Goal: Task Accomplishment & Management: Manage account settings

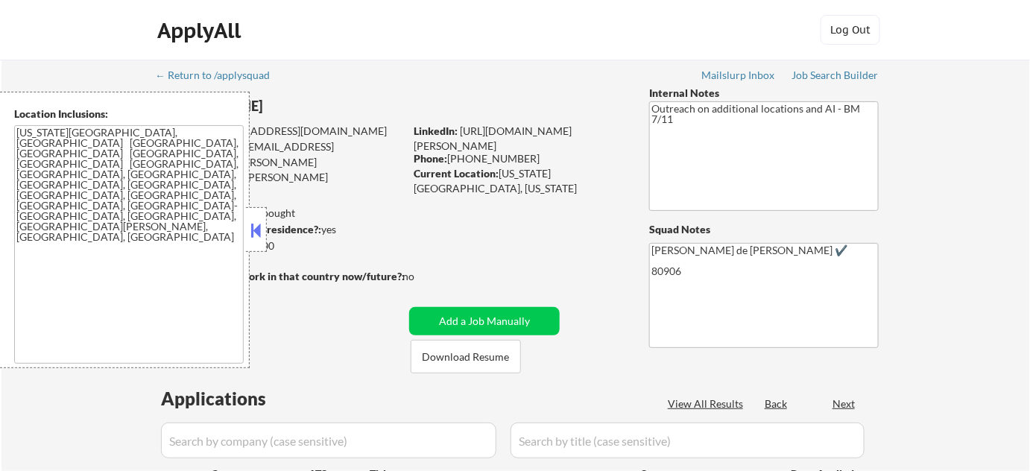
select select ""pending""
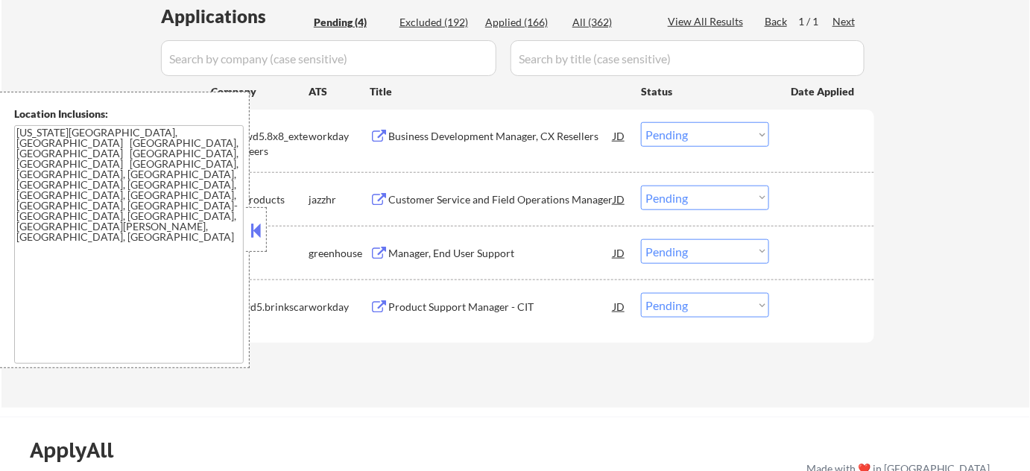
scroll to position [406, 0]
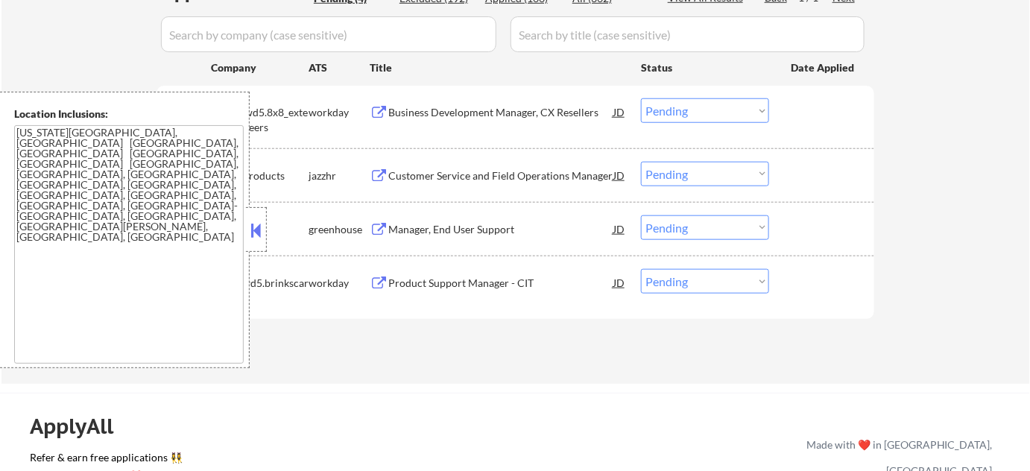
click at [251, 242] on div at bounding box center [256, 229] width 21 height 45
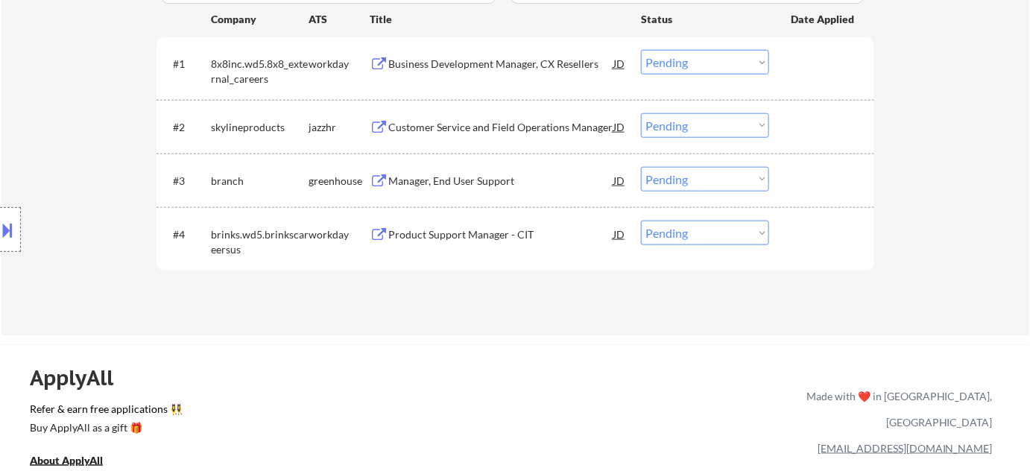
scroll to position [474, 0]
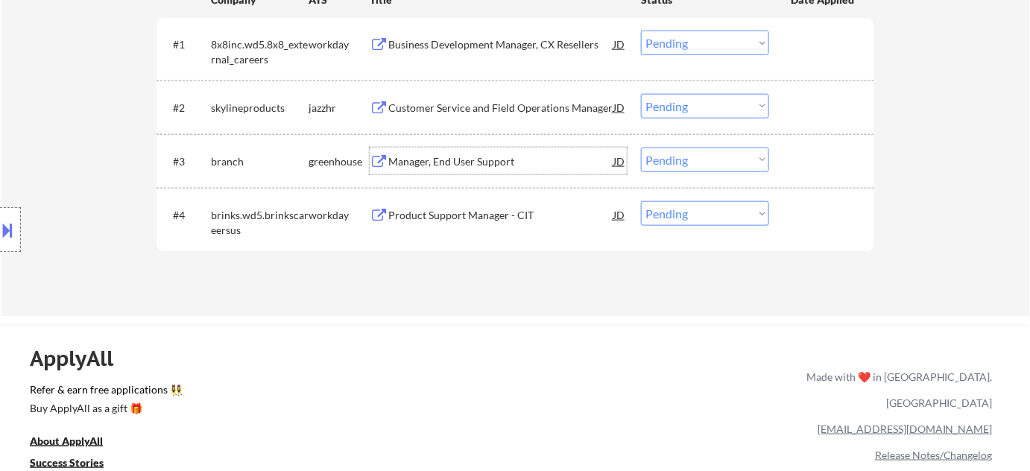
click at [453, 164] on div "Manager, End User Support" at bounding box center [500, 161] width 225 height 15
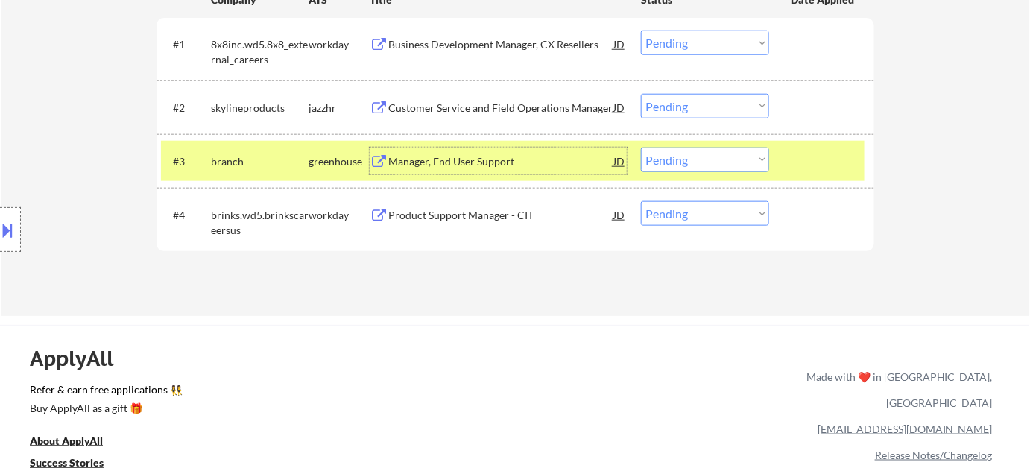
click at [15, 233] on button at bounding box center [8, 230] width 16 height 25
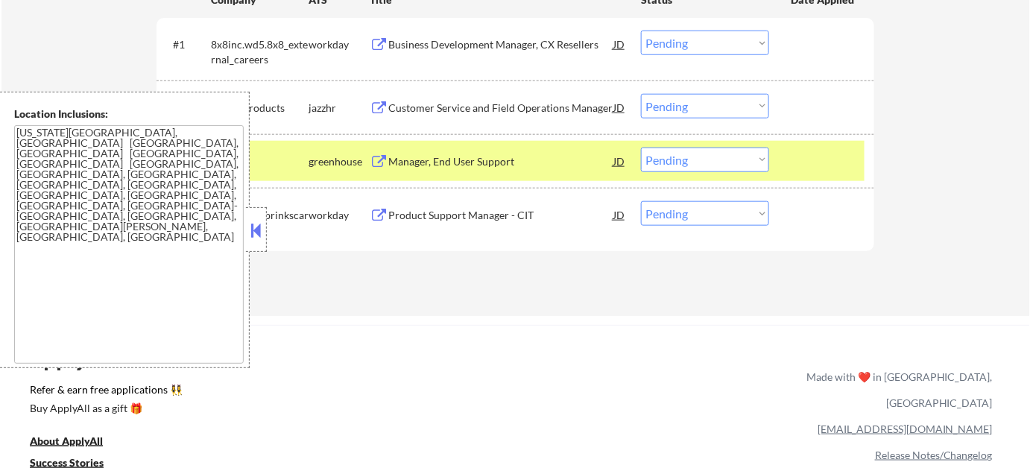
click at [268, 237] on div "#4 brinks.wd5.brinkscareersus workday Product Support Manager - CIT JD Choose a…" at bounding box center [513, 219] width 704 height 49
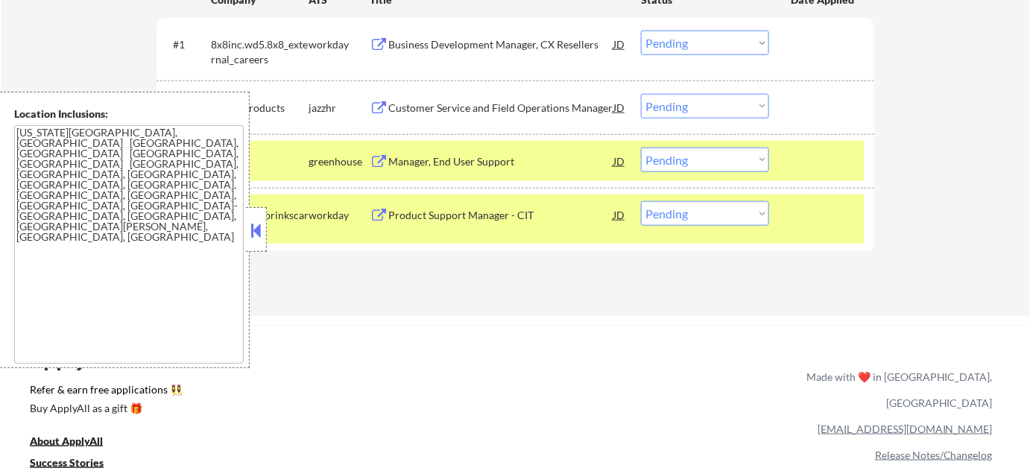
click at [264, 237] on button at bounding box center [256, 230] width 16 height 22
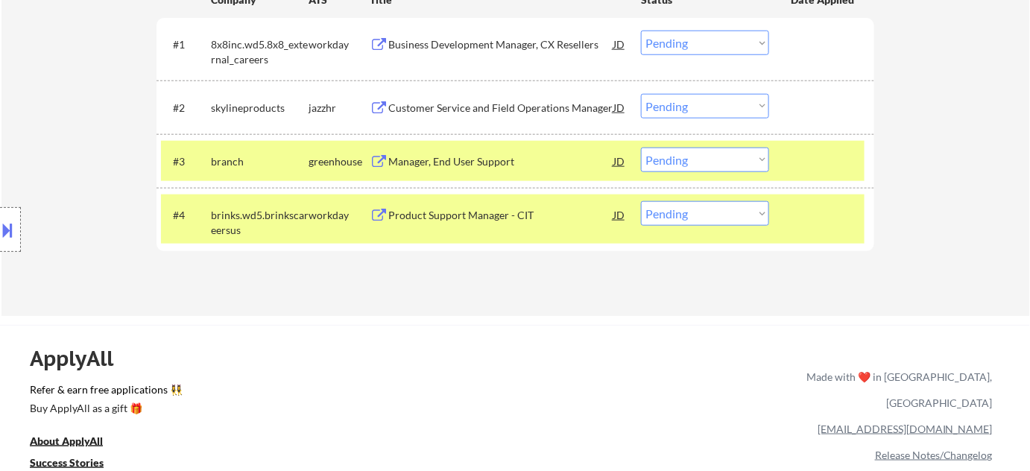
click at [710, 168] on select "Choose an option... Pending Applied Excluded (Questions) Excluded (Expired) Exc…" at bounding box center [705, 160] width 128 height 25
click at [641, 148] on select "Choose an option... Pending Applied Excluded (Questions) Excluded (Expired) Exc…" at bounding box center [705, 160] width 128 height 25
select select ""pending""
click at [482, 103] on div "Customer Service and Field Operations Manager" at bounding box center [500, 108] width 225 height 15
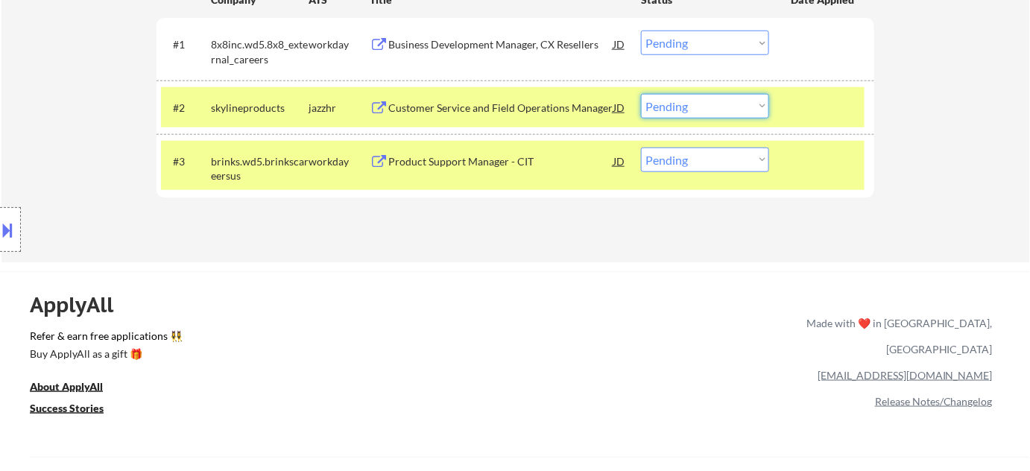
click at [691, 110] on select "Choose an option... Pending Applied Excluded (Questions) Excluded (Expired) Exc…" at bounding box center [705, 106] width 128 height 25
click at [641, 94] on select "Choose an option... Pending Applied Excluded (Questions) Excluded (Expired) Exc…" at bounding box center [705, 106] width 128 height 25
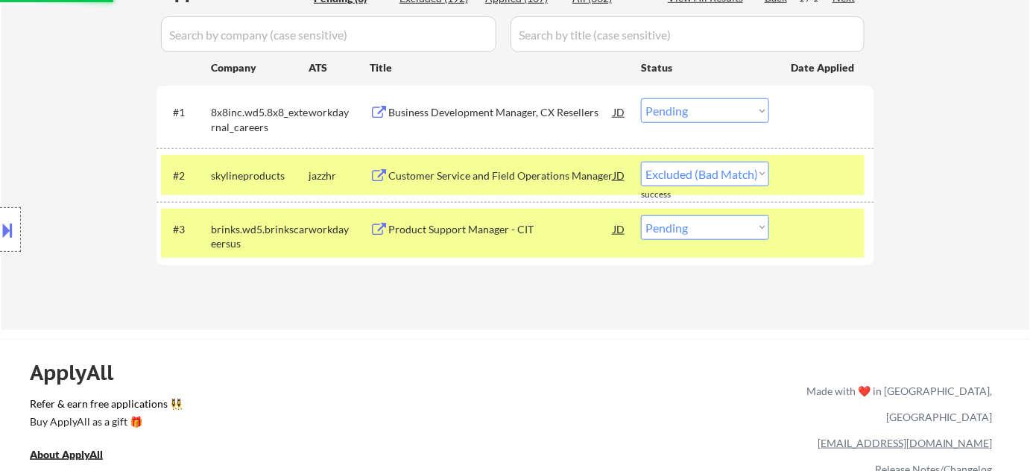
select select ""pending""
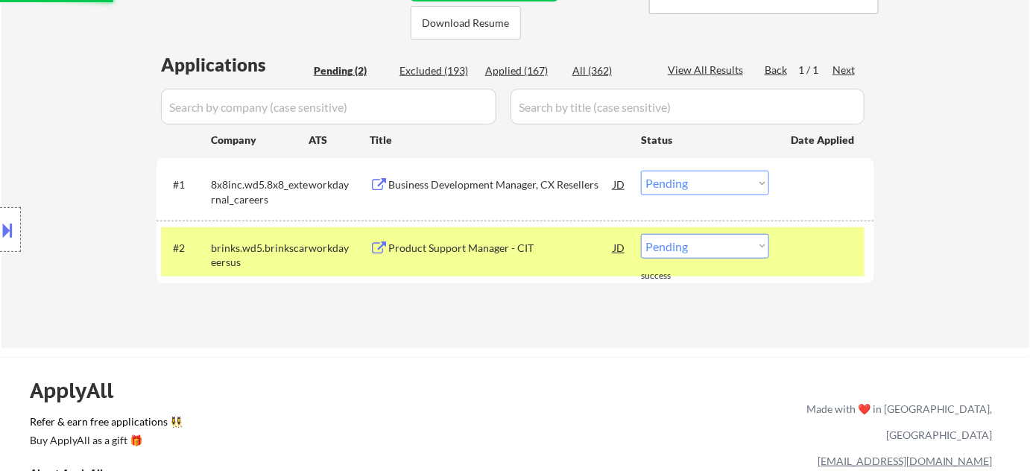
scroll to position [271, 0]
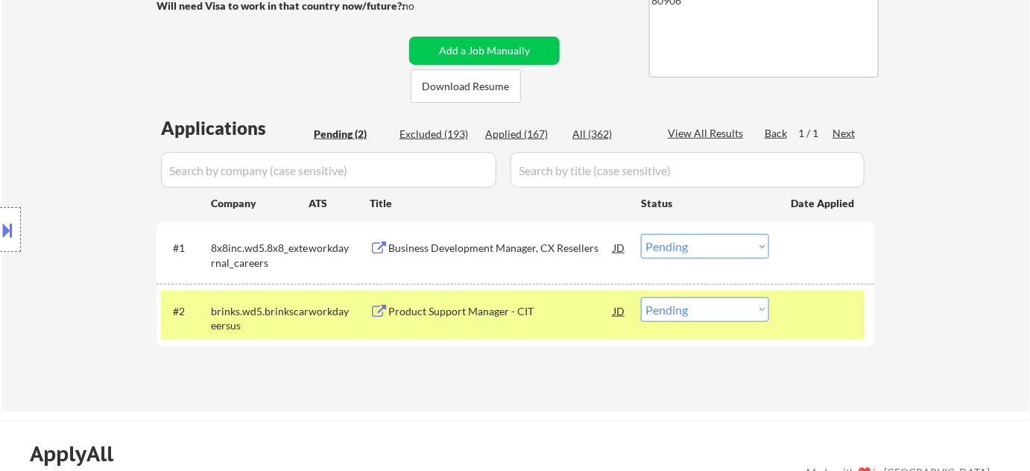
click at [679, 239] on select "Choose an option... Pending Applied Excluded (Questions) Excluded (Expired) Exc…" at bounding box center [705, 246] width 128 height 25
click at [641, 234] on select "Choose an option... Pending Applied Excluded (Questions) Excluded (Expired) Exc…" at bounding box center [705, 246] width 128 height 25
select select ""pending""
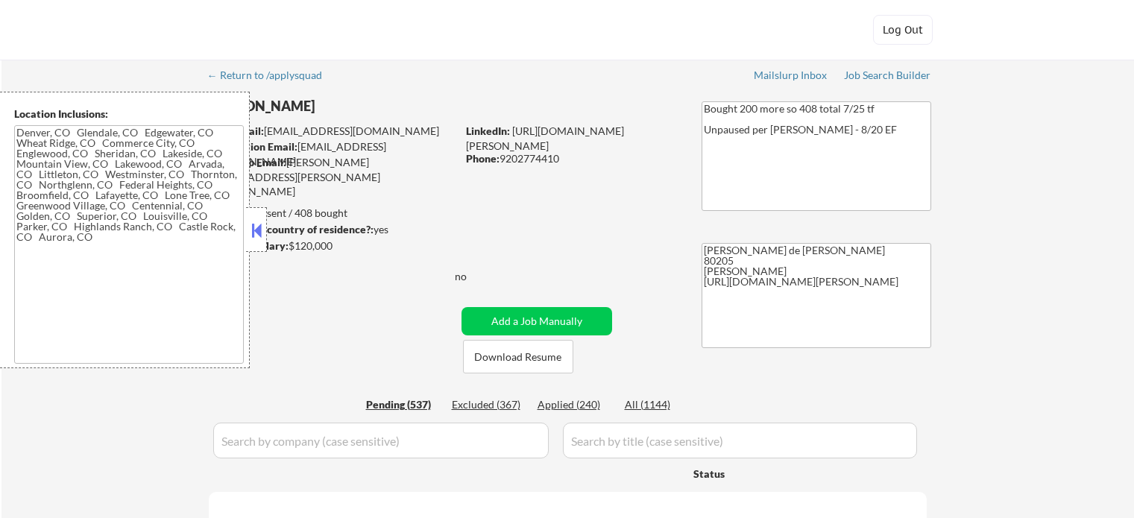
type textarea "[GEOGRAPHIC_DATA], [GEOGRAPHIC_DATA] [GEOGRAPHIC_DATA], [GEOGRAPHIC_DATA], [GEO…"
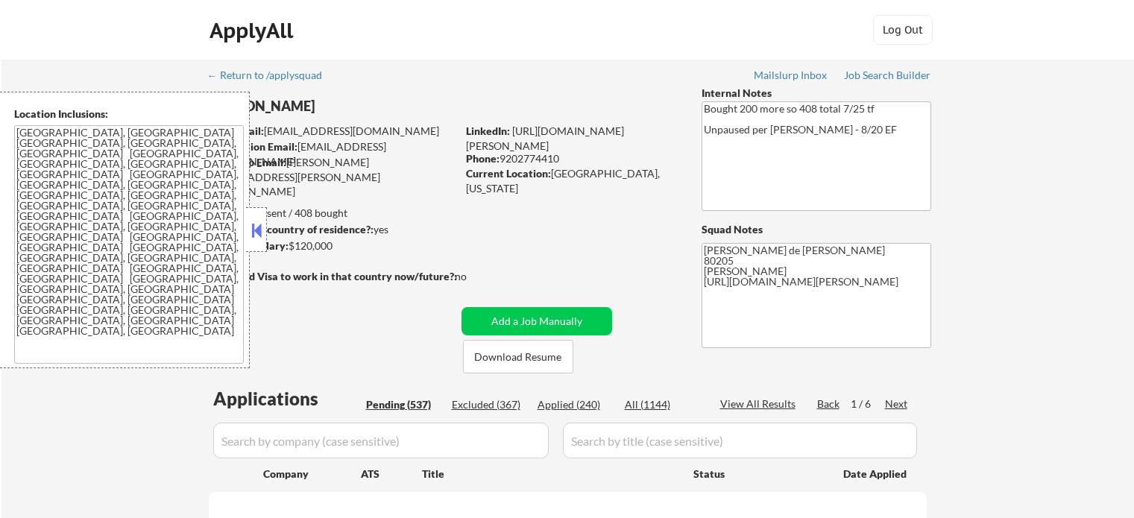
select select ""pending""
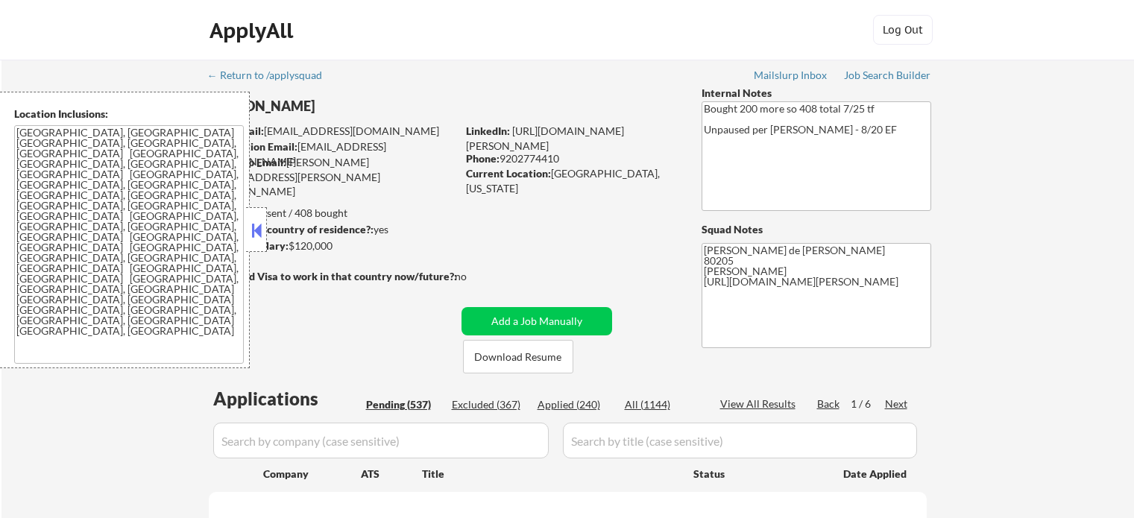
select select ""pending""
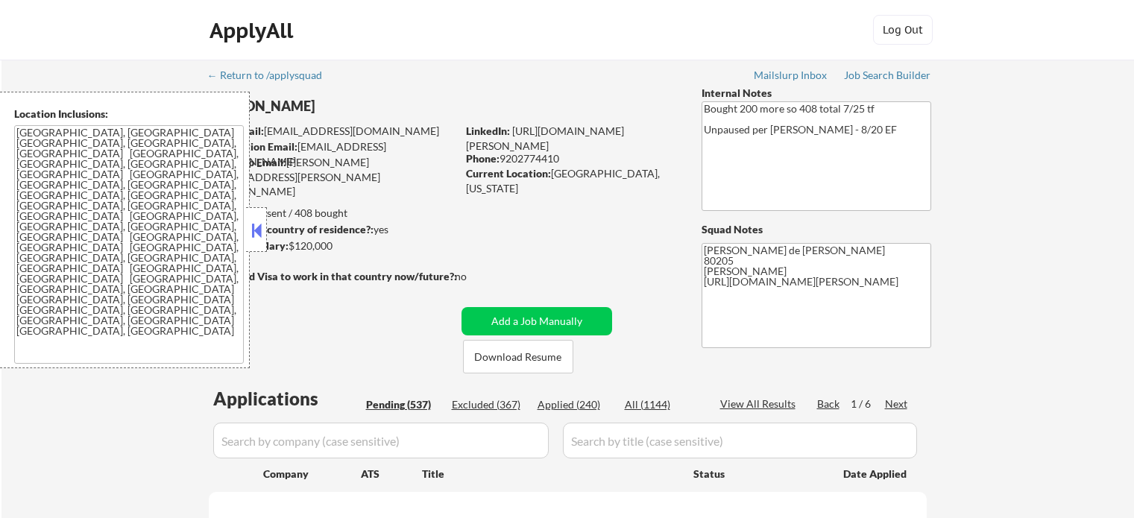
select select ""pending""
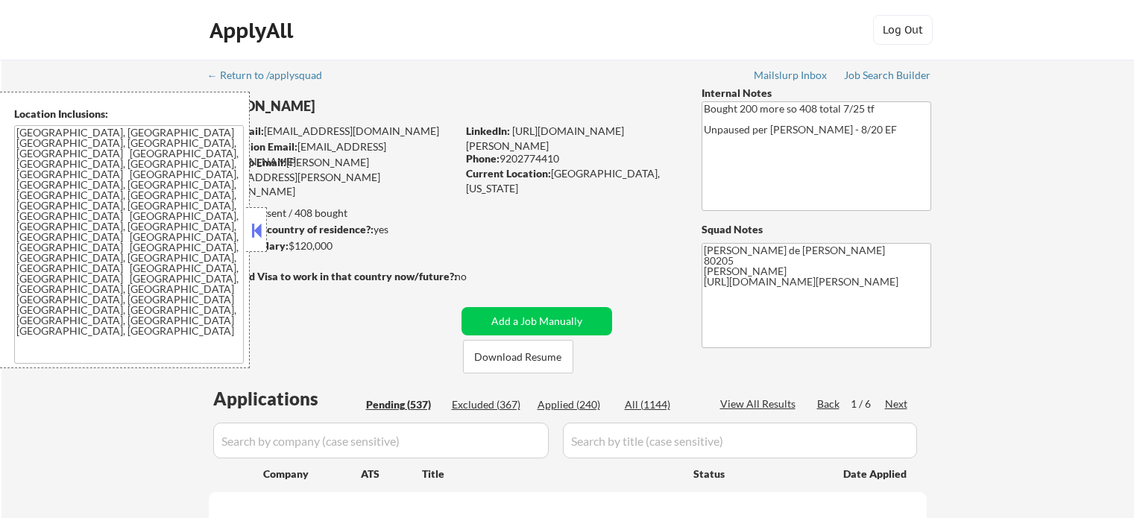
select select ""pending""
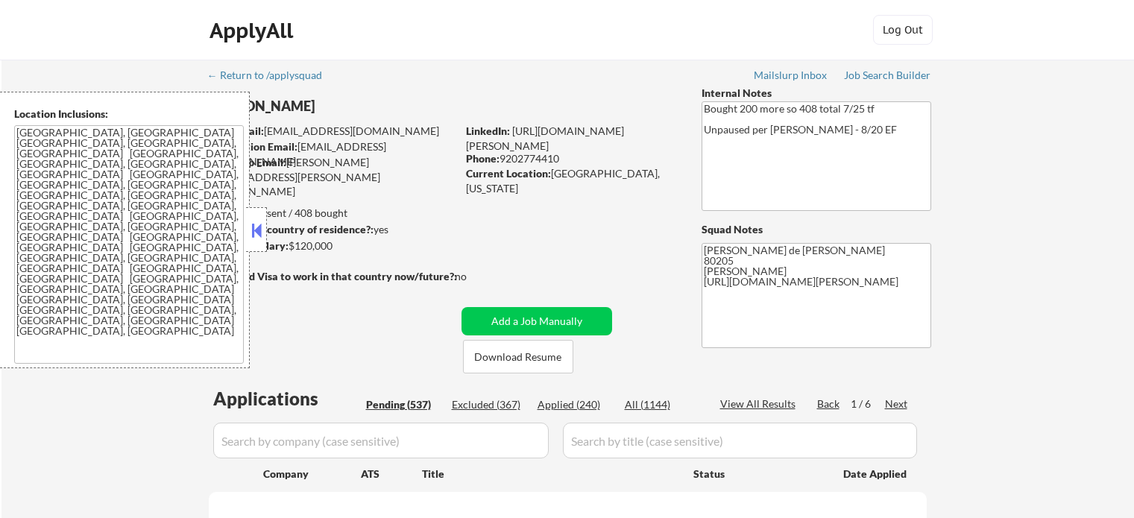
select select ""pending""
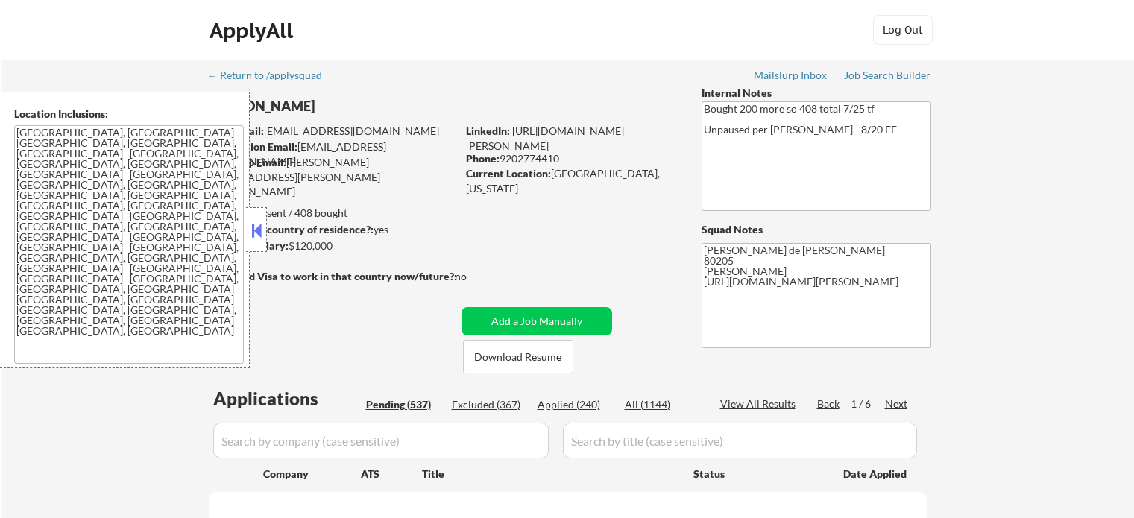
select select ""pending""
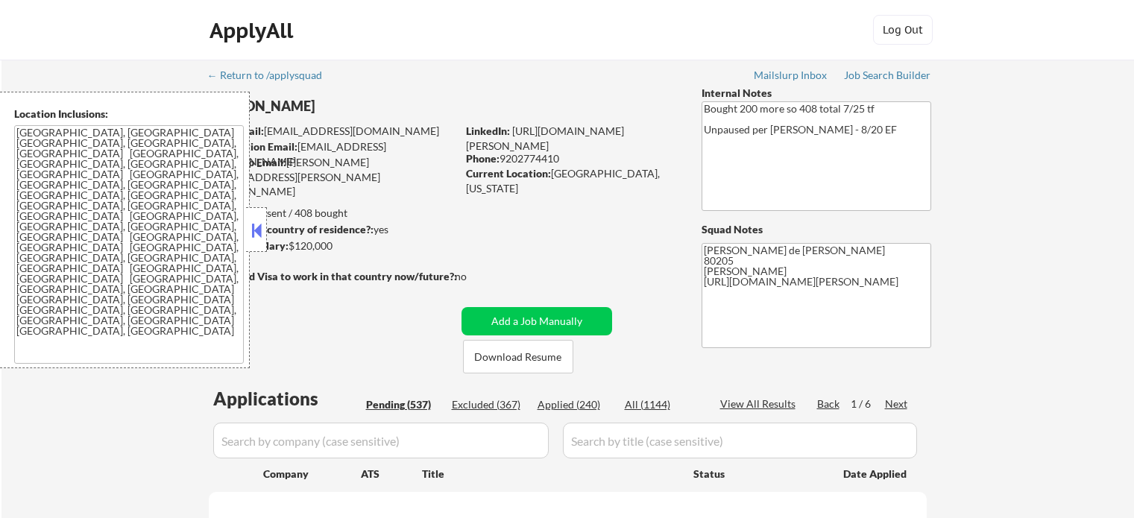
select select ""pending""
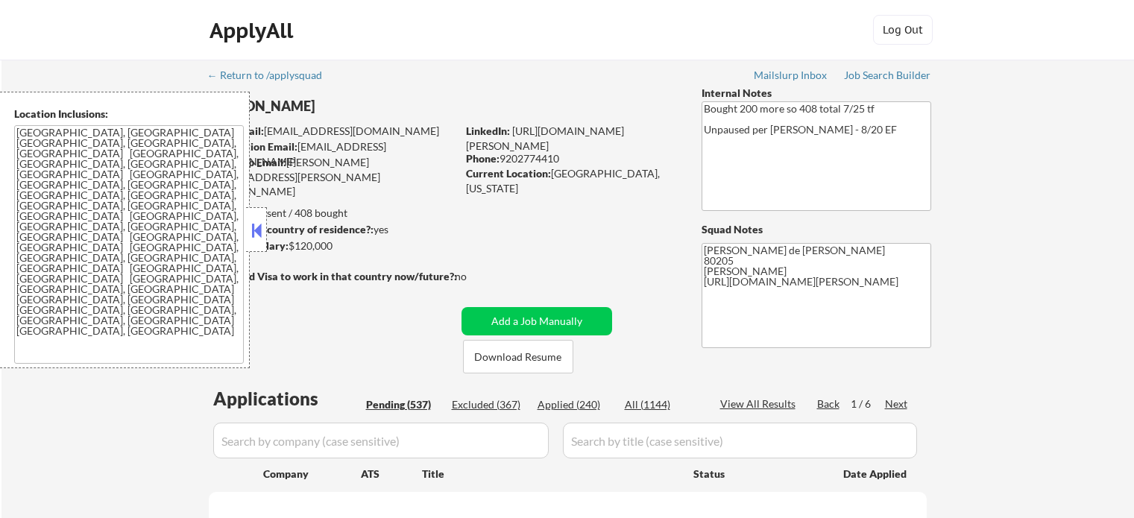
select select ""pending""
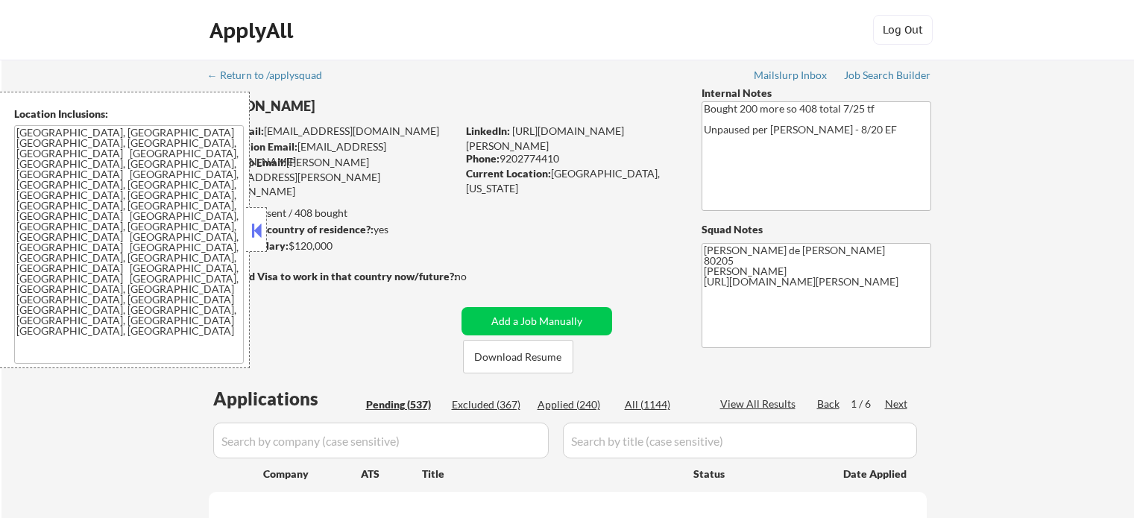
select select ""pending""
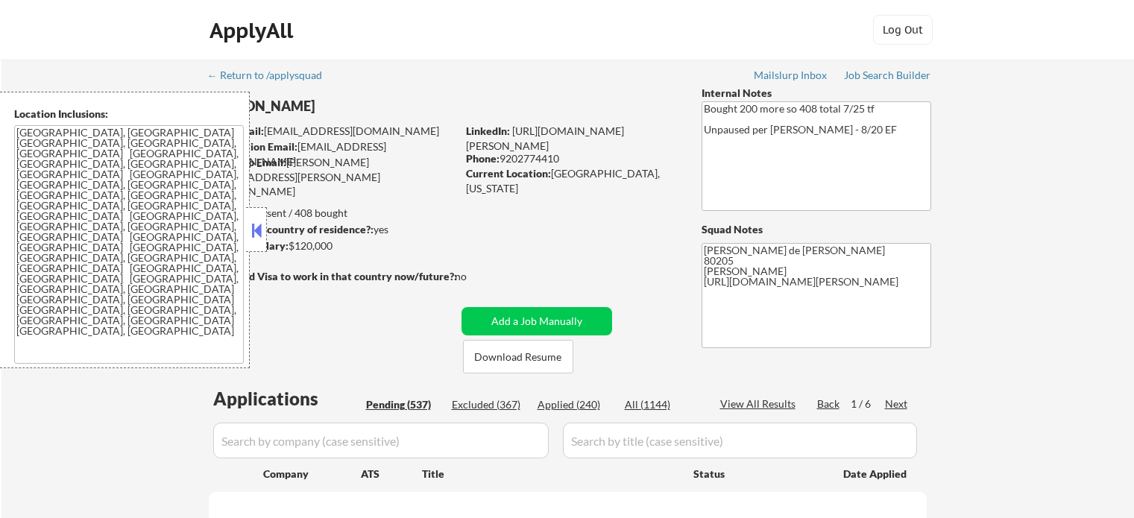
select select ""pending""
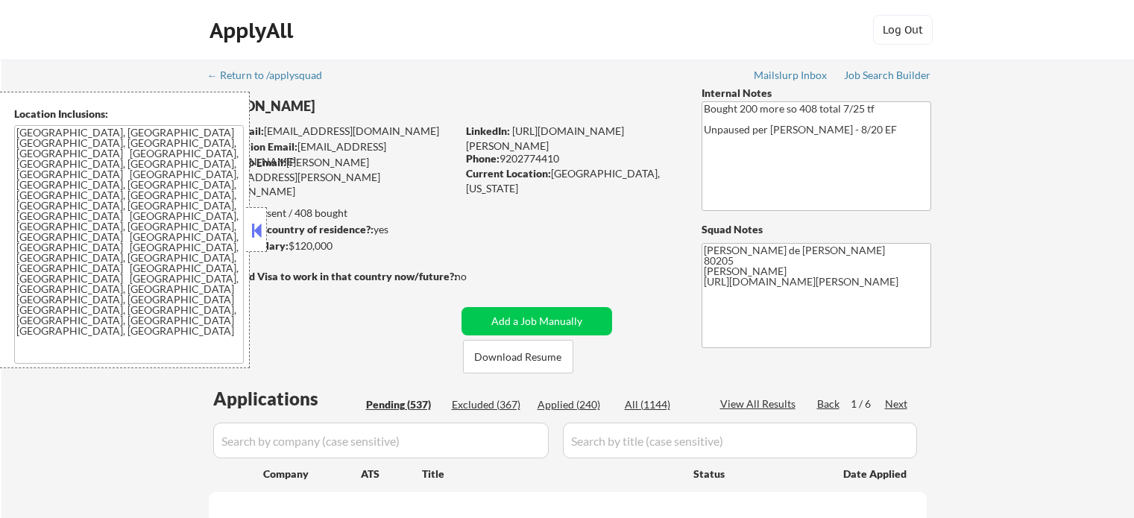
select select ""pending""
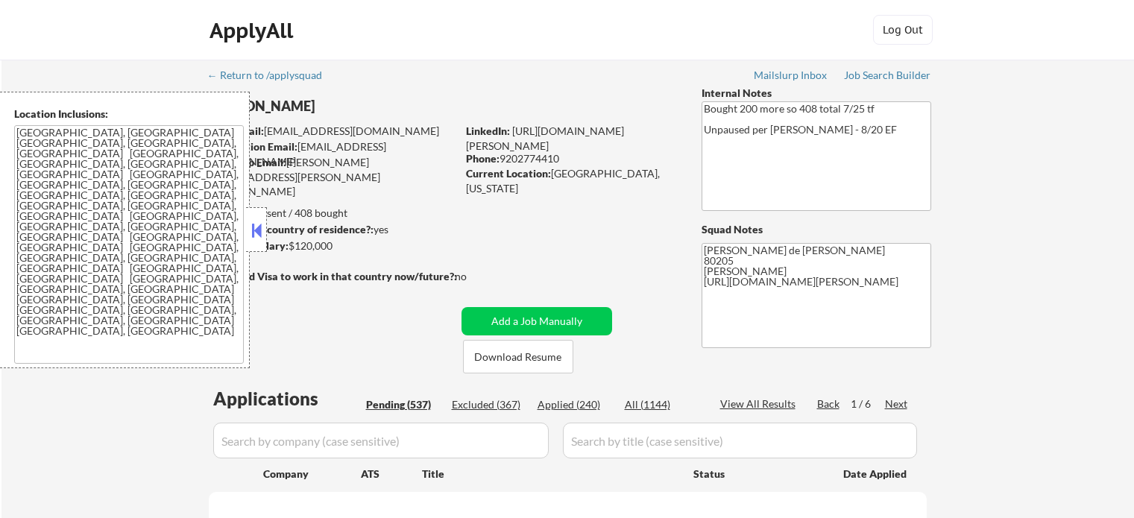
select select ""pending""
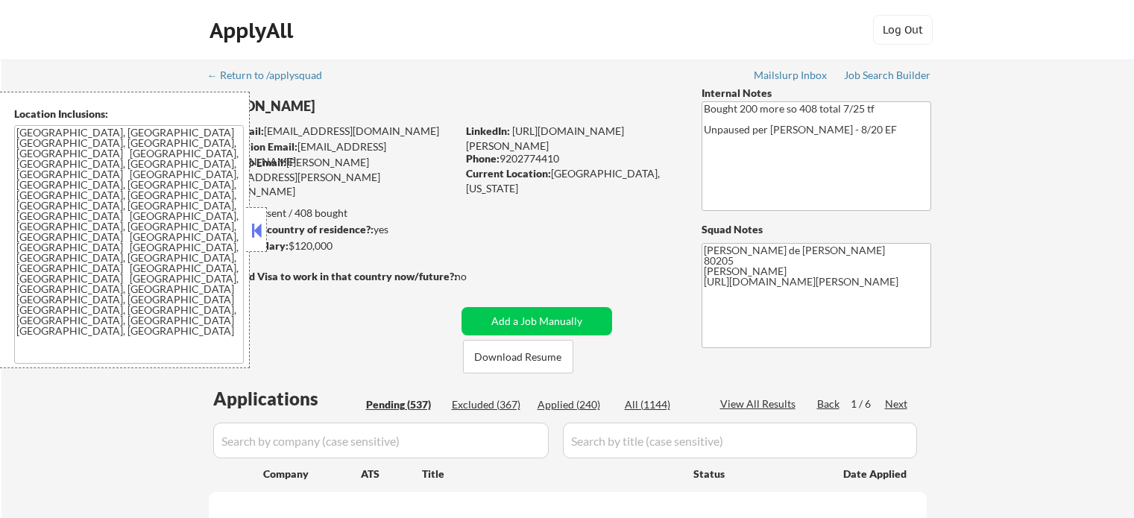
select select ""pending""
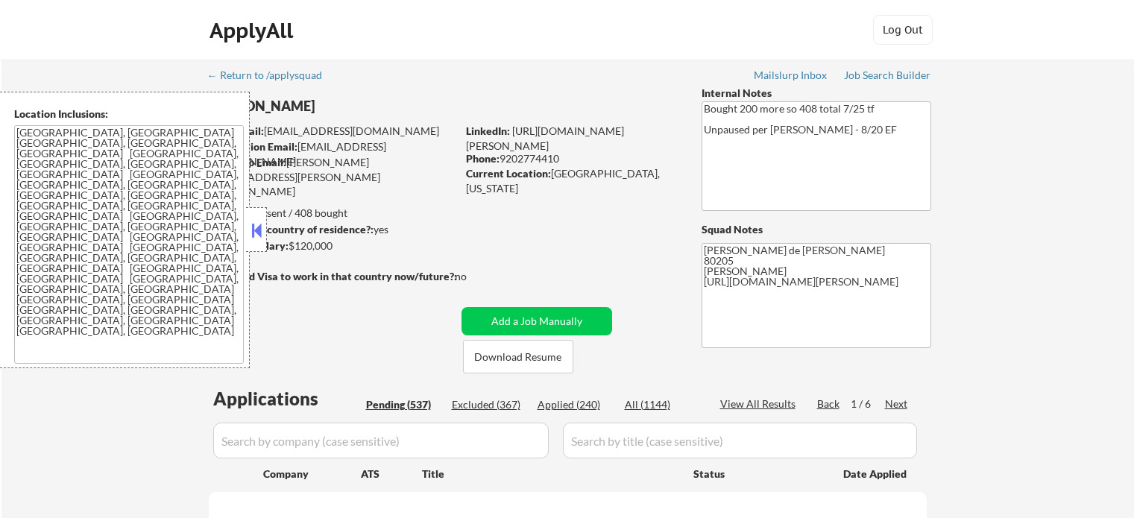
select select ""pending""
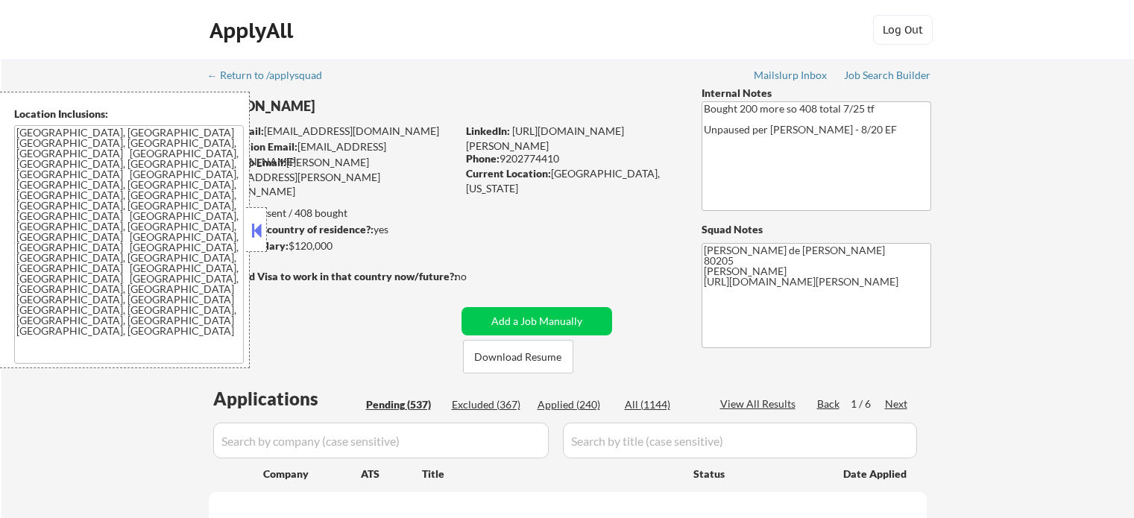
select select ""pending""
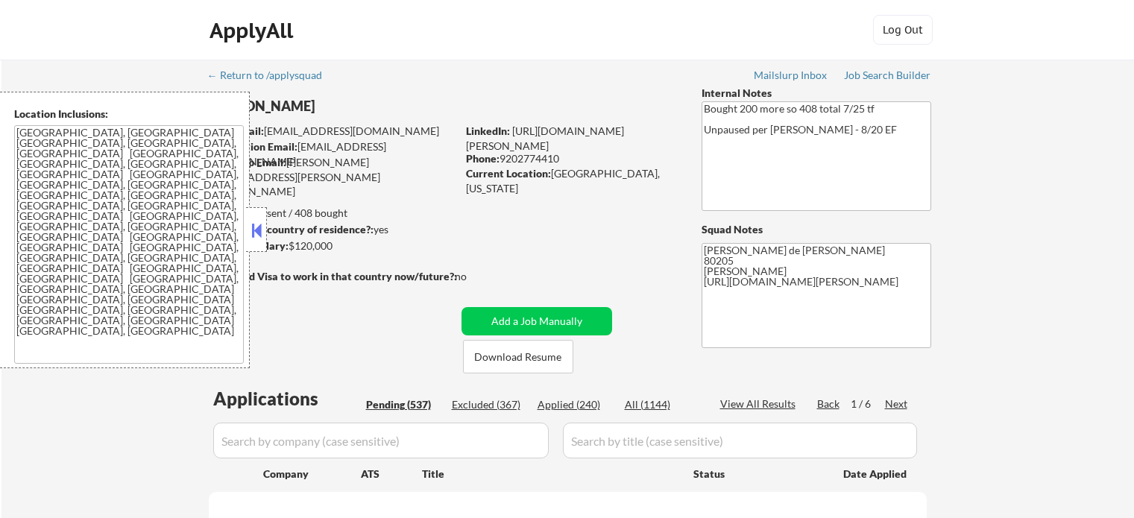
select select ""pending""
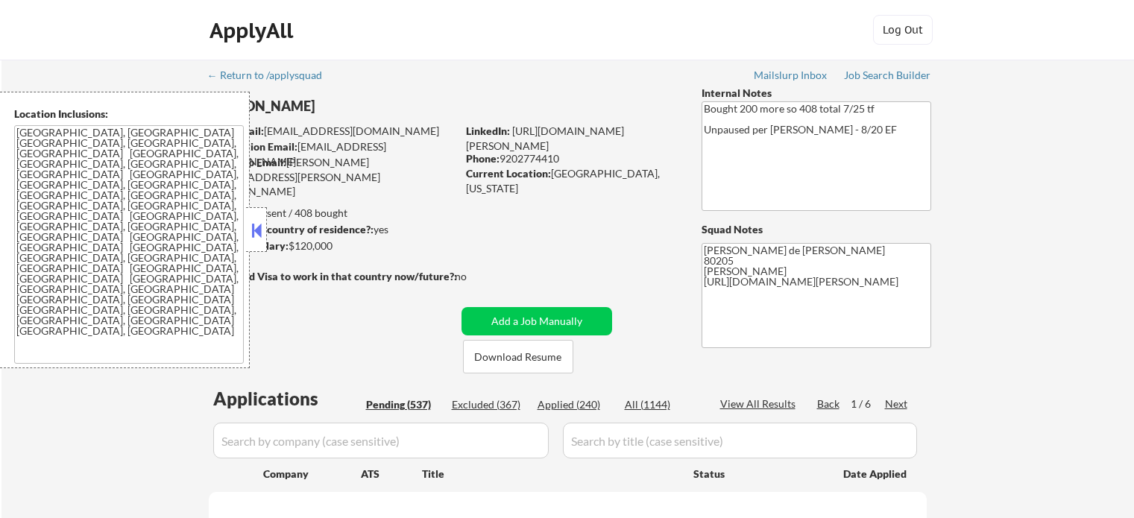
select select ""pending""
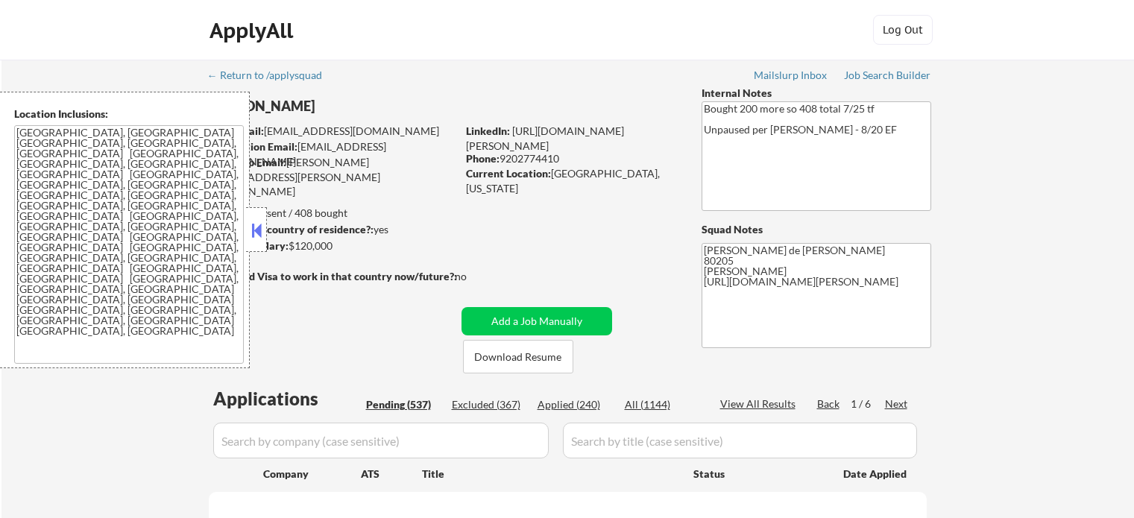
select select ""pending""
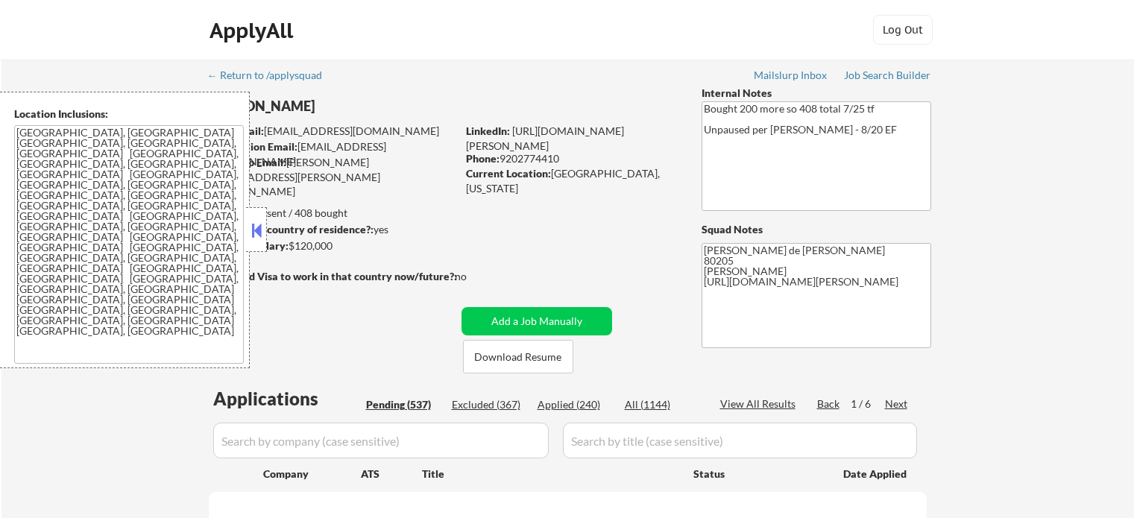
select select ""pending""
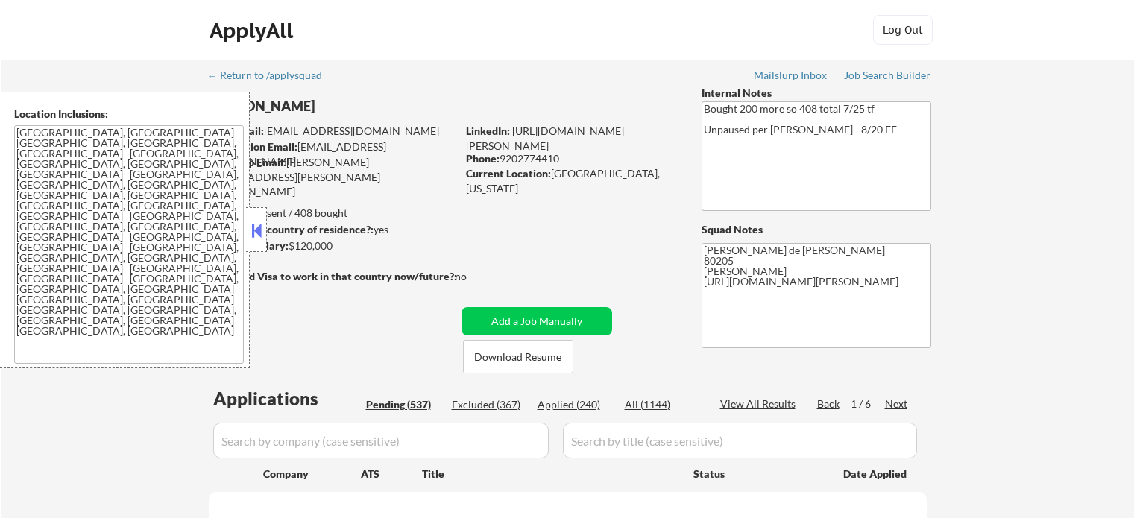
select select ""pending""
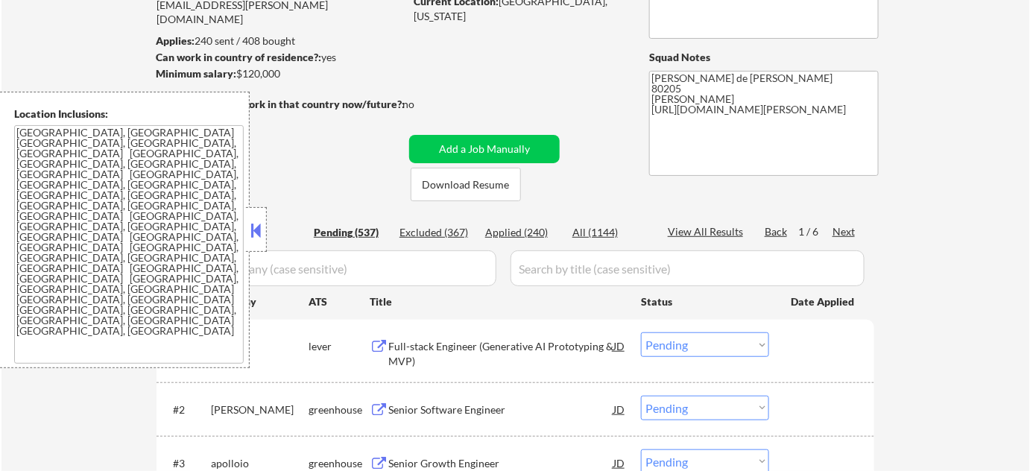
scroll to position [203, 0]
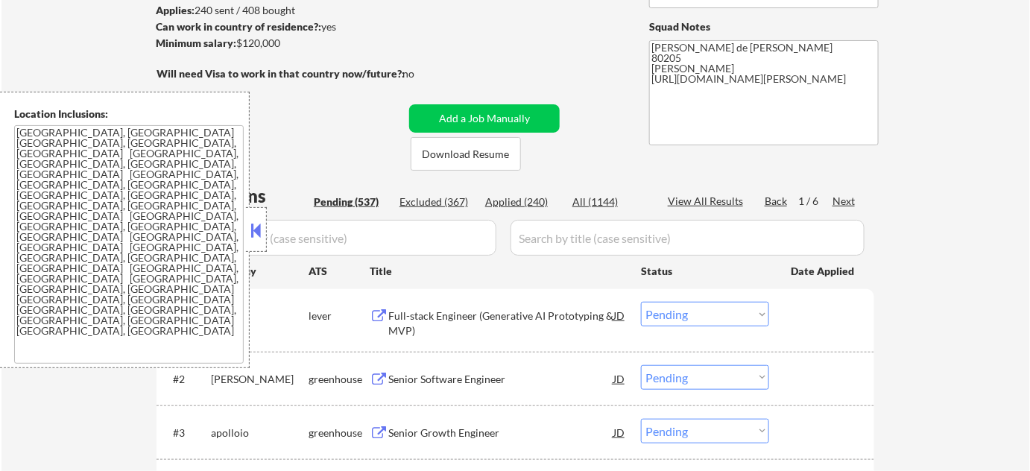
click at [261, 241] on button at bounding box center [256, 230] width 16 height 22
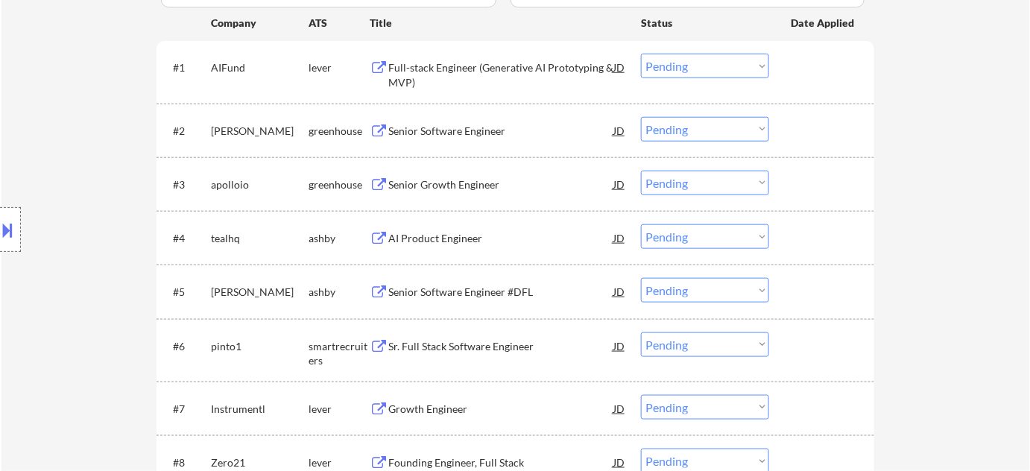
scroll to position [474, 0]
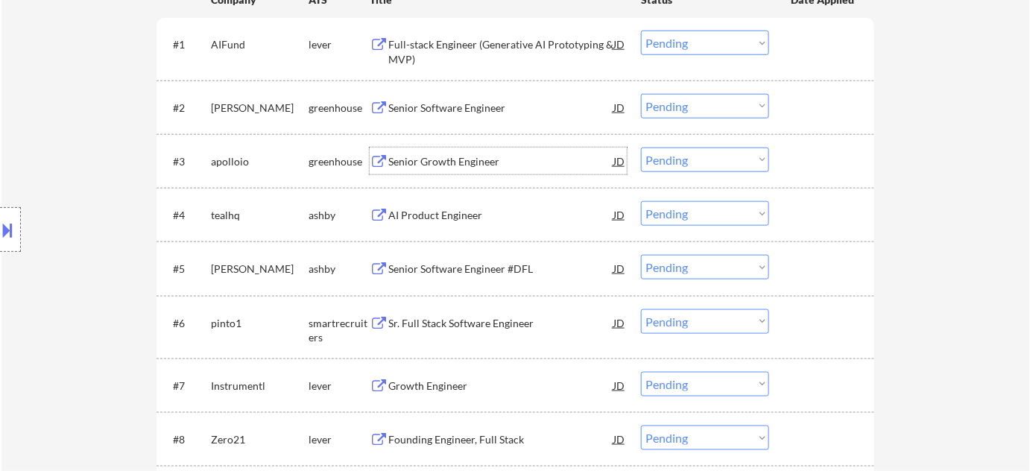
click at [454, 159] on div "Senior Growth Engineer" at bounding box center [500, 161] width 225 height 15
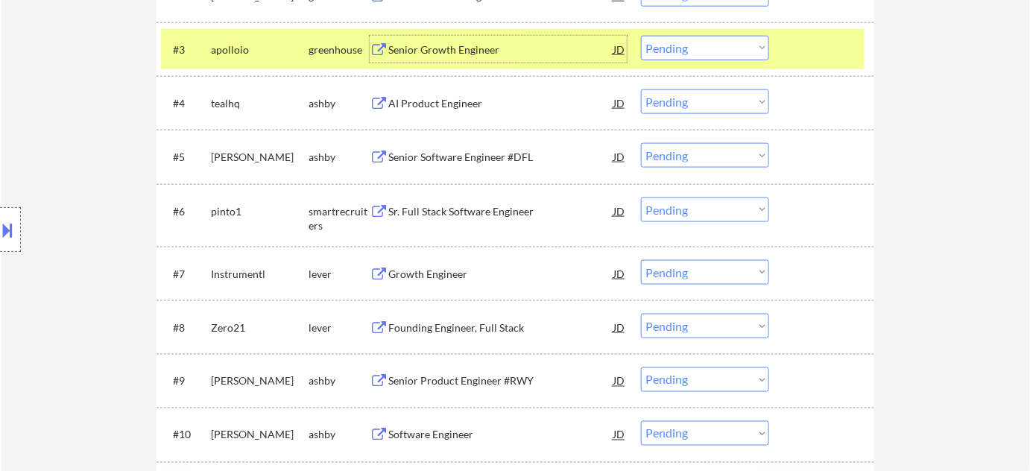
scroll to position [610, 0]
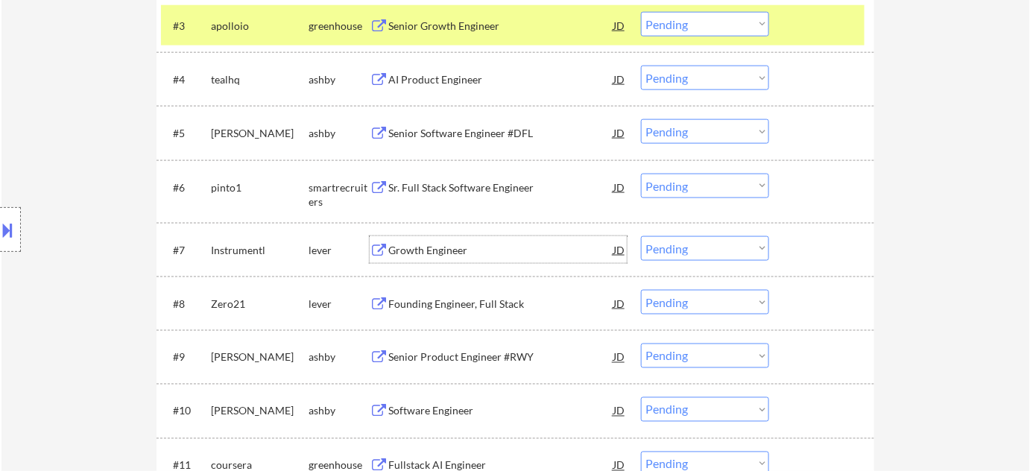
click at [448, 250] on div "Growth Engineer" at bounding box center [500, 250] width 225 height 15
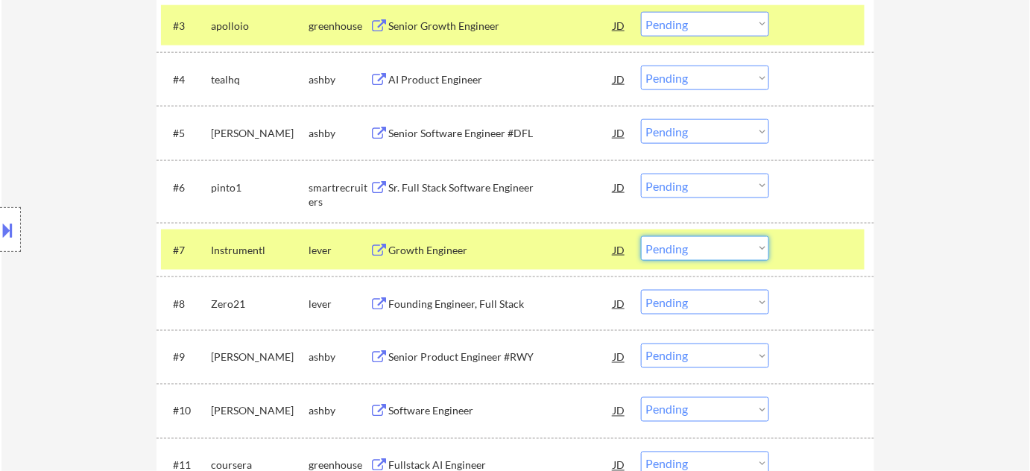
click at [737, 254] on select "Choose an option... Pending Applied Excluded (Questions) Excluded (Expired) Exc…" at bounding box center [705, 248] width 128 height 25
click at [641, 236] on select "Choose an option... Pending Applied Excluded (Questions) Excluded (Expired) Exc…" at bounding box center [705, 248] width 128 height 25
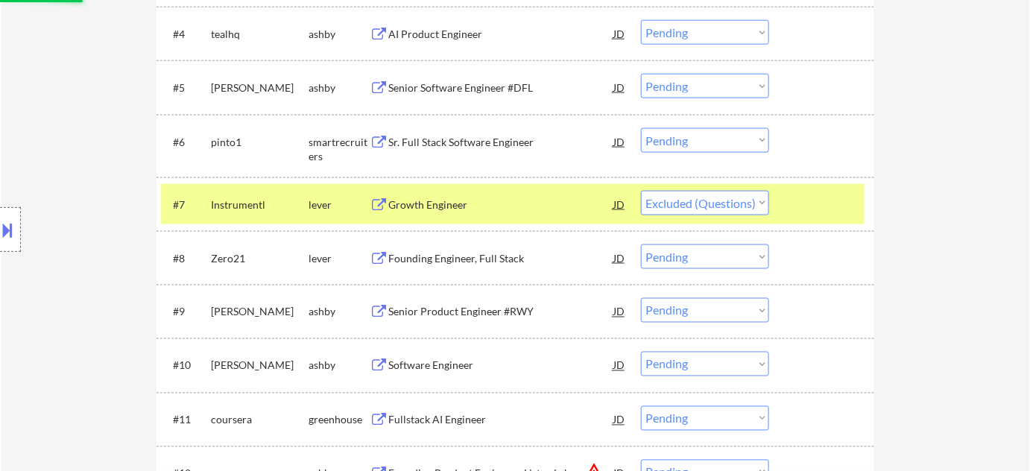
scroll to position [678, 0]
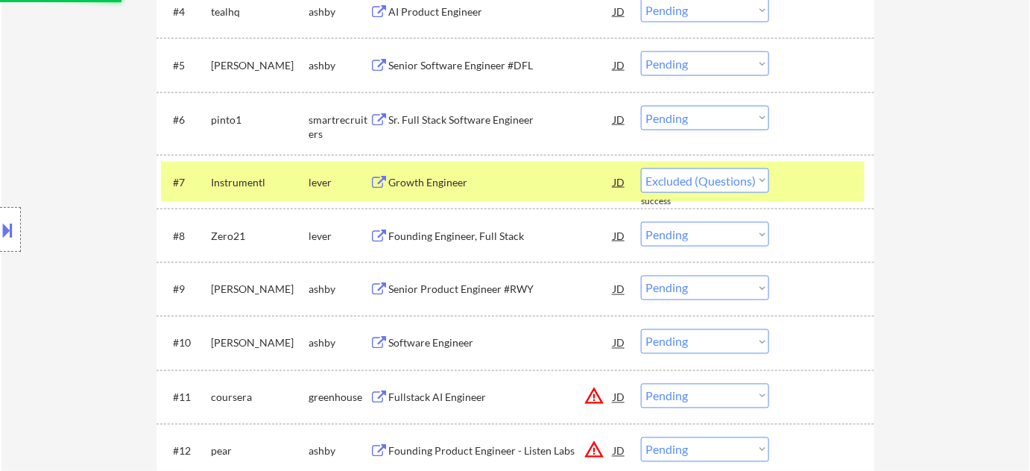
select select ""pending""
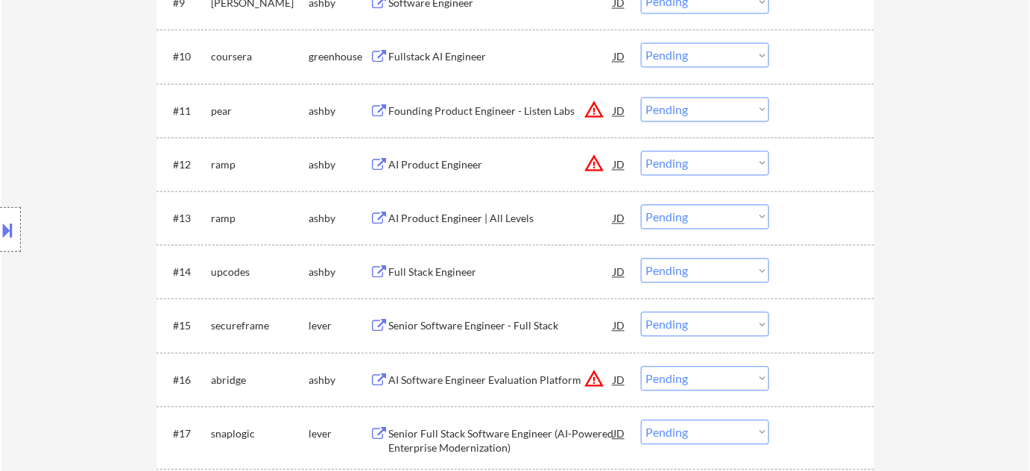
scroll to position [948, 0]
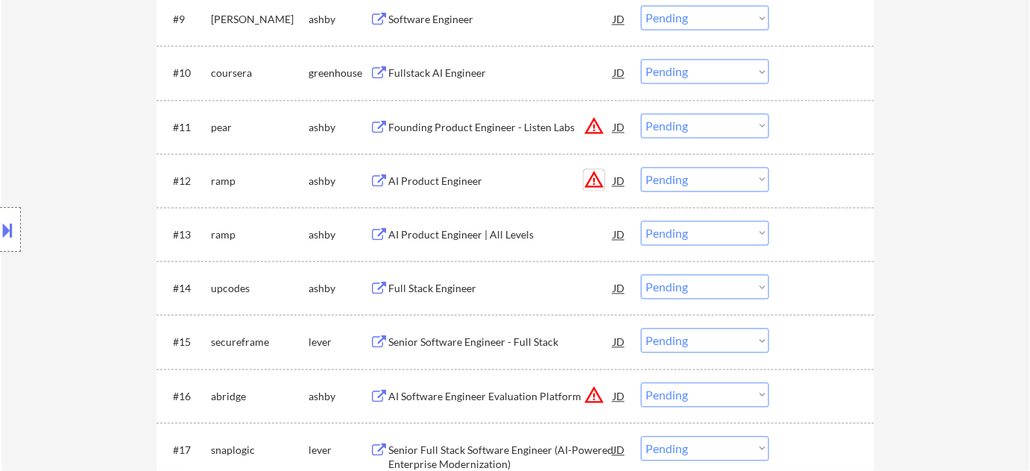
click at [592, 177] on button "warning_amber" at bounding box center [594, 179] width 21 height 21
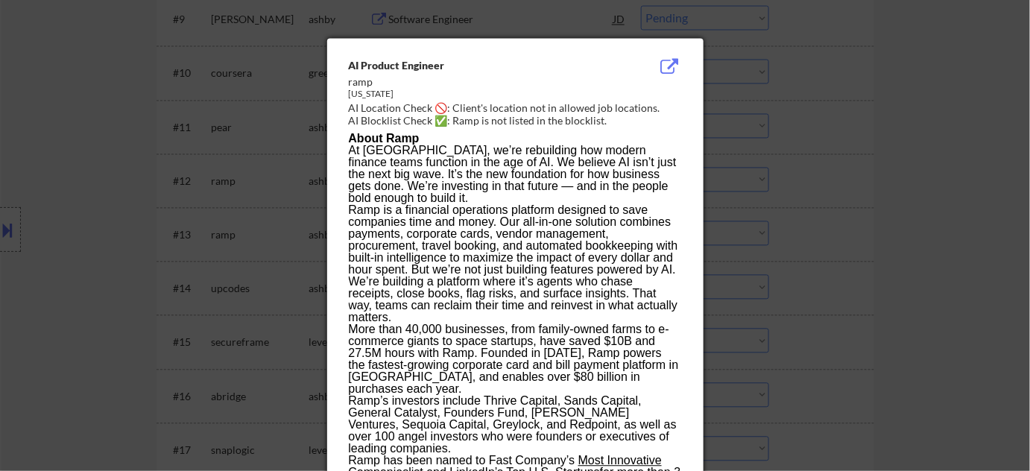
click at [827, 233] on div at bounding box center [515, 235] width 1030 height 471
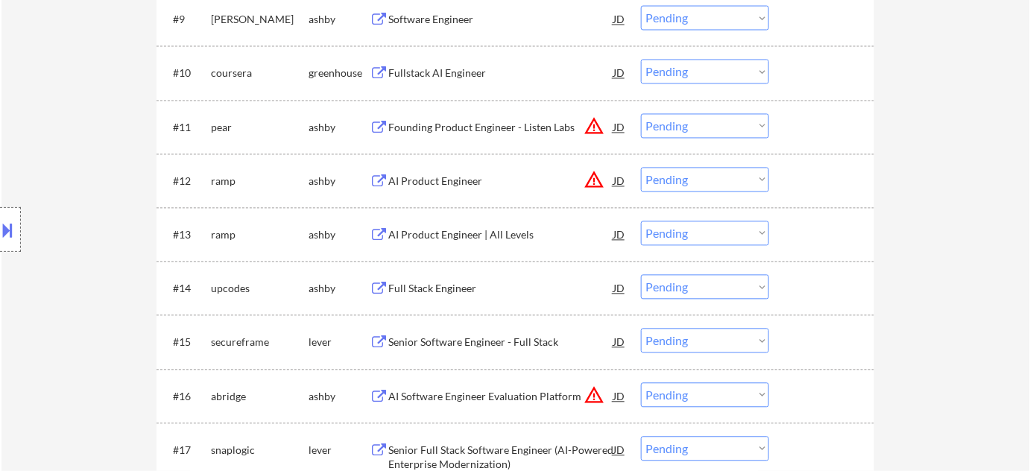
click at [737, 184] on select "Choose an option... Pending Applied Excluded (Questions) Excluded (Expired) Exc…" at bounding box center [705, 179] width 128 height 25
click at [641, 167] on select "Choose an option... Pending Applied Excluded (Questions) Excluded (Expired) Exc…" at bounding box center [705, 179] width 128 height 25
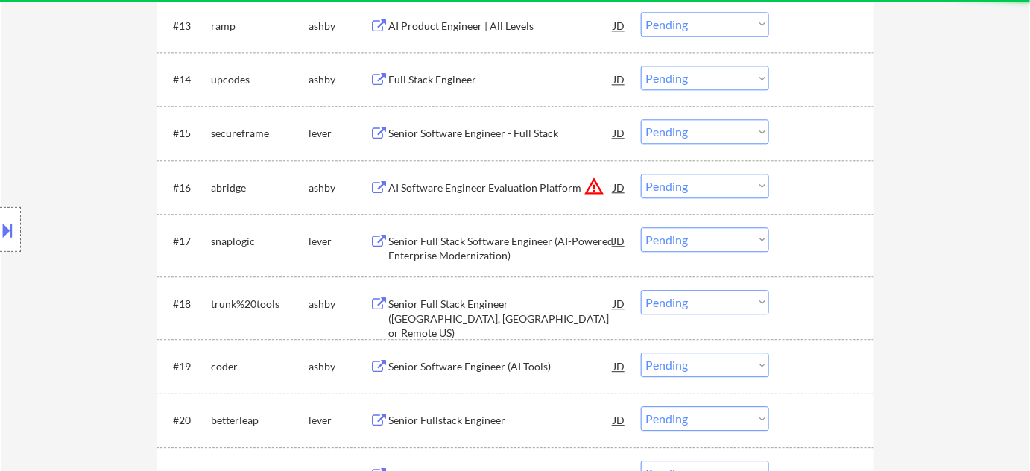
scroll to position [1152, 0]
select select ""pending""
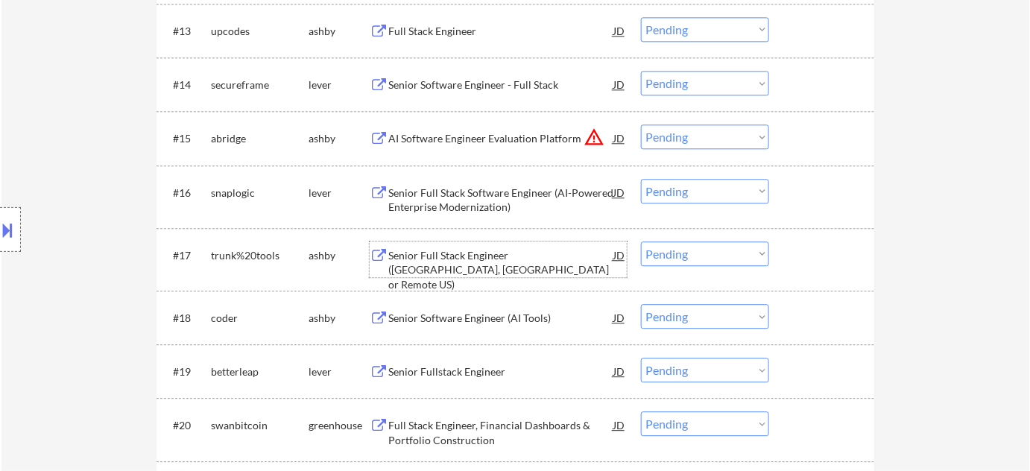
click at [416, 250] on div "Senior Full Stack Engineer (NYC, Austin or Remote US)" at bounding box center [500, 270] width 225 height 44
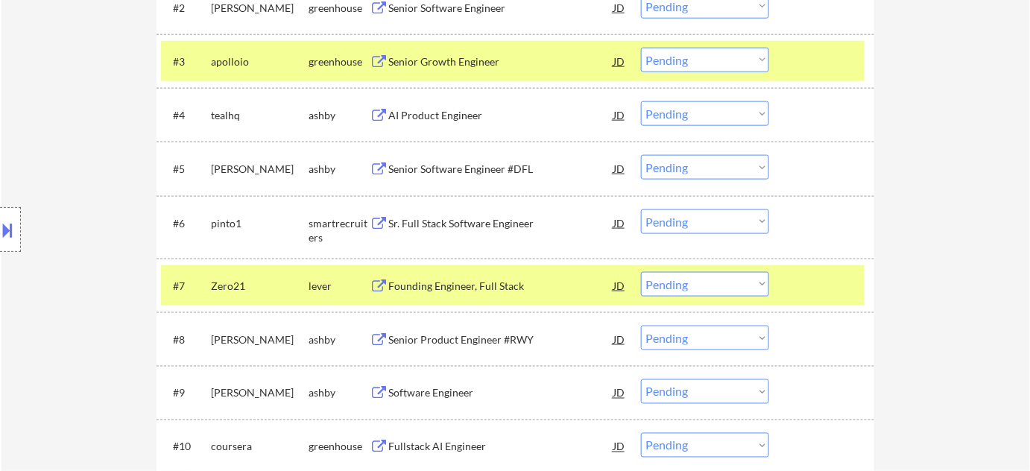
scroll to position [542, 0]
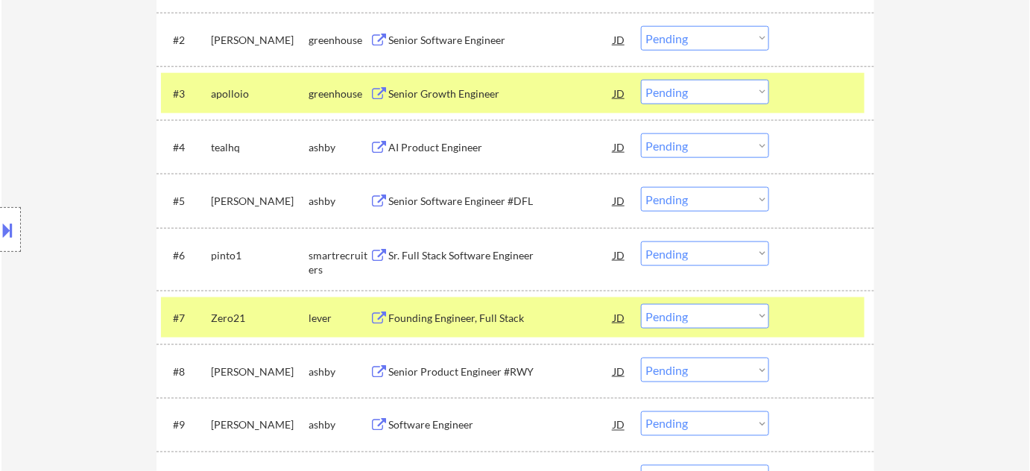
click at [750, 98] on select "Choose an option... Pending Applied Excluded (Questions) Excluded (Expired) Exc…" at bounding box center [705, 92] width 128 height 25
click at [641, 80] on select "Choose an option... Pending Applied Excluded (Questions) Excluded (Expired) Exc…" at bounding box center [705, 92] width 128 height 25
select select ""pending""
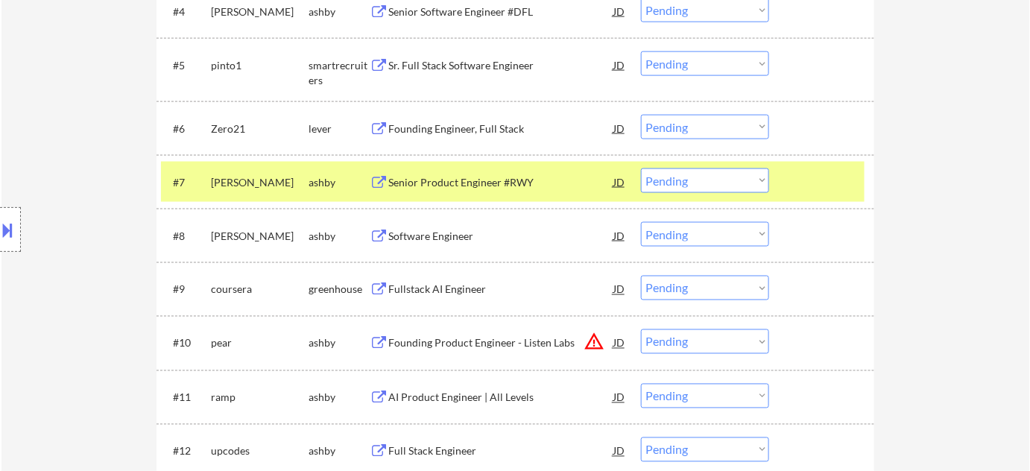
scroll to position [745, 0]
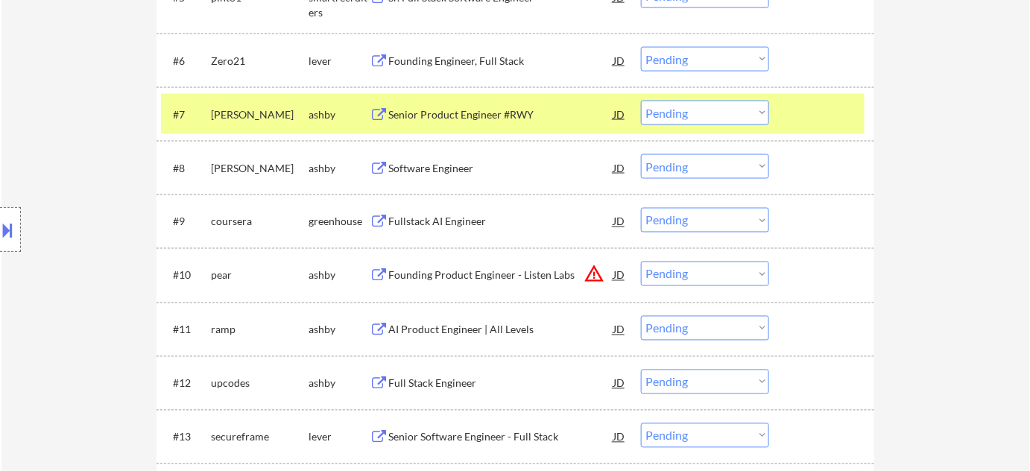
click at [470, 226] on div "Fullstack AI Engineer" at bounding box center [500, 222] width 225 height 15
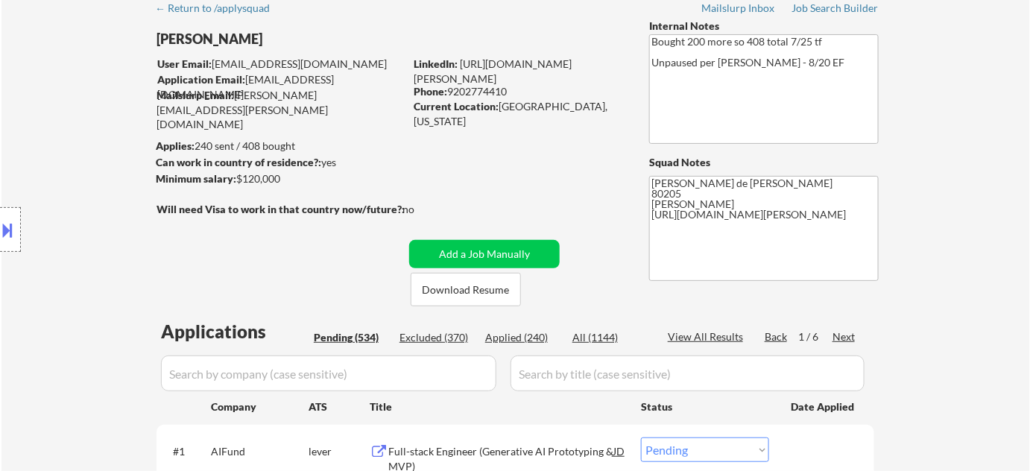
scroll to position [1117, 0]
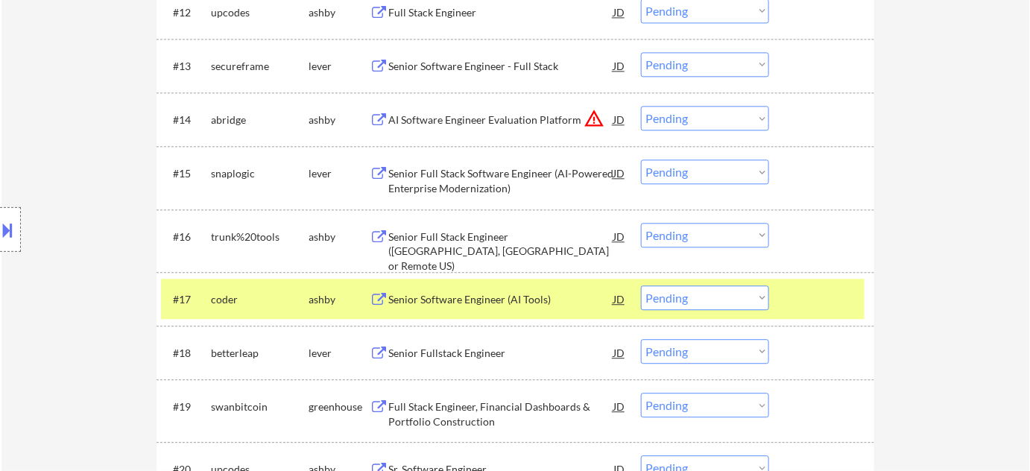
click at [722, 238] on select "Choose an option... Pending Applied Excluded (Questions) Excluded (Expired) Exc…" at bounding box center [705, 235] width 128 height 25
click at [641, 223] on select "Choose an option... Pending Applied Excluded (Questions) Excluded (Expired) Exc…" at bounding box center [705, 235] width 128 height 25
select select ""pending""
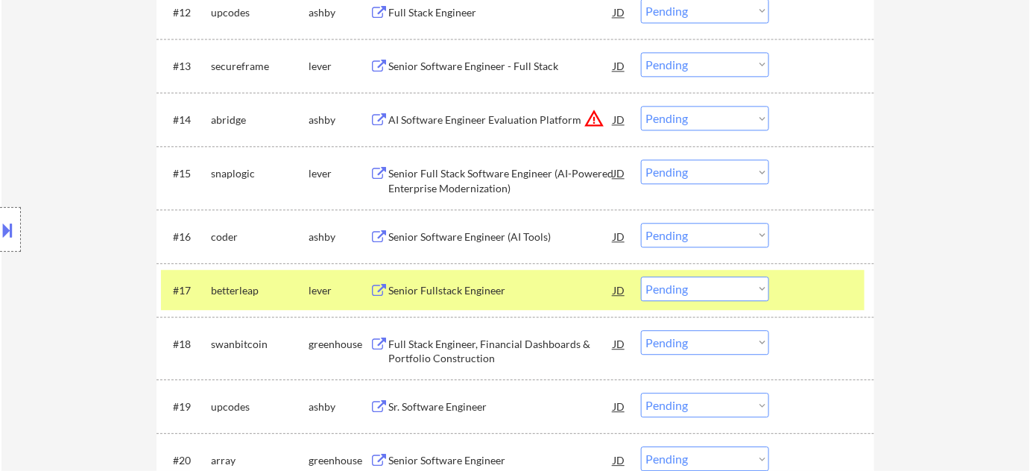
scroll to position [731, 0]
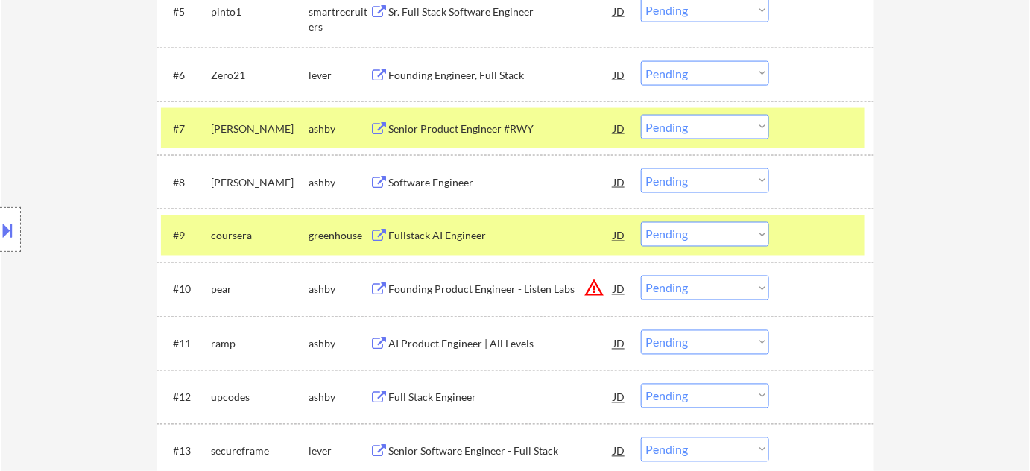
click at [711, 233] on select "Choose an option... Pending Applied Excluded (Questions) Excluded (Expired) Exc…" at bounding box center [705, 234] width 128 height 25
click at [641, 222] on select "Choose an option... Pending Applied Excluded (Questions) Excluded (Expired) Exc…" at bounding box center [705, 234] width 128 height 25
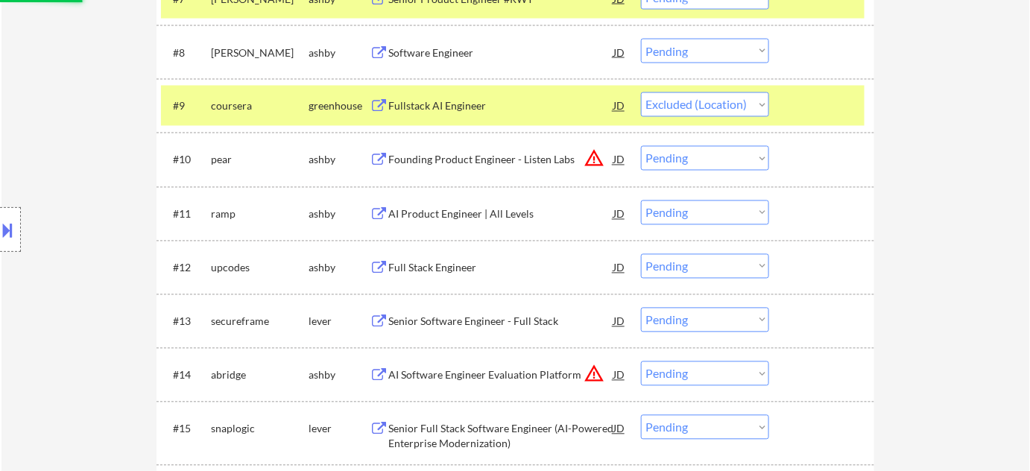
scroll to position [866, 0]
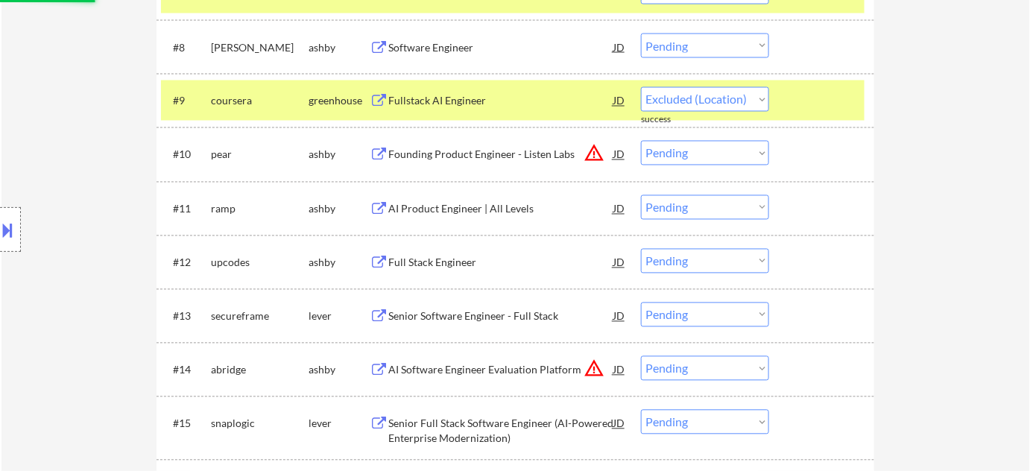
select select ""pending""
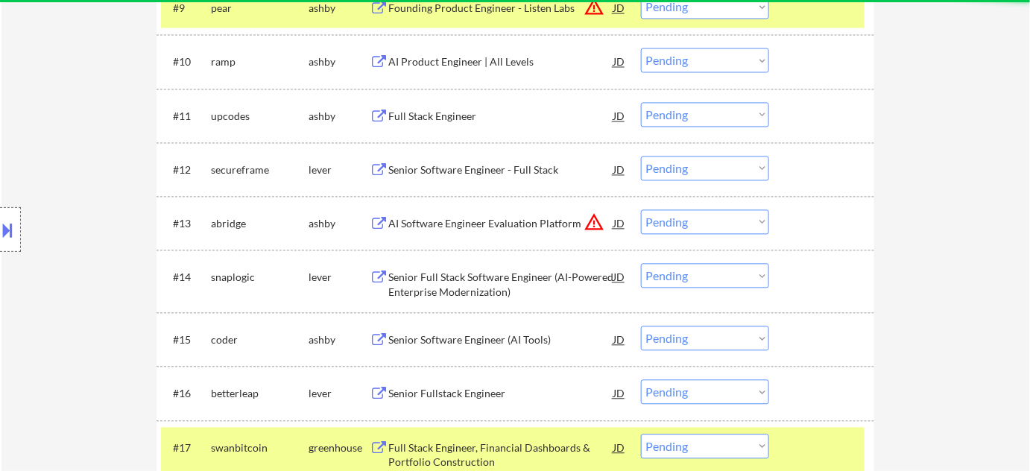
scroll to position [1002, 0]
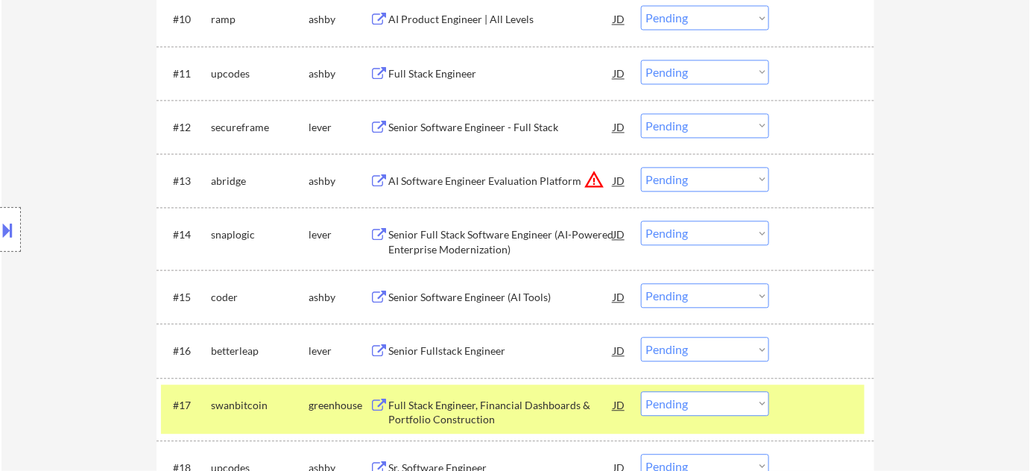
click at [485, 131] on div "Senior Software Engineer - Full Stack" at bounding box center [500, 127] width 225 height 15
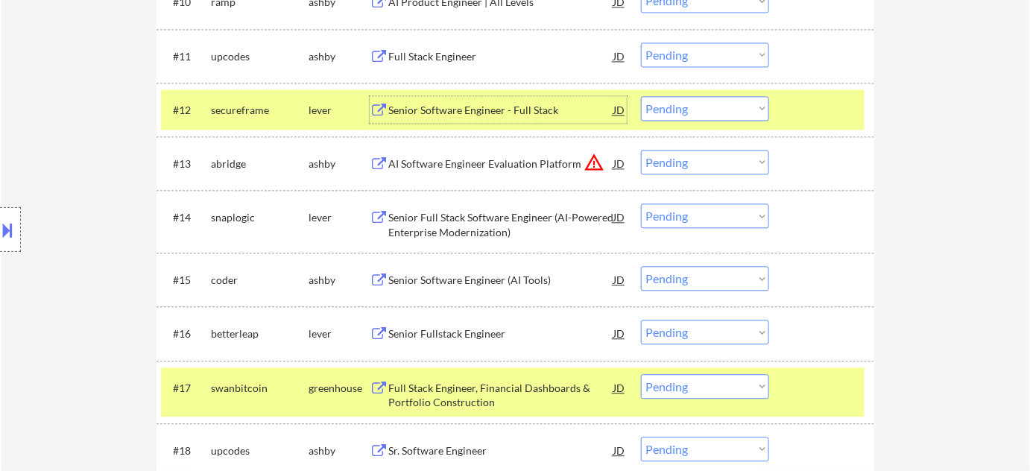
scroll to position [1070, 0]
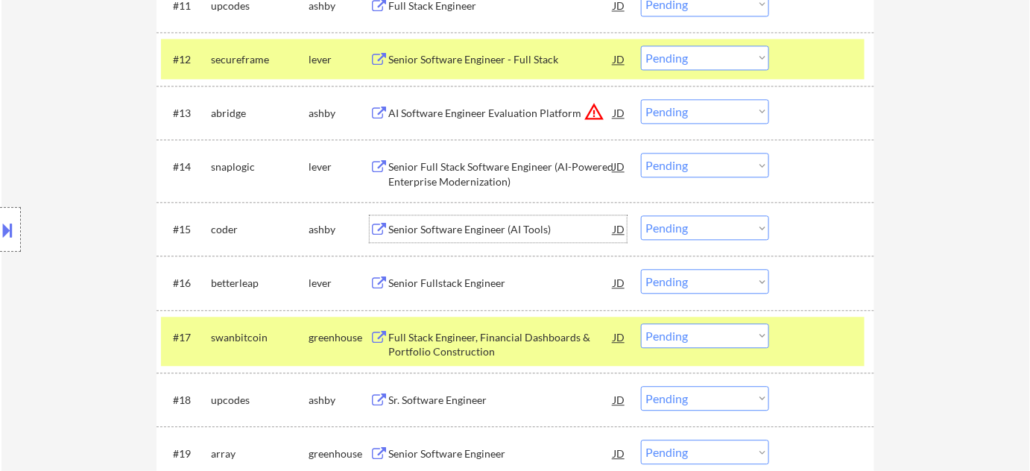
click at [448, 230] on div "Senior Software Engineer (AI Tools)" at bounding box center [500, 229] width 225 height 15
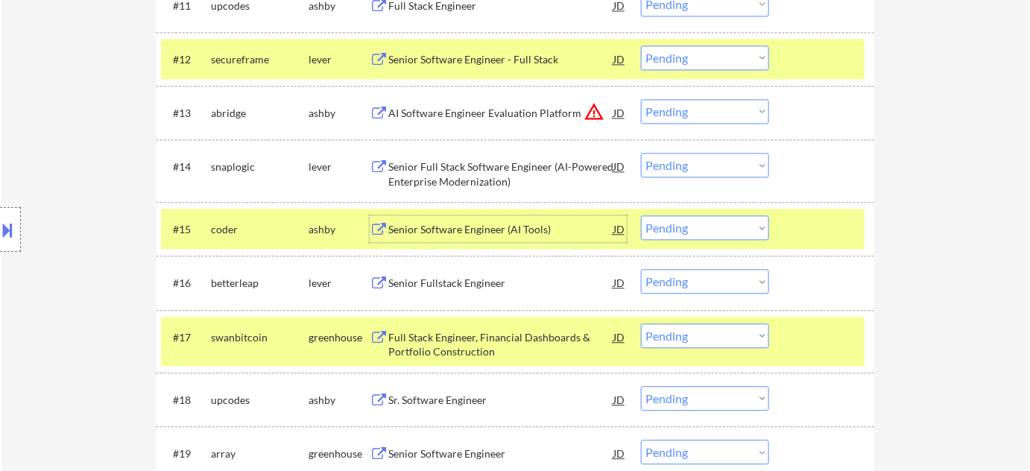
click at [446, 278] on div "Senior Fullstack Engineer" at bounding box center [500, 283] width 225 height 15
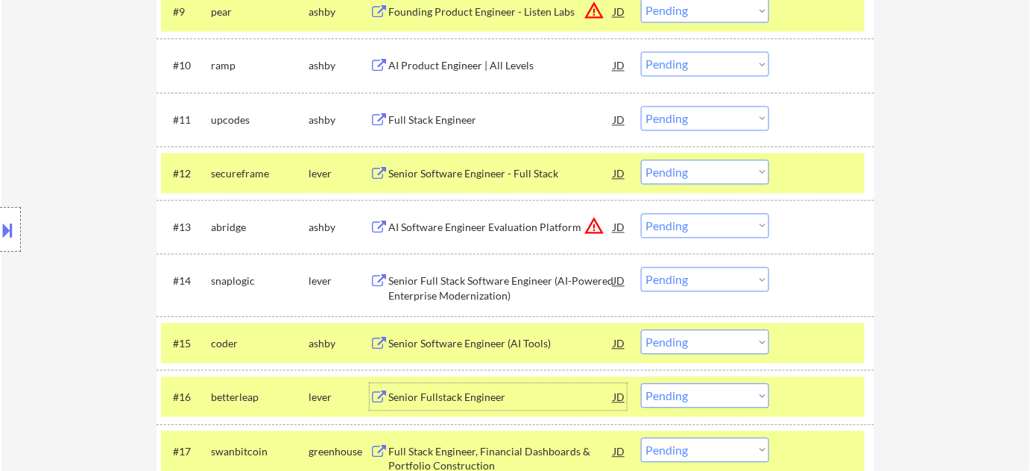
scroll to position [934, 0]
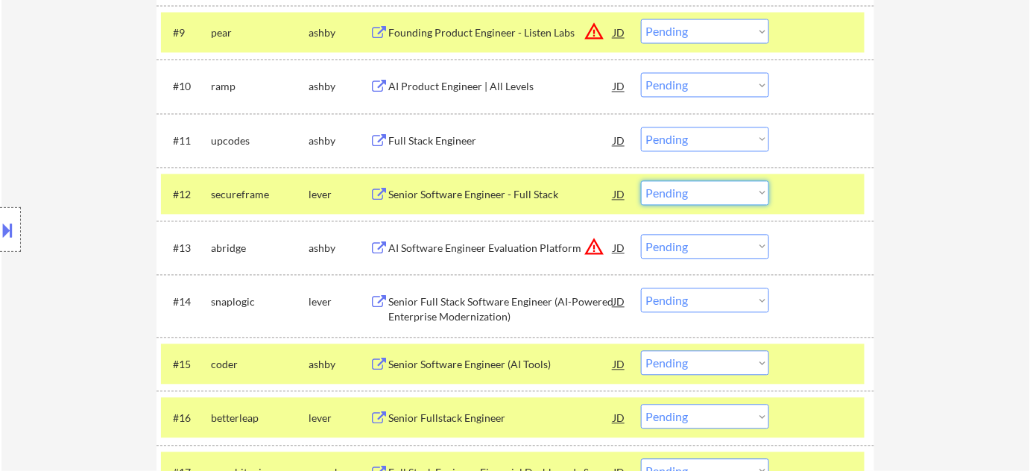
drag, startPoint x: 693, startPoint y: 188, endPoint x: 692, endPoint y: 202, distance: 14.2
click at [693, 188] on select "Choose an option... Pending Applied Excluded (Questions) Excluded (Expired) Exc…" at bounding box center [705, 193] width 128 height 25
click at [641, 181] on select "Choose an option... Pending Applied Excluded (Questions) Excluded (Expired) Exc…" at bounding box center [705, 193] width 128 height 25
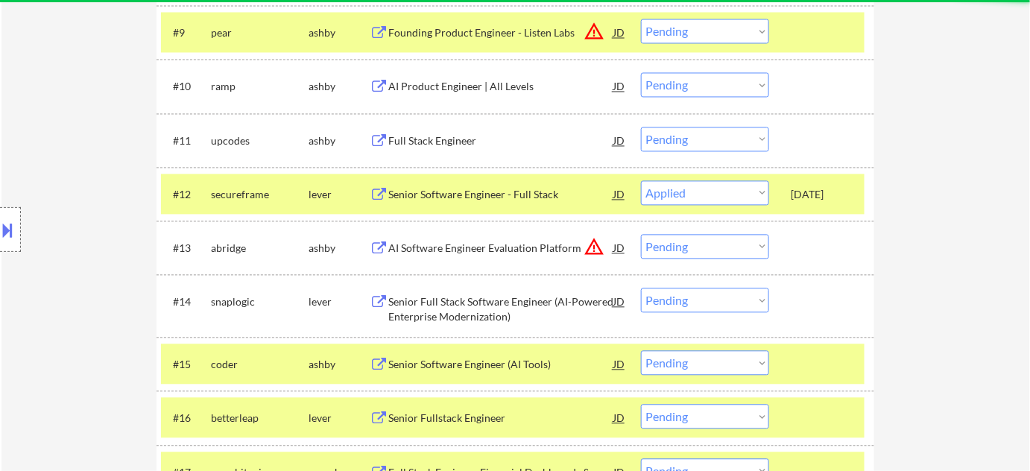
select select ""pending""
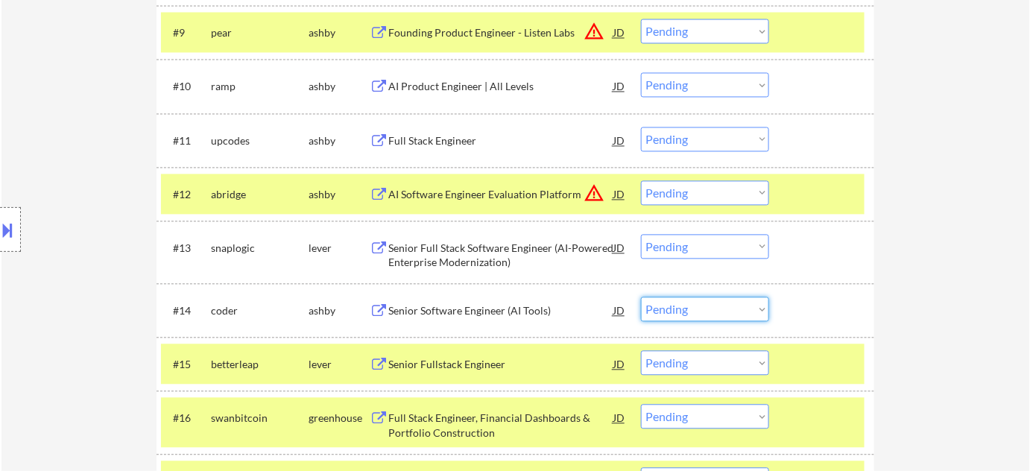
click at [675, 309] on select "Choose an option... Pending Applied Excluded (Questions) Excluded (Expired) Exc…" at bounding box center [705, 309] width 128 height 25
click at [641, 297] on select "Choose an option... Pending Applied Excluded (Questions) Excluded (Expired) Exc…" at bounding box center [705, 309] width 128 height 25
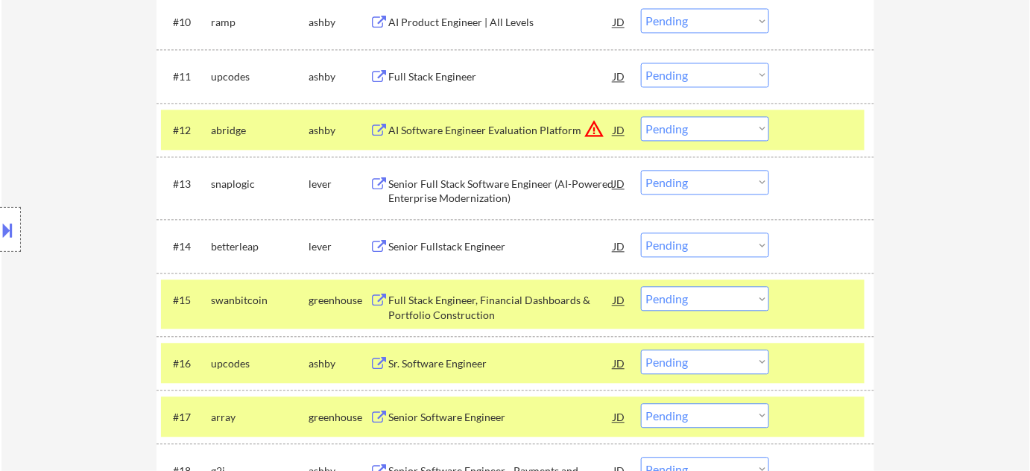
scroll to position [1002, 0]
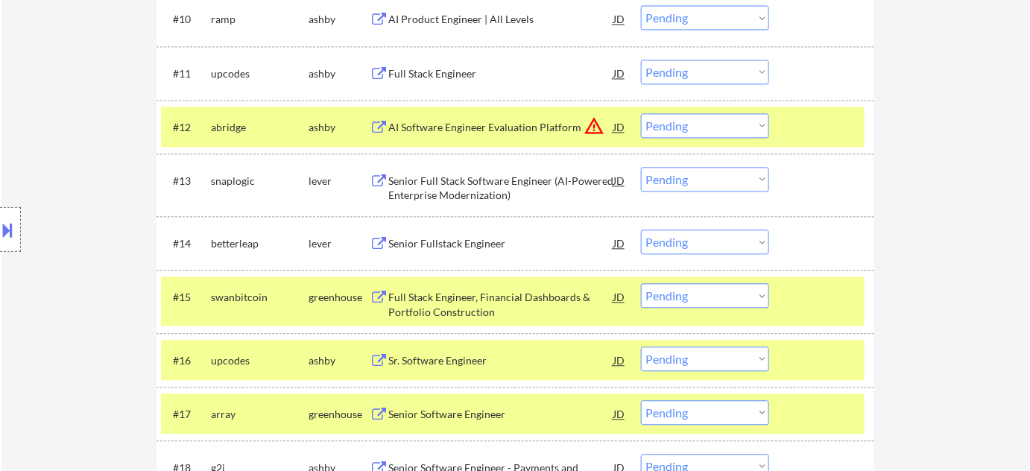
click at [666, 246] on select "Choose an option... Pending Applied Excluded (Questions) Excluded (Expired) Exc…" at bounding box center [705, 242] width 128 height 25
click at [641, 230] on select "Choose an option... Pending Applied Excluded (Questions) Excluded (Expired) Exc…" at bounding box center [705, 242] width 128 height 25
select select ""pending""
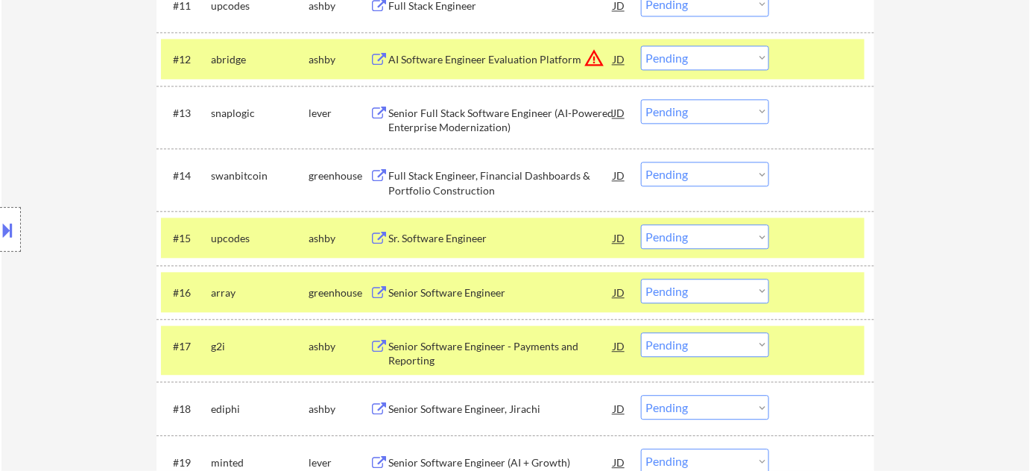
scroll to position [1138, 0]
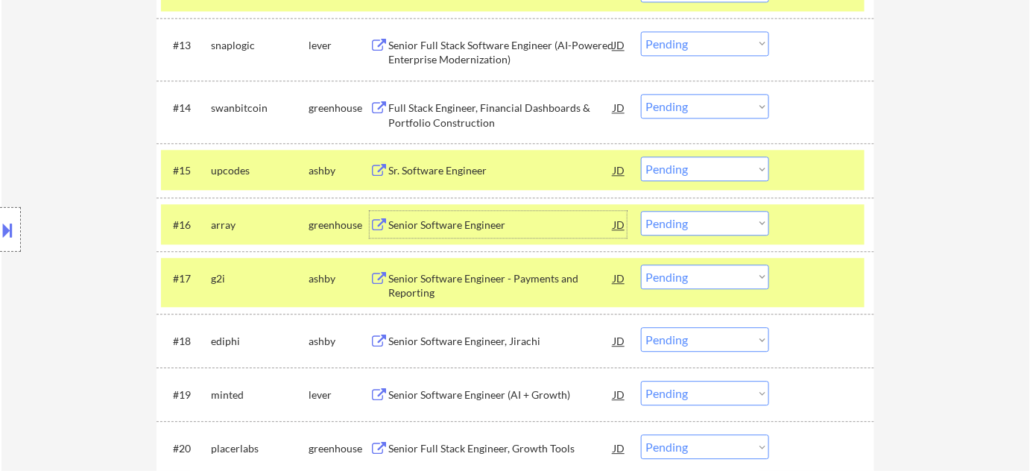
click at [486, 223] on div "Senior Software Engineer" at bounding box center [500, 225] width 225 height 15
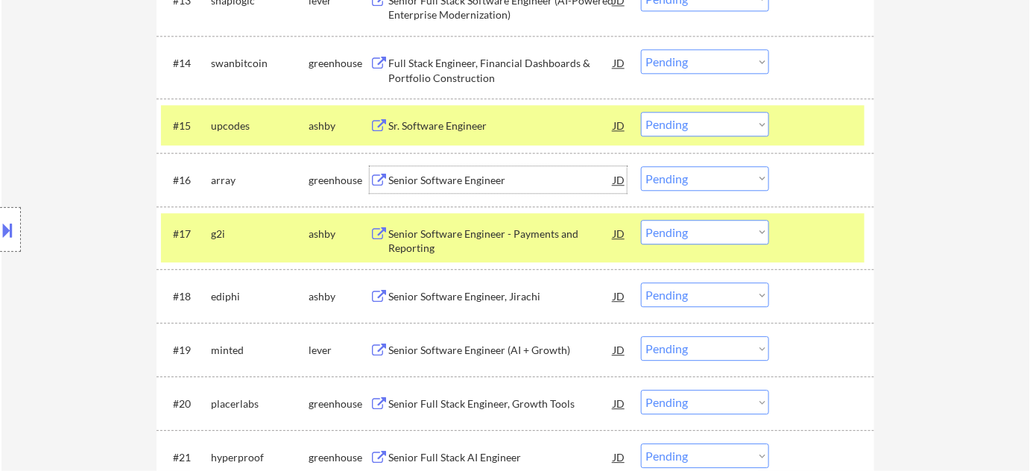
scroll to position [1205, 0]
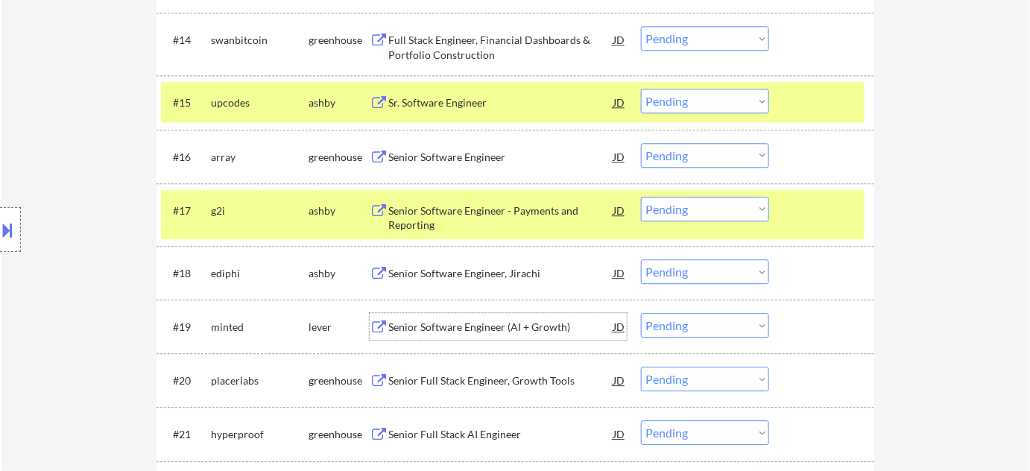
click at [481, 320] on div "Senior Software Engineer (AI + Growth)" at bounding box center [500, 327] width 225 height 15
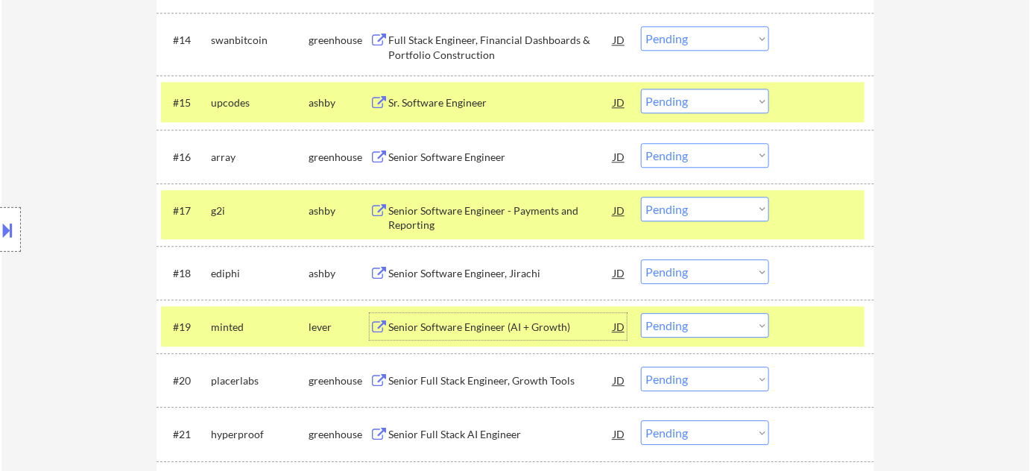
click at [125, 295] on div "Location Inclusions: Denver, CO Glendale, CO Edgewater, CO Wheat Ridge, CO Comm…" at bounding box center [133, 230] width 267 height 277
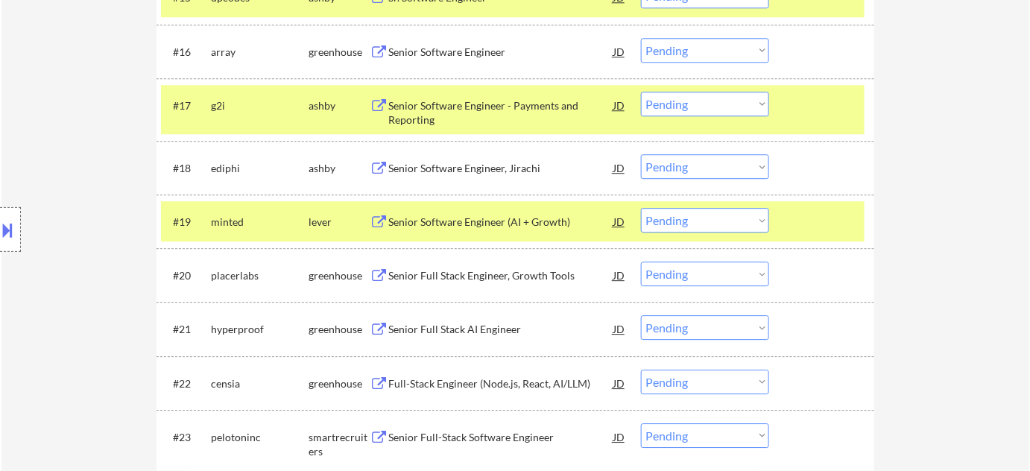
scroll to position [1341, 0]
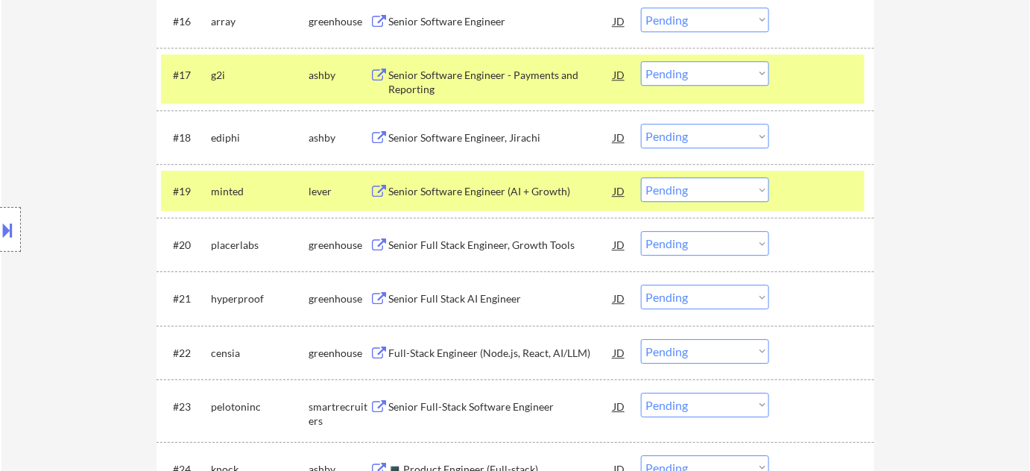
click at [483, 242] on div "Senior Full Stack Engineer, Growth Tools" at bounding box center [500, 245] width 225 height 15
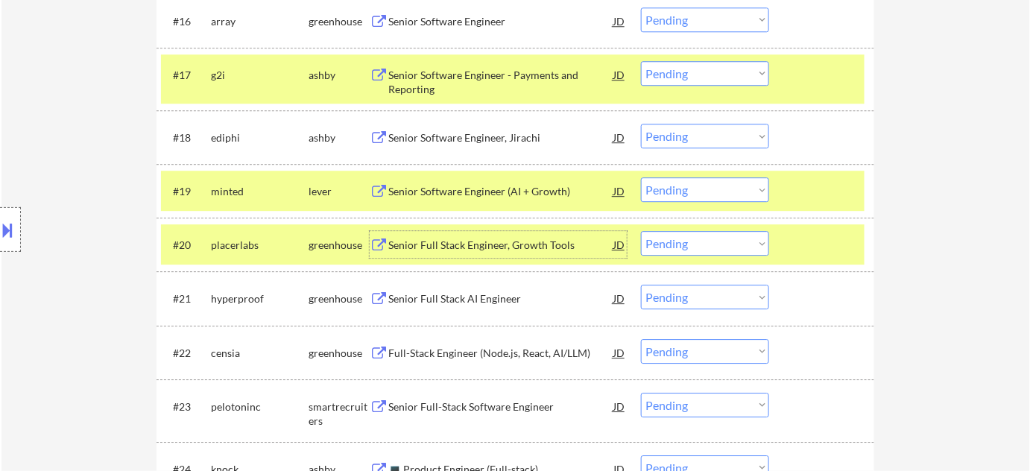
click at [672, 247] on select "Choose an option... Pending Applied Excluded (Questions) Excluded (Expired) Exc…" at bounding box center [705, 243] width 128 height 25
click at [641, 231] on select "Choose an option... Pending Applied Excluded (Questions) Excluded (Expired) Exc…" at bounding box center [705, 243] width 128 height 25
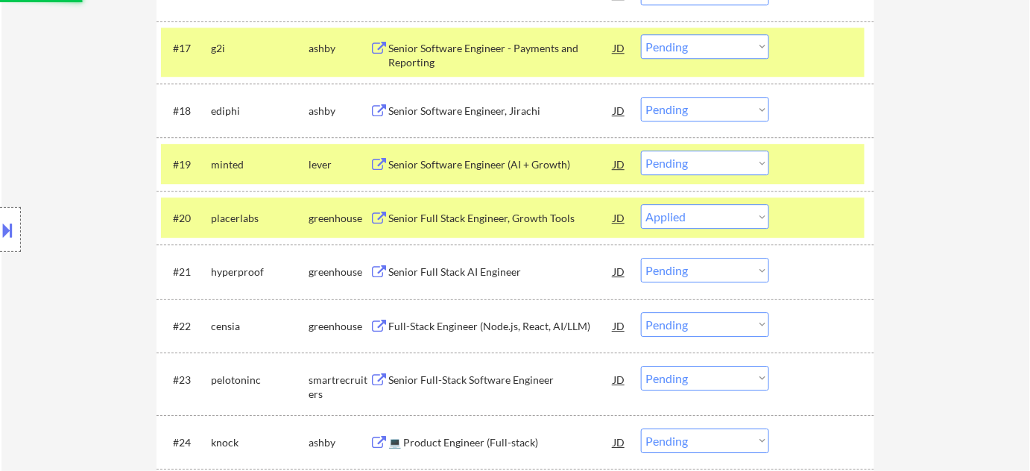
scroll to position [1409, 0]
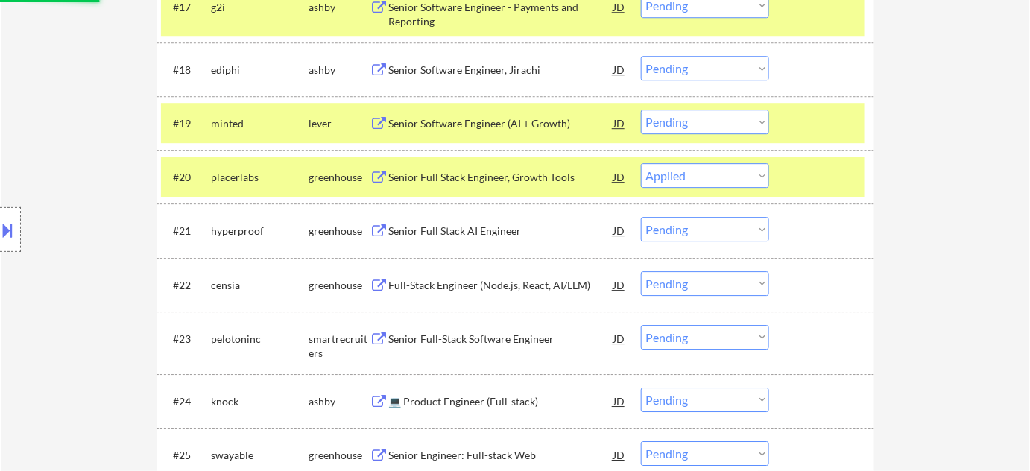
click at [452, 240] on div "Senior Full Stack AI Engineer" at bounding box center [500, 230] width 225 height 27
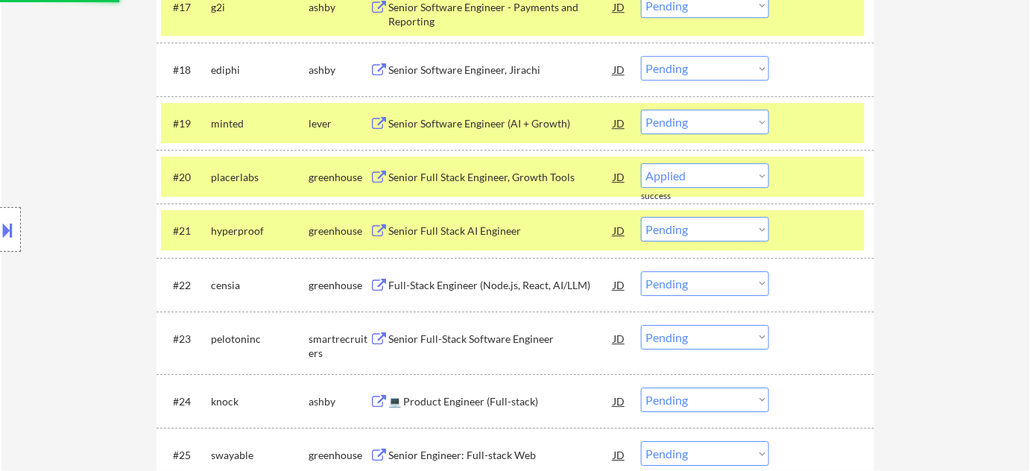
select select ""pending""
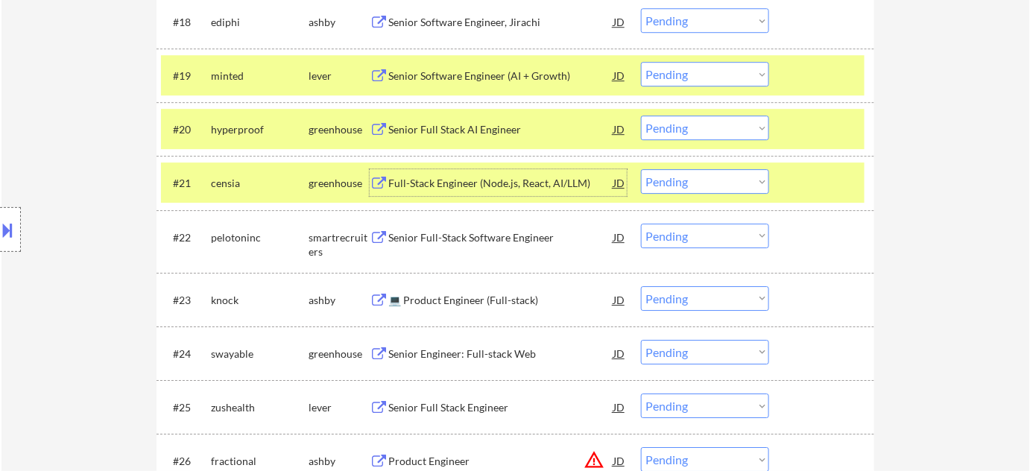
scroll to position [1477, 0]
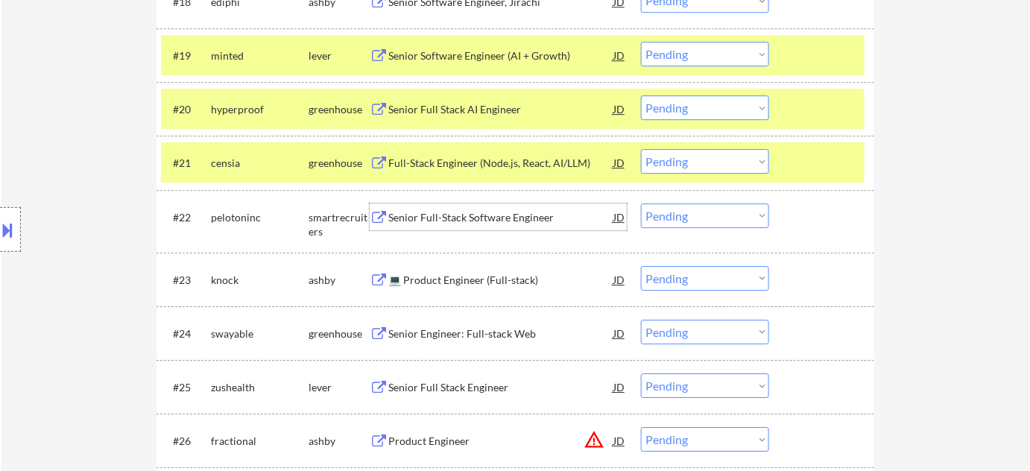
click at [445, 219] on div "Senior Full-Stack Software Engineer" at bounding box center [500, 217] width 225 height 15
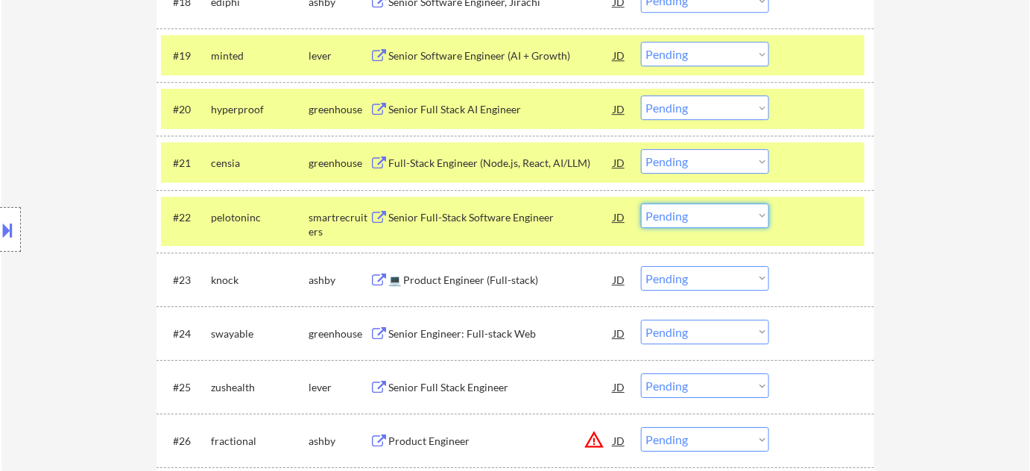
drag, startPoint x: 714, startPoint y: 213, endPoint x: 714, endPoint y: 223, distance: 9.7
click at [714, 213] on select "Choose an option... Pending Applied Excluded (Questions) Excluded (Expired) Exc…" at bounding box center [705, 216] width 128 height 25
click at [641, 204] on select "Choose an option... Pending Applied Excluded (Questions) Excluded (Expired) Exc…" at bounding box center [705, 216] width 128 height 25
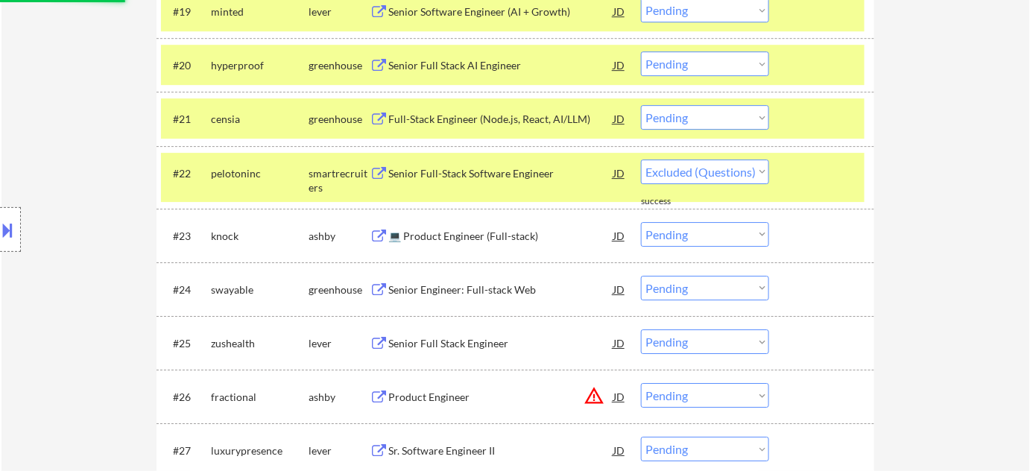
scroll to position [1545, 0]
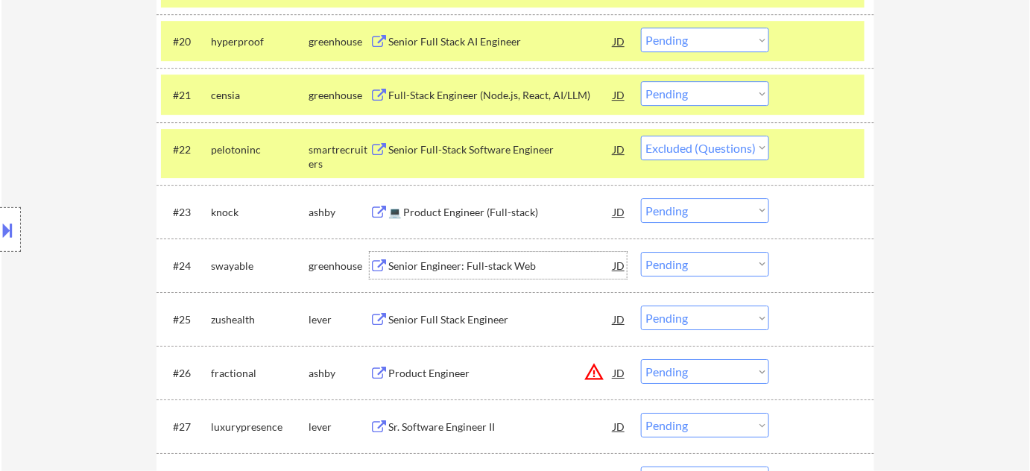
click at [494, 262] on div "Senior Engineer: Full-stack Web" at bounding box center [500, 266] width 225 height 15
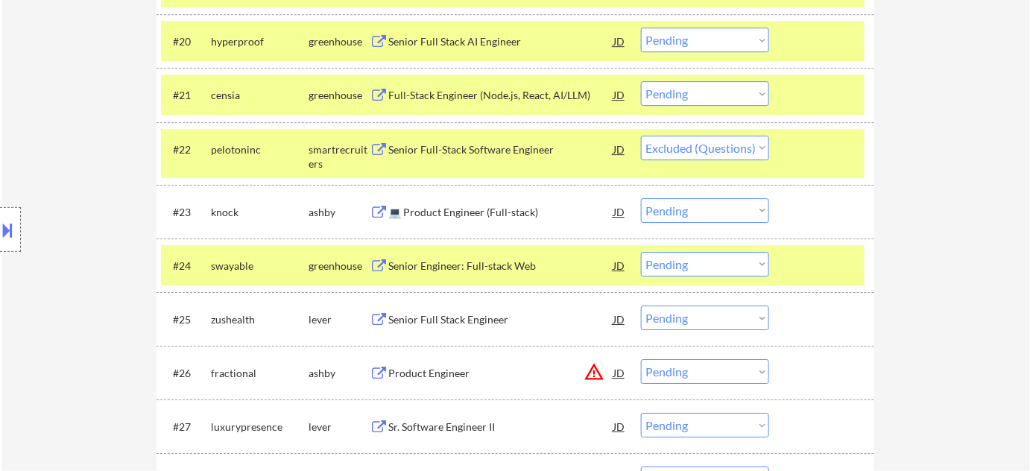
select select ""pending""
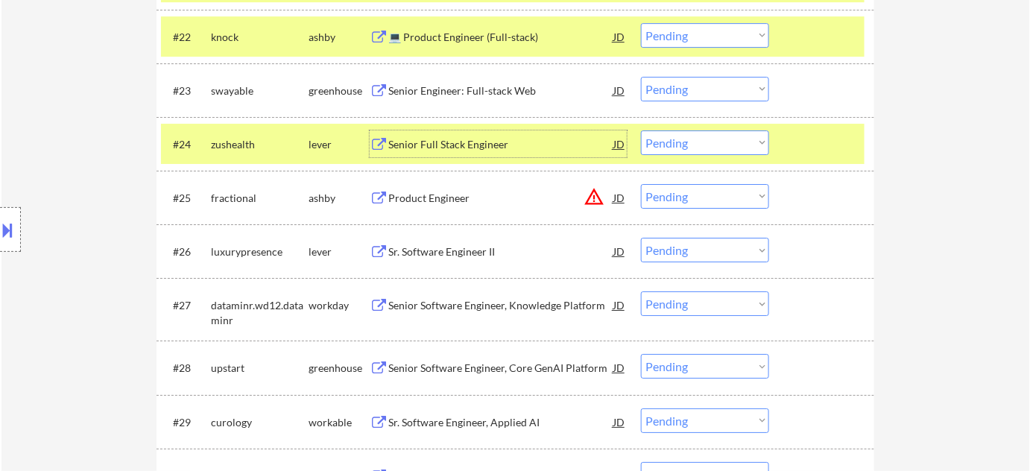
scroll to position [1680, 0]
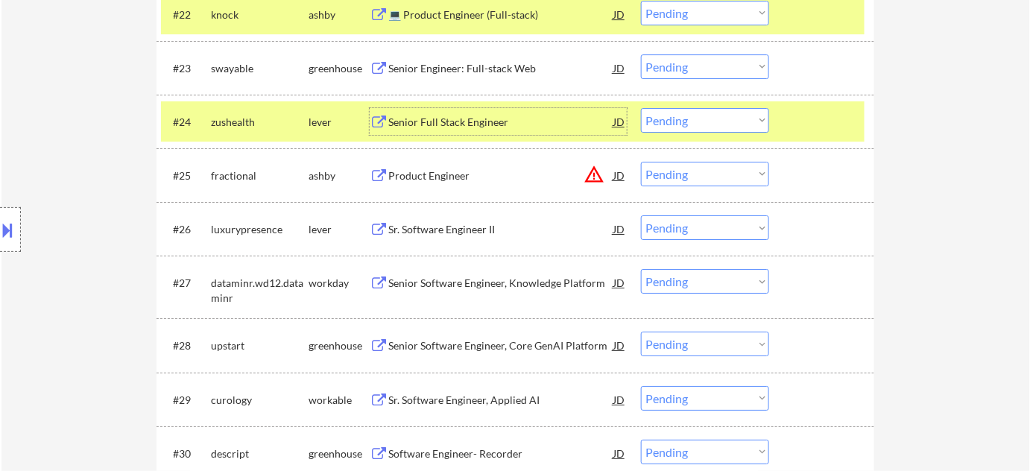
click at [449, 119] on div "Senior Full Stack Engineer" at bounding box center [500, 122] width 225 height 15
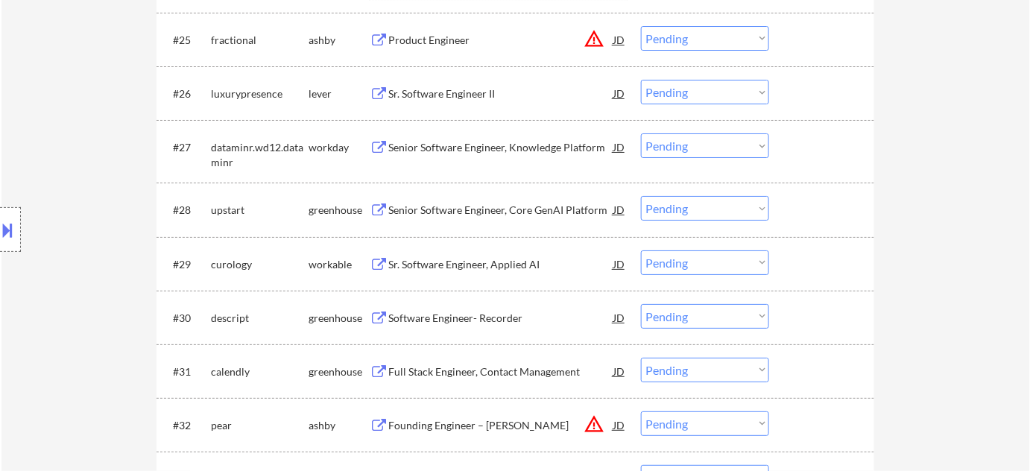
scroll to position [1883, 0]
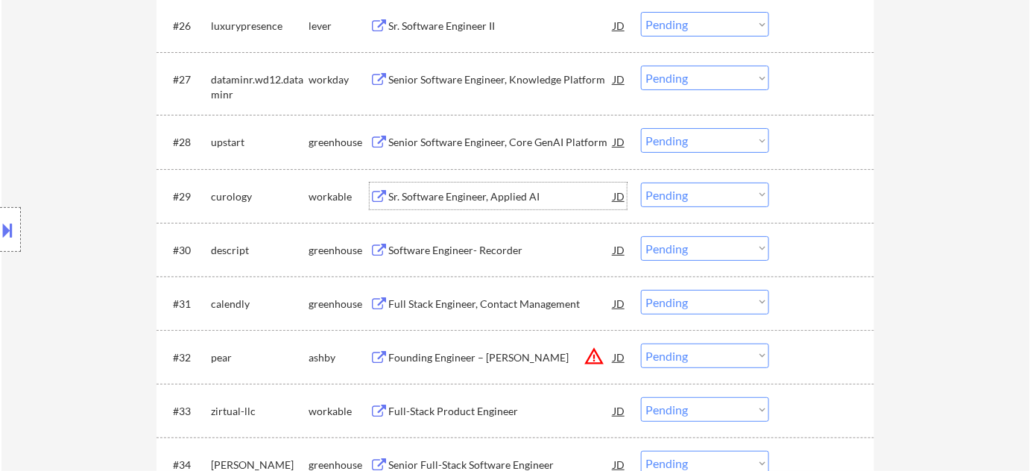
click at [517, 189] on div "Sr. Software Engineer, Applied AI" at bounding box center [500, 196] width 225 height 15
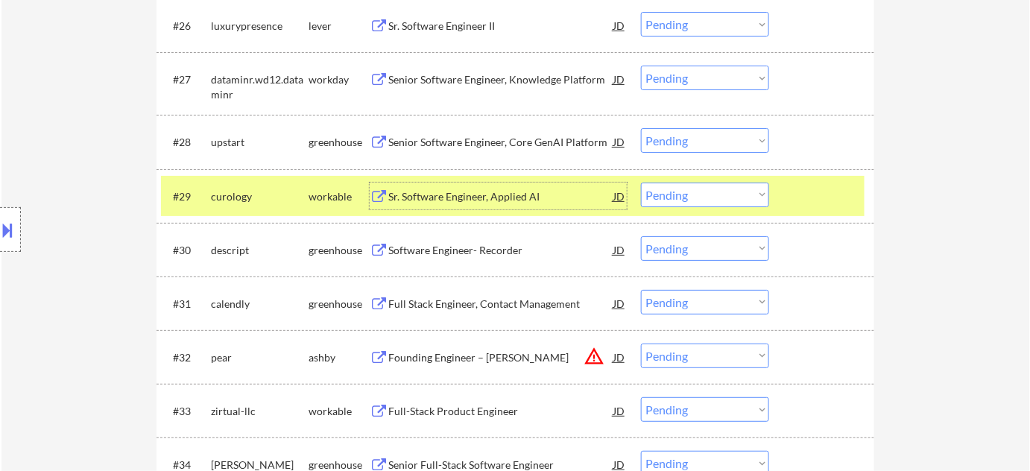
click at [675, 193] on select "Choose an option... Pending Applied Excluded (Questions) Excluded (Expired) Exc…" at bounding box center [705, 195] width 128 height 25
click at [641, 183] on select "Choose an option... Pending Applied Excluded (Questions) Excluded (Expired) Exc…" at bounding box center [705, 195] width 128 height 25
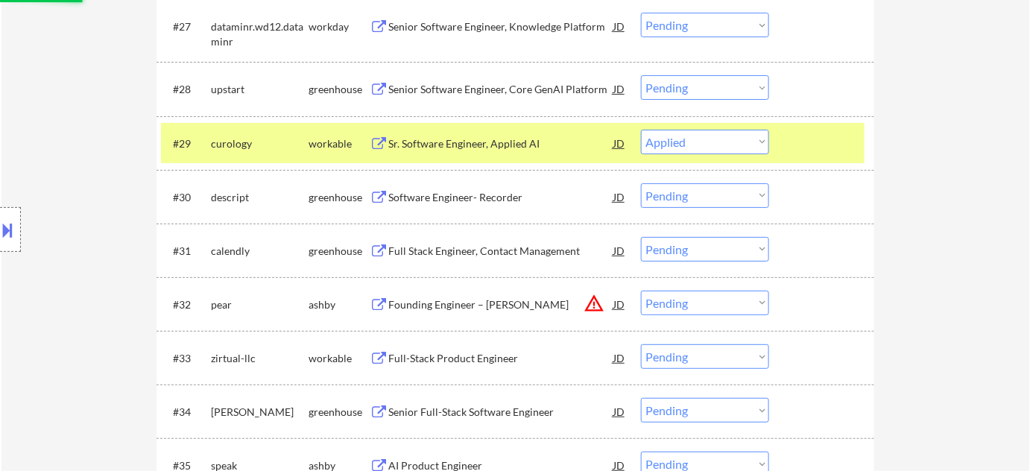
scroll to position [1951, 0]
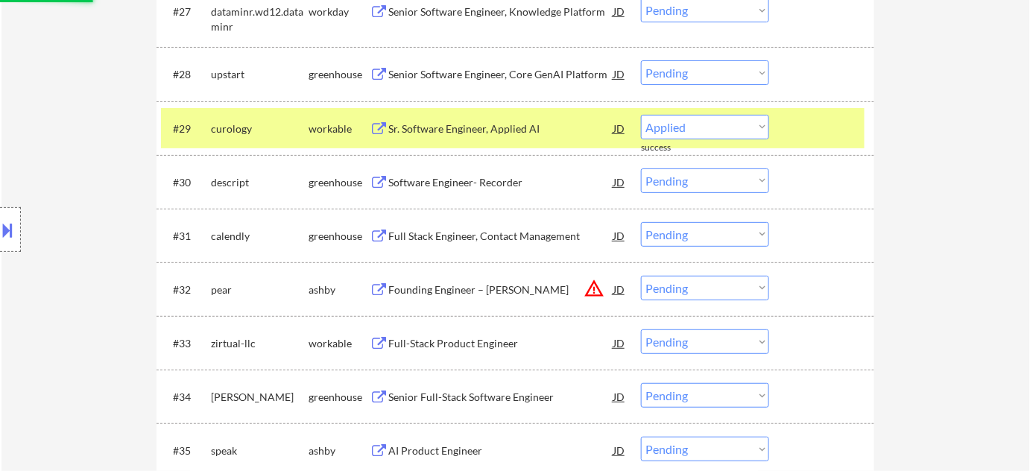
select select ""pending""
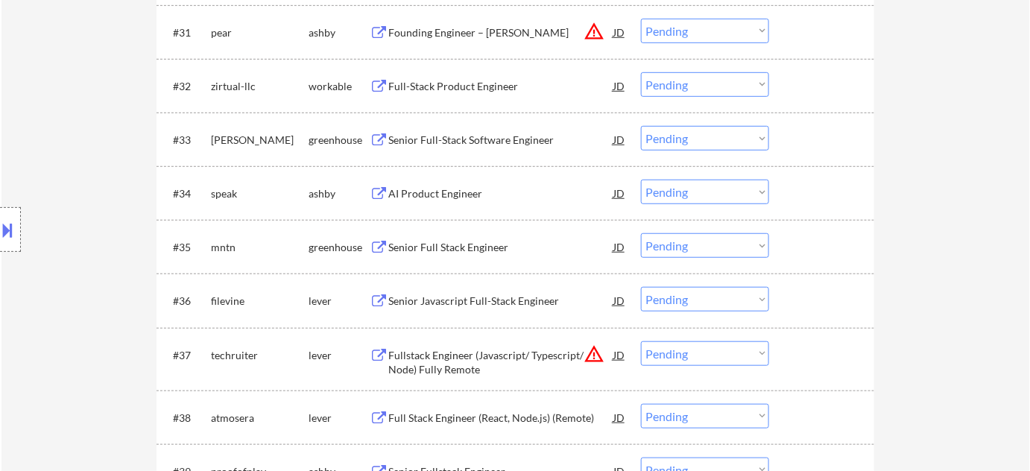
scroll to position [2154, 0]
click at [467, 81] on div "Full-Stack Product Engineer" at bounding box center [500, 86] width 225 height 15
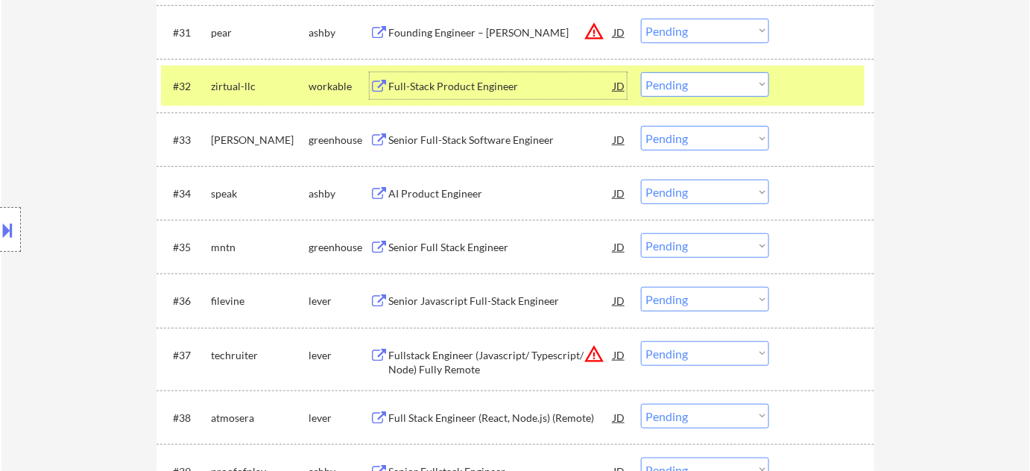
click at [711, 83] on select "Choose an option... Pending Applied Excluded (Questions) Excluded (Expired) Exc…" at bounding box center [705, 84] width 128 height 25
click at [641, 72] on select "Choose an option... Pending Applied Excluded (Questions) Excluded (Expired) Exc…" at bounding box center [705, 84] width 128 height 25
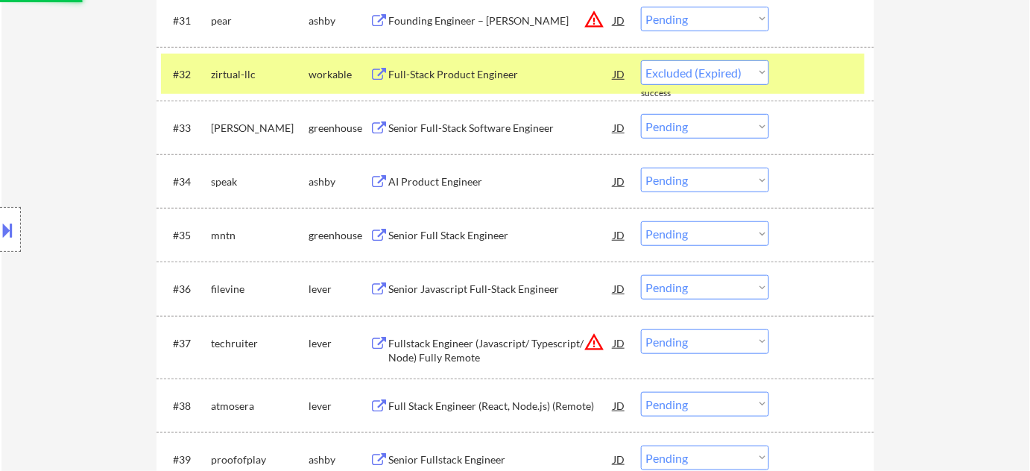
scroll to position [2290, 0]
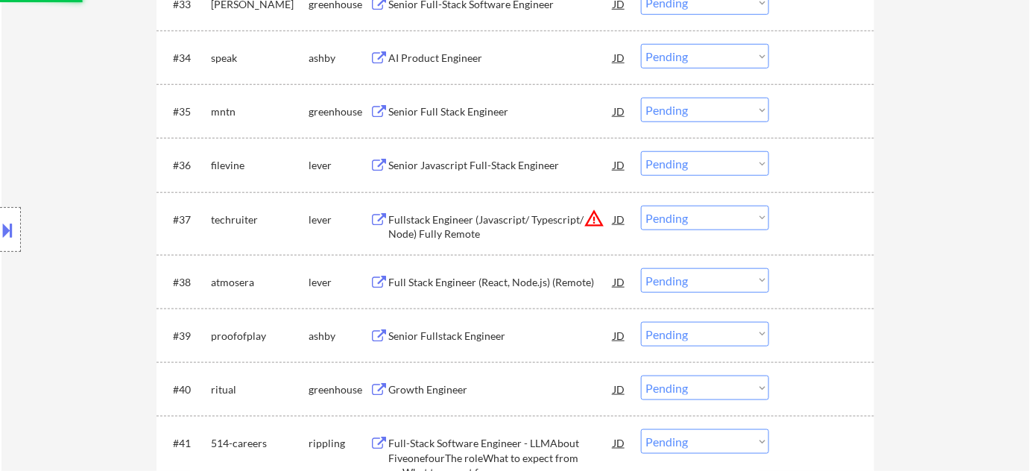
select select ""pending""
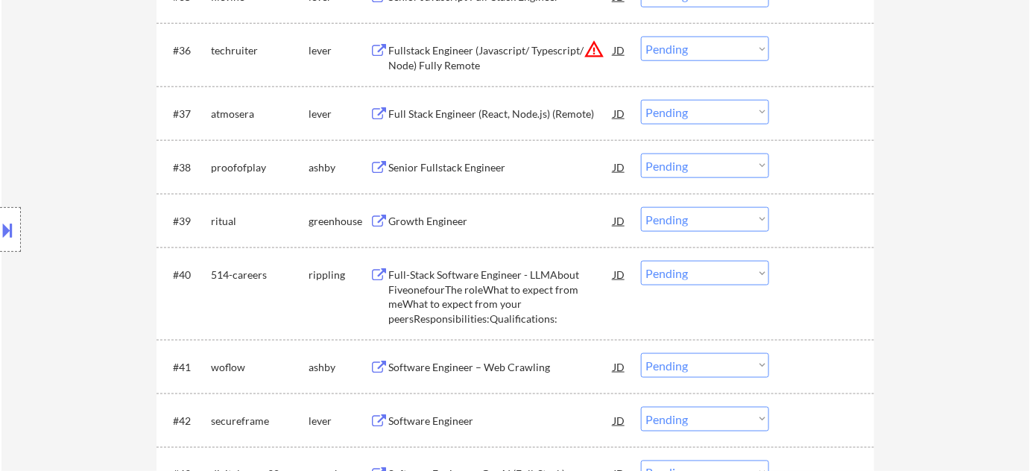
scroll to position [2425, 0]
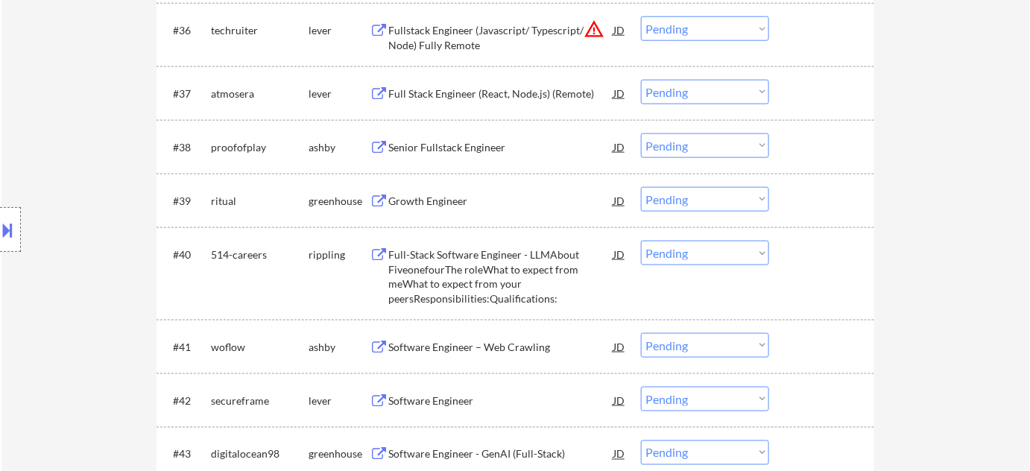
click at [435, 206] on div "Growth Engineer" at bounding box center [500, 201] width 225 height 15
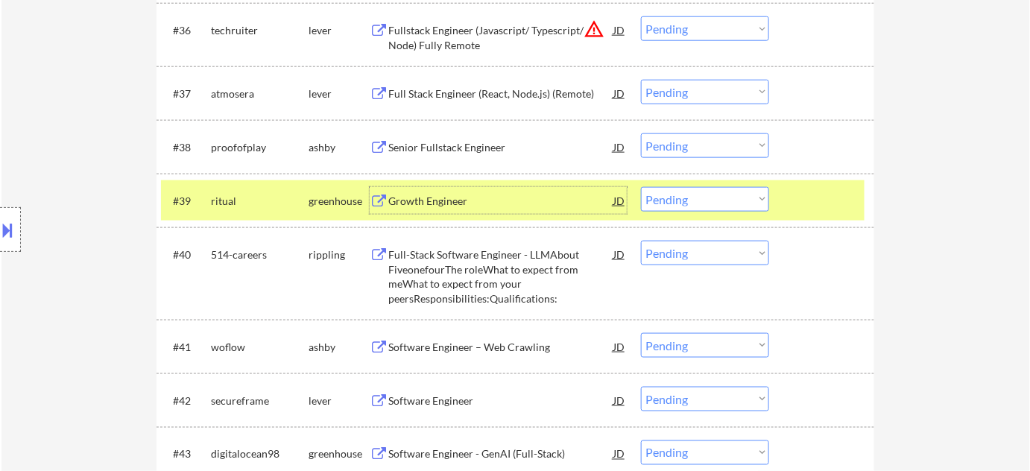
click at [677, 206] on select "Choose an option... Pending Applied Excluded (Questions) Excluded (Expired) Exc…" at bounding box center [705, 199] width 128 height 25
click at [641, 187] on select "Choose an option... Pending Applied Excluded (Questions) Excluded (Expired) Exc…" at bounding box center [705, 199] width 128 height 25
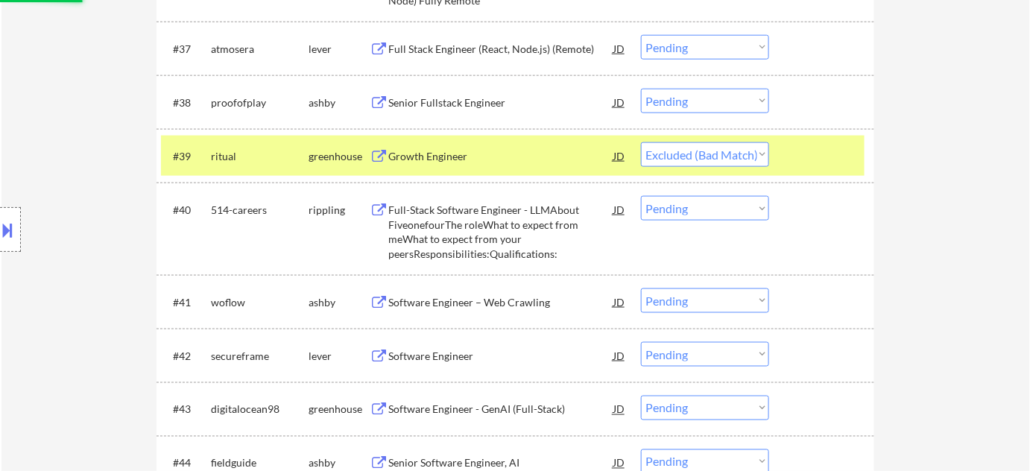
scroll to position [2493, 0]
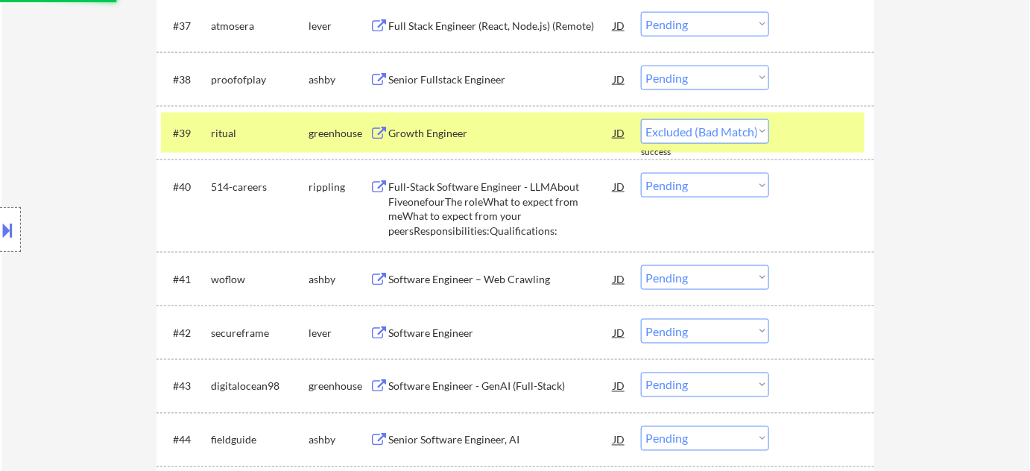
select select ""pending""
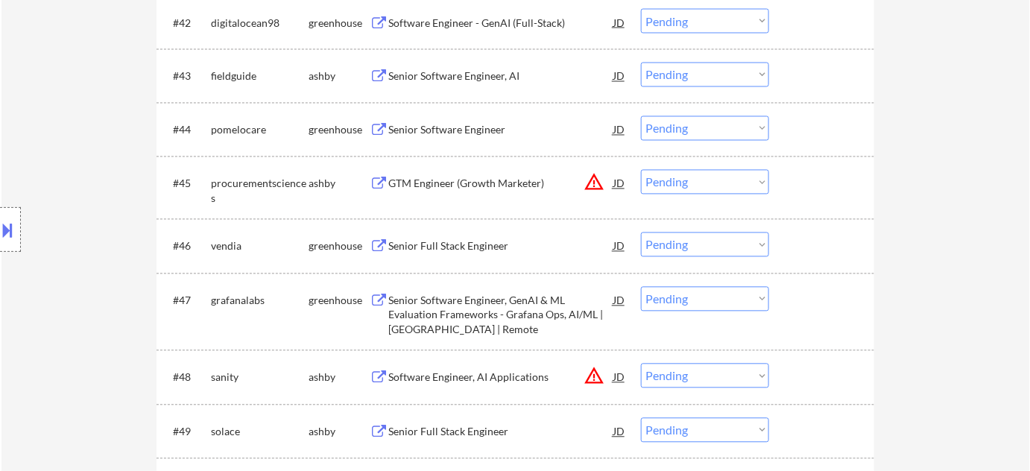
scroll to position [2832, 0]
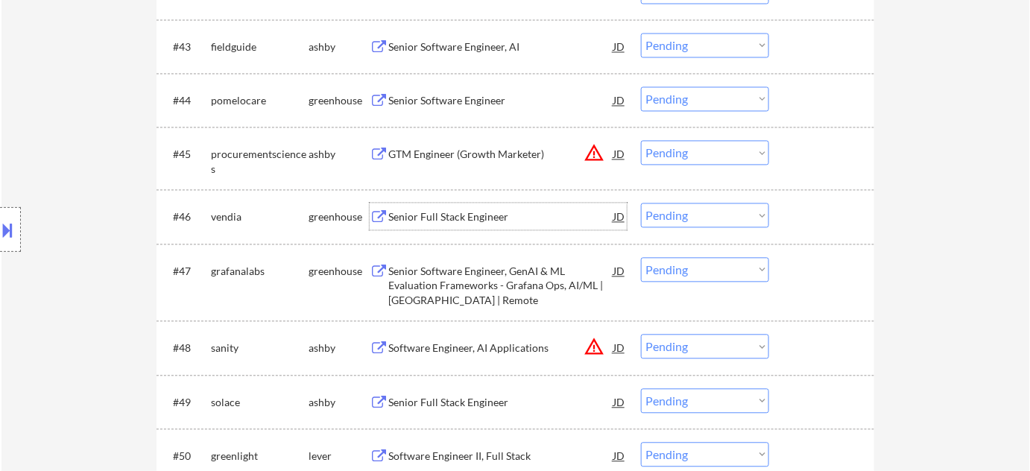
click at [470, 224] on div "Senior Full Stack Engineer" at bounding box center [500, 217] width 225 height 15
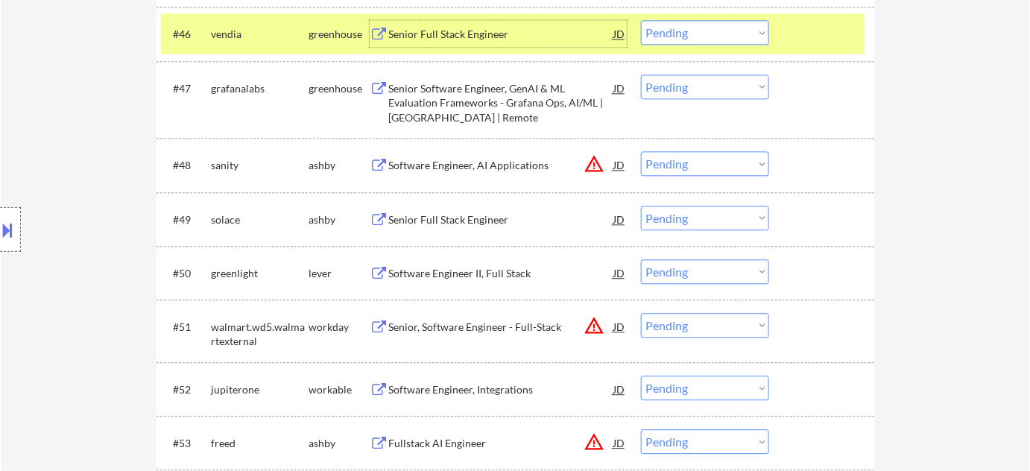
scroll to position [3036, 0]
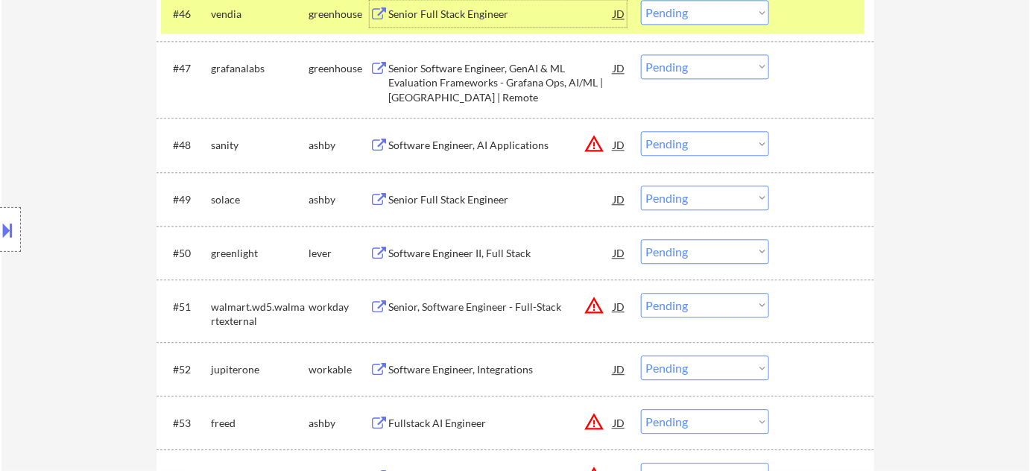
click at [464, 199] on div "Senior Full Stack Engineer" at bounding box center [500, 199] width 225 height 15
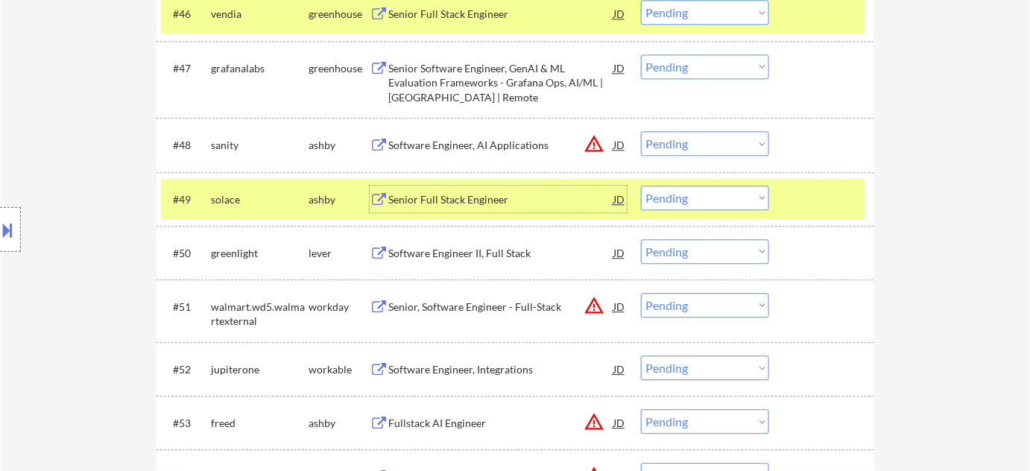
click at [662, 201] on select "Choose an option... Pending Applied Excluded (Questions) Excluded (Expired) Exc…" at bounding box center [705, 198] width 128 height 25
click at [641, 186] on select "Choose an option... Pending Applied Excluded (Questions) Excluded (Expired) Exc…" at bounding box center [705, 198] width 128 height 25
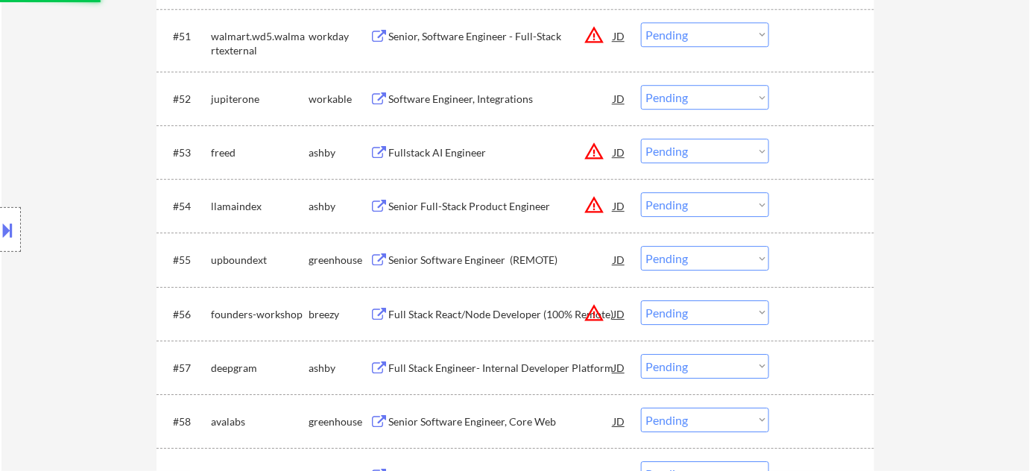
scroll to position [3374, 0]
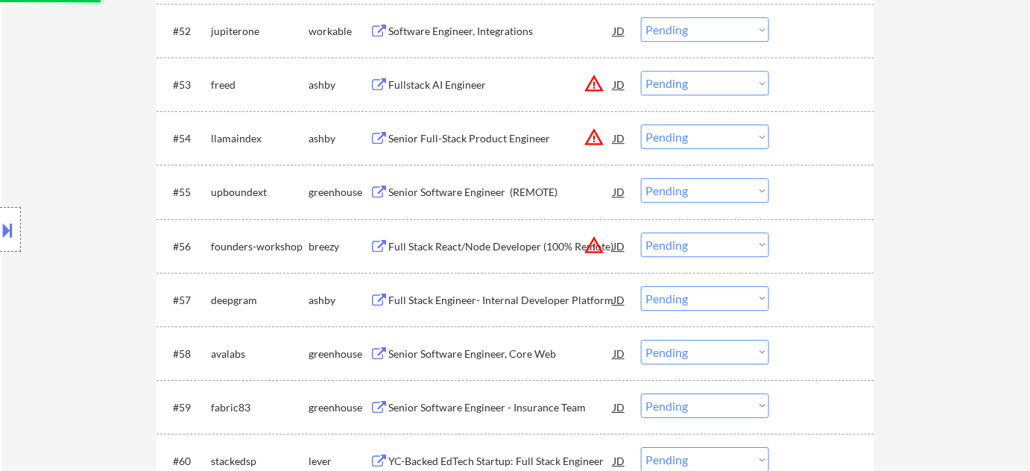
select select ""pending""
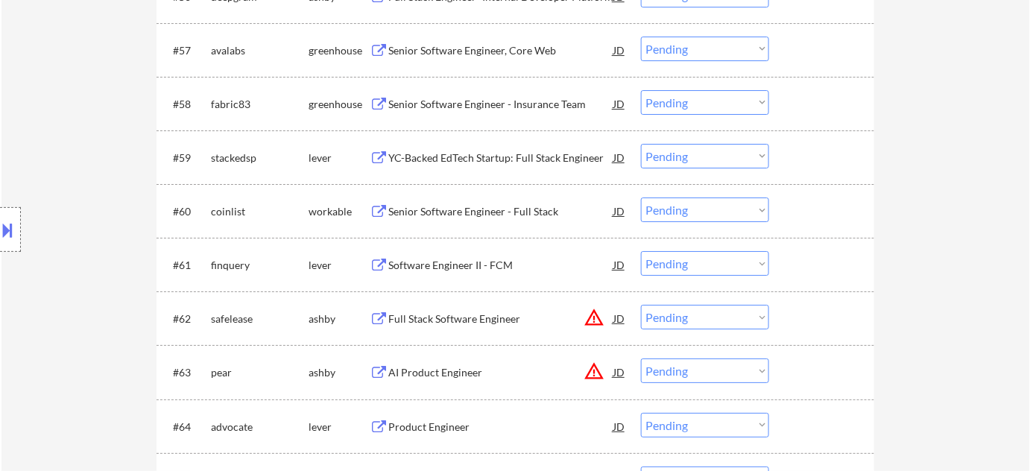
scroll to position [3645, 0]
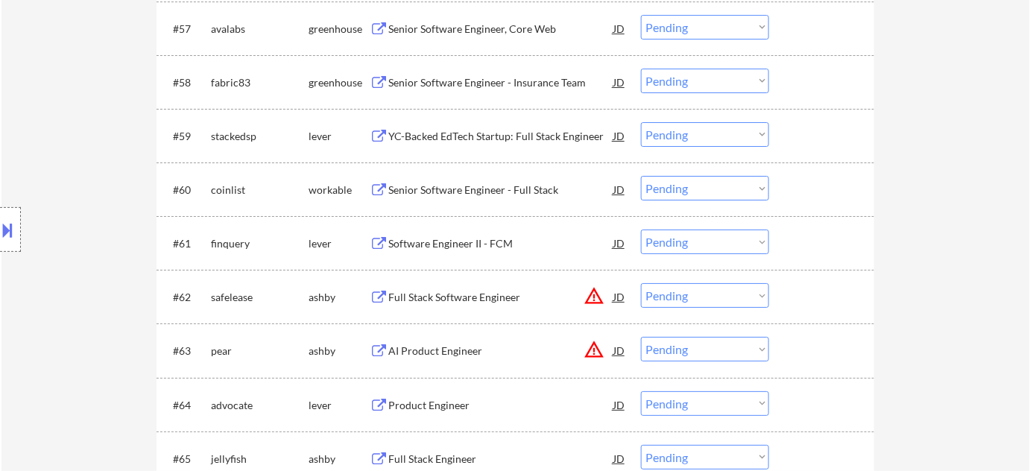
click at [500, 189] on div "Senior Software Engineer - Full Stack" at bounding box center [500, 190] width 225 height 15
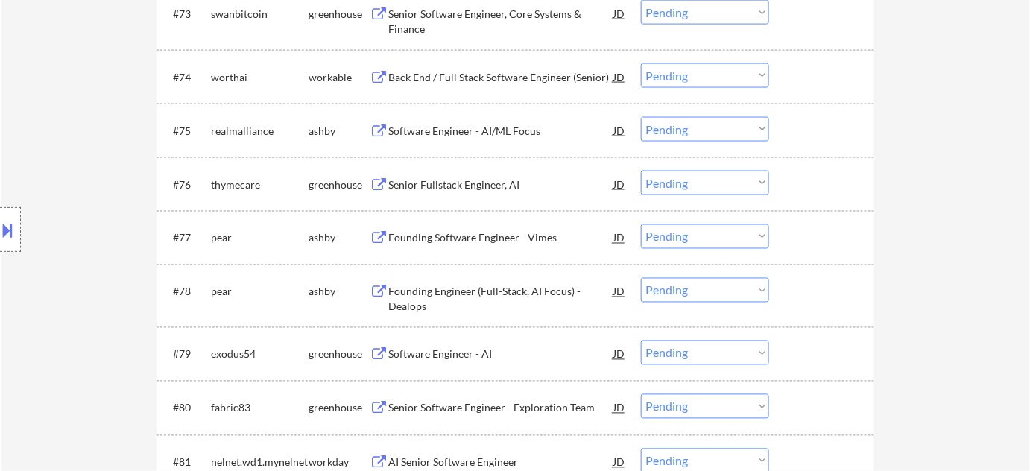
scroll to position [4527, 0]
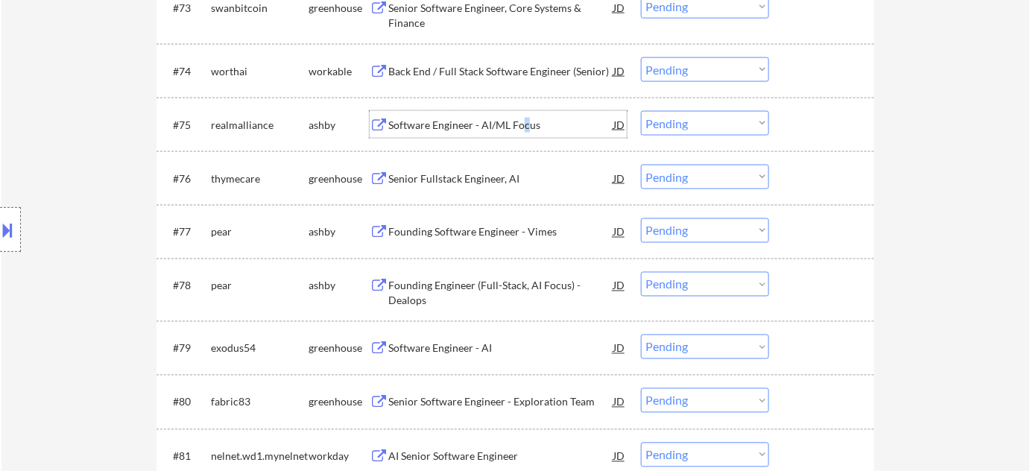
click at [525, 124] on div "Software Engineer - AI/ML Focus" at bounding box center [500, 125] width 225 height 15
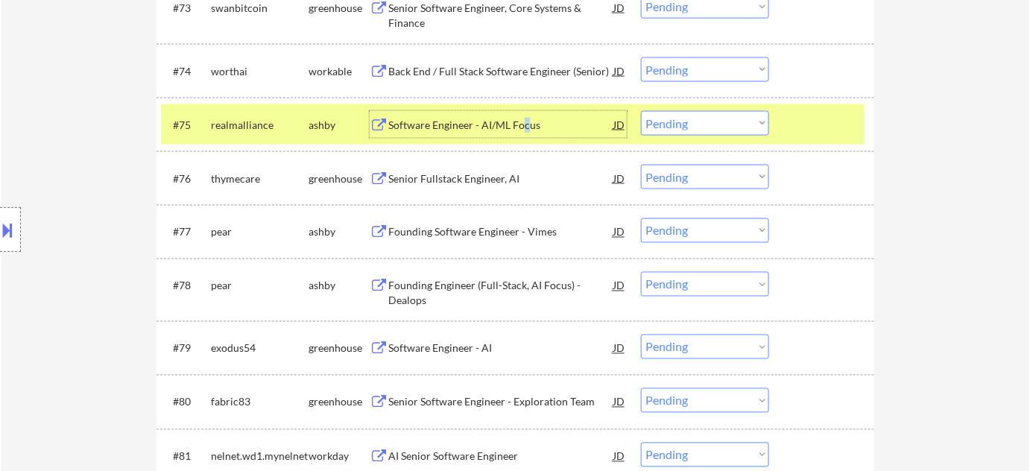
drag, startPoint x: 662, startPoint y: 119, endPoint x: 666, endPoint y: 128, distance: 10.0
click at [662, 119] on select "Choose an option... Pending Applied Excluded (Questions) Excluded (Expired) Exc…" at bounding box center [705, 123] width 128 height 25
click at [641, 111] on select "Choose an option... Pending Applied Excluded (Questions) Excluded (Expired) Exc…" at bounding box center [705, 123] width 128 height 25
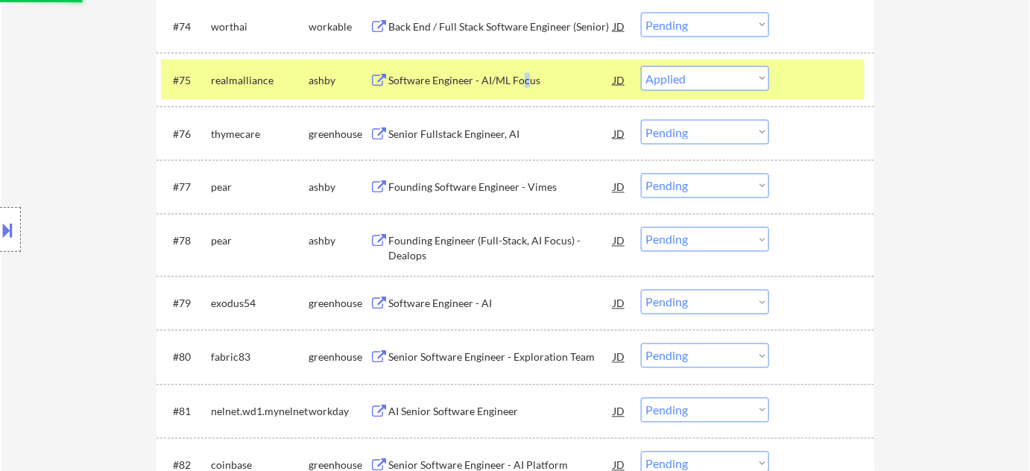
scroll to position [4594, 0]
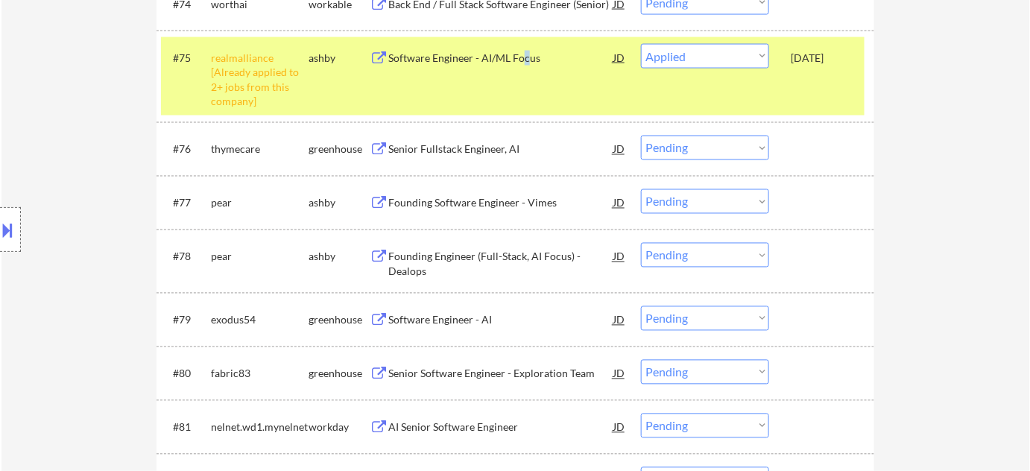
select select ""pending""
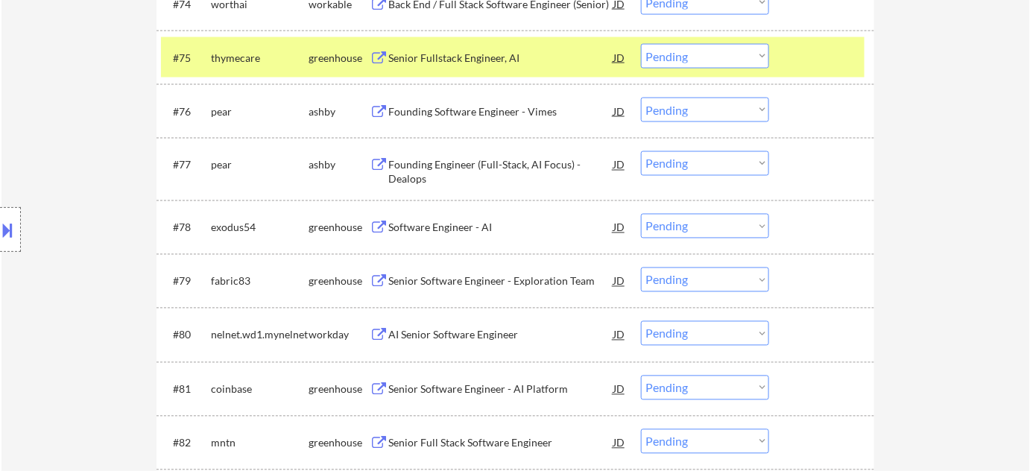
click at [428, 226] on div "Software Engineer - AI" at bounding box center [500, 228] width 225 height 15
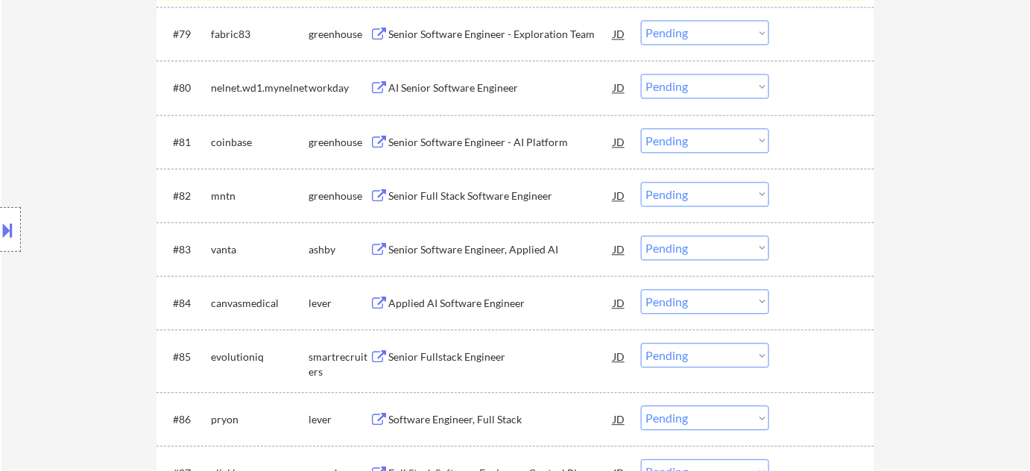
scroll to position [4865, 0]
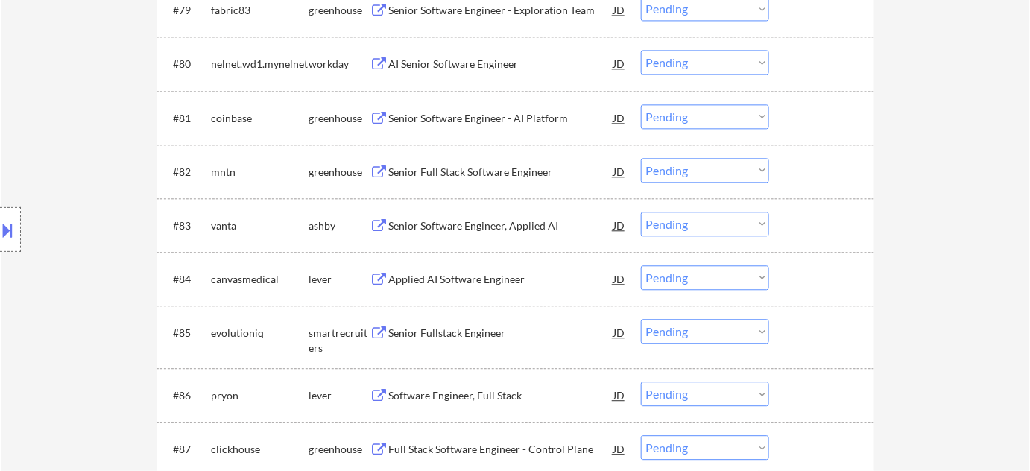
click at [481, 294] on div "#84 canvasmedical lever Applied AI Software Engineer JD Choose an option... Pen…" at bounding box center [513, 279] width 704 height 40
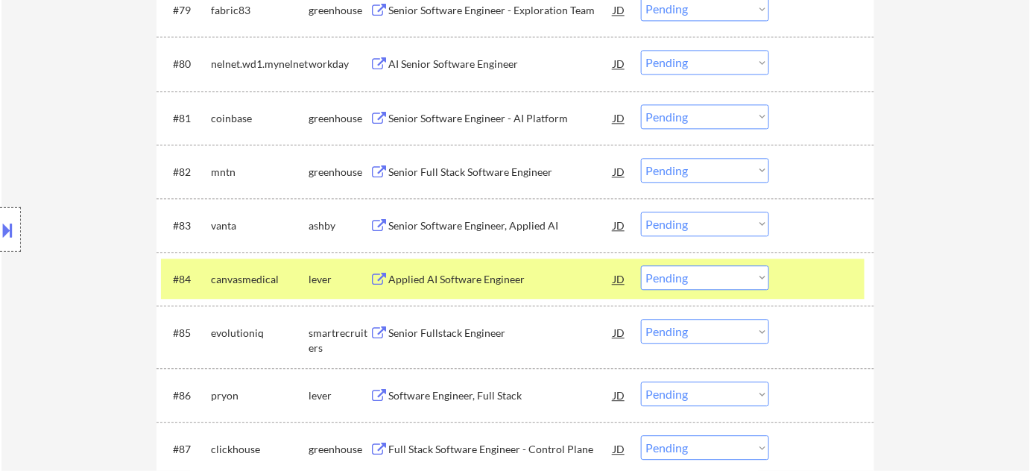
click at [479, 279] on div "Applied AI Software Engineer" at bounding box center [500, 279] width 225 height 15
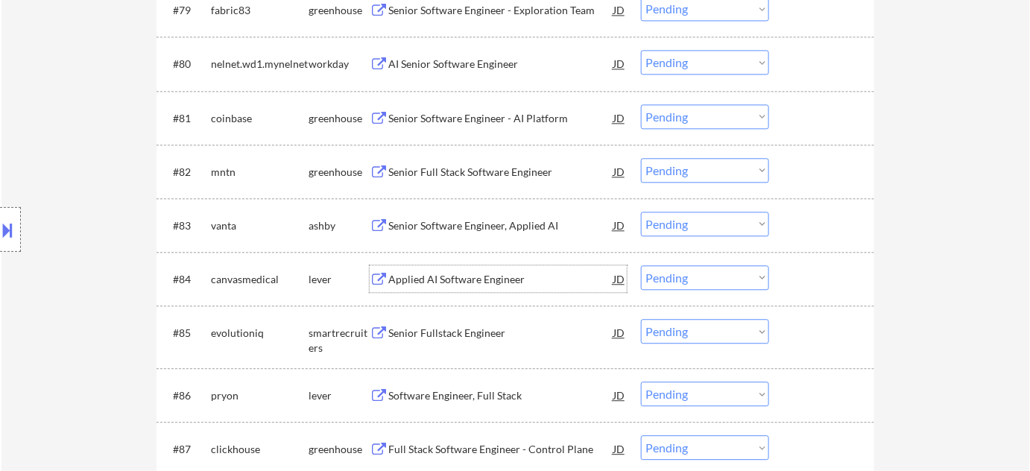
drag, startPoint x: 723, startPoint y: 283, endPoint x: 719, endPoint y: 298, distance: 15.4
click at [723, 283] on select "Choose an option... Pending Applied Excluded (Questions) Excluded (Expired) Exc…" at bounding box center [705, 277] width 128 height 25
click at [641, 265] on select "Choose an option... Pending Applied Excluded (Questions) Excluded (Expired) Exc…" at bounding box center [705, 277] width 128 height 25
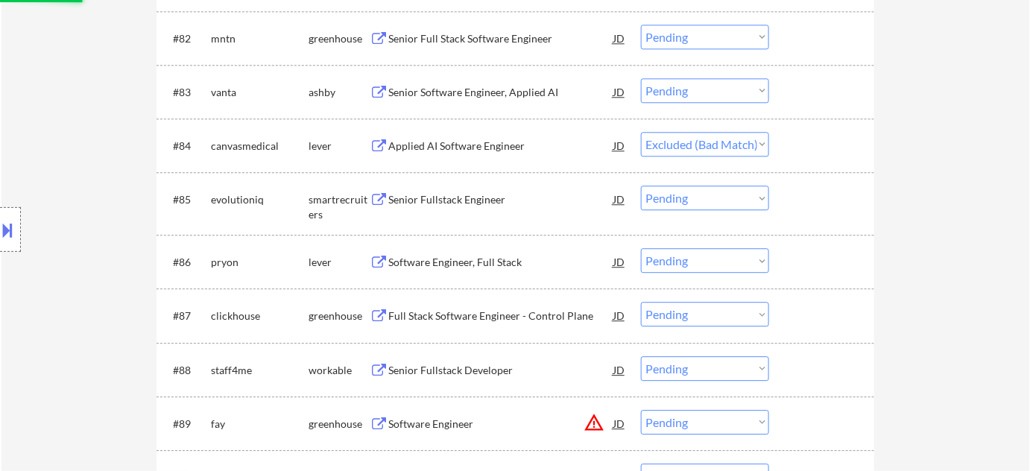
scroll to position [5001, 0]
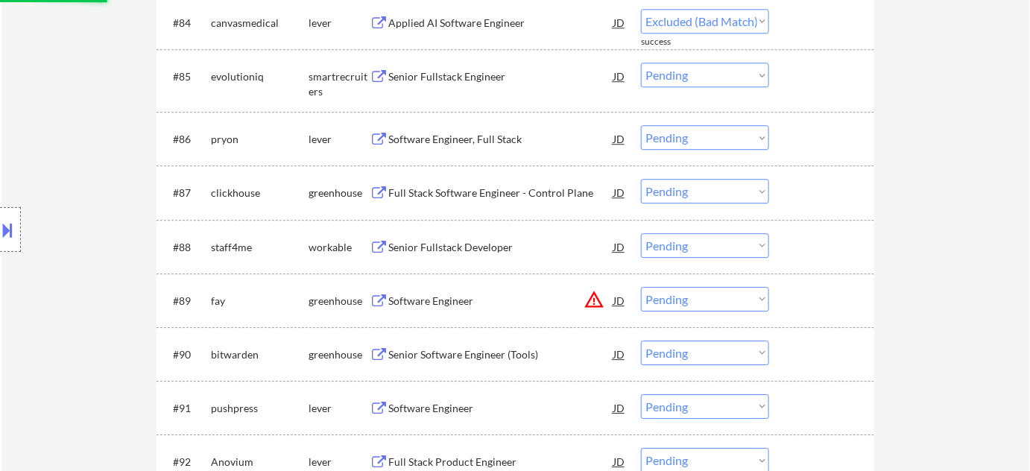
select select ""pending""
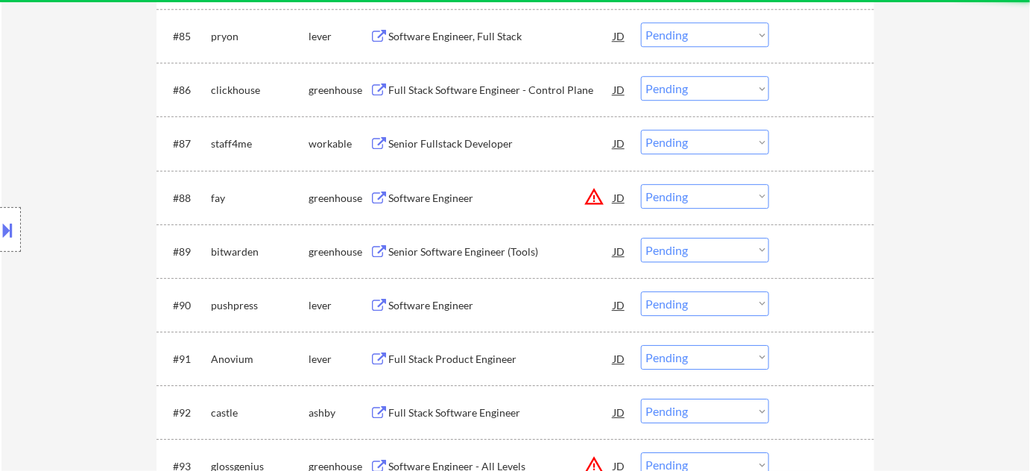
scroll to position [5204, 0]
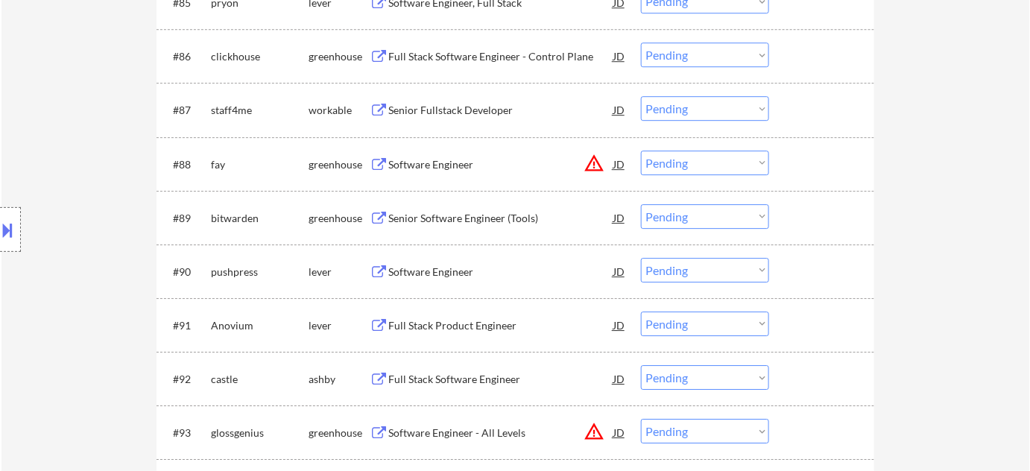
click at [436, 268] on div "Software Engineer" at bounding box center [500, 272] width 225 height 15
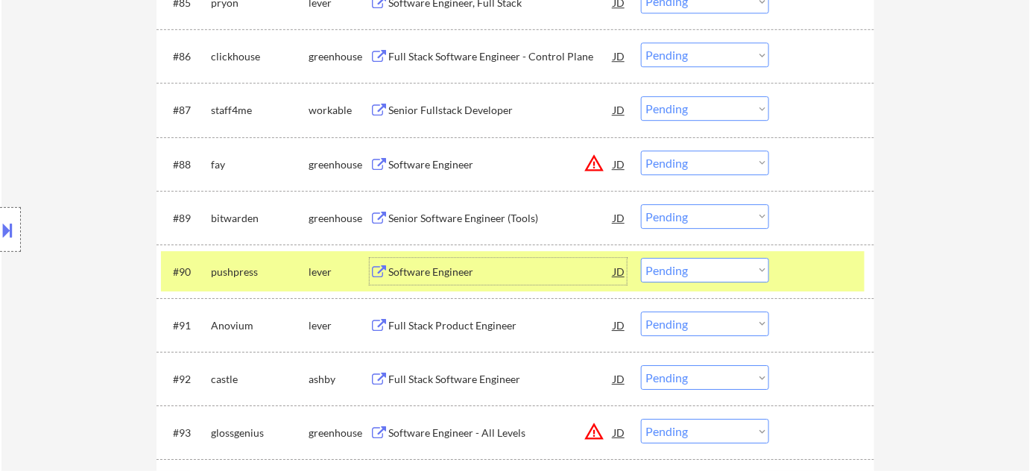
click at [668, 271] on select "Choose an option... Pending Applied Excluded (Questions) Excluded (Expired) Exc…" at bounding box center [705, 270] width 128 height 25
click at [641, 258] on select "Choose an option... Pending Applied Excluded (Questions) Excluded (Expired) Exc…" at bounding box center [705, 270] width 128 height 25
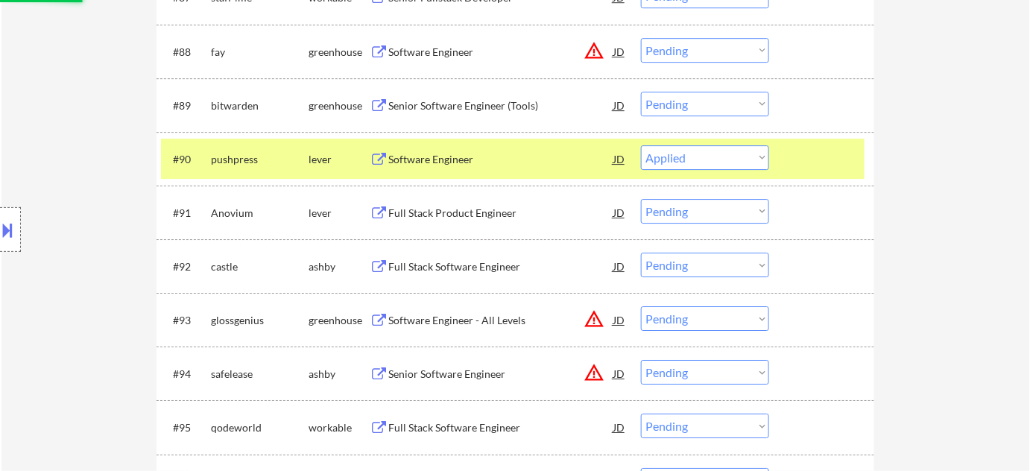
scroll to position [5339, 0]
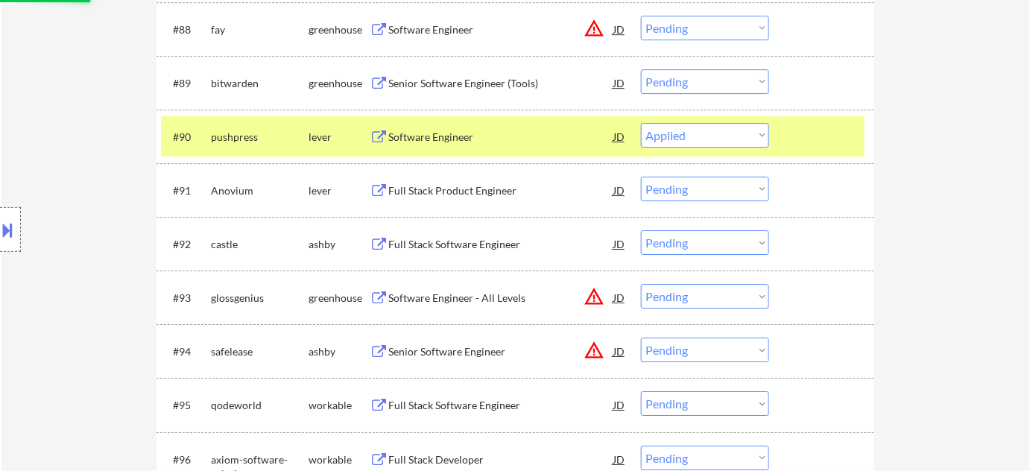
click at [486, 242] on div "Full Stack Software Engineer" at bounding box center [500, 244] width 225 height 15
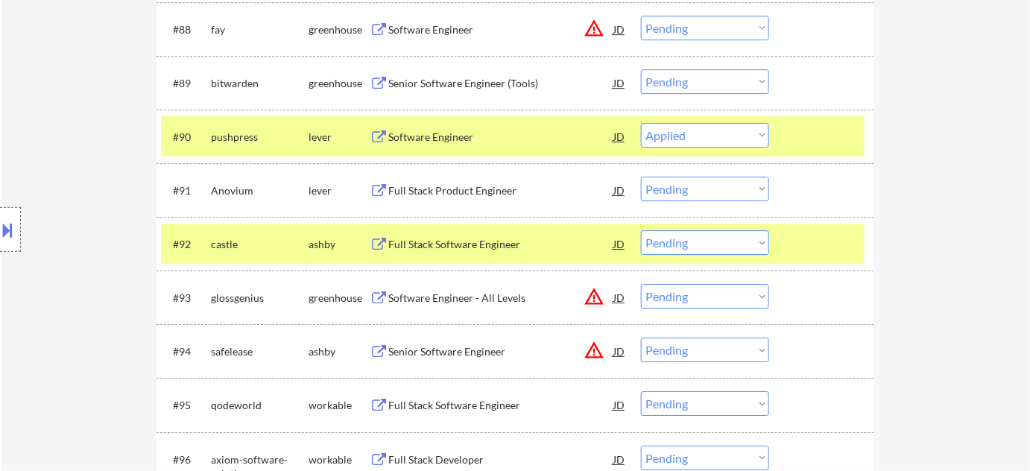
select select ""pending""
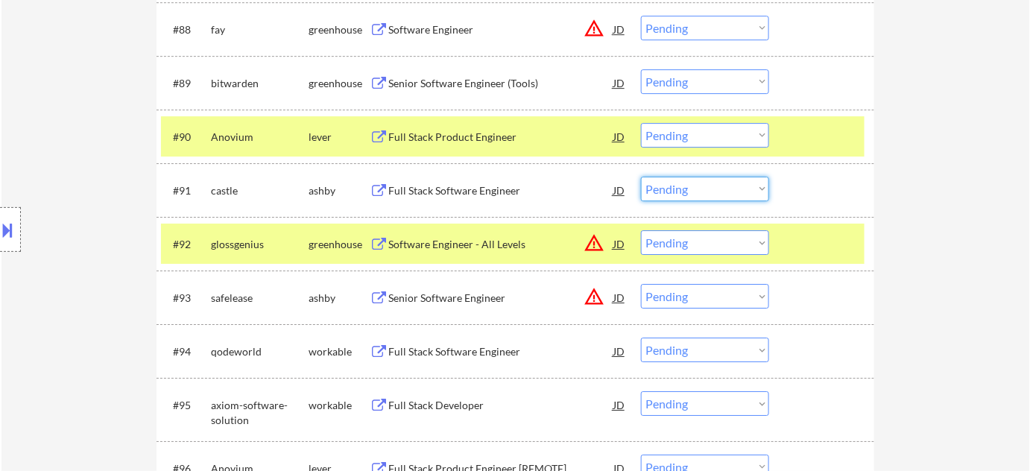
drag, startPoint x: 674, startPoint y: 190, endPoint x: 677, endPoint y: 200, distance: 10.1
click at [674, 190] on select "Choose an option... Pending Applied Excluded (Questions) Excluded (Expired) Exc…" at bounding box center [705, 189] width 128 height 25
click at [641, 177] on select "Choose an option... Pending Applied Excluded (Questions) Excluded (Expired) Exc…" at bounding box center [705, 189] width 128 height 25
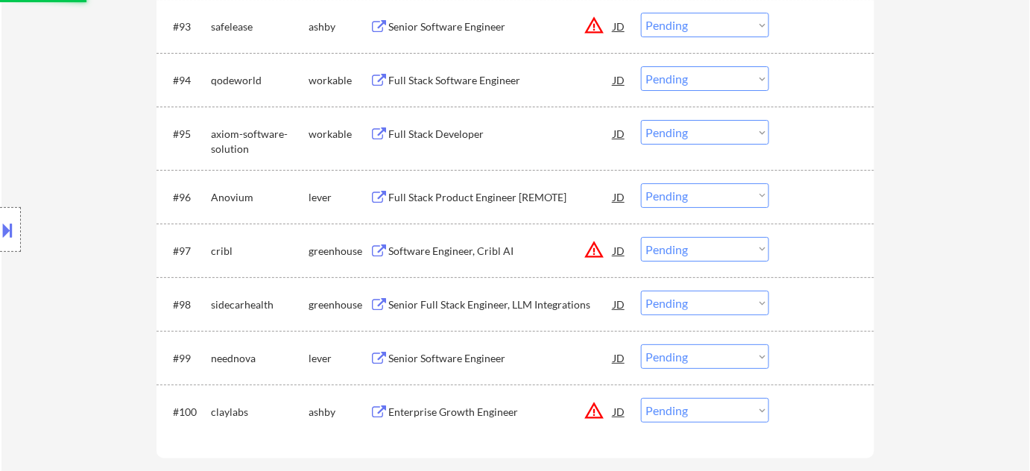
scroll to position [5543, 0]
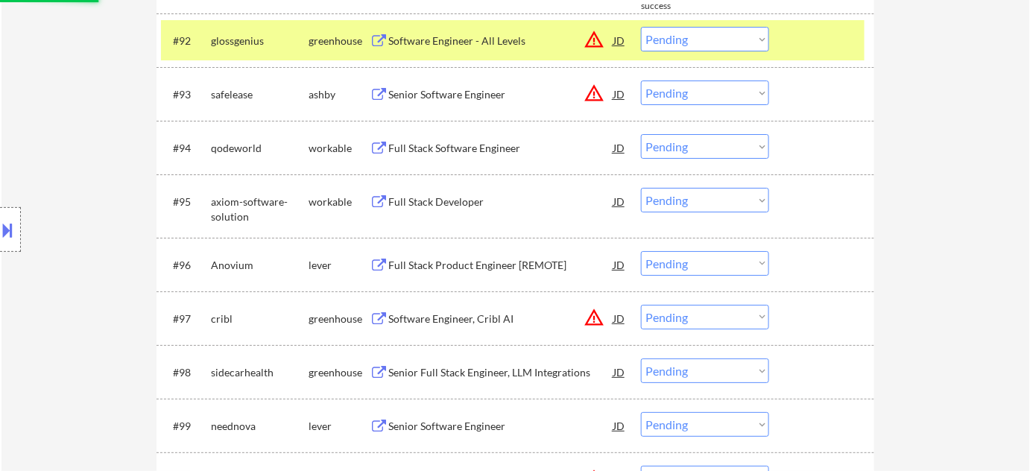
select select ""pending""
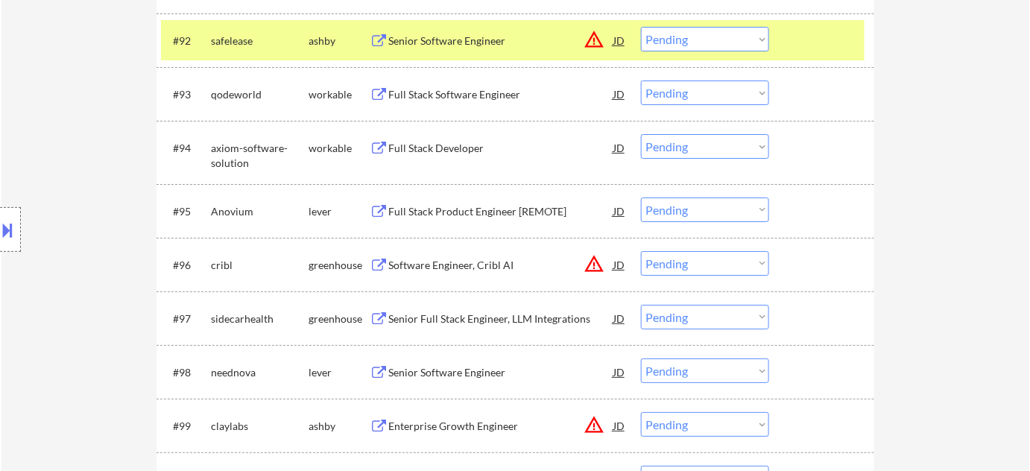
click at [466, 91] on div "Full Stack Software Engineer" at bounding box center [500, 94] width 225 height 15
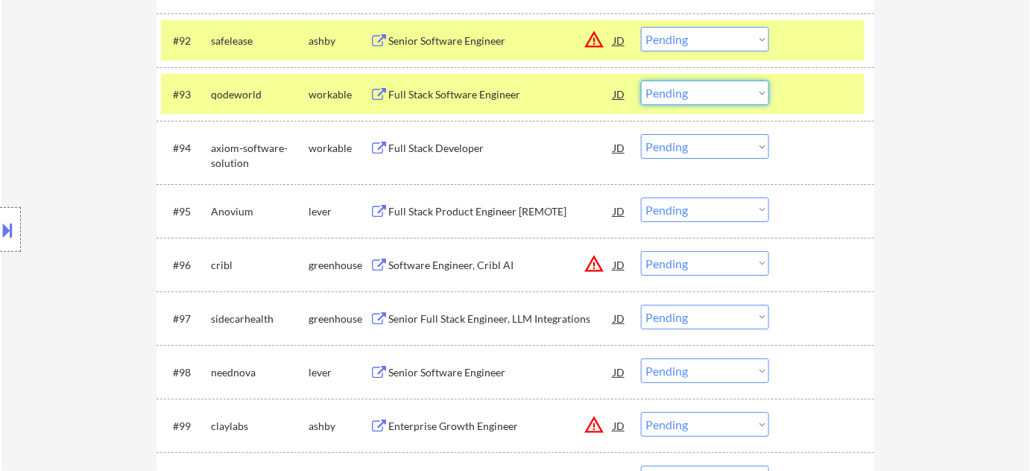
drag, startPoint x: 680, startPoint y: 85, endPoint x: 692, endPoint y: 102, distance: 20.9
click at [681, 85] on select "Choose an option... Pending Applied Excluded (Questions) Excluded (Expired) Exc…" at bounding box center [705, 93] width 128 height 25
click at [641, 81] on select "Choose an option... Pending Applied Excluded (Questions) Excluded (Expired) Exc…" at bounding box center [705, 93] width 128 height 25
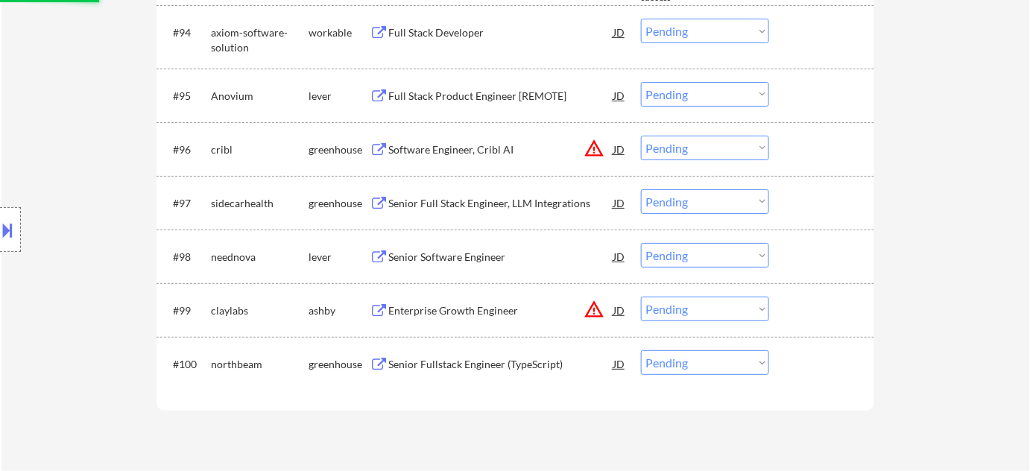
scroll to position [5678, 0]
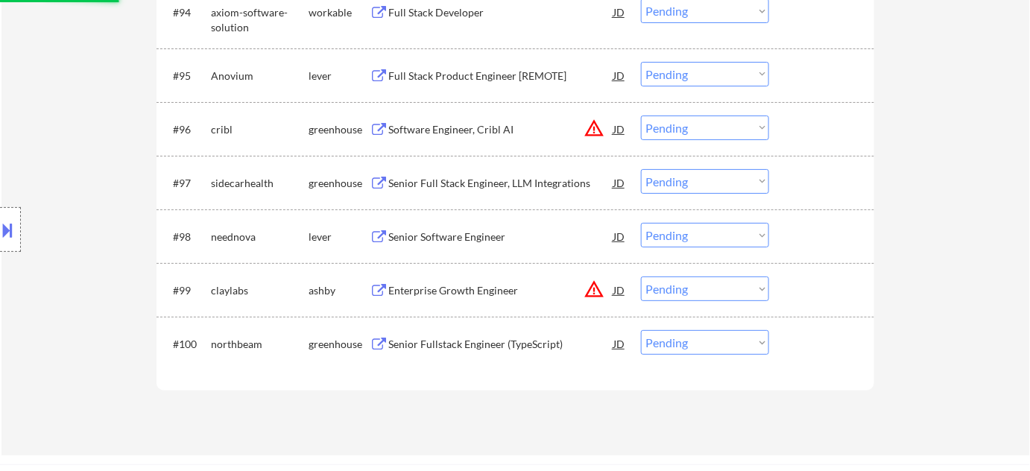
select select ""pending""
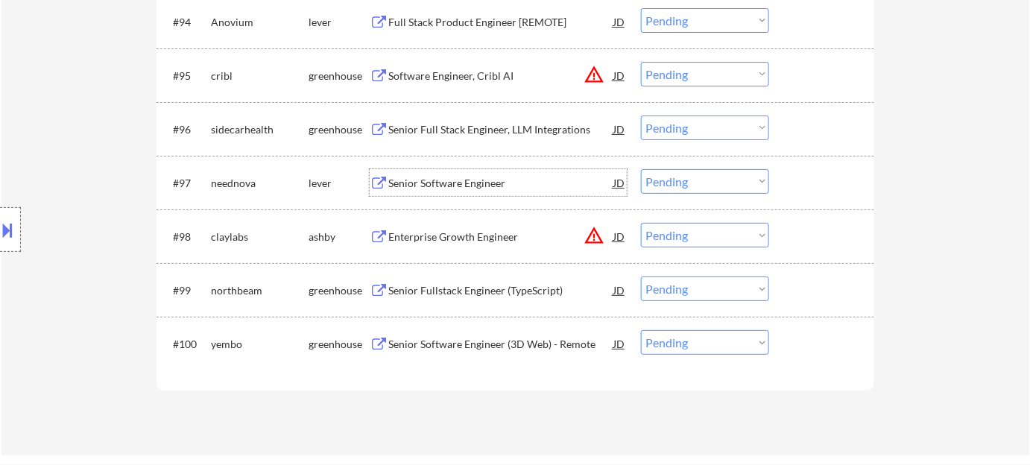
click at [475, 184] on div "Senior Software Engineer" at bounding box center [500, 183] width 225 height 15
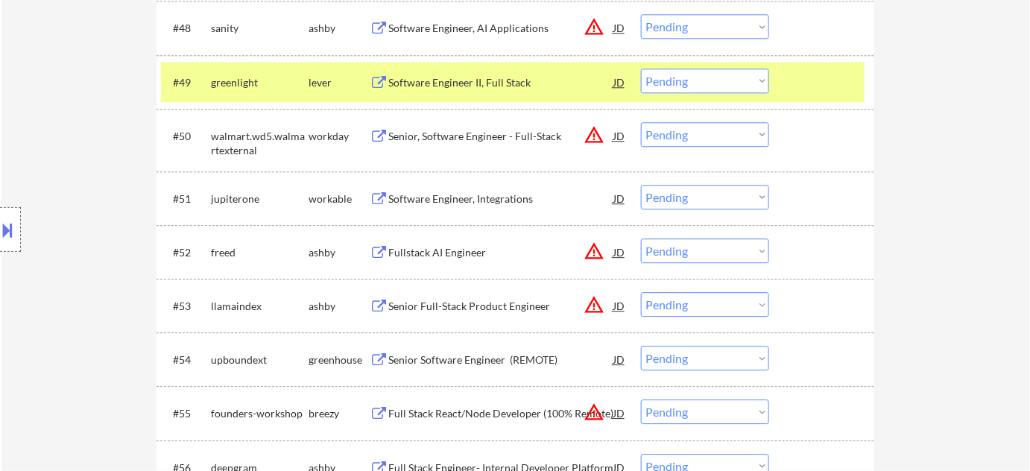
scroll to position [3176, 0]
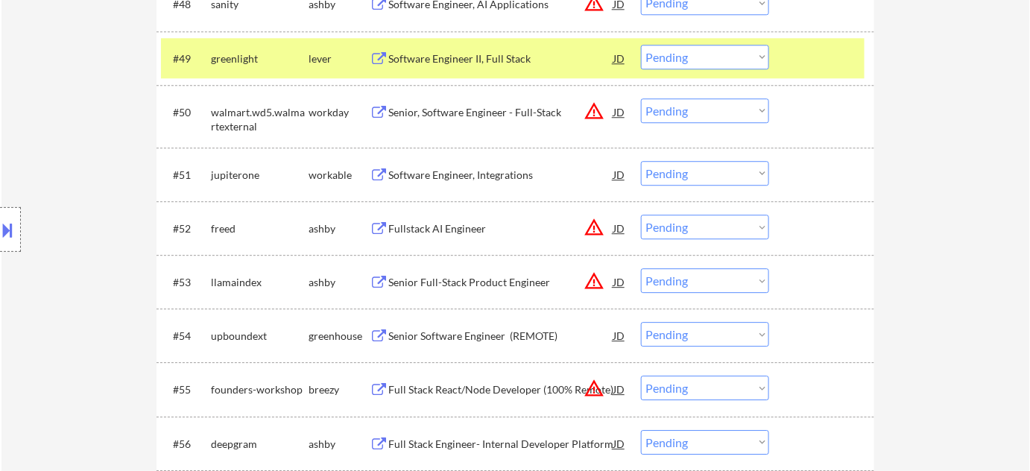
click at [595, 224] on button "warning_amber" at bounding box center [594, 227] width 21 height 21
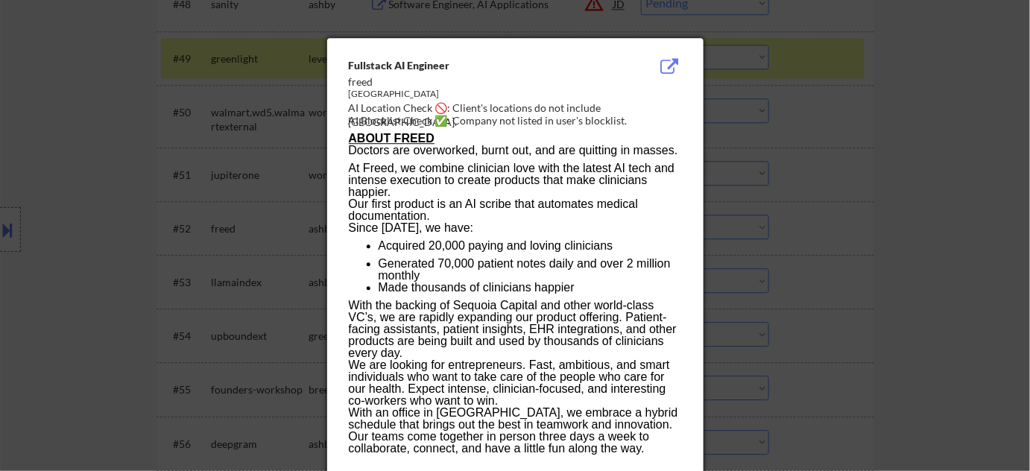
click at [874, 265] on div at bounding box center [515, 235] width 1030 height 471
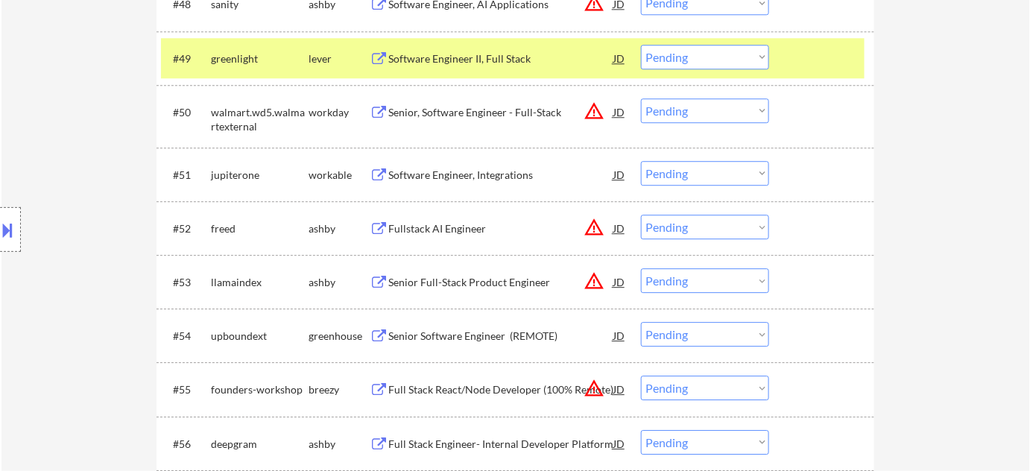
drag, startPoint x: 710, startPoint y: 218, endPoint x: 709, endPoint y: 236, distance: 18.0
click at [710, 219] on select "Choose an option... Pending Applied Excluded (Questions) Excluded (Expired) Exc…" at bounding box center [705, 227] width 128 height 25
click at [641, 215] on select "Choose an option... Pending Applied Excluded (Questions) Excluded (Expired) Exc…" at bounding box center [705, 227] width 128 height 25
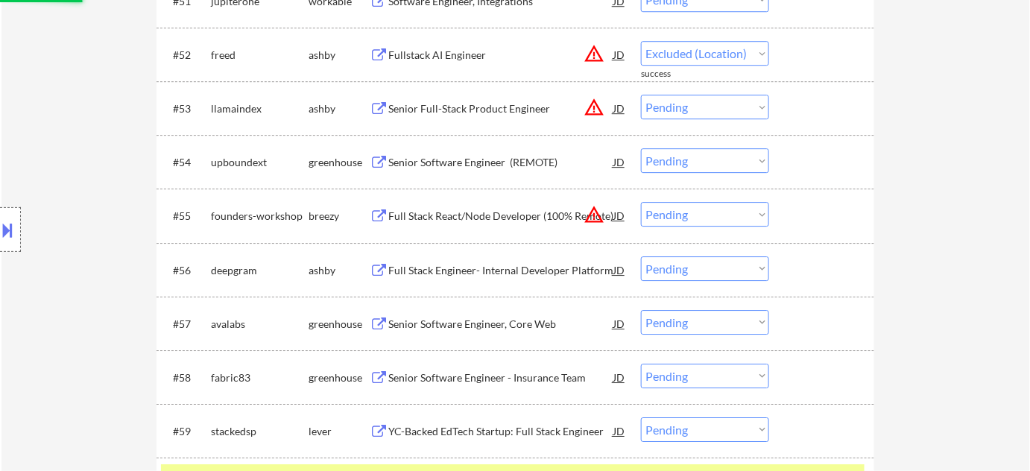
scroll to position [3380, 0]
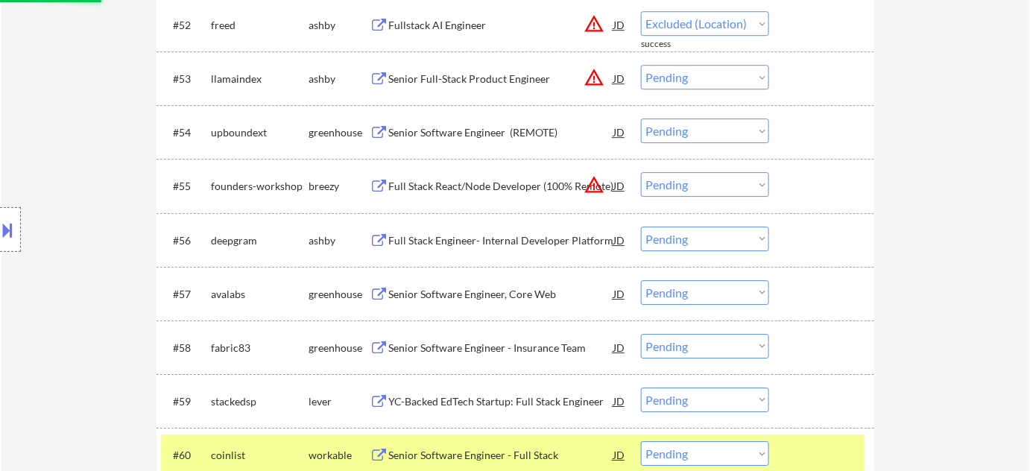
select select ""pending""
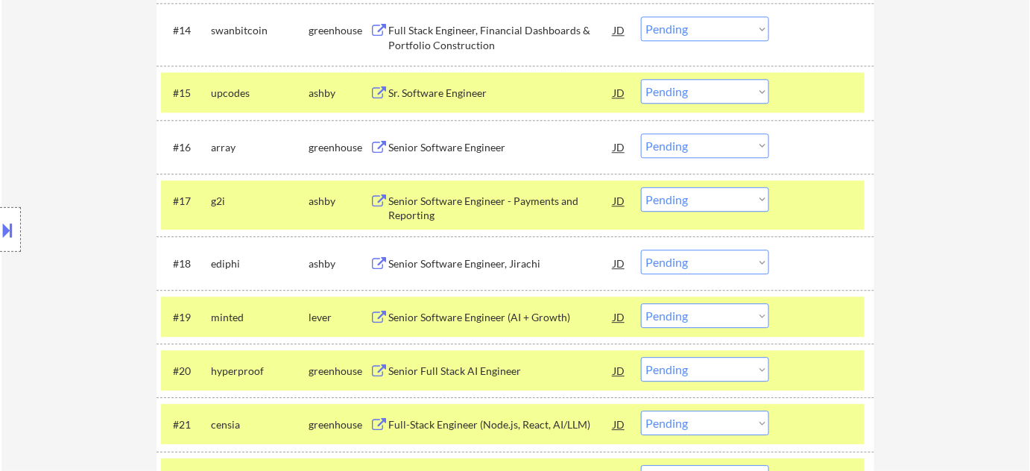
scroll to position [1223, 0]
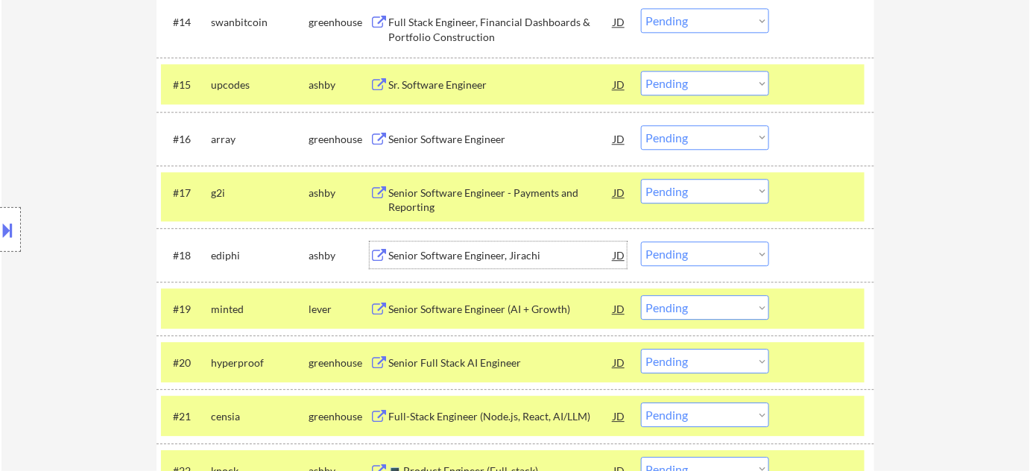
click at [451, 250] on div "Senior Software Engineer, Jirachi" at bounding box center [500, 255] width 225 height 15
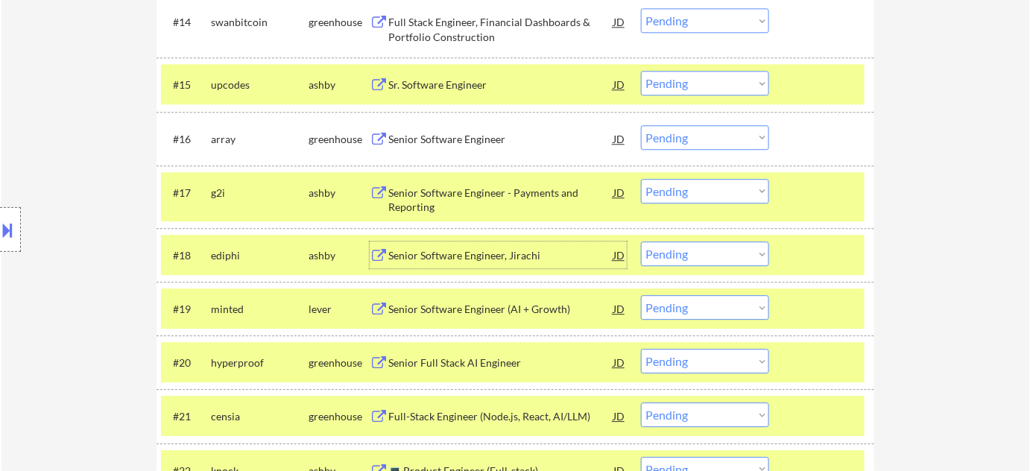
click at [671, 256] on select "Choose an option... Pending Applied Excluded (Questions) Excluded (Expired) Exc…" at bounding box center [705, 254] width 128 height 25
click at [641, 242] on select "Choose an option... Pending Applied Excluded (Questions) Excluded (Expired) Exc…" at bounding box center [705, 254] width 128 height 25
select select ""pending""
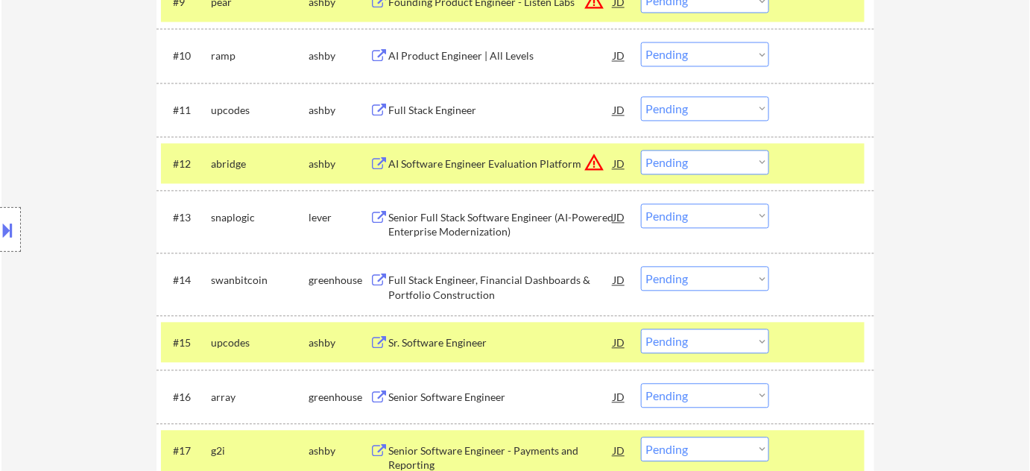
scroll to position [952, 0]
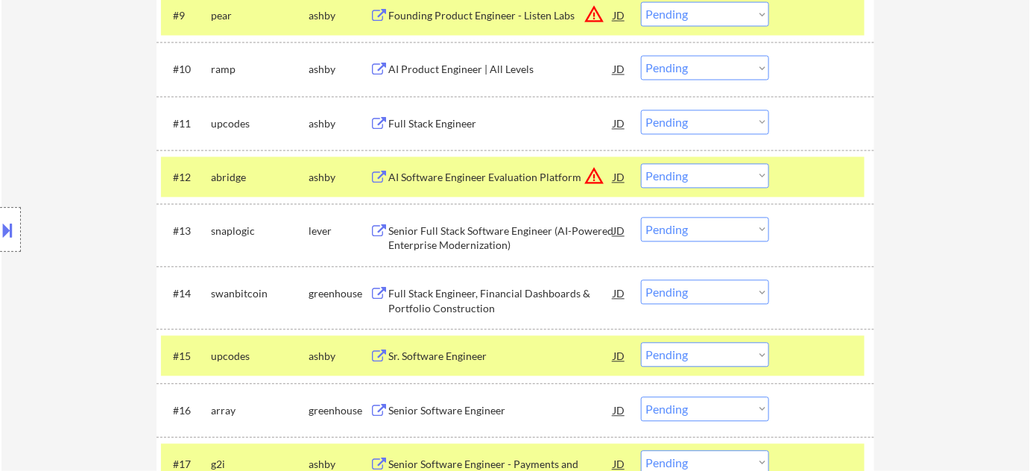
click at [496, 236] on div "Senior Full Stack Software Engineer (AI-Powered Enterprise Modernization)" at bounding box center [500, 238] width 225 height 29
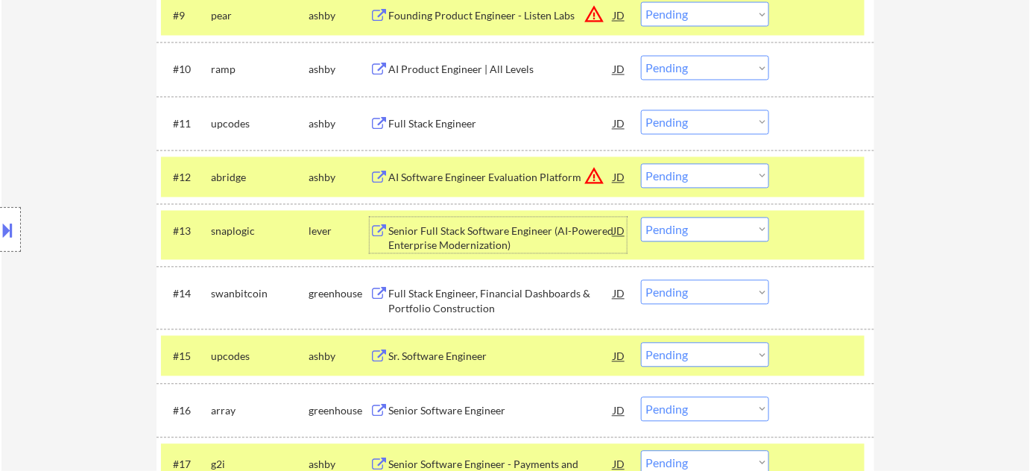
click at [692, 228] on select "Choose an option... Pending Applied Excluded (Questions) Excluded (Expired) Exc…" at bounding box center [705, 229] width 128 height 25
click at [641, 217] on select "Choose an option... Pending Applied Excluded (Questions) Excluded (Expired) Exc…" at bounding box center [705, 229] width 128 height 25
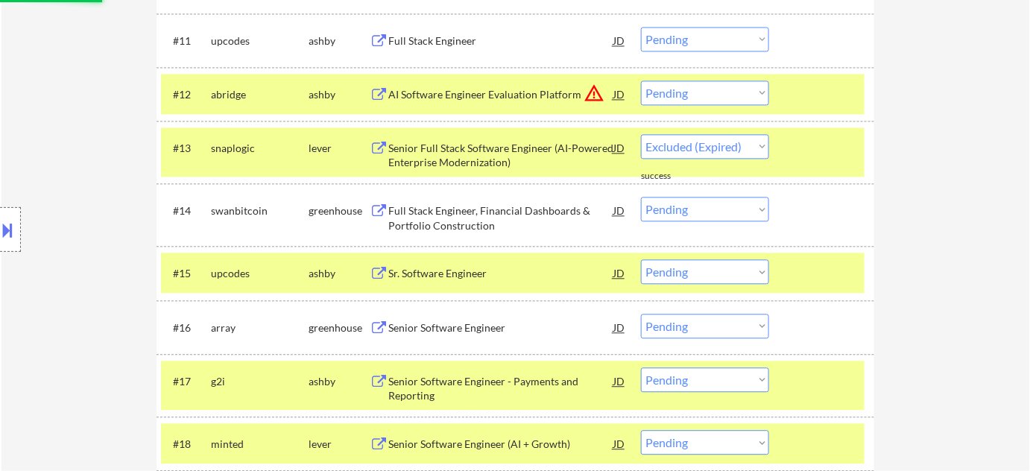
select select ""pending""
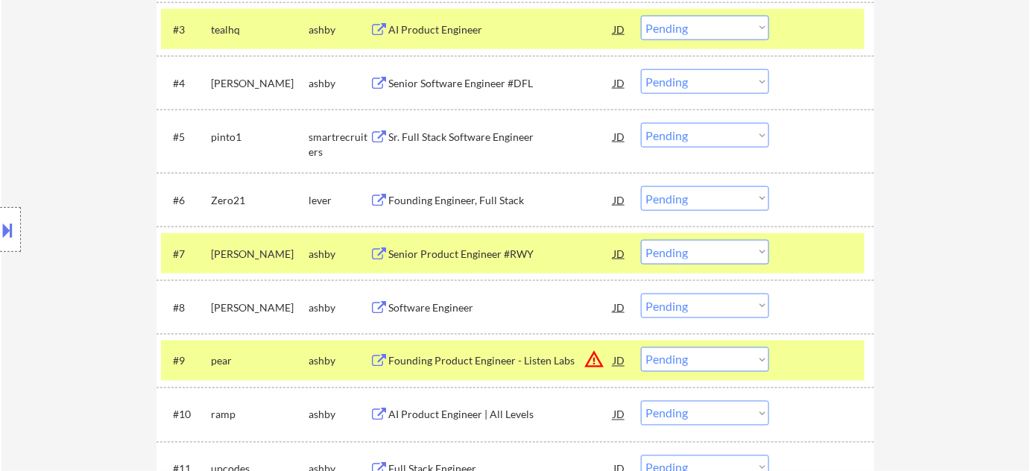
scroll to position [614, 0]
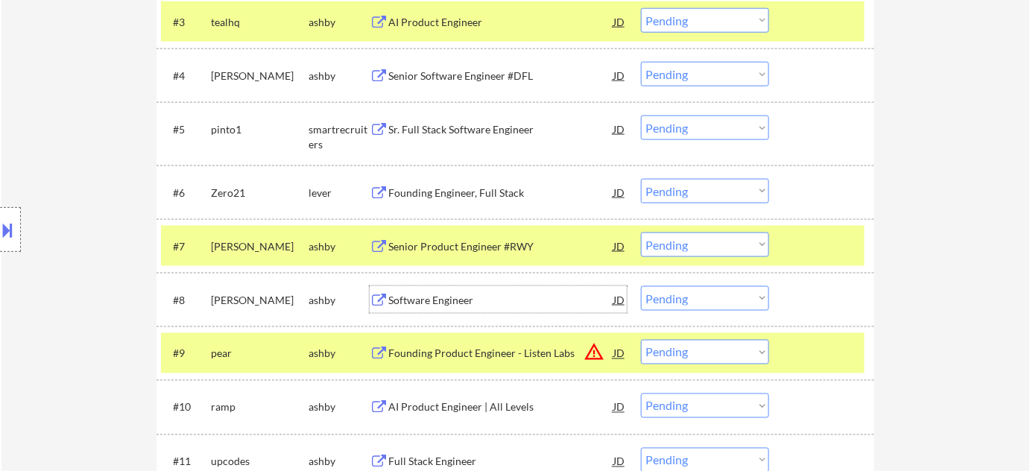
click at [438, 295] on div "Software Engineer" at bounding box center [500, 300] width 225 height 15
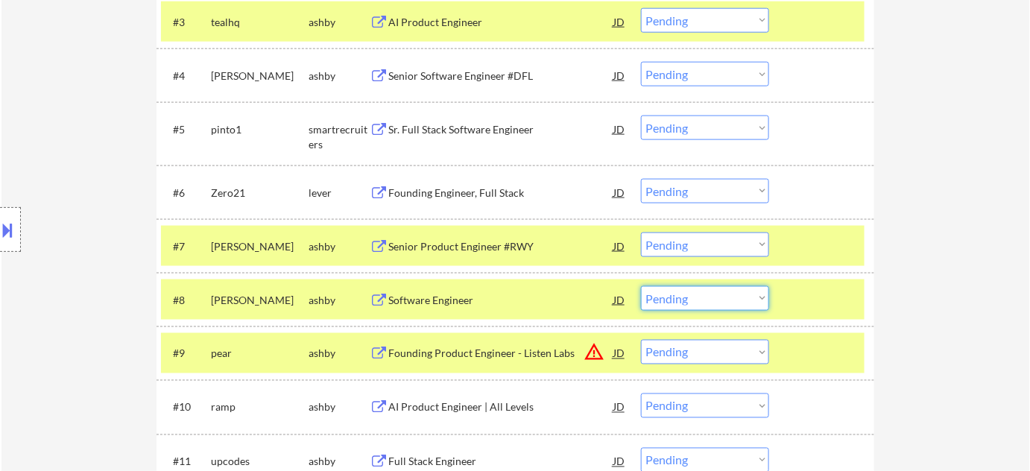
drag, startPoint x: 678, startPoint y: 301, endPoint x: 693, endPoint y: 295, distance: 16.8
click at [678, 301] on select "Choose an option... Pending Applied Excluded (Questions) Excluded (Expired) Exc…" at bounding box center [705, 298] width 128 height 25
click at [641, 286] on select "Choose an option... Pending Applied Excluded (Questions) Excluded (Expired) Exc…" at bounding box center [705, 298] width 128 height 25
click at [488, 246] on div "Senior Product Engineer #RWY" at bounding box center [500, 246] width 225 height 15
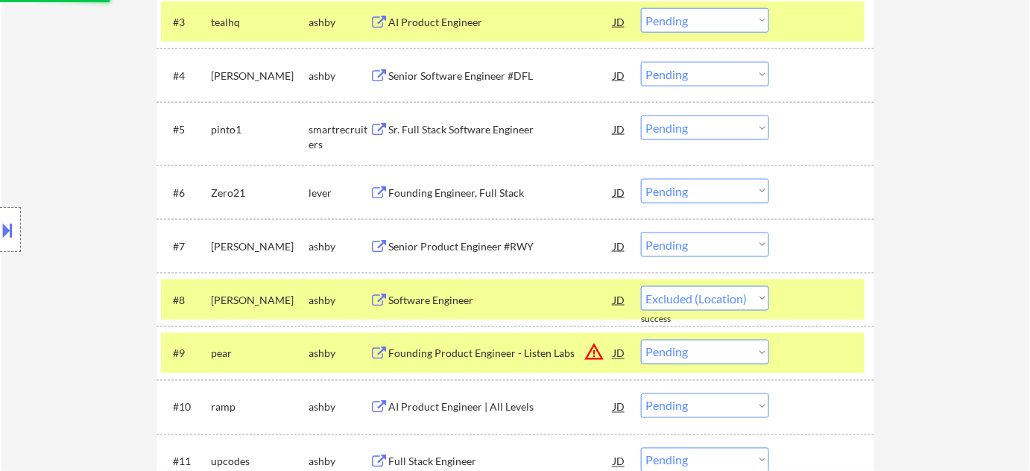
select select ""pending""
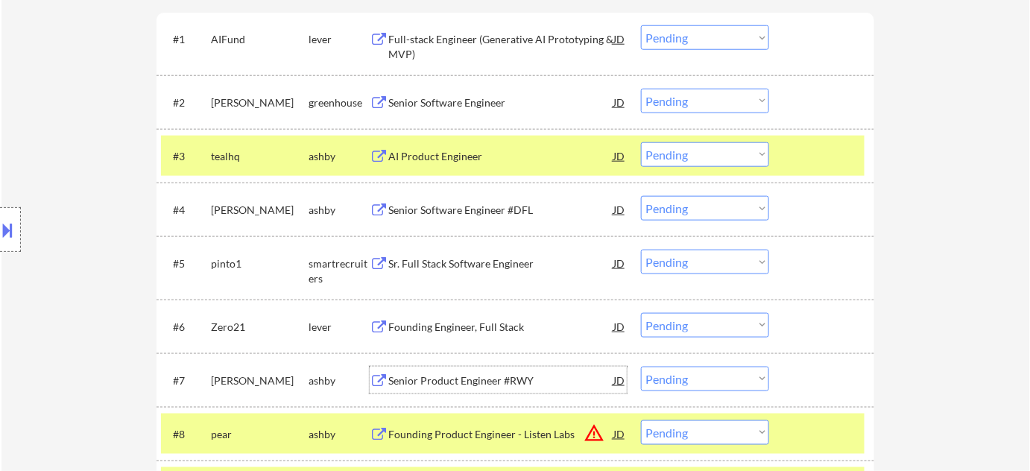
scroll to position [410, 0]
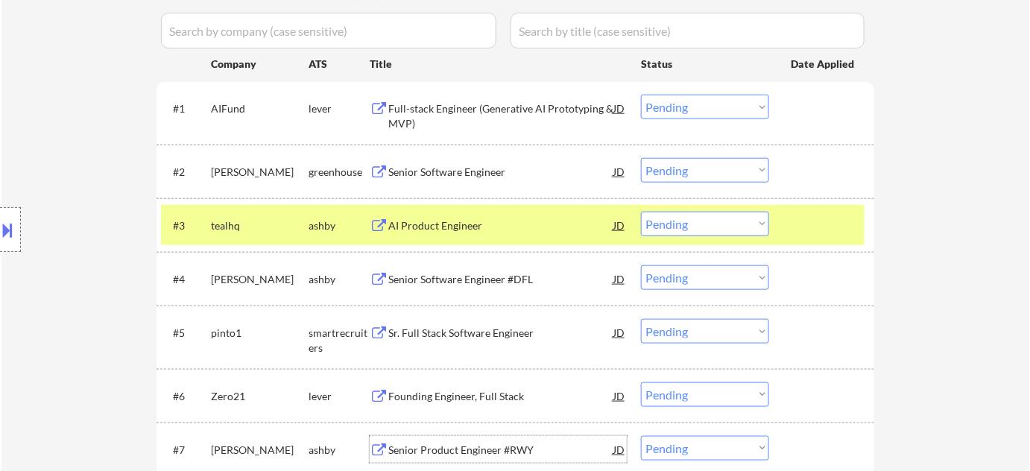
click at [448, 270] on div "Senior Software Engineer #DFL" at bounding box center [500, 278] width 225 height 27
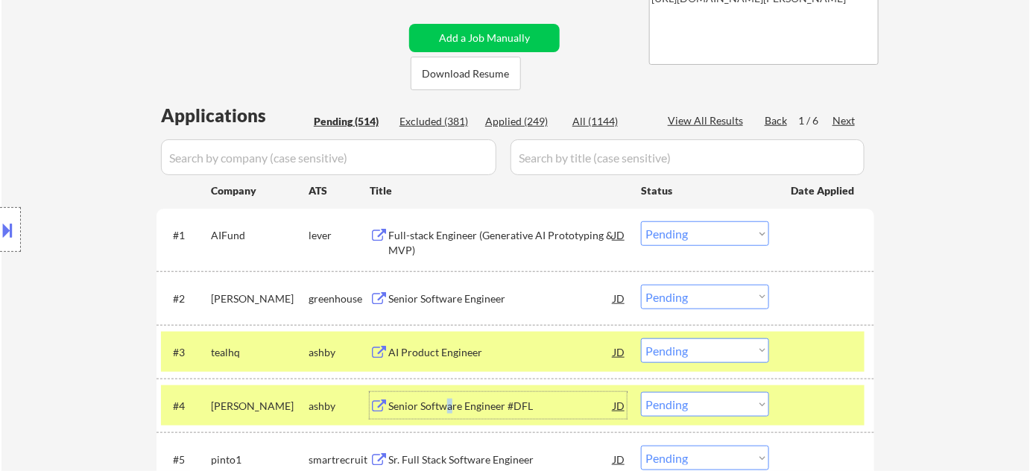
scroll to position [274, 0]
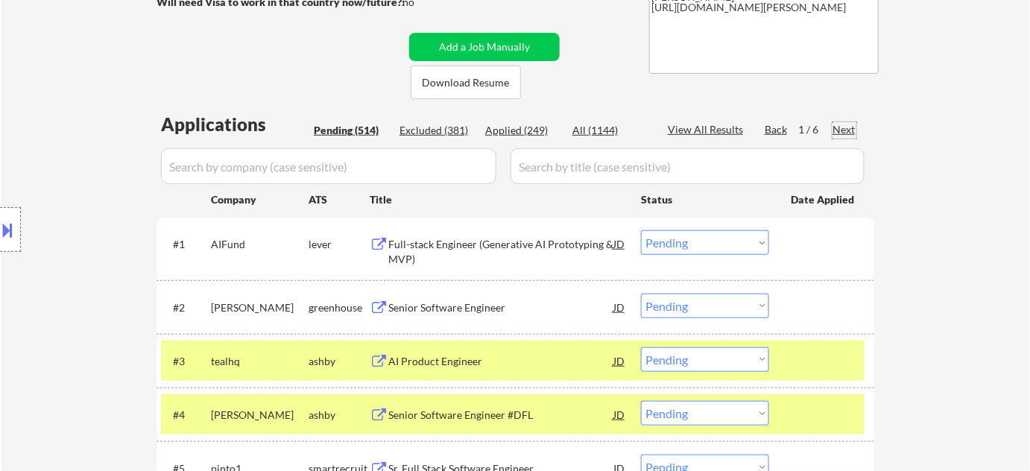
click at [842, 127] on div "Next" at bounding box center [845, 129] width 24 height 15
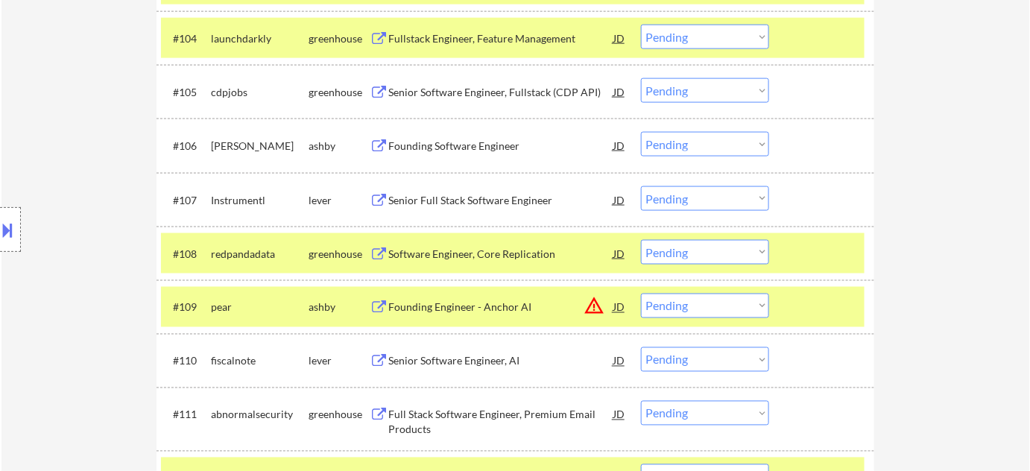
scroll to position [681, 0]
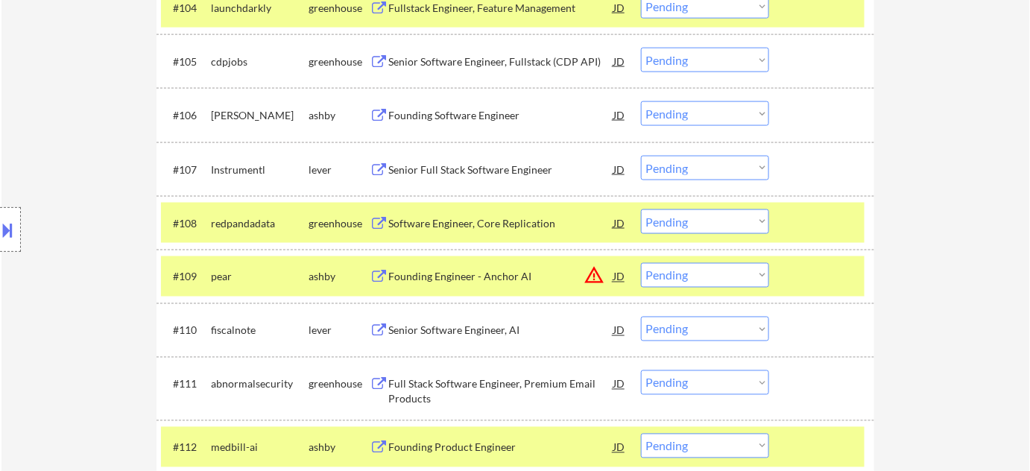
click at [716, 277] on select "Choose an option... Pending Applied Excluded (Questions) Excluded (Expired) Exc…" at bounding box center [705, 275] width 128 height 25
click at [641, 263] on select "Choose an option... Pending Applied Excluded (Questions) Excluded (Expired) Exc…" at bounding box center [705, 275] width 128 height 25
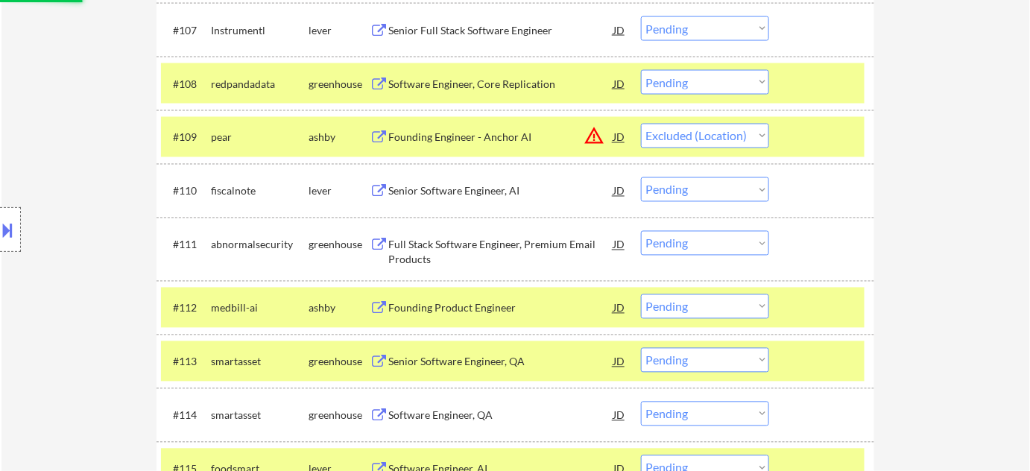
scroll to position [884, 0]
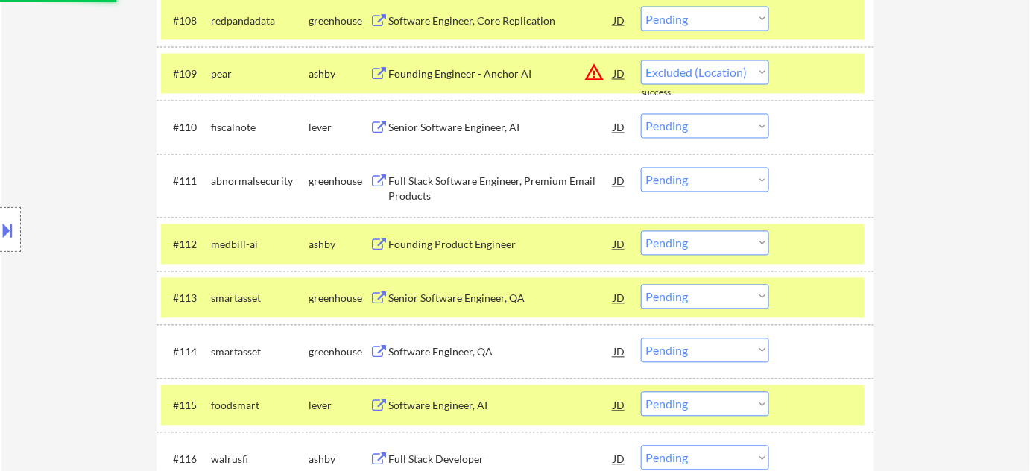
select select ""pending""
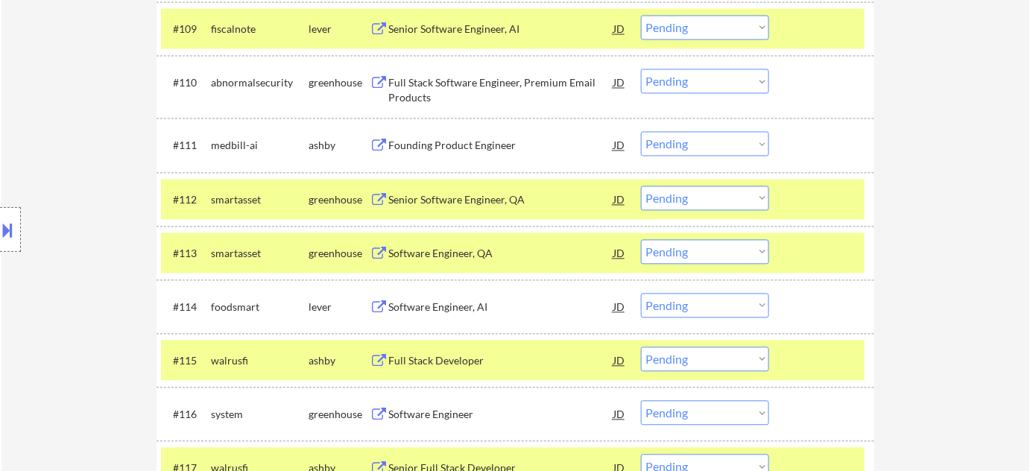
scroll to position [952, 0]
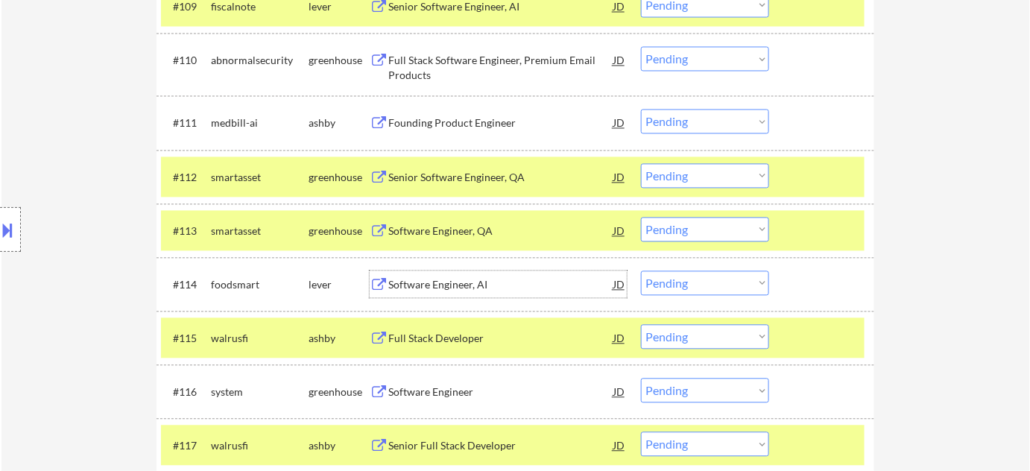
click at [455, 277] on div "Software Engineer, AI" at bounding box center [500, 284] width 225 height 15
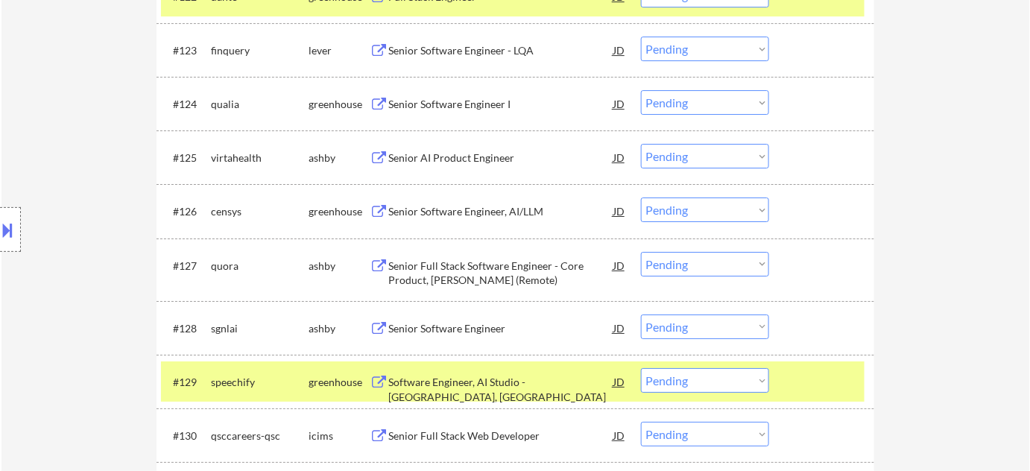
scroll to position [1697, 0]
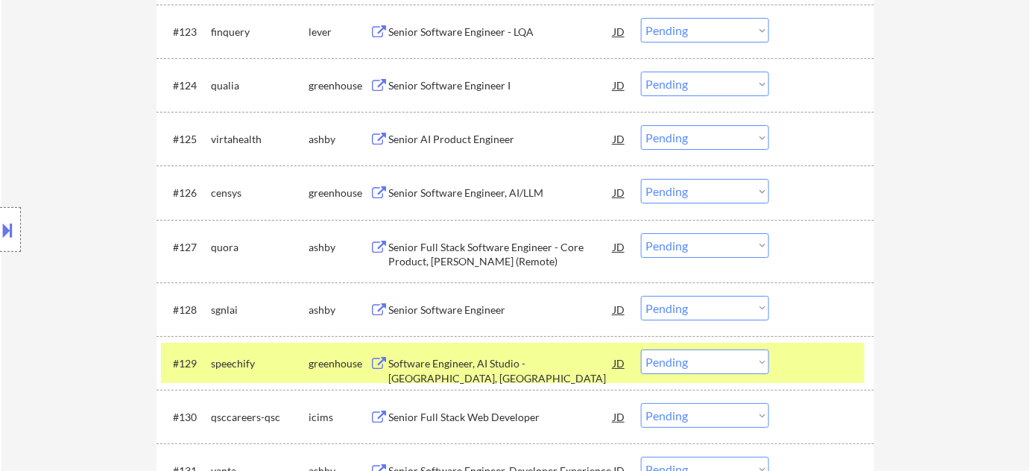
click at [451, 194] on div "Senior Software Engineer, AI/LLM" at bounding box center [500, 193] width 225 height 15
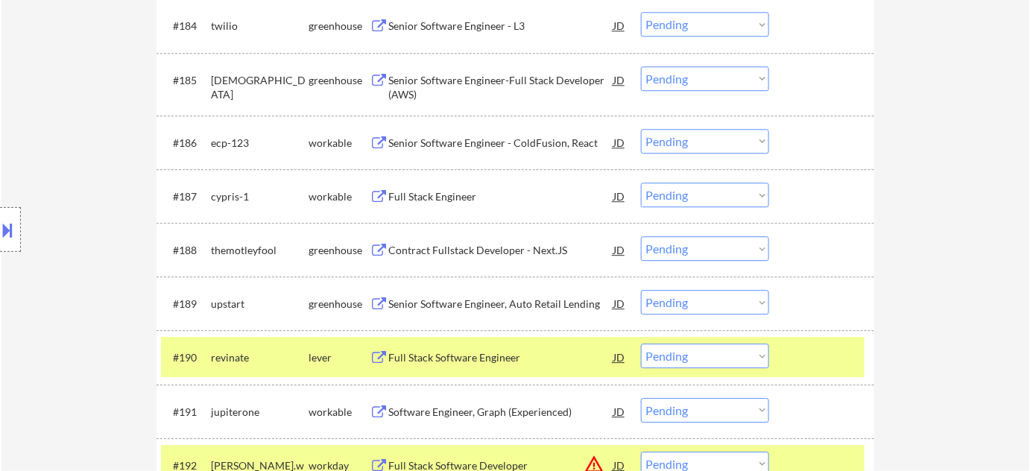
scroll to position [5090, 0]
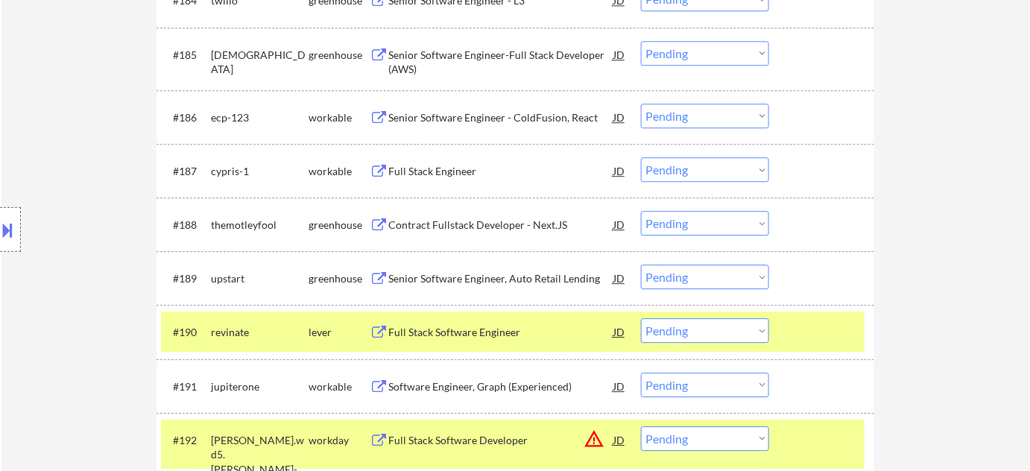
click at [459, 178] on div "Full Stack Engineer" at bounding box center [500, 170] width 225 height 27
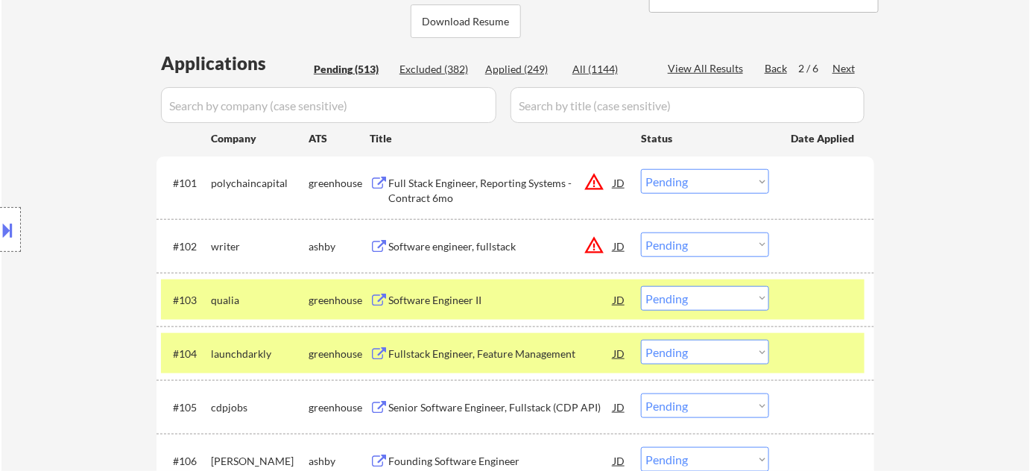
scroll to position [0, 0]
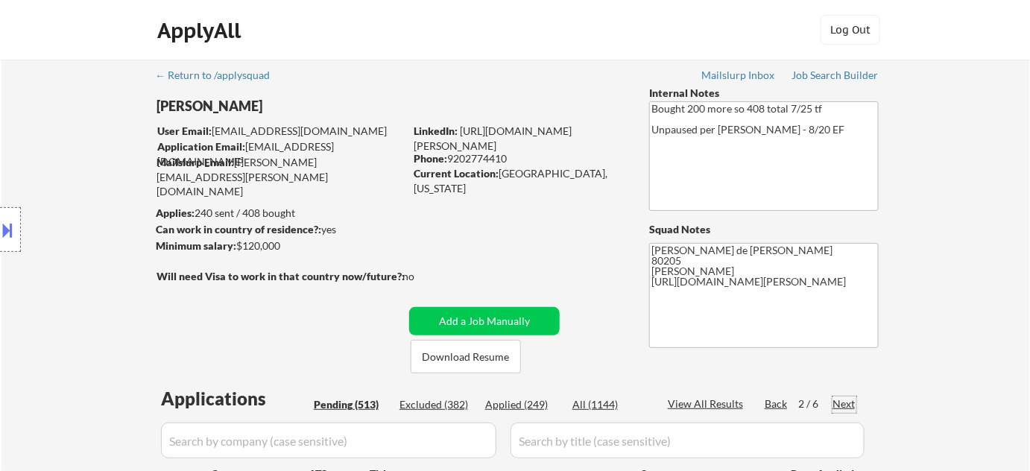
click at [837, 400] on div "Next" at bounding box center [845, 404] width 24 height 15
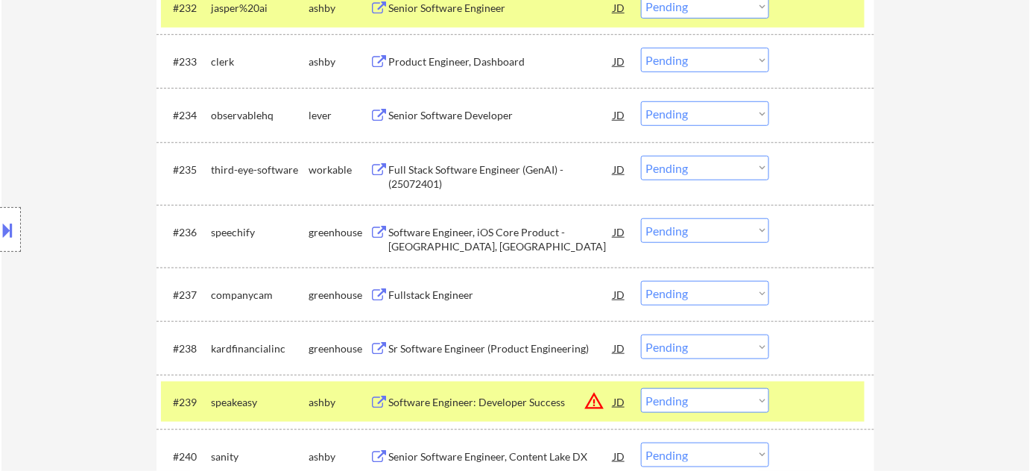
scroll to position [2236, 0]
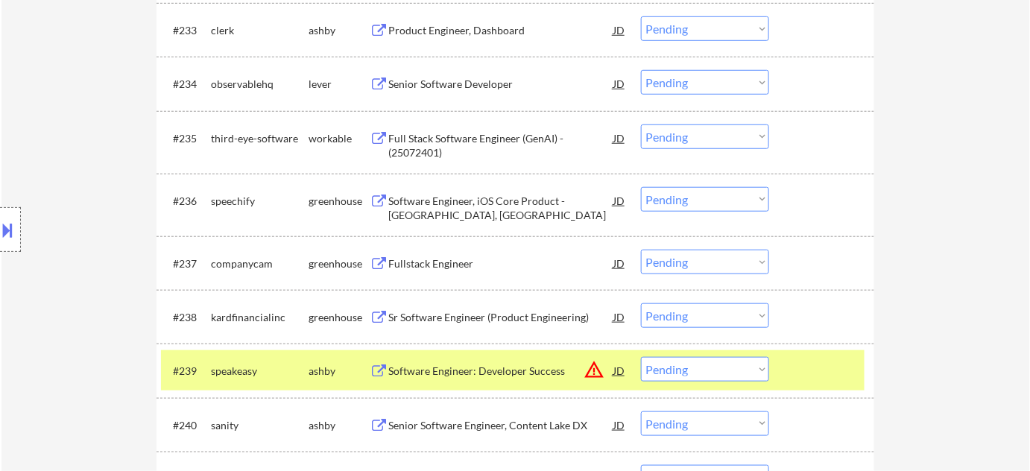
click at [464, 265] on div "Fullstack Engineer" at bounding box center [500, 263] width 225 height 15
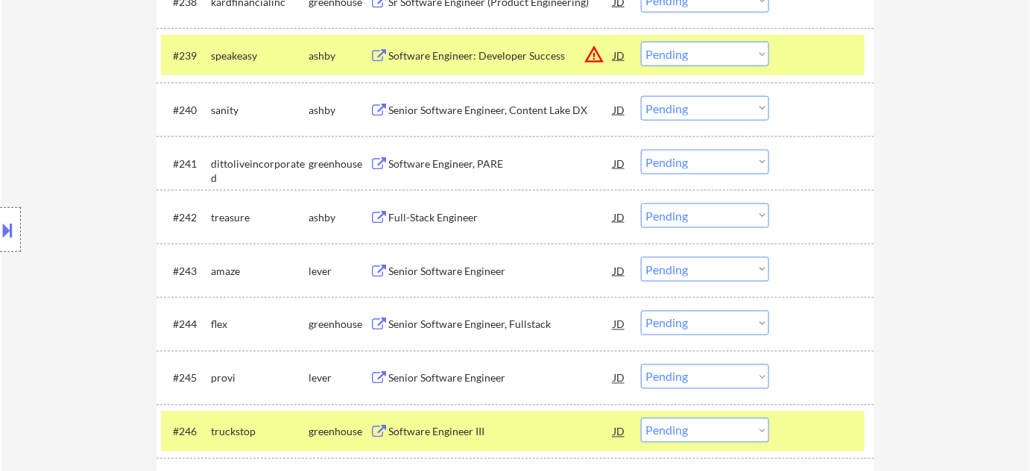
scroll to position [2575, 0]
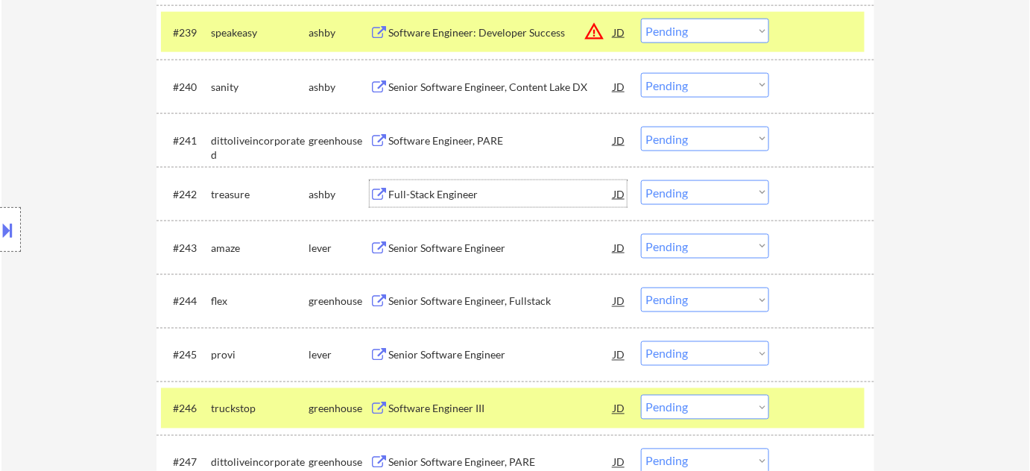
click at [442, 190] on div "Full-Stack Engineer" at bounding box center [500, 194] width 225 height 15
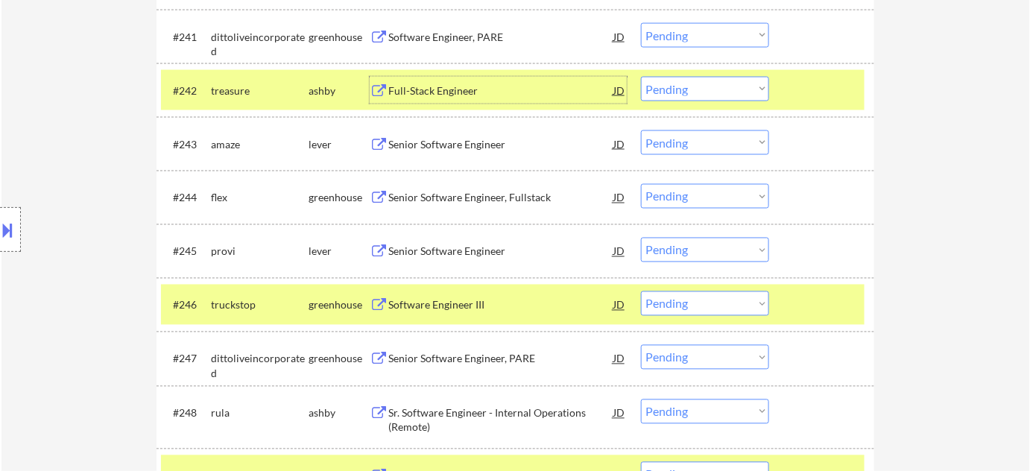
scroll to position [2711, 0]
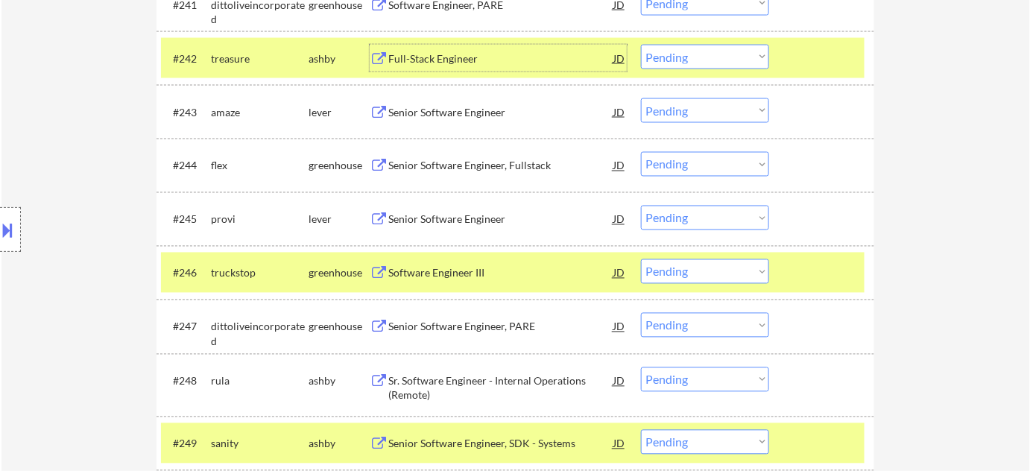
click at [467, 214] on div "Senior Software Engineer" at bounding box center [500, 219] width 225 height 15
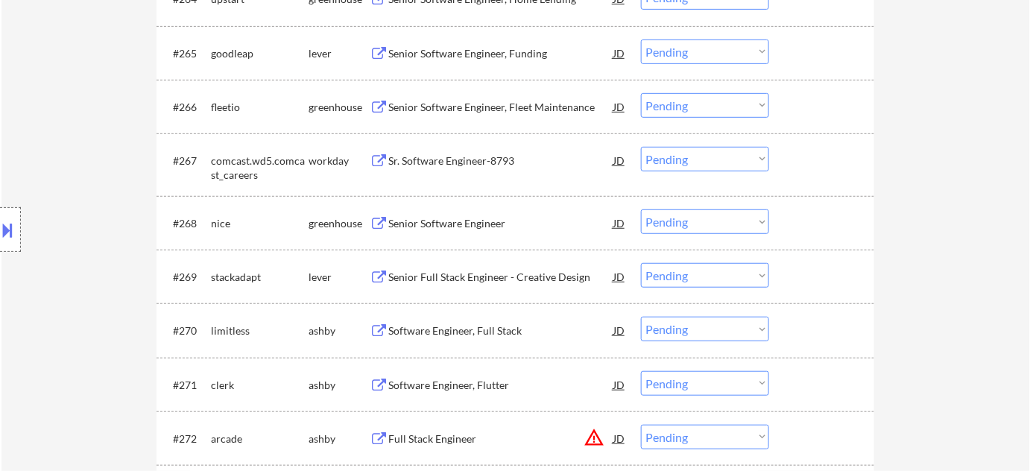
scroll to position [4066, 0]
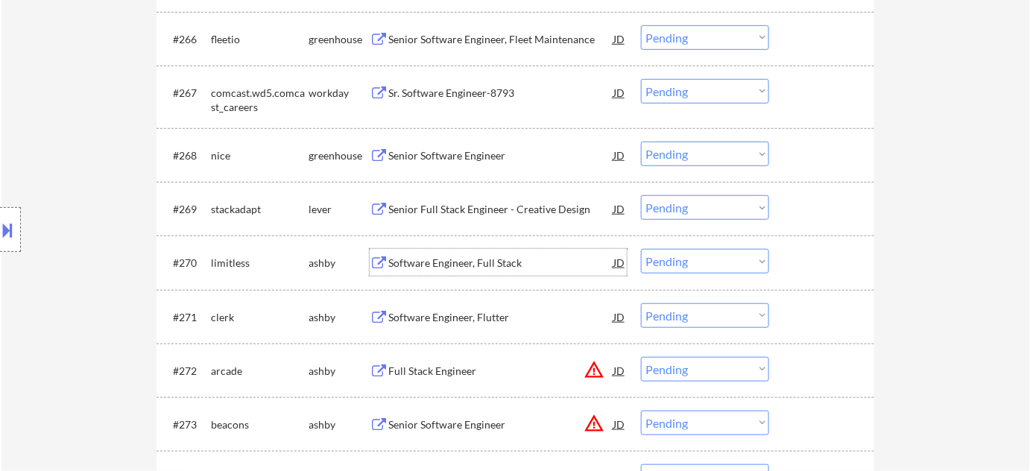
click at [476, 259] on div "Software Engineer, Full Stack" at bounding box center [500, 263] width 225 height 15
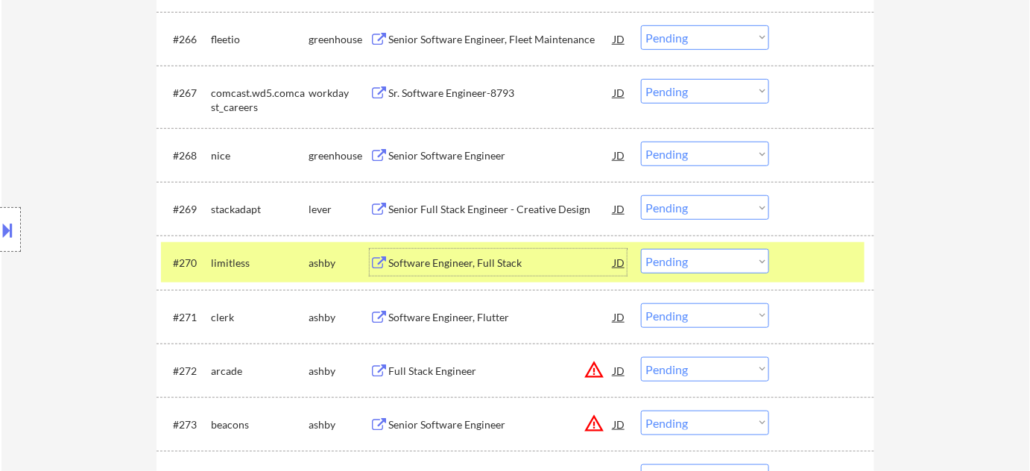
click at [718, 262] on select "Choose an option... Pending Applied Excluded (Questions) Excluded (Expired) Exc…" at bounding box center [705, 261] width 128 height 25
click at [641, 249] on select "Choose an option... Pending Applied Excluded (Questions) Excluded (Expired) Exc…" at bounding box center [705, 261] width 128 height 25
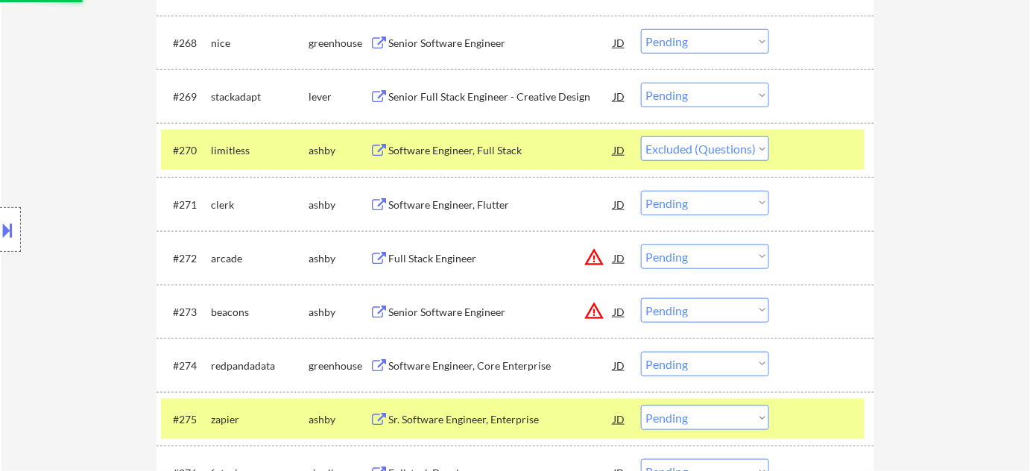
scroll to position [4202, 0]
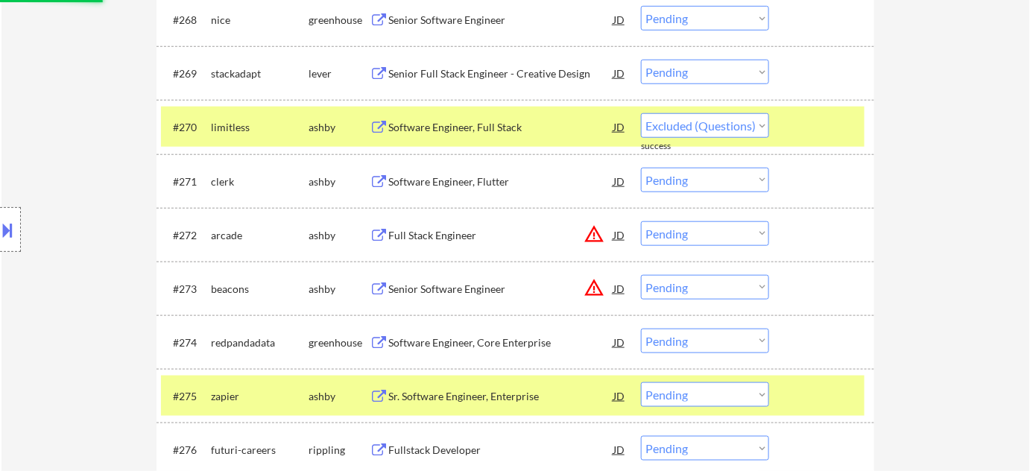
select select ""pending""
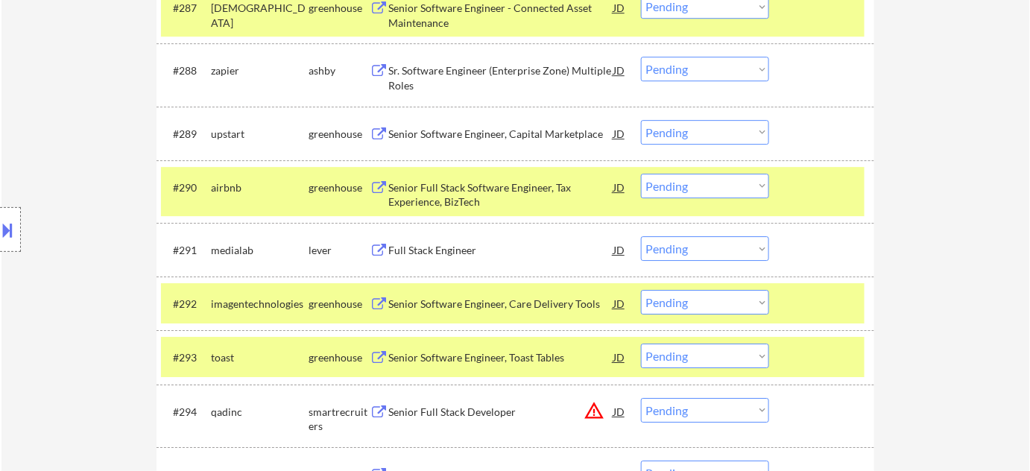
scroll to position [5285, 0]
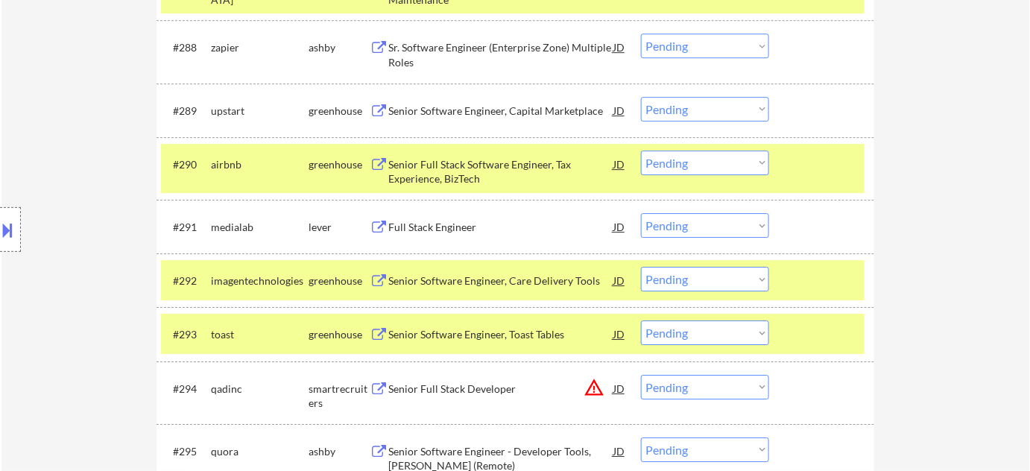
click at [465, 227] on div "Full Stack Engineer" at bounding box center [500, 227] width 225 height 15
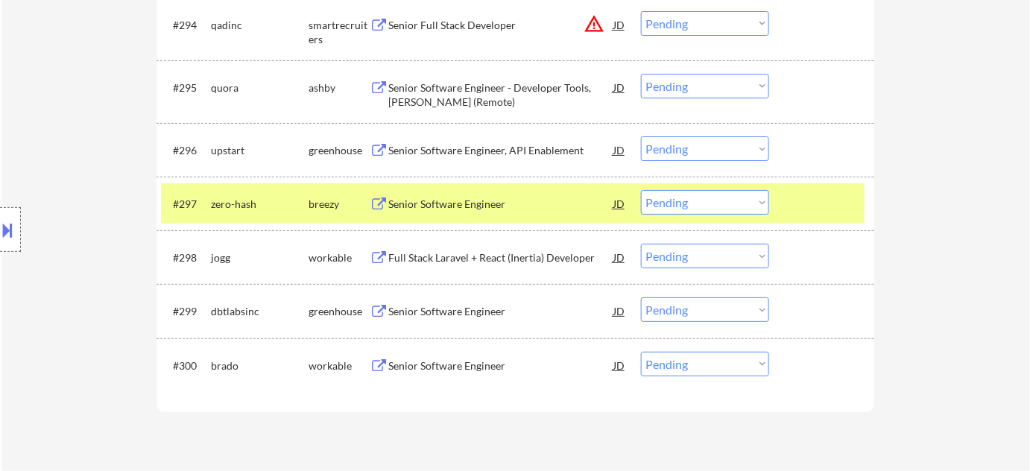
scroll to position [5692, 0]
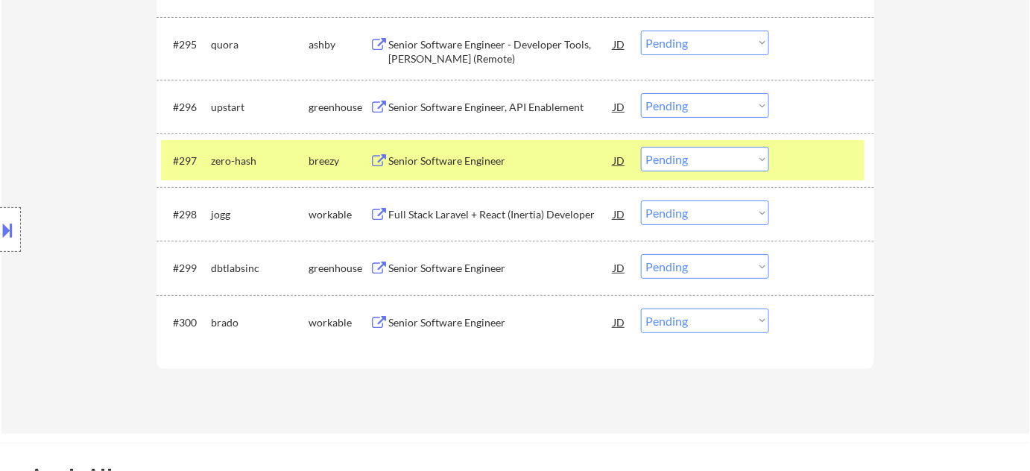
click at [434, 316] on div "Senior Software Engineer" at bounding box center [500, 322] width 225 height 15
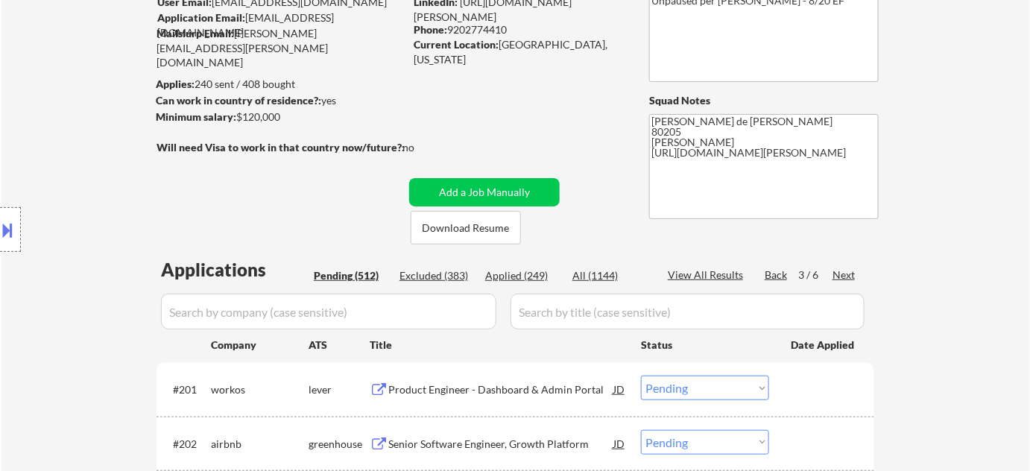
scroll to position [121, 0]
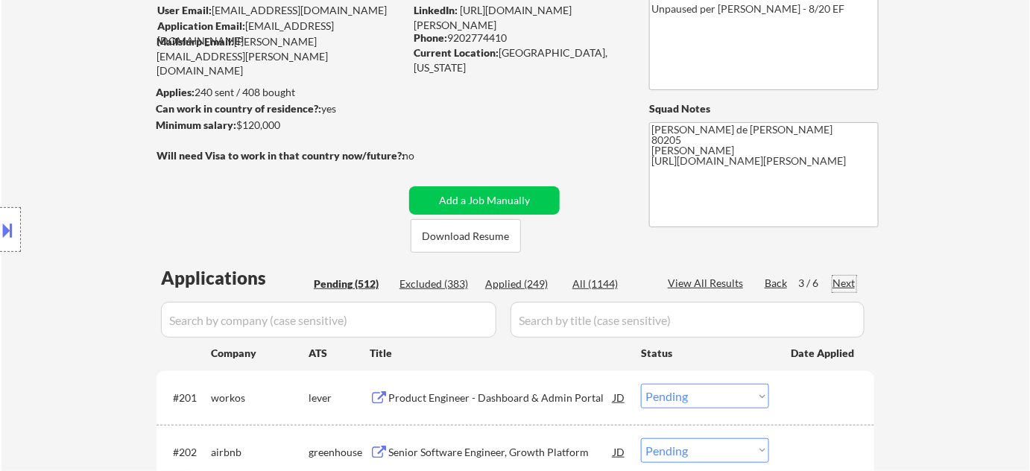
click at [851, 280] on div "Next" at bounding box center [845, 283] width 24 height 15
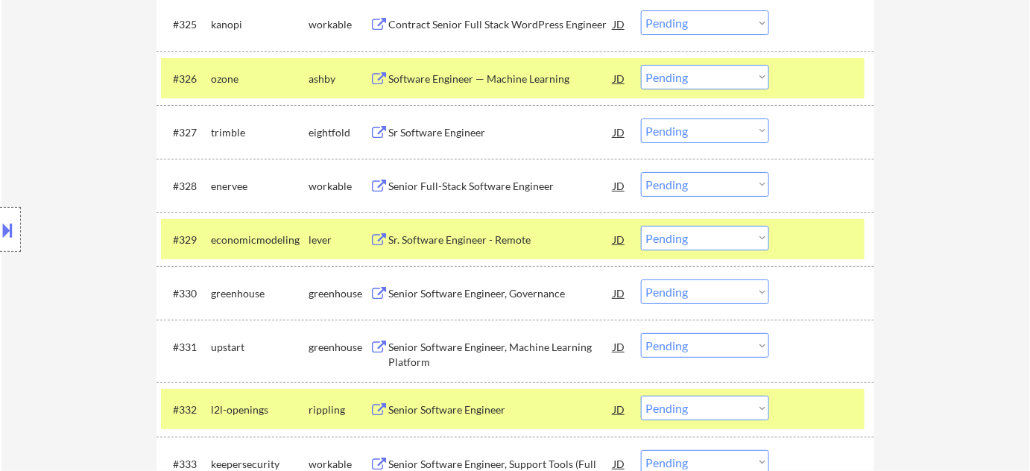
scroll to position [1882, 0]
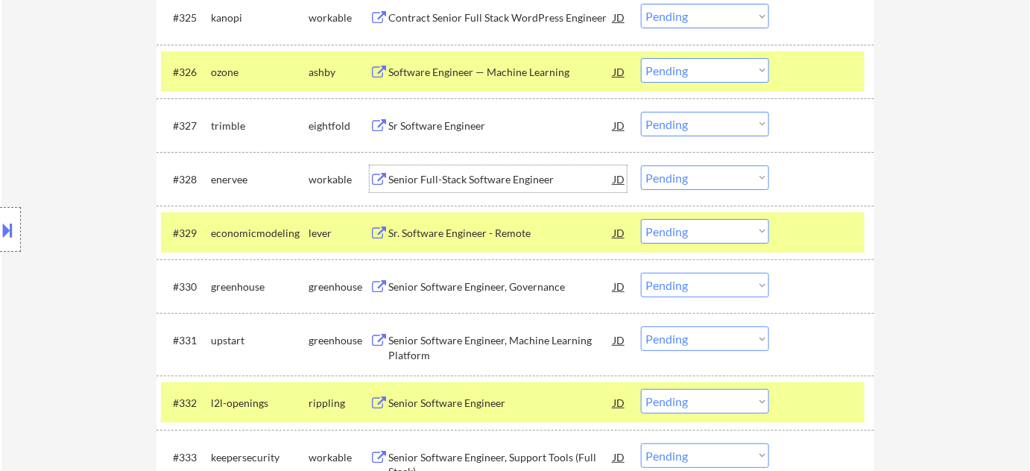
click at [496, 189] on div "Senior Full-Stack Software Engineer" at bounding box center [500, 178] width 225 height 27
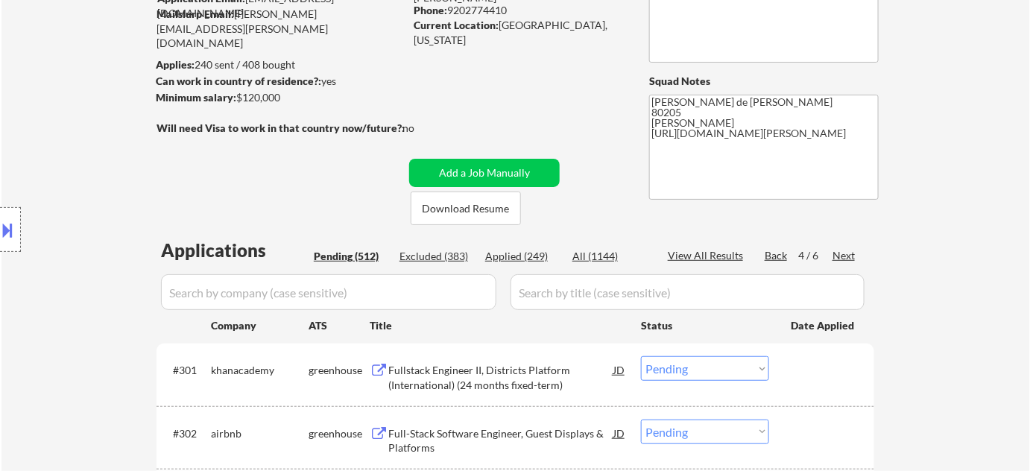
scroll to position [45, 0]
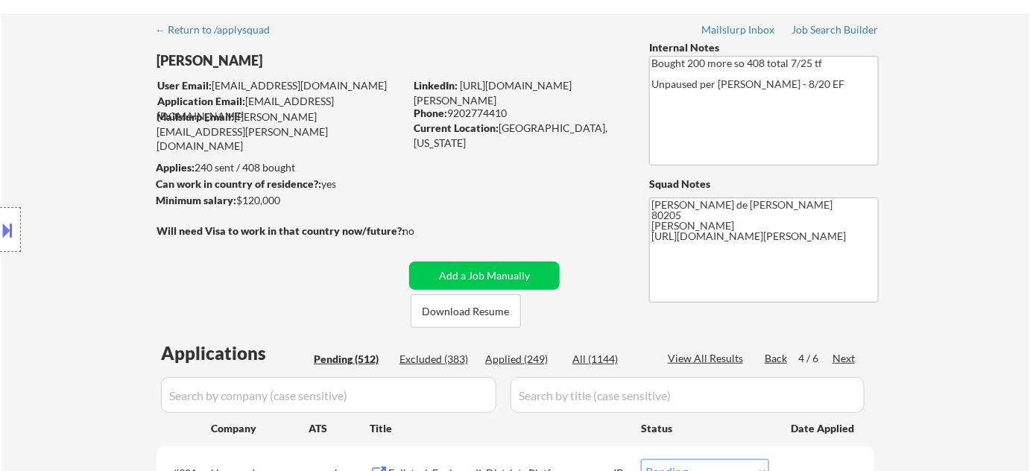
click at [330, 365] on div "Pending (512)" at bounding box center [351, 359] width 75 height 15
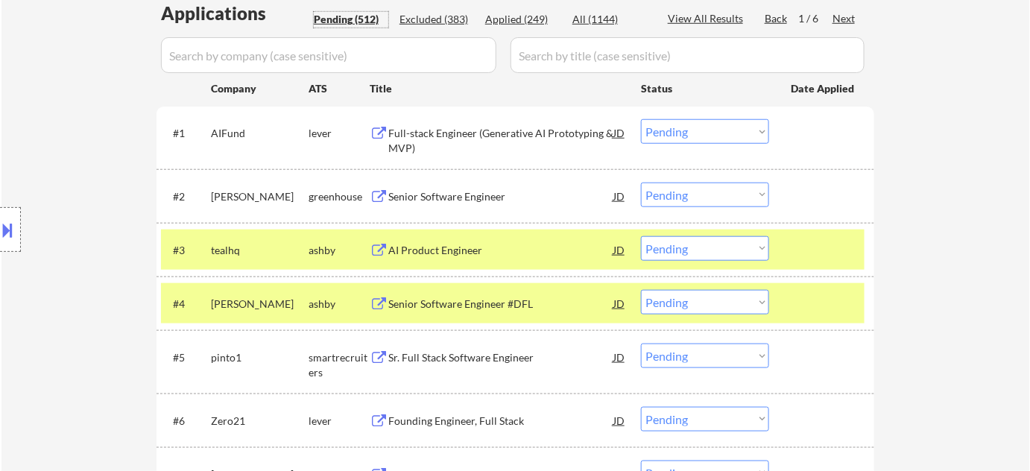
scroll to position [406, 0]
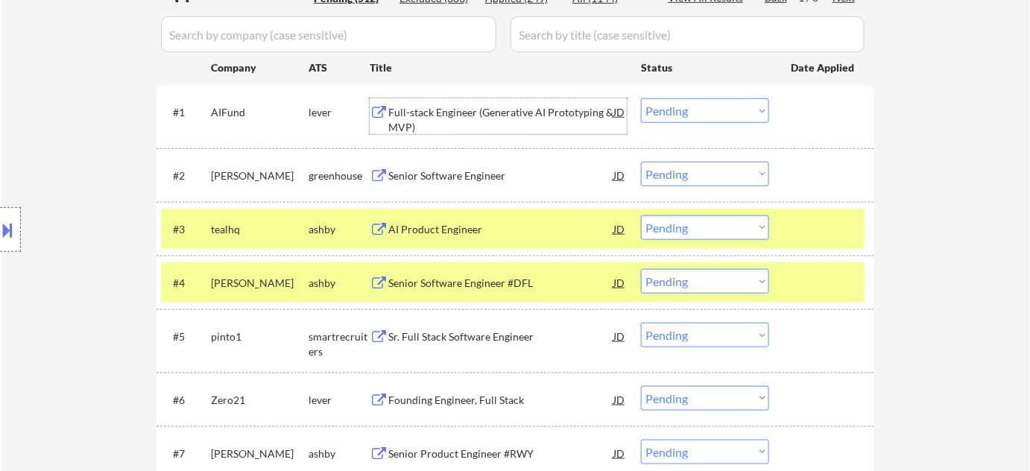
click at [461, 107] on div "Full-stack Engineer (Generative AI Prototyping & MVP)" at bounding box center [500, 119] width 225 height 29
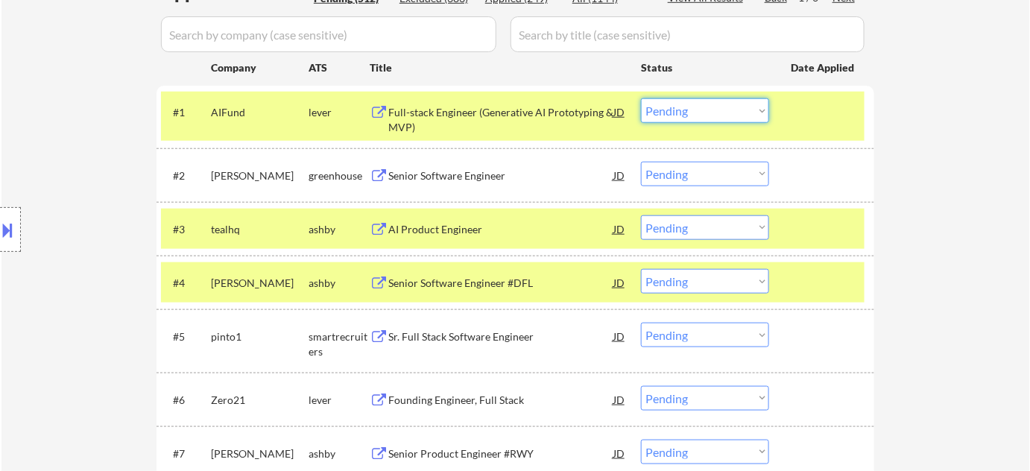
drag, startPoint x: 705, startPoint y: 113, endPoint x: 706, endPoint y: 121, distance: 8.2
click at [705, 113] on select "Choose an option... Pending Applied Excluded (Questions) Excluded (Expired) Exc…" at bounding box center [705, 110] width 128 height 25
click at [641, 98] on select "Choose an option... Pending Applied Excluded (Questions) Excluded (Expired) Exc…" at bounding box center [705, 110] width 128 height 25
select select ""pending""
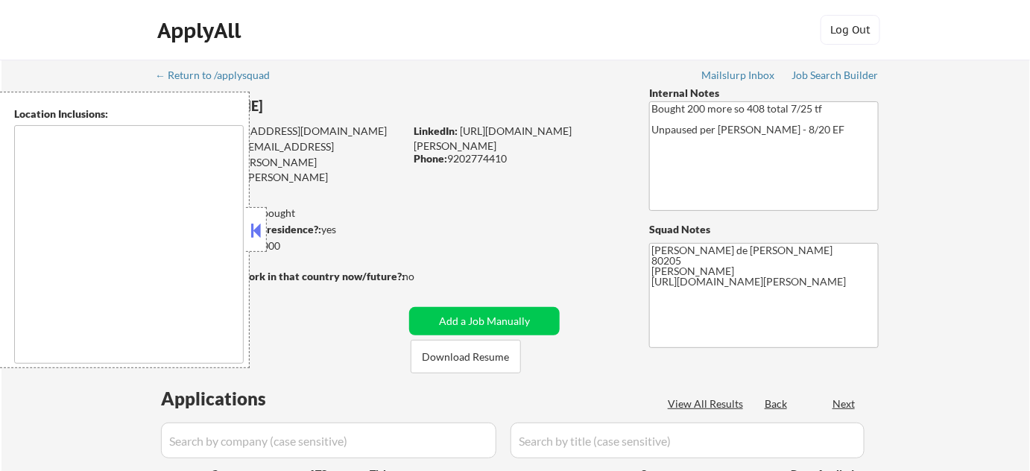
type textarea "[GEOGRAPHIC_DATA], [GEOGRAPHIC_DATA] [GEOGRAPHIC_DATA], [GEOGRAPHIC_DATA], [GEO…"
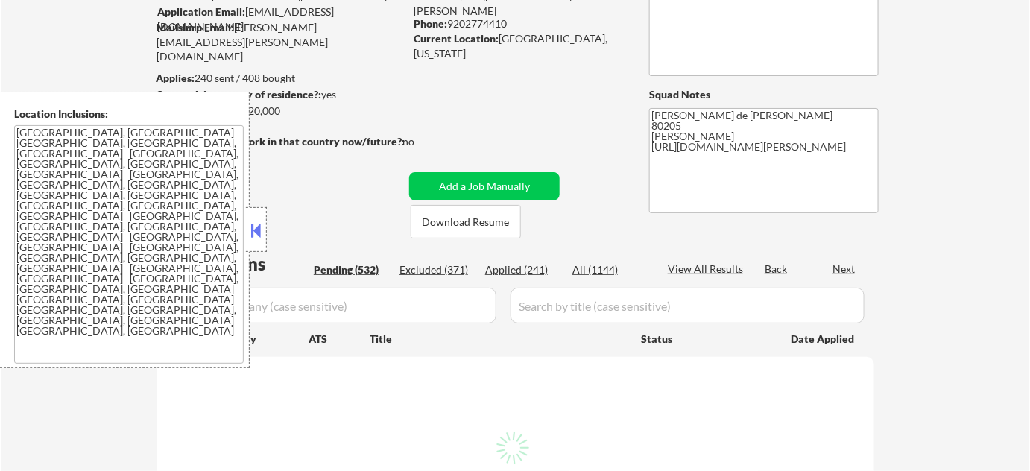
scroll to position [135, 0]
click at [258, 221] on button at bounding box center [256, 230] width 16 height 22
click at [262, 247] on div at bounding box center [256, 229] width 21 height 45
click at [532, 273] on div "Applied (241)" at bounding box center [522, 269] width 75 height 15
select select ""pending""
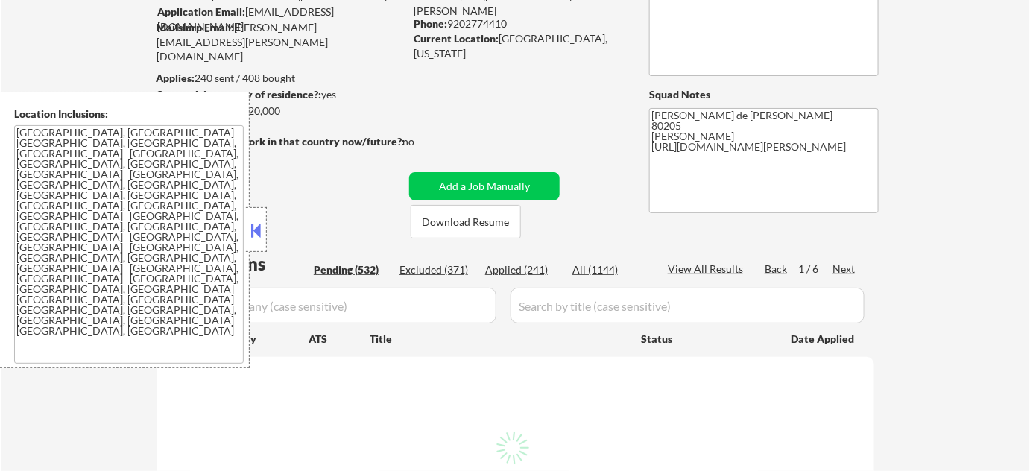
select select ""pending""
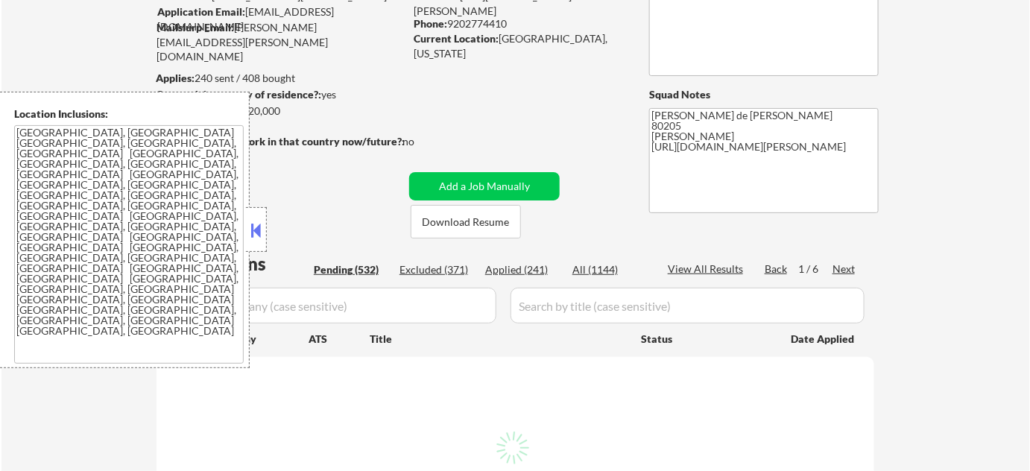
select select ""pending""
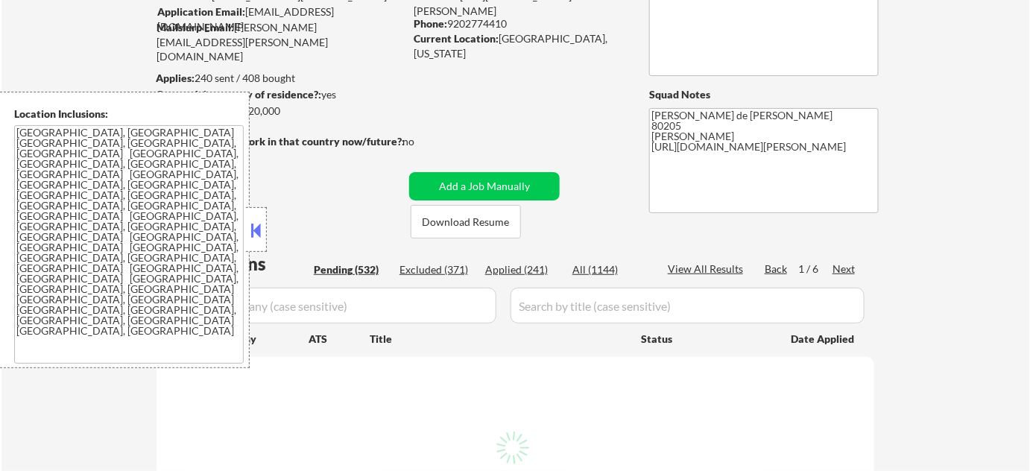
select select ""pending""
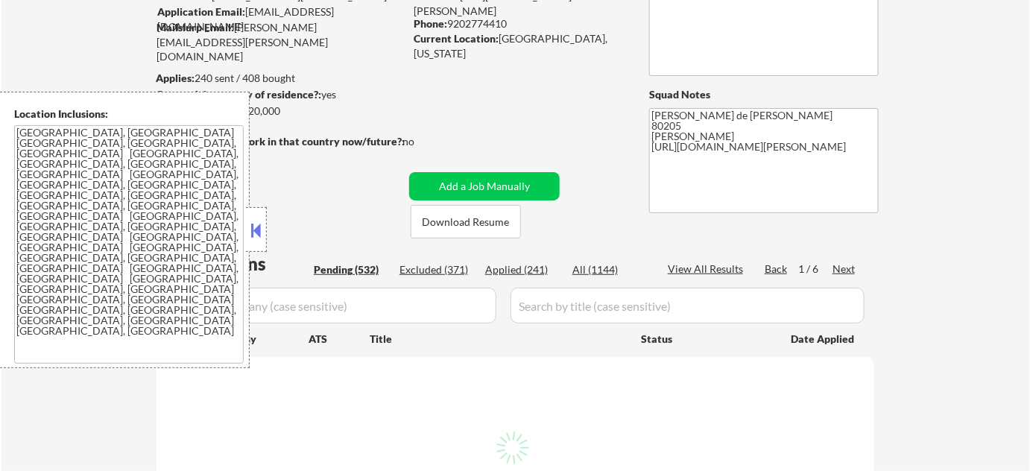
select select ""pending""
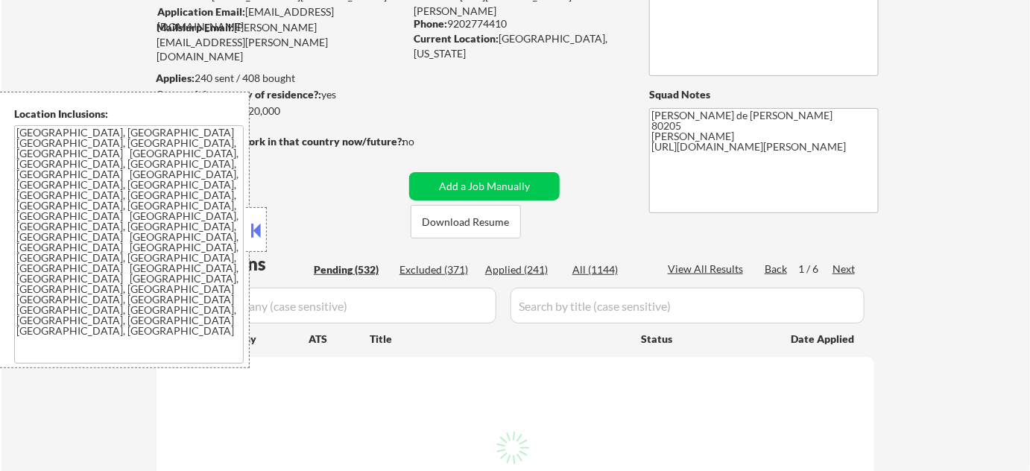
select select ""pending""
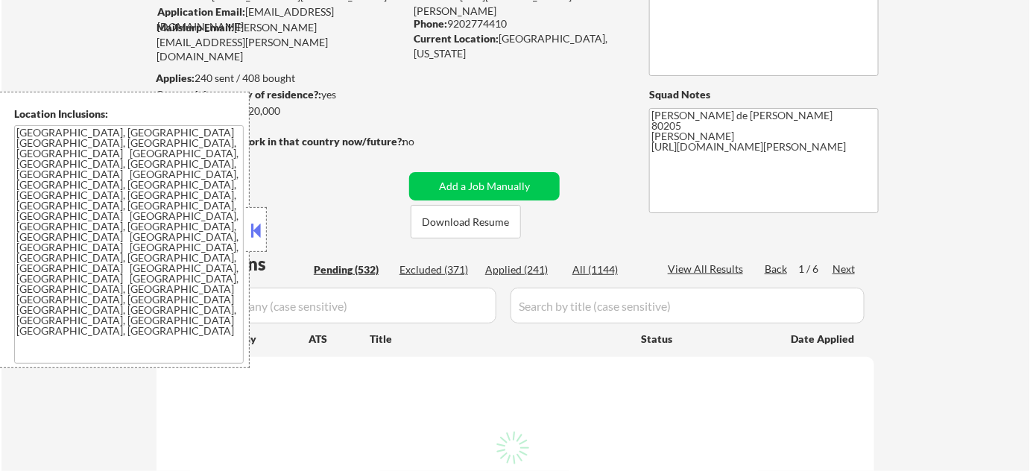
select select ""pending""
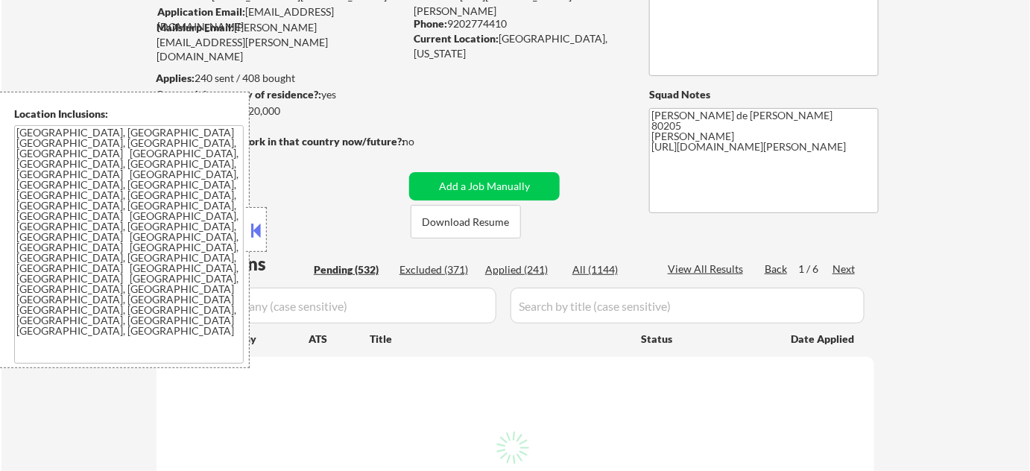
select select ""pending""
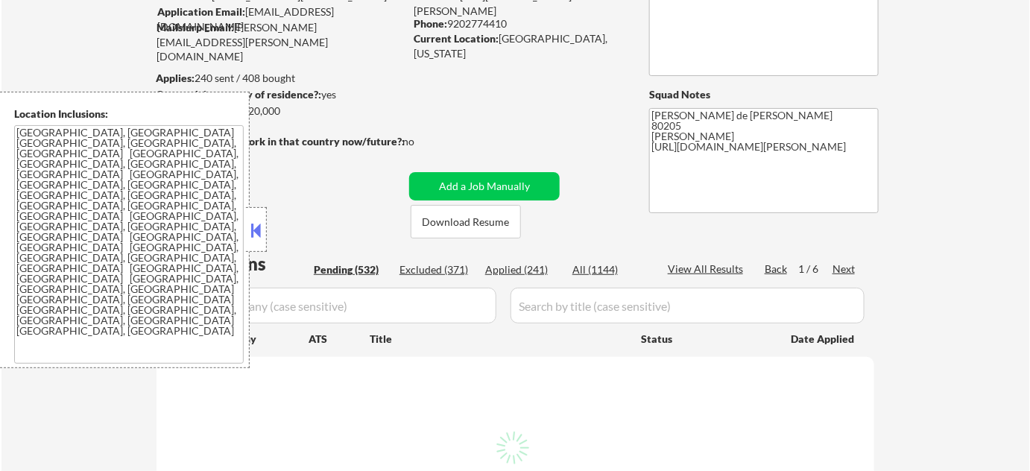
select select ""pending""
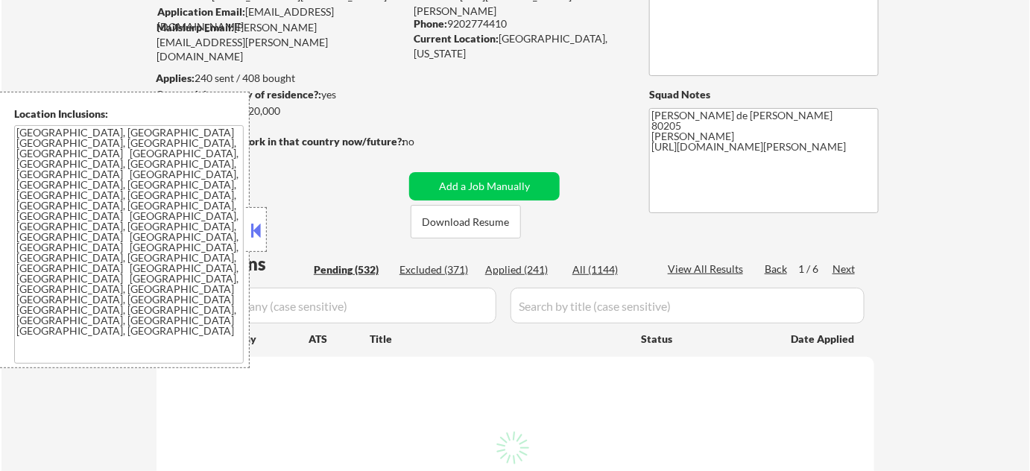
select select ""pending""
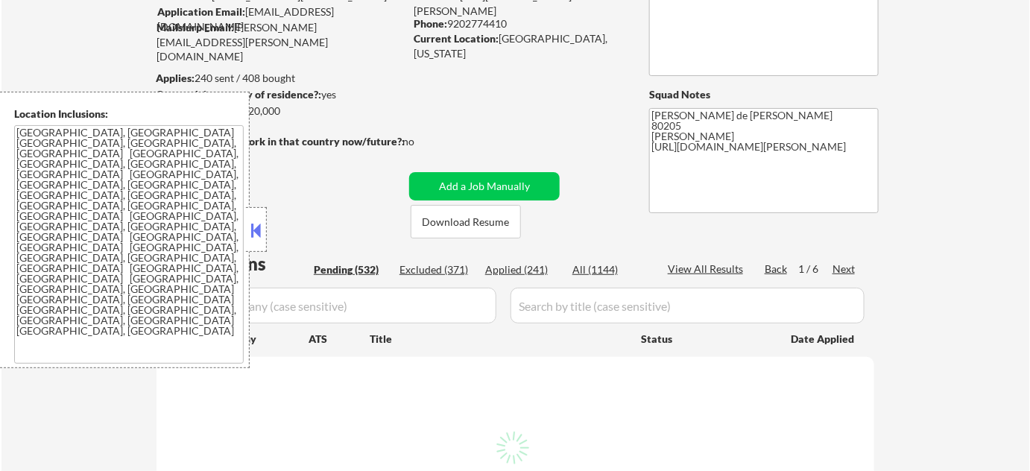
select select ""pending""
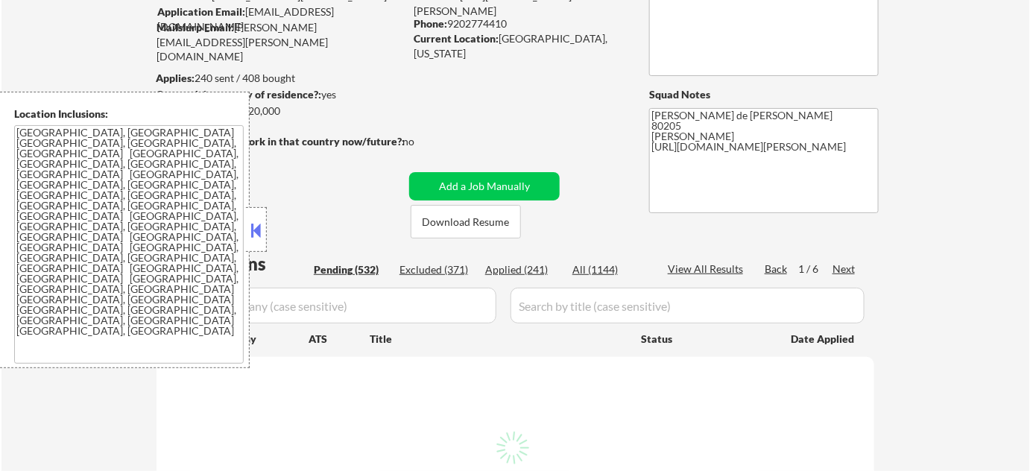
select select ""pending""
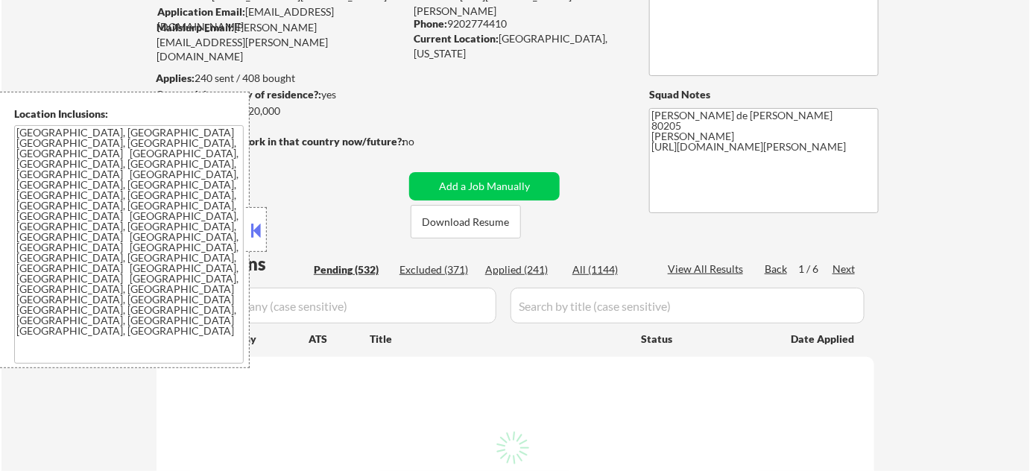
select select ""pending""
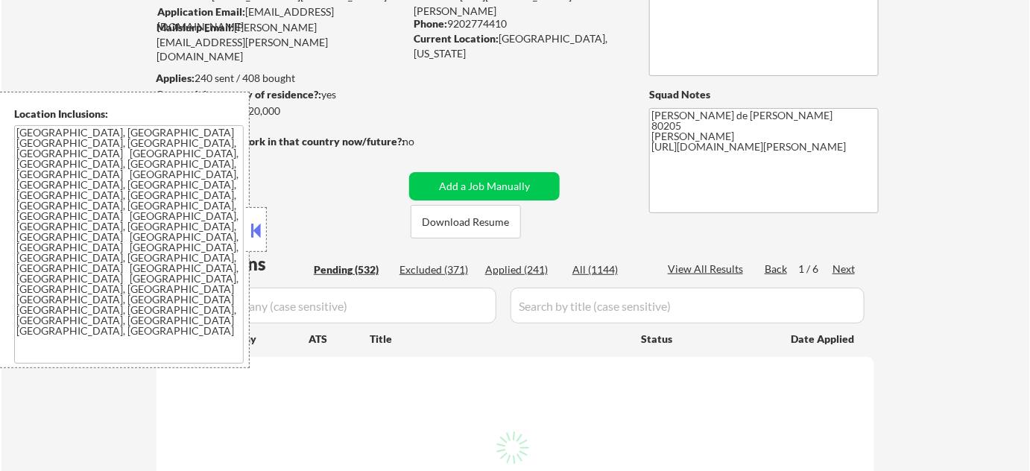
select select ""pending""
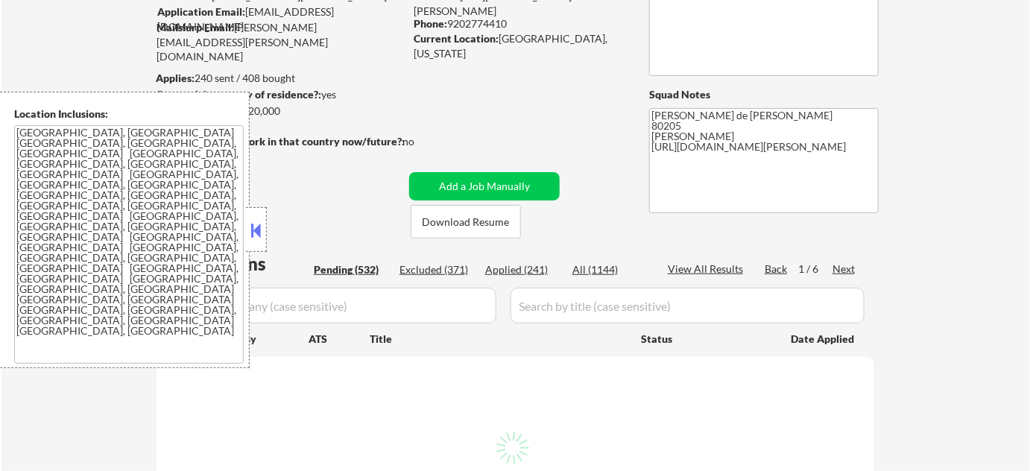
select select ""pending""
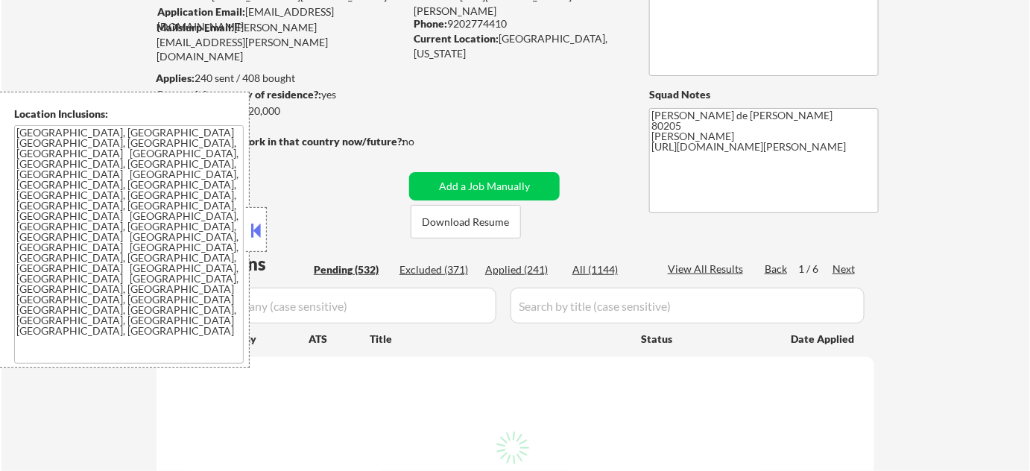
select select ""pending""
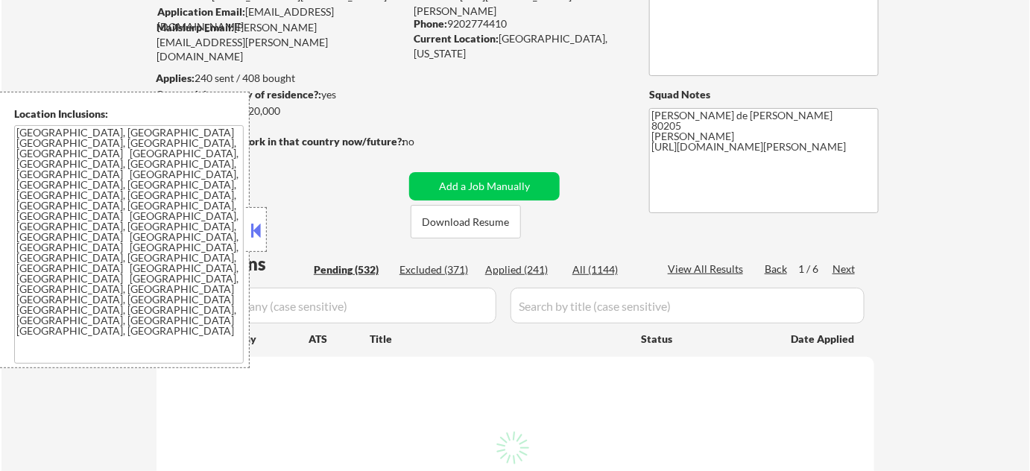
select select ""pending""
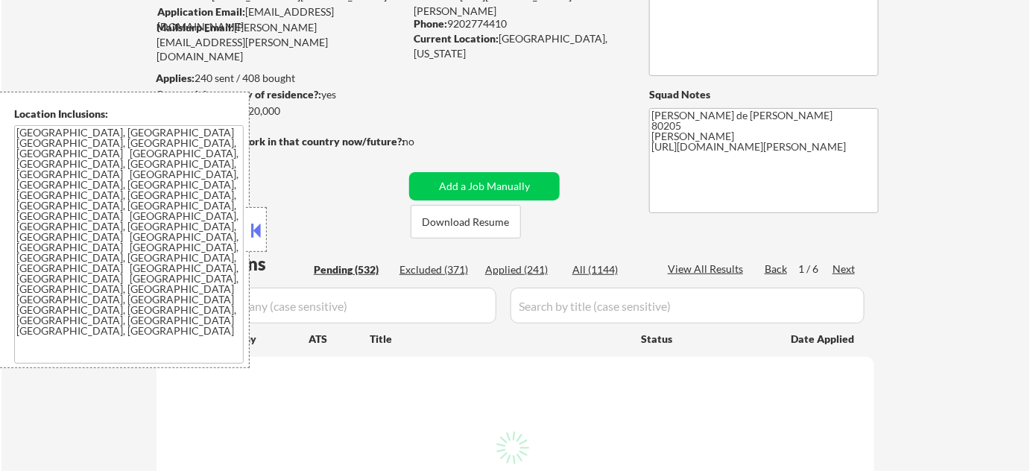
select select ""pending""
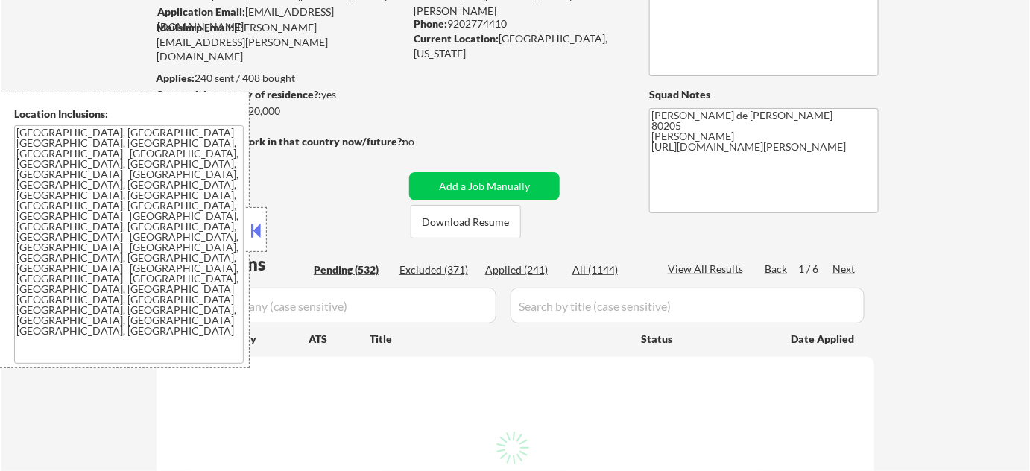
select select ""pending""
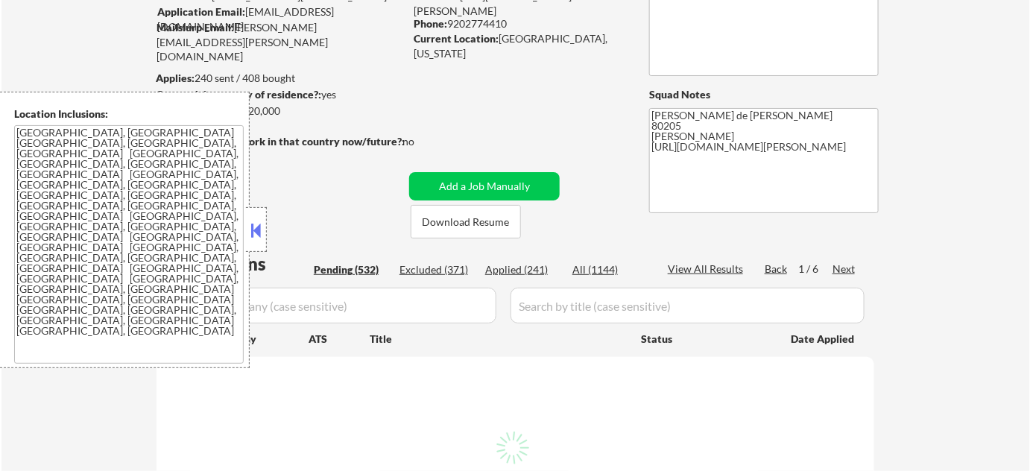
select select ""pending""
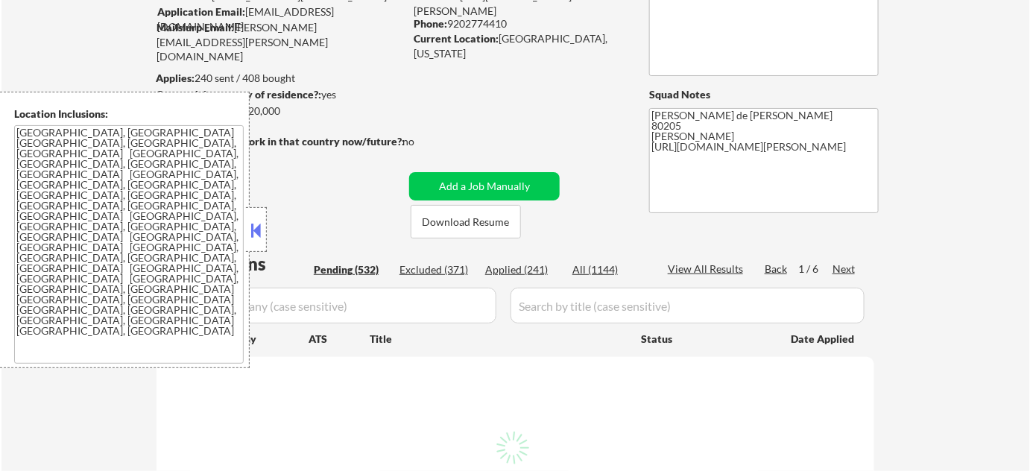
select select ""pending""
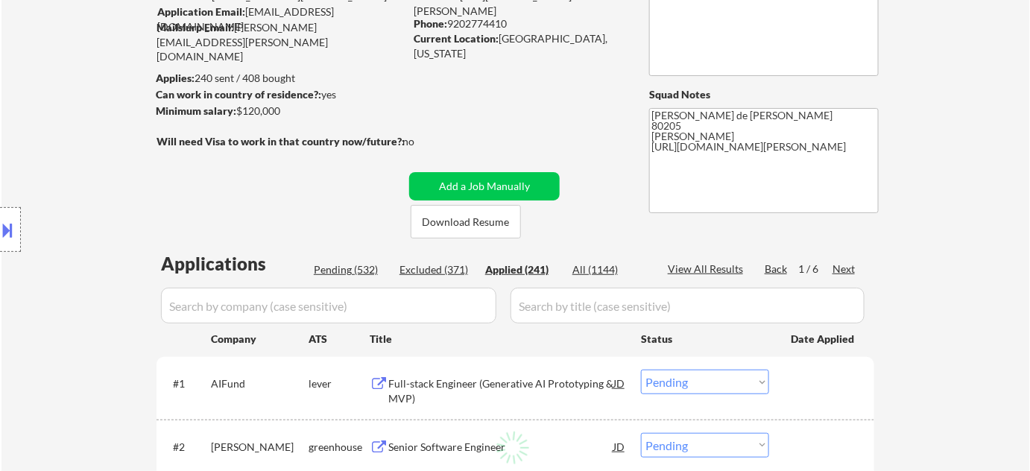
select select ""applied""
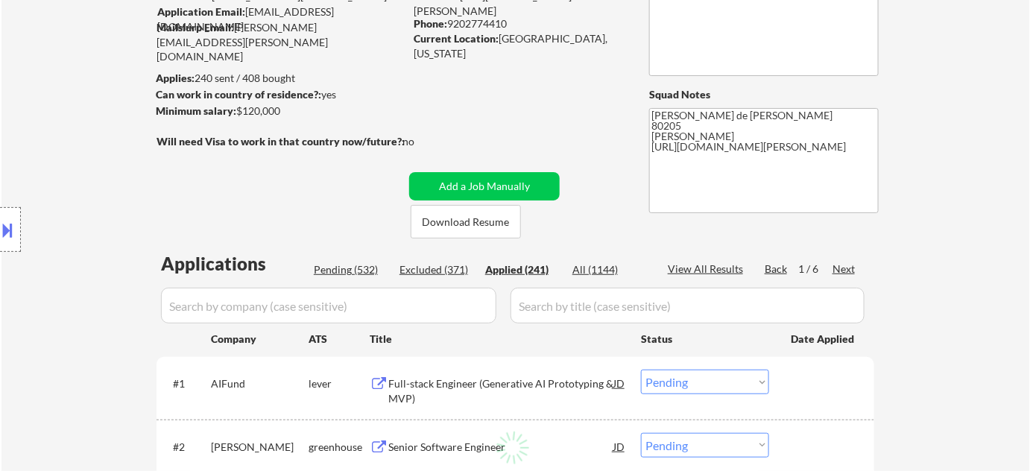
select select ""applied""
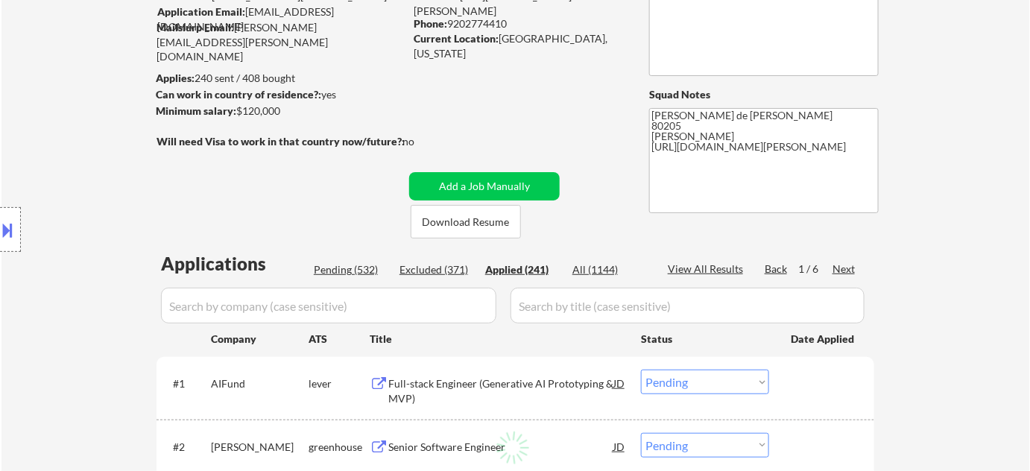
select select ""applied""
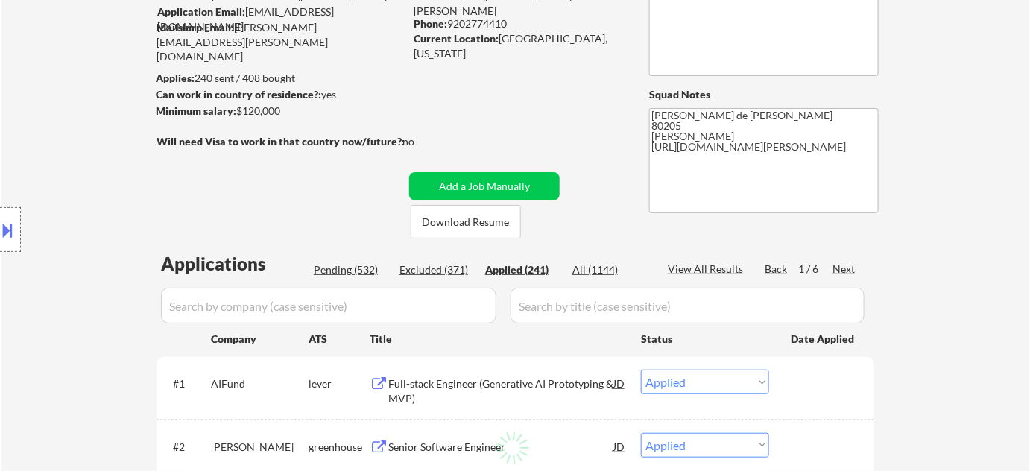
select select ""applied""
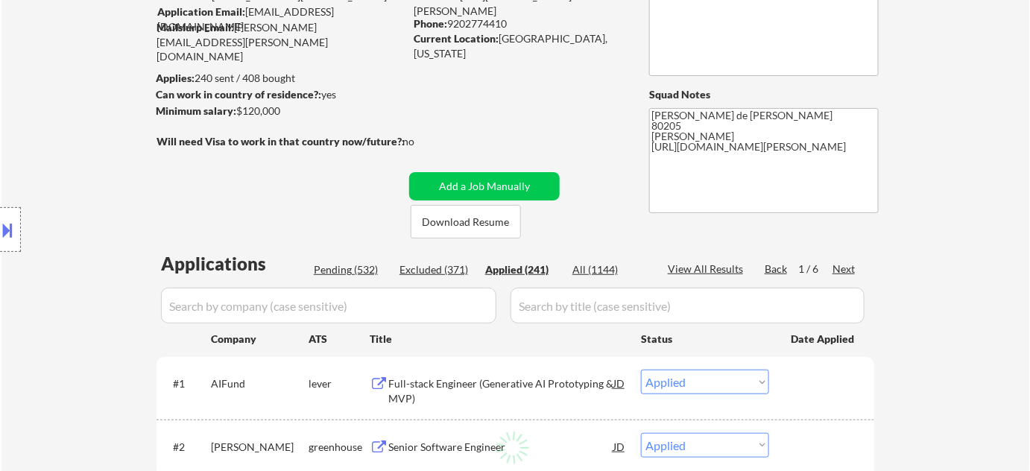
select select ""applied""
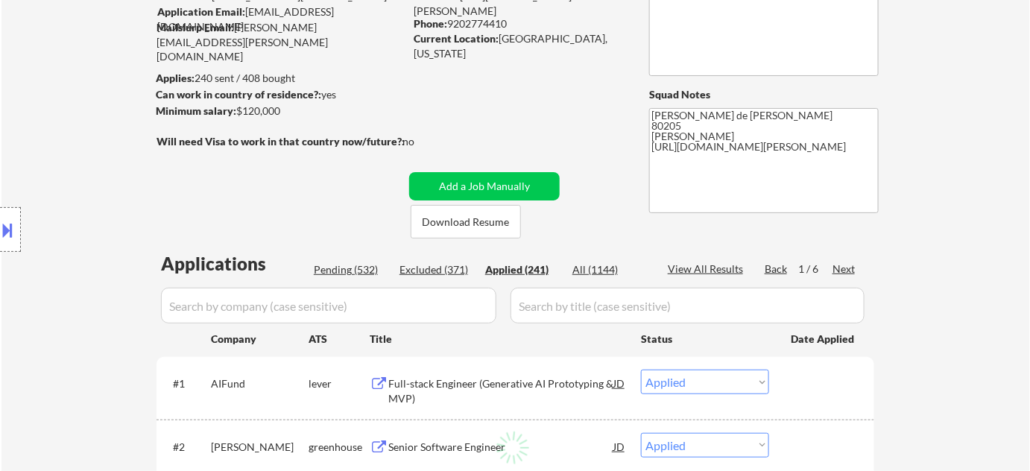
select select ""applied""
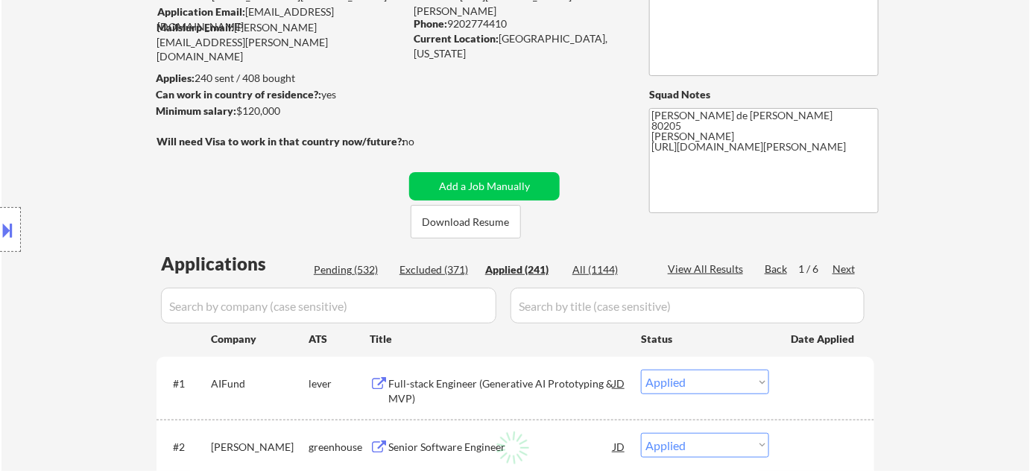
select select ""applied""
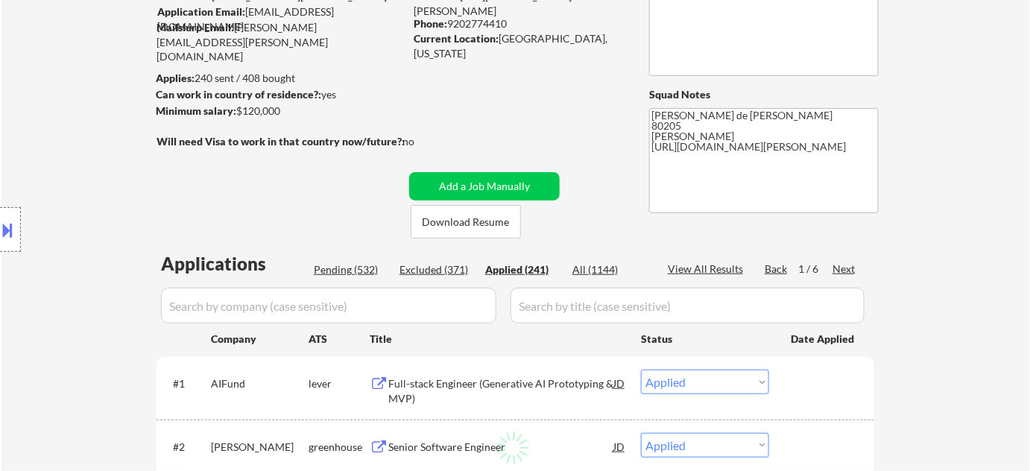
select select ""applied""
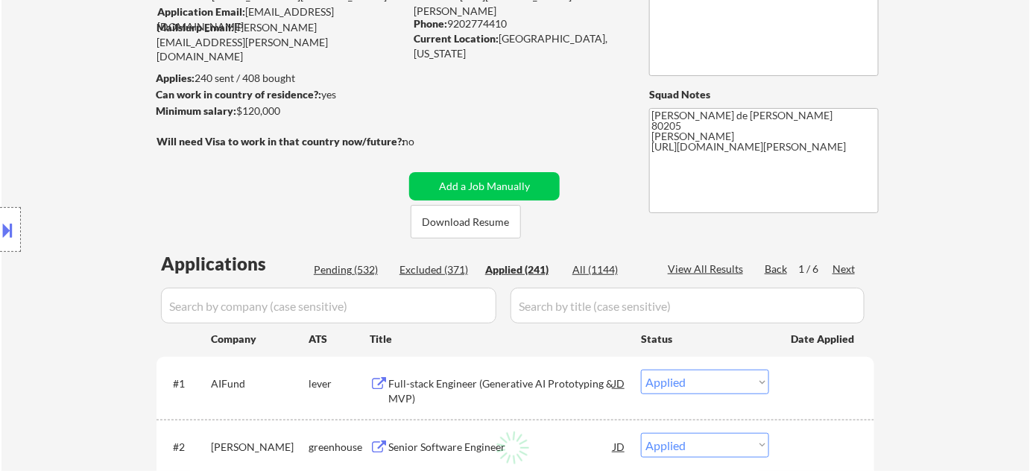
select select ""applied""
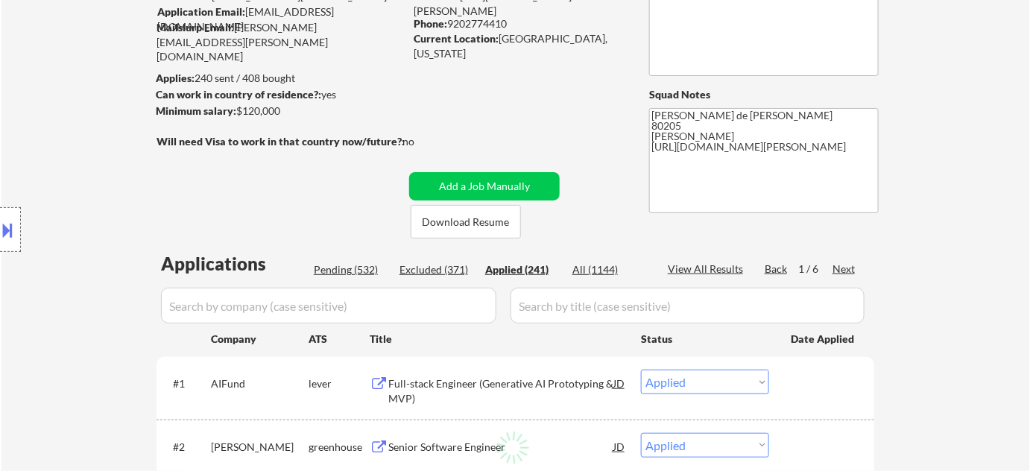
select select ""applied""
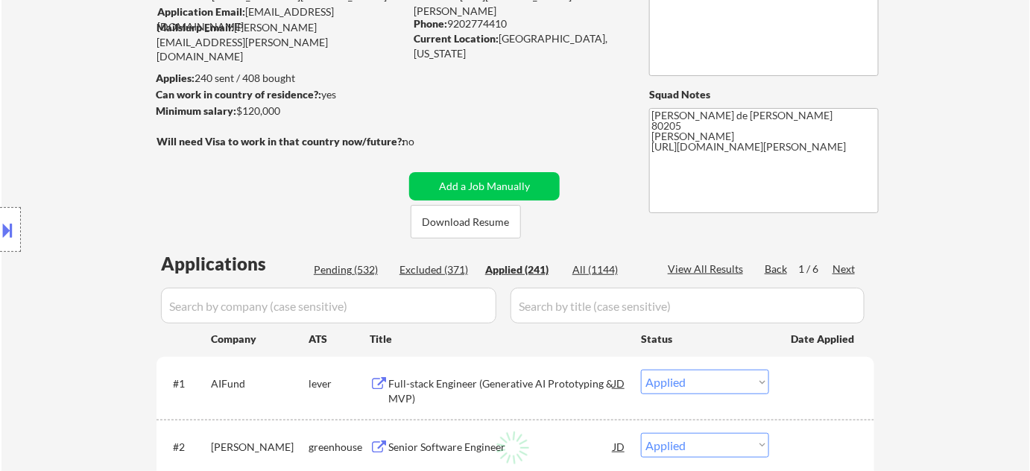
select select ""applied""
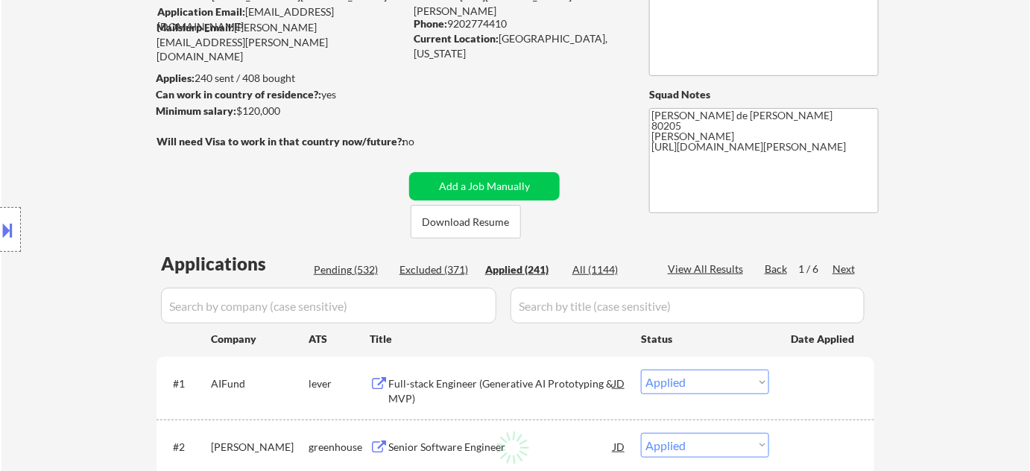
select select ""applied""
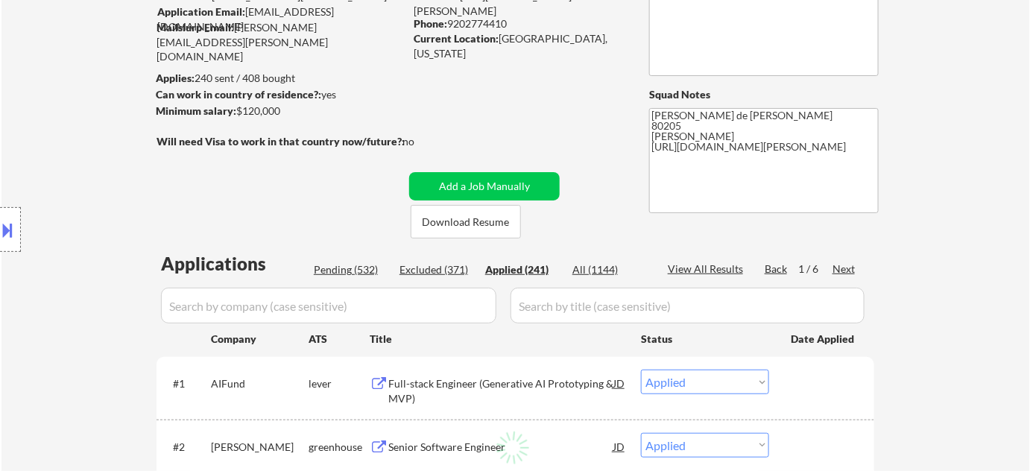
select select ""applied""
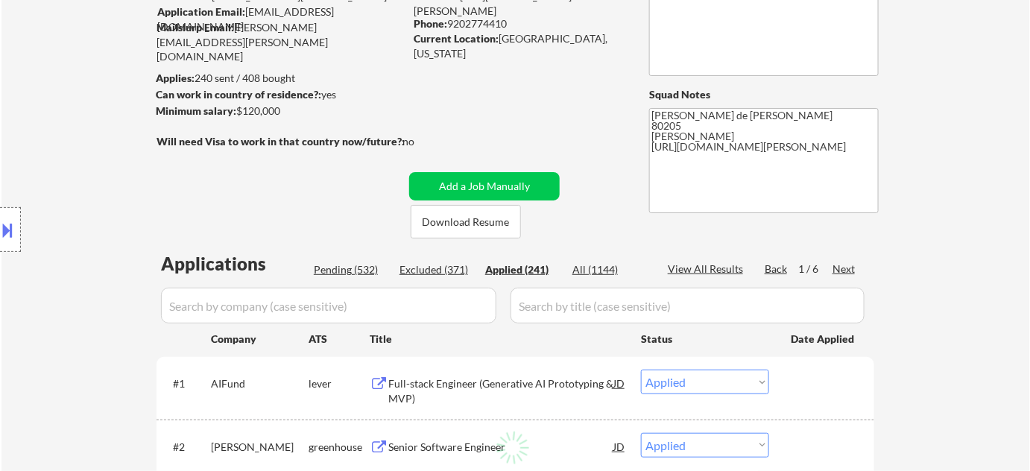
select select ""applied""
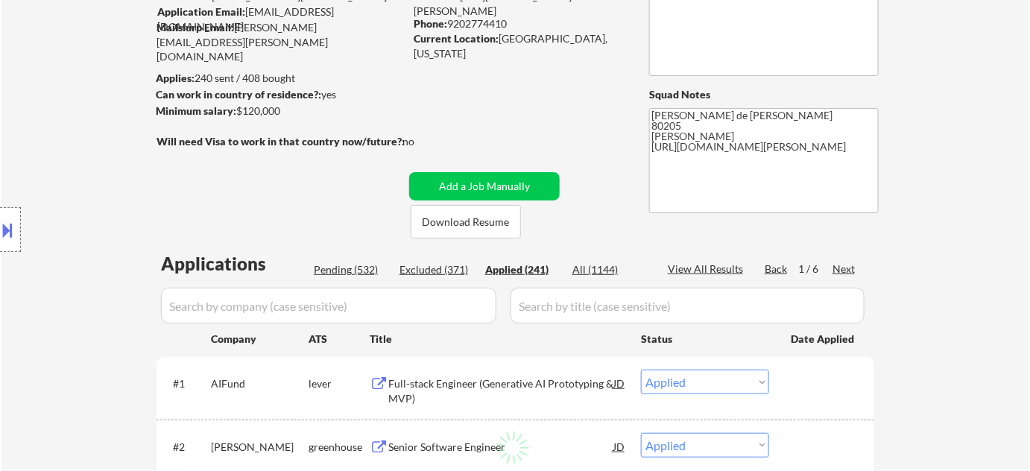
select select ""applied""
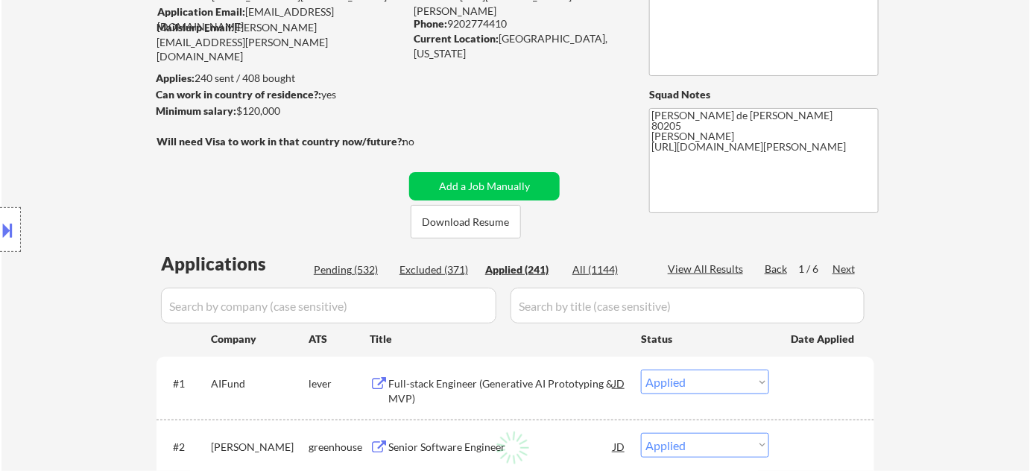
select select ""applied""
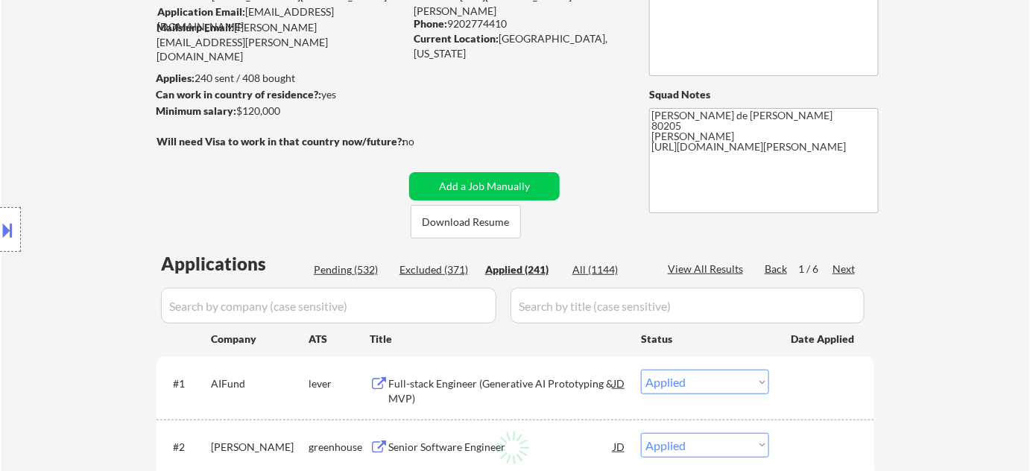
select select ""applied""
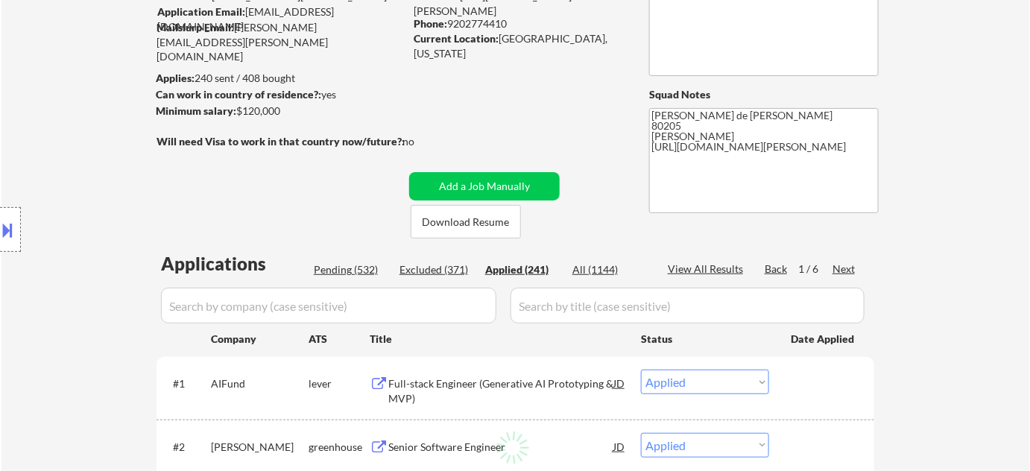
select select ""applied""
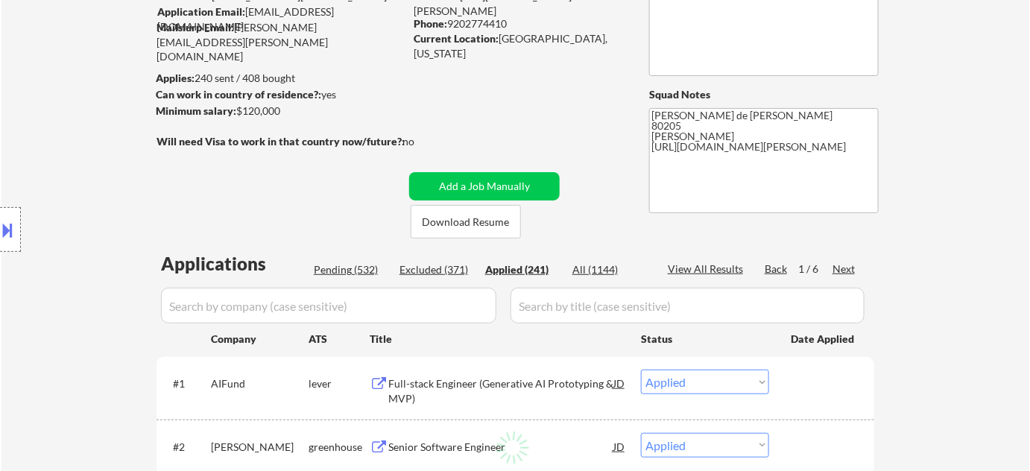
select select ""applied""
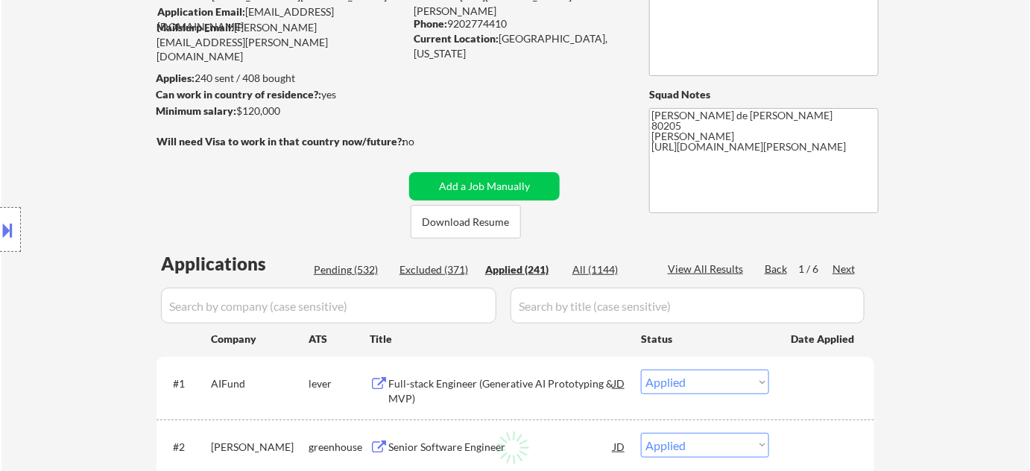
select select ""applied""
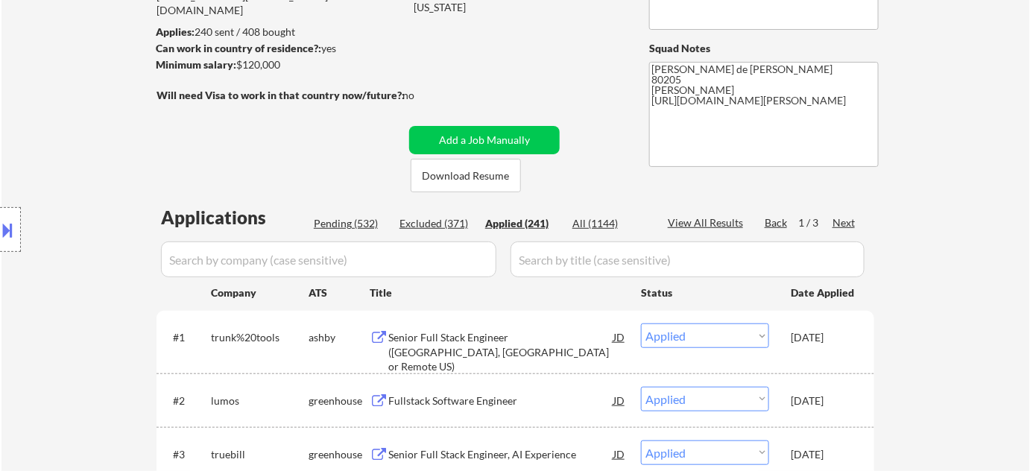
scroll to position [203, 0]
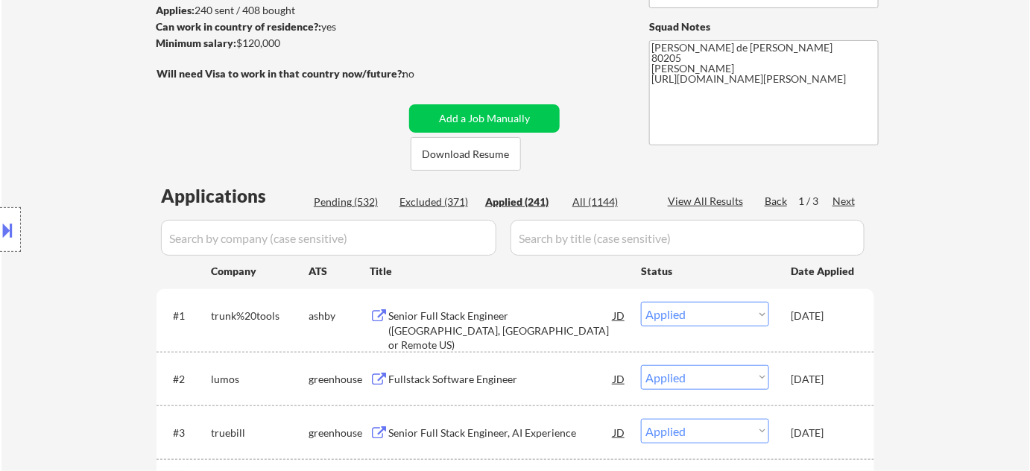
click at [364, 245] on input "input" at bounding box center [328, 238] width 335 height 36
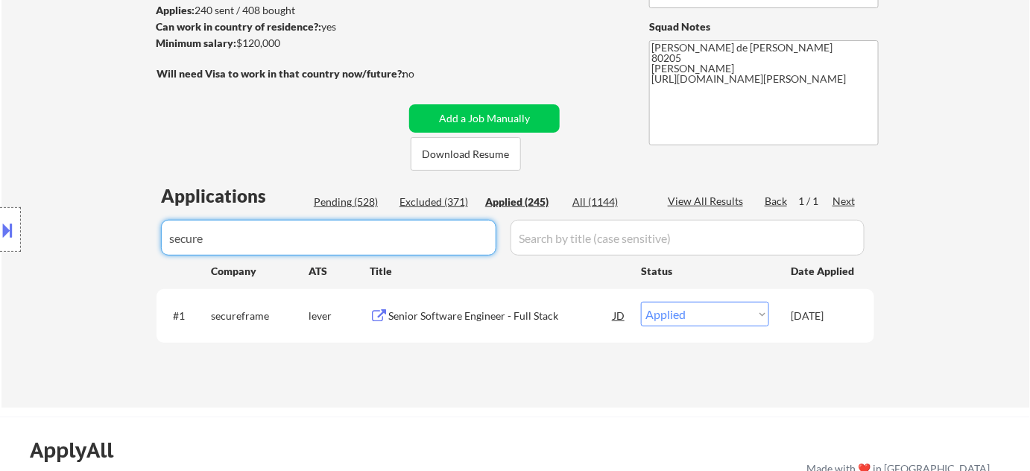
drag, startPoint x: 435, startPoint y: 241, endPoint x: 81, endPoint y: 256, distance: 354.4
click at [81, 256] on body "← Return to /applysquad Mailslurp Inbox Job Search Builder Adam Gusky User Emai…" at bounding box center [515, 32] width 1030 height 471
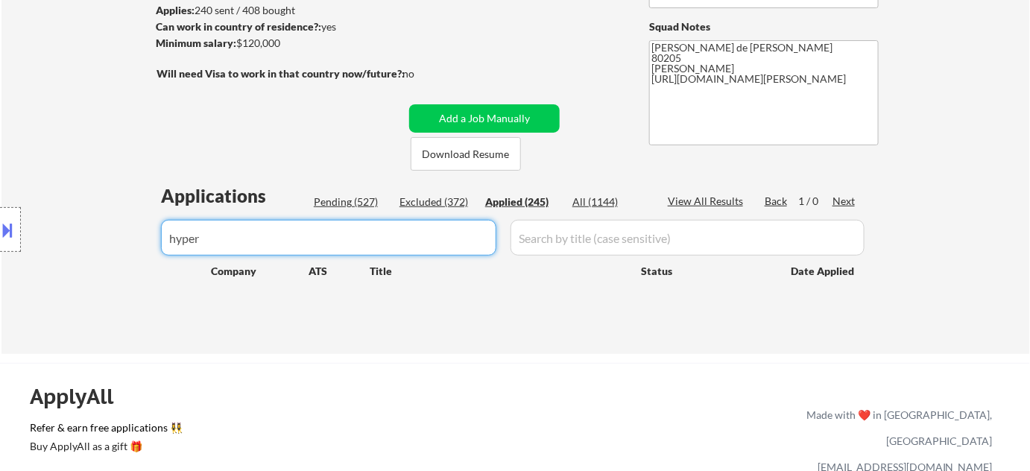
drag, startPoint x: 268, startPoint y: 247, endPoint x: 127, endPoint y: 249, distance: 140.9
click at [127, 249] on body "← Return to /applysquad Mailslurp Inbox Job Search Builder Adam Gusky User Emai…" at bounding box center [515, 32] width 1030 height 471
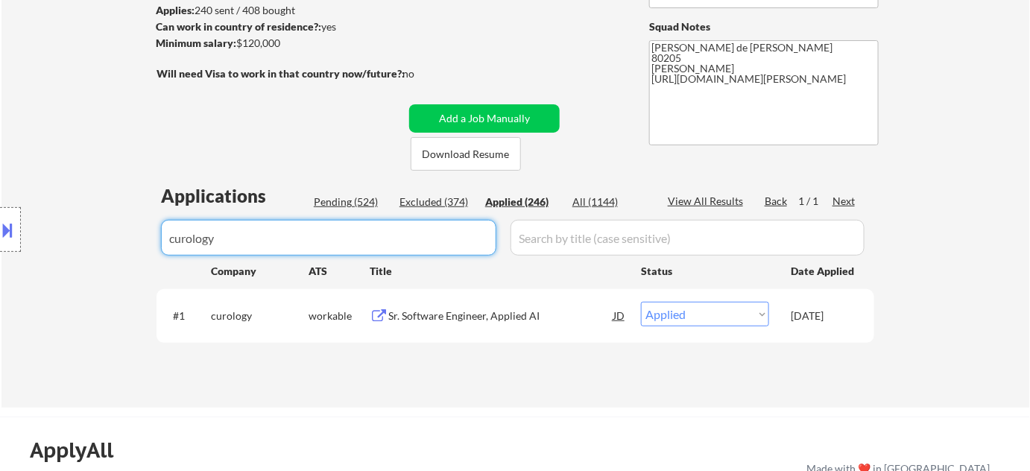
drag, startPoint x: 271, startPoint y: 252, endPoint x: 93, endPoint y: 252, distance: 178.2
click at [93, 252] on body "← Return to /applysquad Mailslurp Inbox Job Search Builder Adam Gusky User Emai…" at bounding box center [515, 32] width 1030 height 471
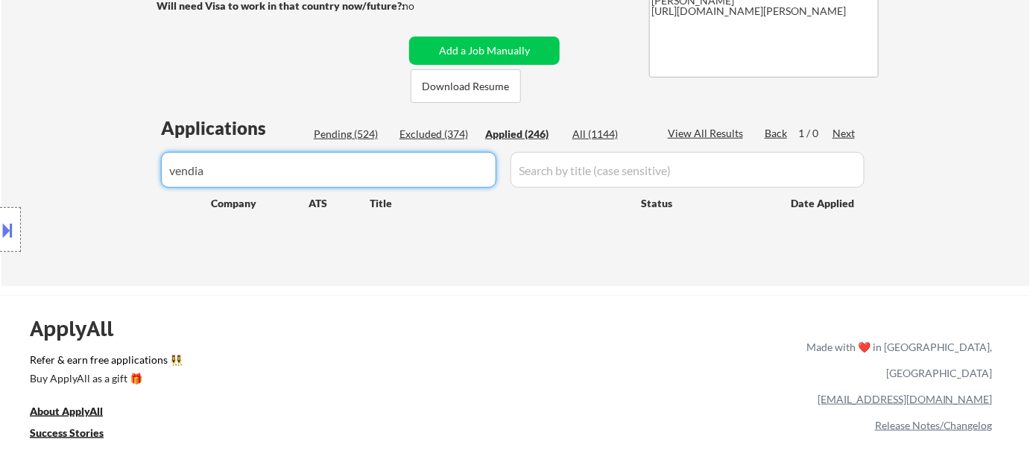
scroll to position [338, 0]
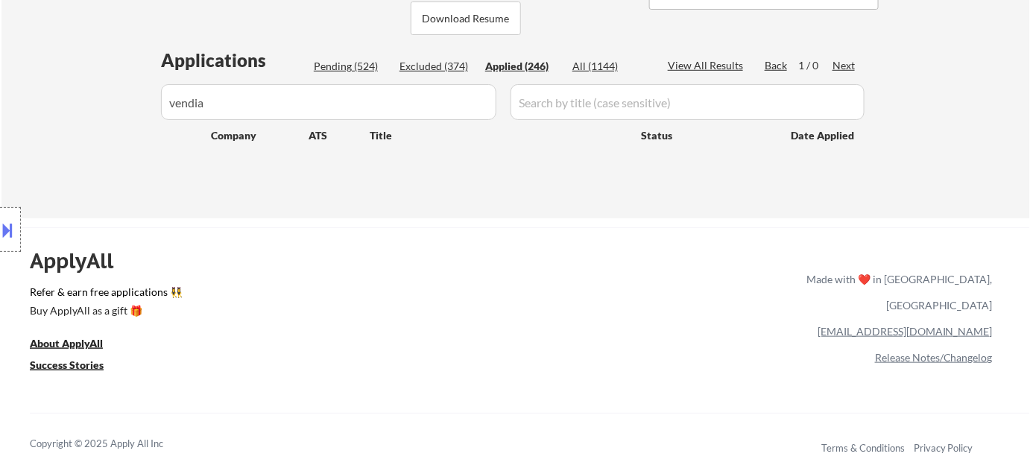
drag, startPoint x: 254, startPoint y: 98, endPoint x: 0, endPoint y: 102, distance: 254.2
click at [0, 103] on div "Location Inclusions: Denver, CO Glendale, CO Edgewater, CO Wheat Ridge, CO Comm…" at bounding box center [133, 230] width 267 height 277
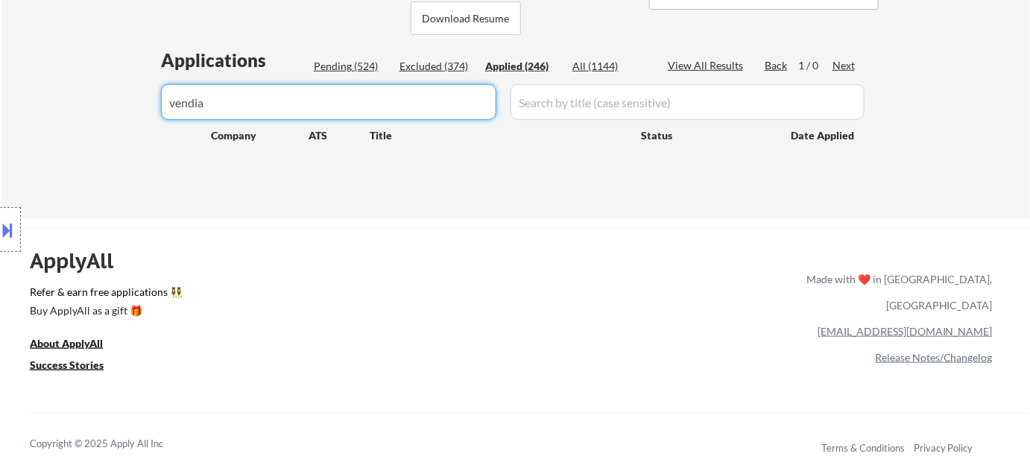
click at [300, 108] on input "input" at bounding box center [328, 102] width 335 height 36
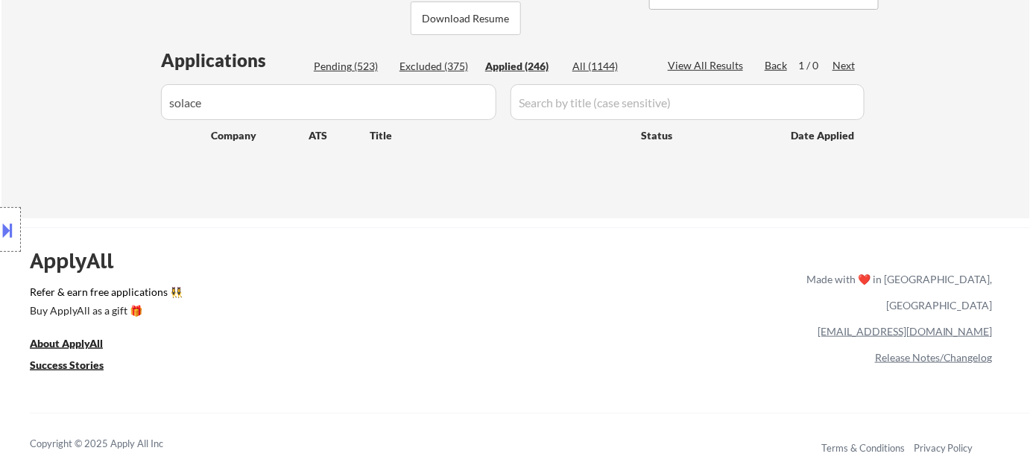
drag, startPoint x: 246, startPoint y: 101, endPoint x: 8, endPoint y: 100, distance: 237.8
click at [8, 100] on div "Location Inclusions: Denver, CO Glendale, CO Edgewater, CO Wheat Ridge, CO Comm…" at bounding box center [133, 230] width 267 height 277
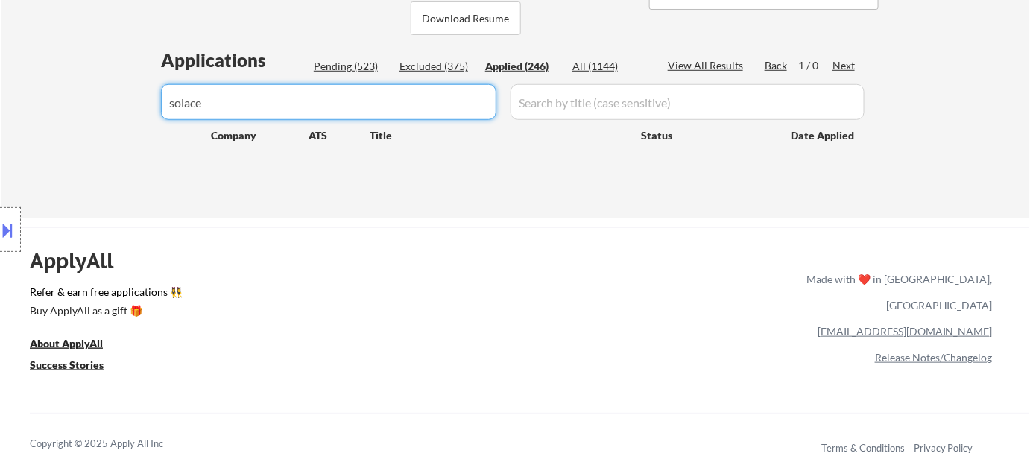
drag, startPoint x: 338, startPoint y: 116, endPoint x: 49, endPoint y: 116, distance: 288.5
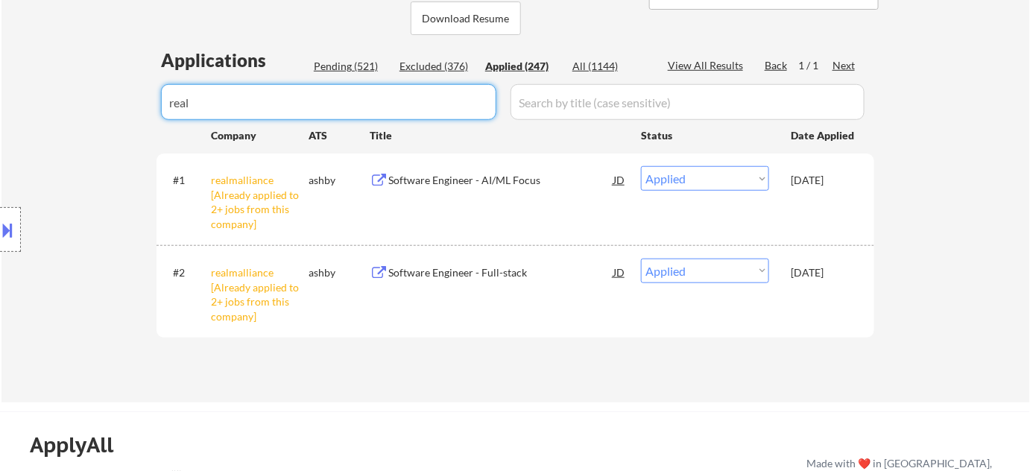
drag, startPoint x: 344, startPoint y: 110, endPoint x: 0, endPoint y: 120, distance: 343.8
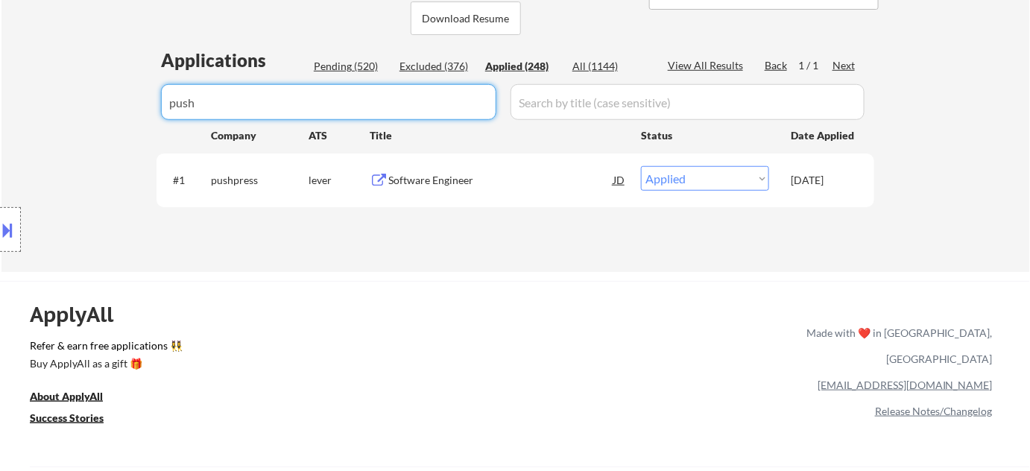
drag, startPoint x: 285, startPoint y: 101, endPoint x: 35, endPoint y: 101, distance: 249.7
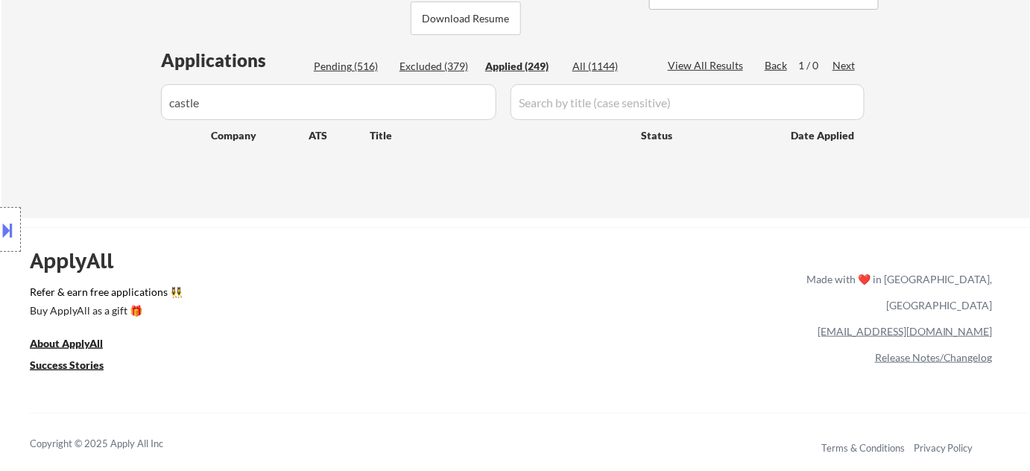
drag, startPoint x: 262, startPoint y: 98, endPoint x: 14, endPoint y: 92, distance: 248.3
click at [14, 92] on div "Location Inclusions: Denver, CO Glendale, CO Edgewater, CO Wheat Ridge, CO Comm…" at bounding box center [133, 230] width 267 height 277
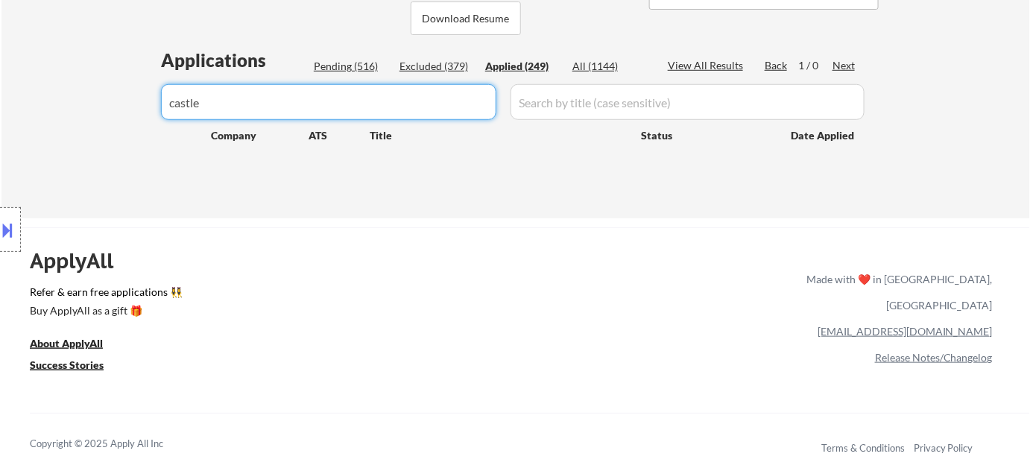
drag, startPoint x: 274, startPoint y: 105, endPoint x: 90, endPoint y: 109, distance: 183.4
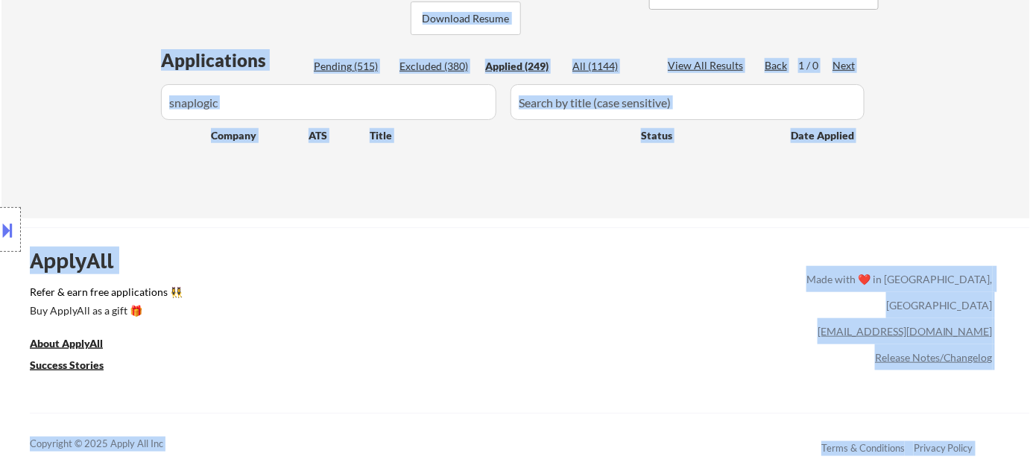
drag, startPoint x: 253, startPoint y: 107, endPoint x: 85, endPoint y: 84, distance: 169.2
click at [295, 89] on input "input" at bounding box center [328, 102] width 335 height 36
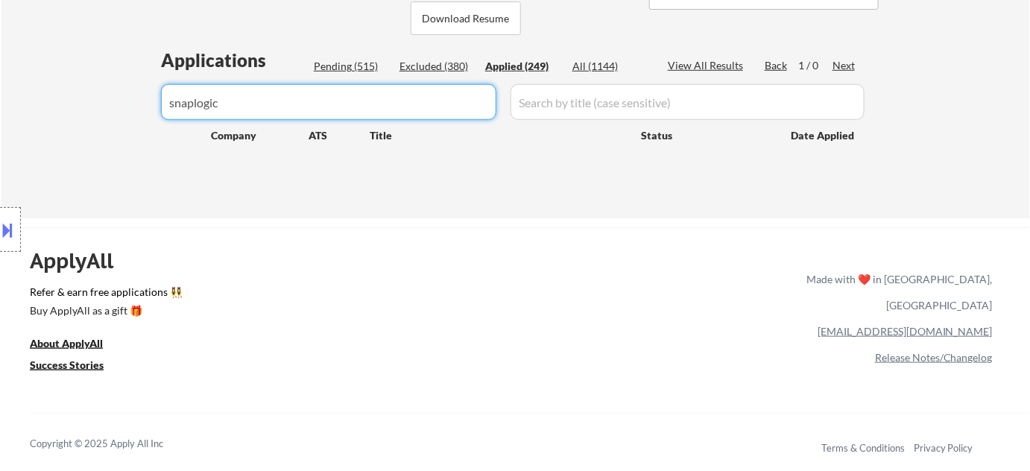
drag, startPoint x: 290, startPoint y: 95, endPoint x: 0, endPoint y: 83, distance: 290.2
click at [0, 83] on div "← Return to /applysquad Mailslurp Inbox Job Search Builder Adam Gusky User Emai…" at bounding box center [515, 322] width 1030 height 1321
drag, startPoint x: 282, startPoint y: 94, endPoint x: 67, endPoint y: 90, distance: 214.7
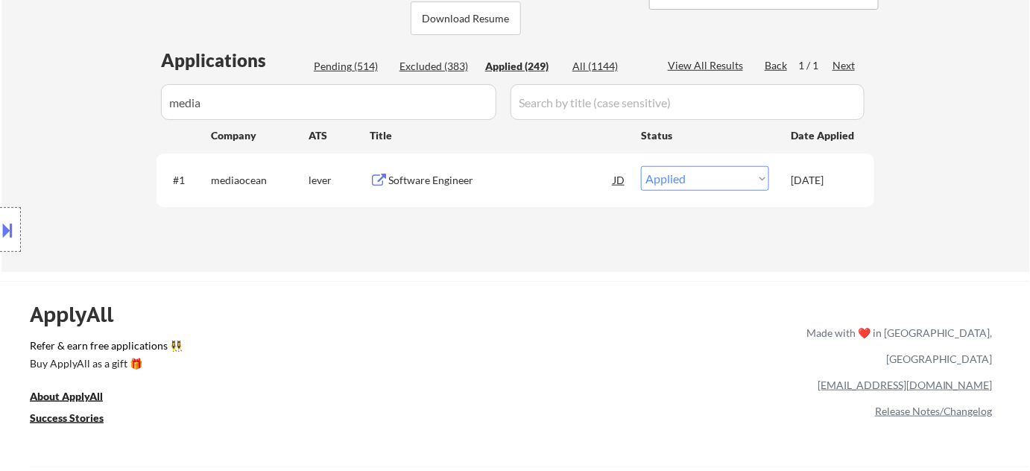
drag, startPoint x: 248, startPoint y: 101, endPoint x: 129, endPoint y: 104, distance: 119.3
click at [129, 104] on div "Location Inclusions: Denver, CO Glendale, CO Edgewater, CO Wheat Ridge, CO Comm…" at bounding box center [133, 230] width 267 height 277
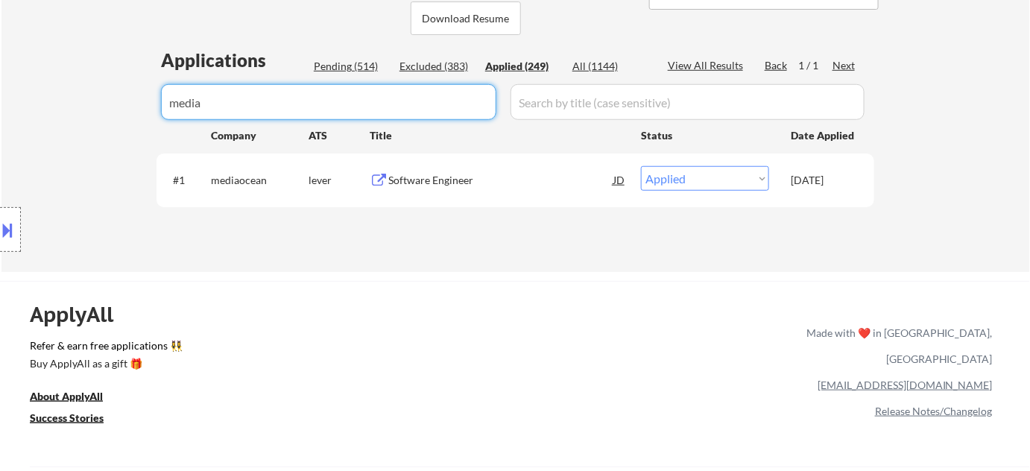
drag, startPoint x: 300, startPoint y: 101, endPoint x: 63, endPoint y: 101, distance: 236.3
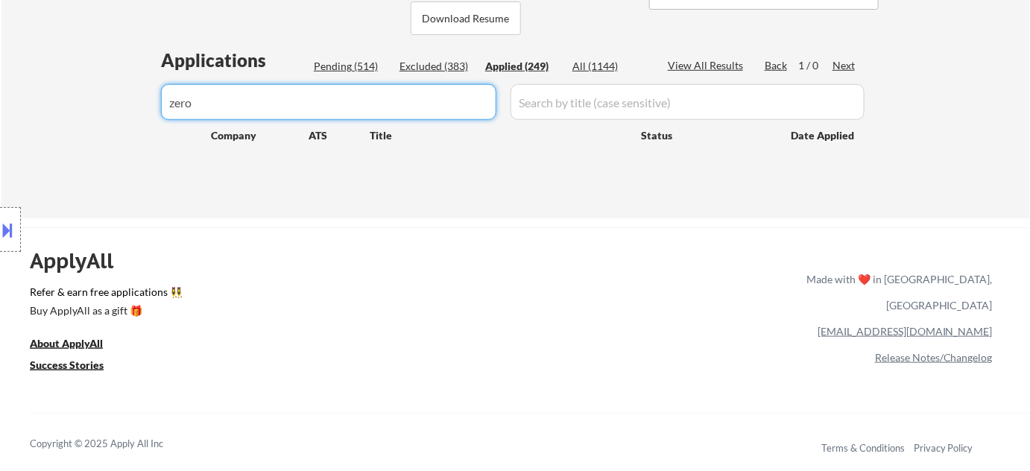
drag, startPoint x: 345, startPoint y: 100, endPoint x: 113, endPoint y: 86, distance: 232.2
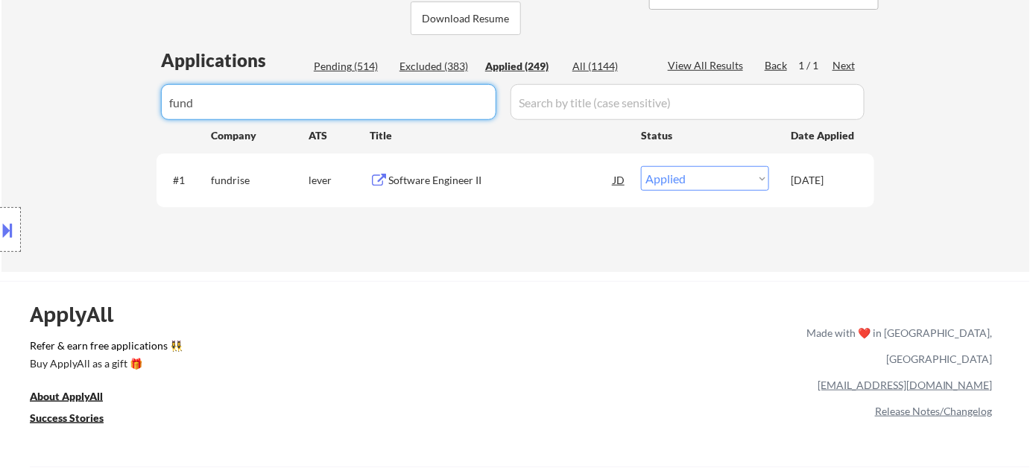
drag, startPoint x: 284, startPoint y: 106, endPoint x: 0, endPoint y: 109, distance: 284.0
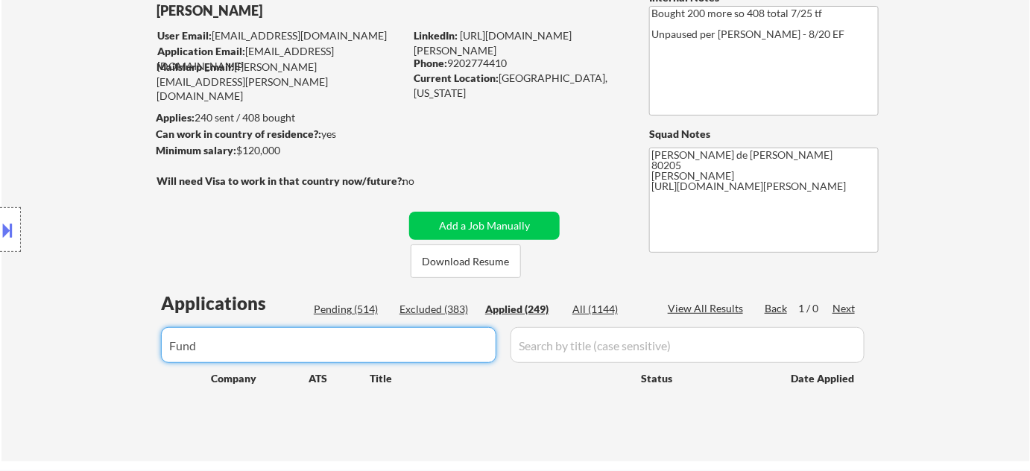
scroll to position [67, 0]
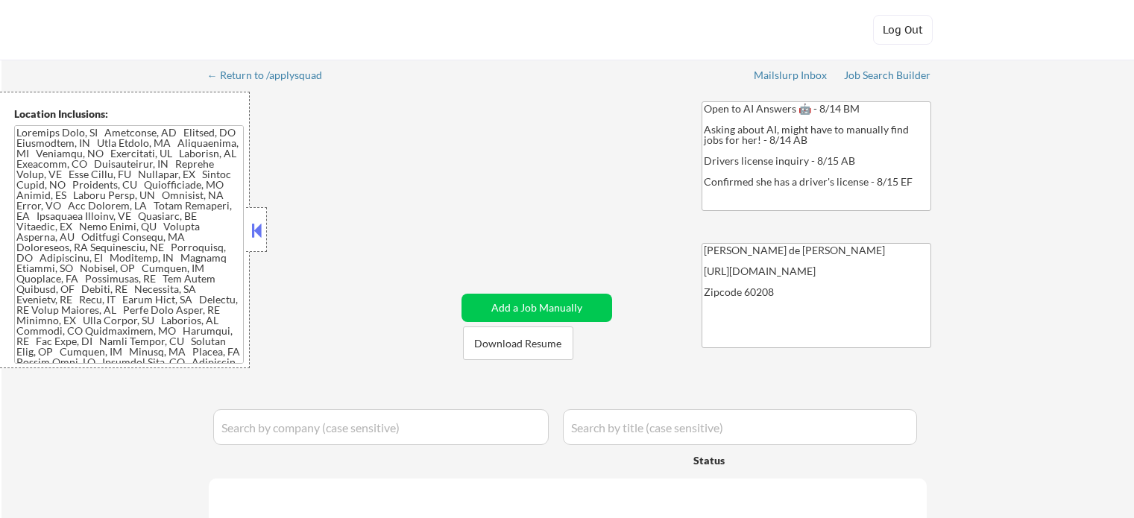
select select ""pending""
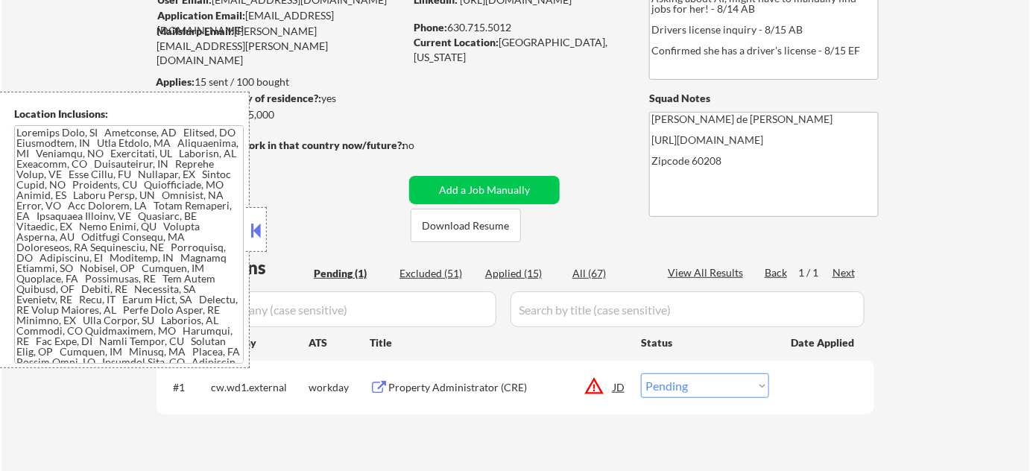
scroll to position [135, 0]
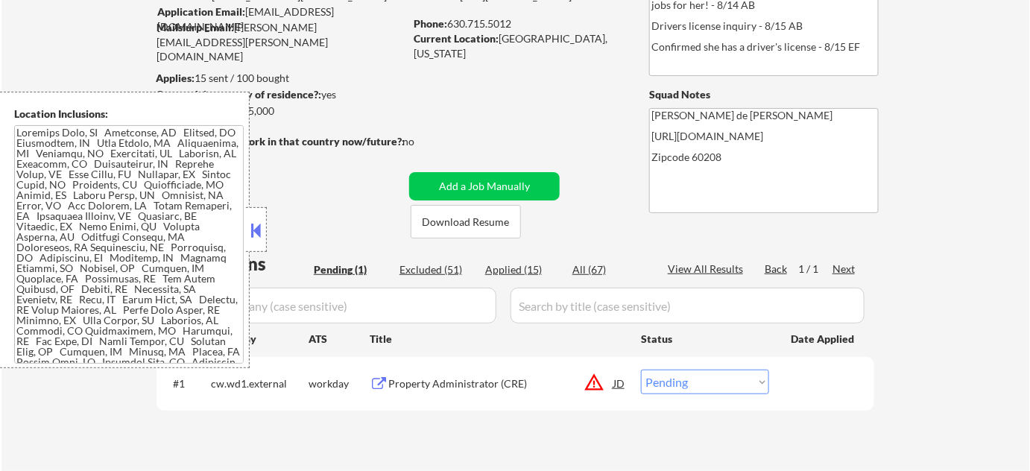
click at [258, 233] on button at bounding box center [256, 230] width 16 height 22
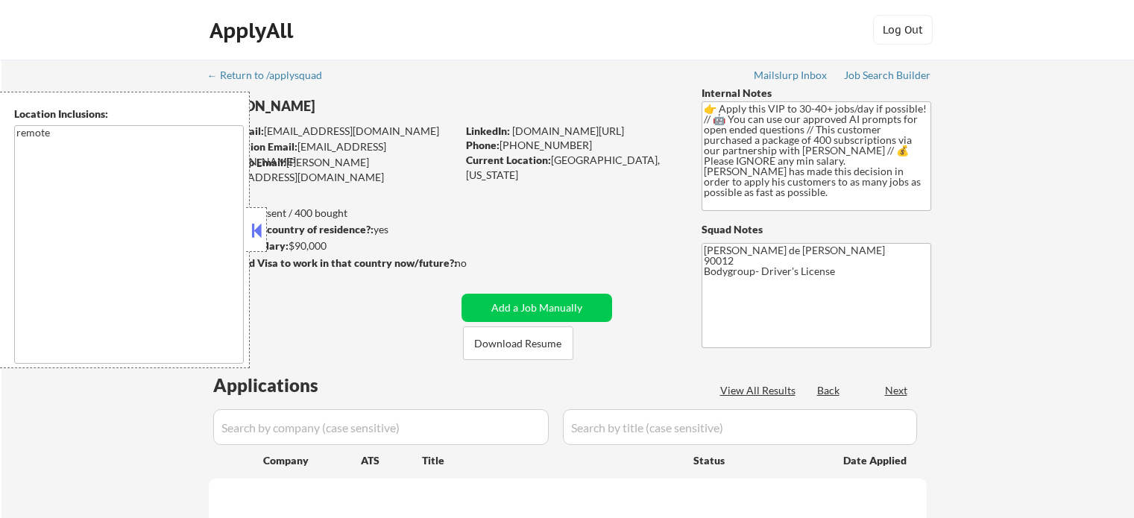
select select ""pending""
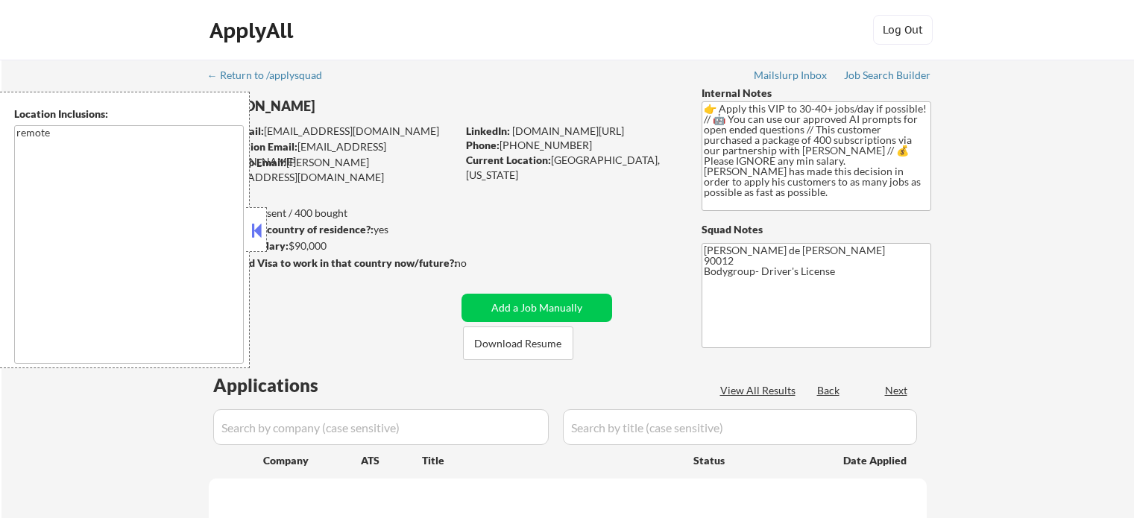
select select ""pending""
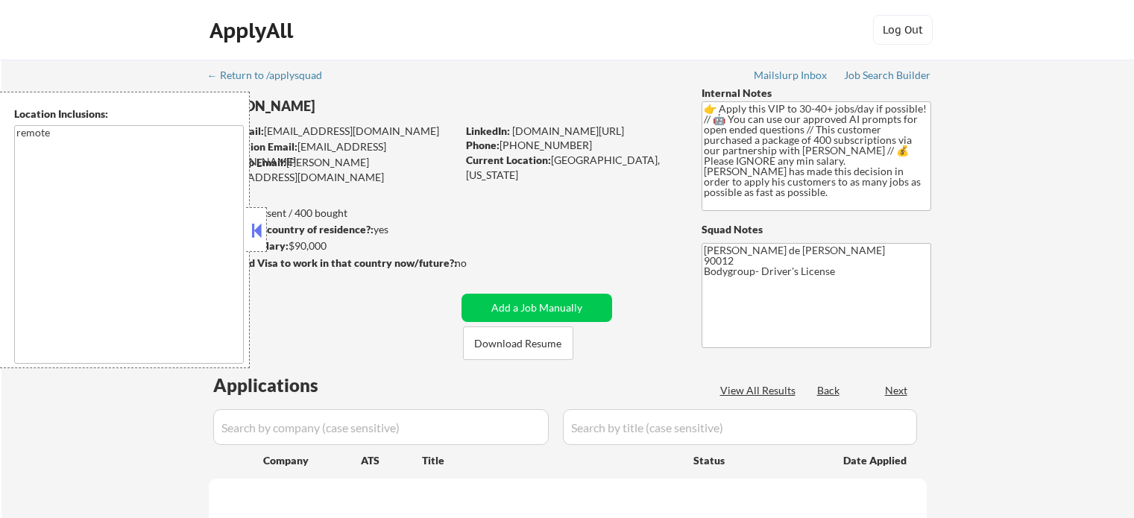
select select ""pending""
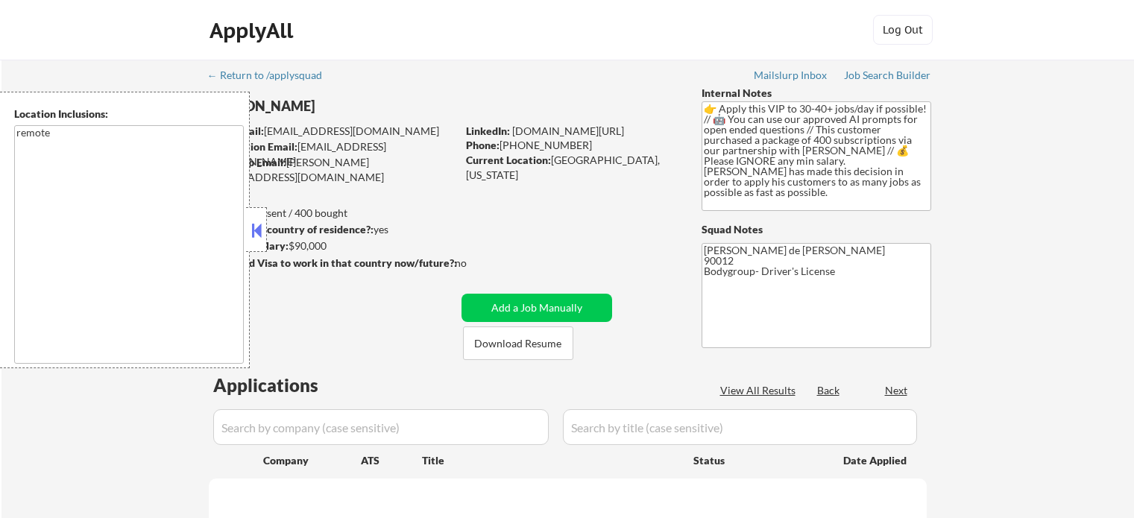
select select ""pending""
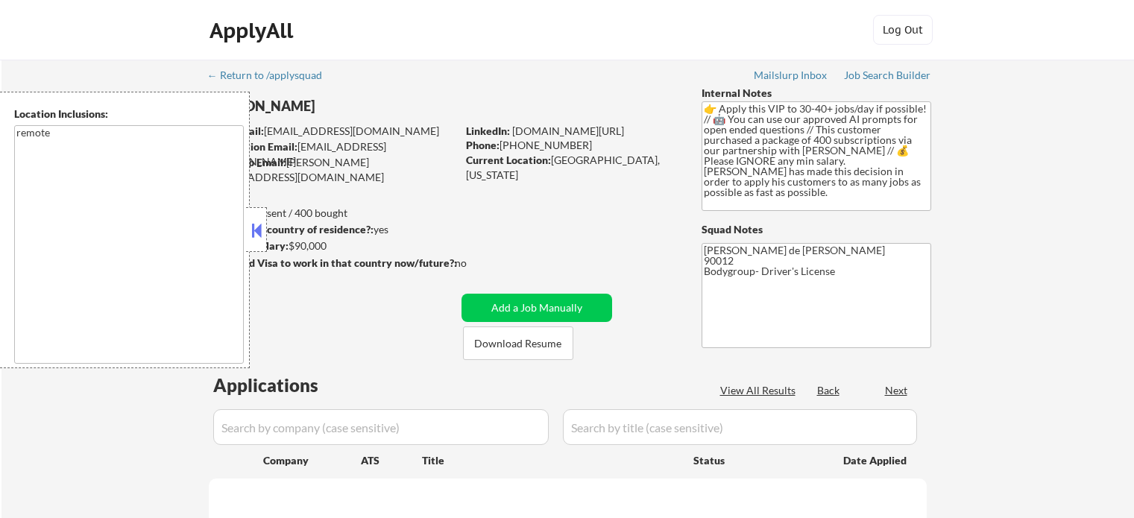
select select ""pending""
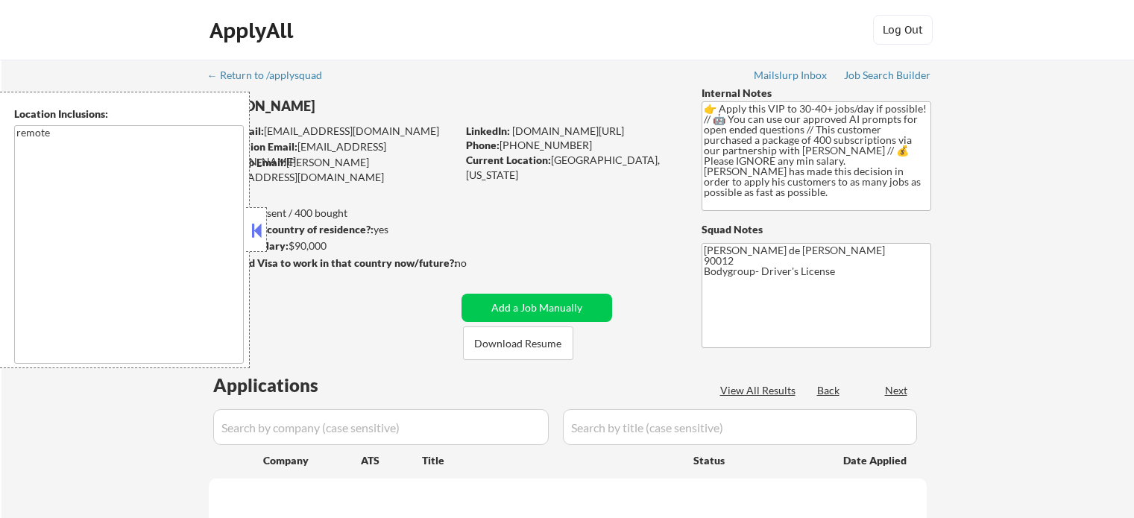
select select ""pending""
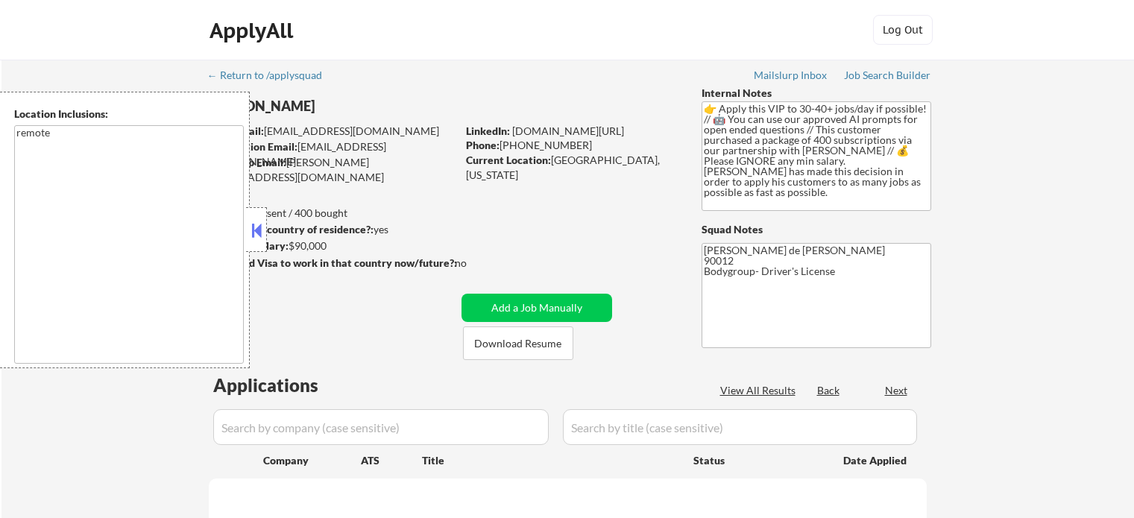
select select ""pending""
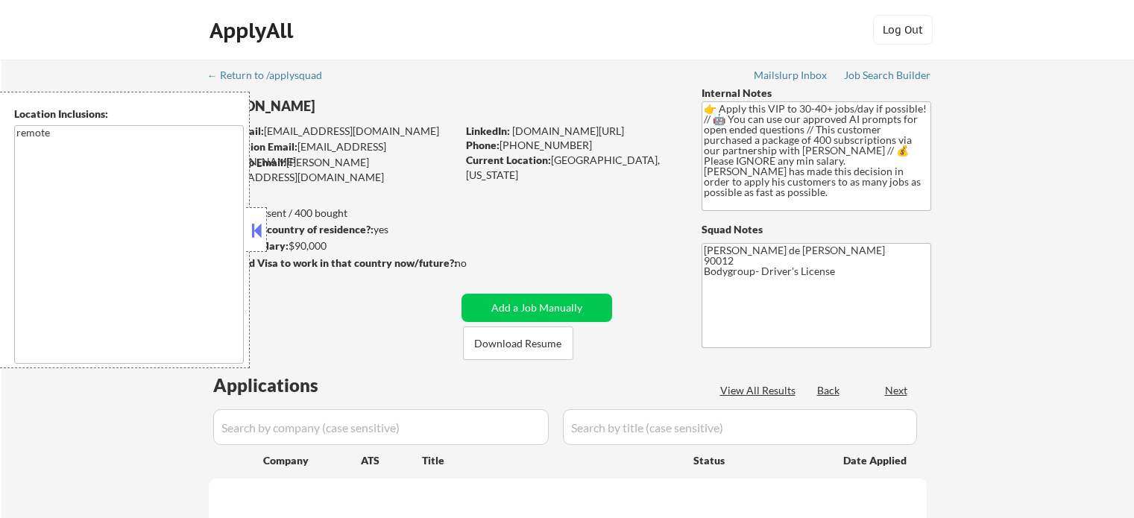
select select ""pending""
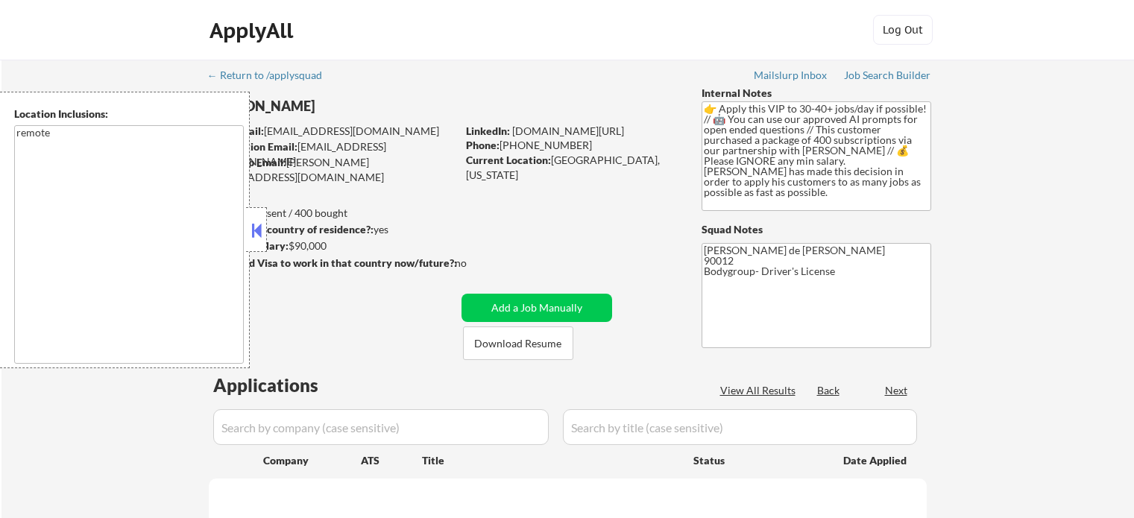
select select ""pending""
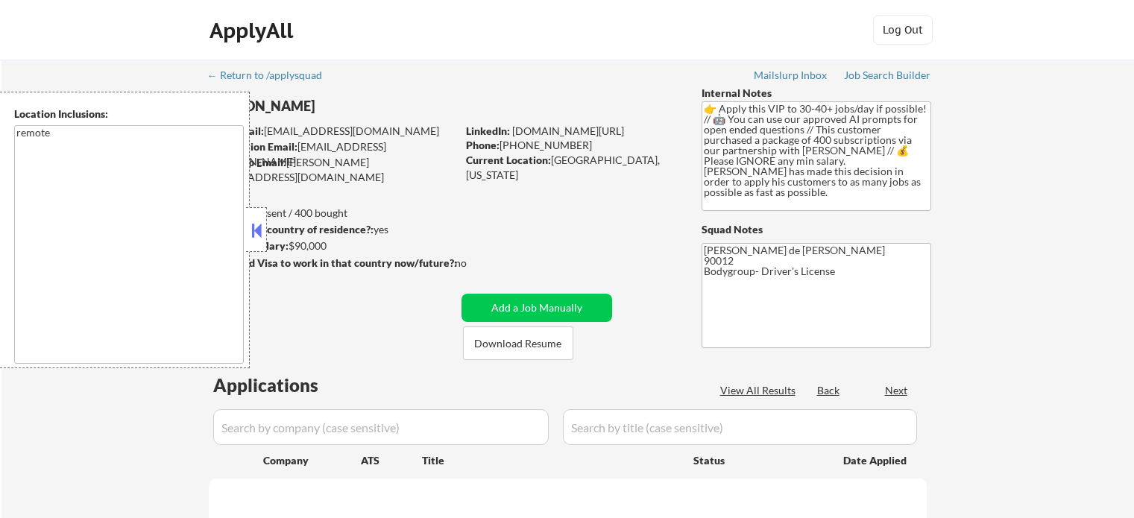
select select ""pending""
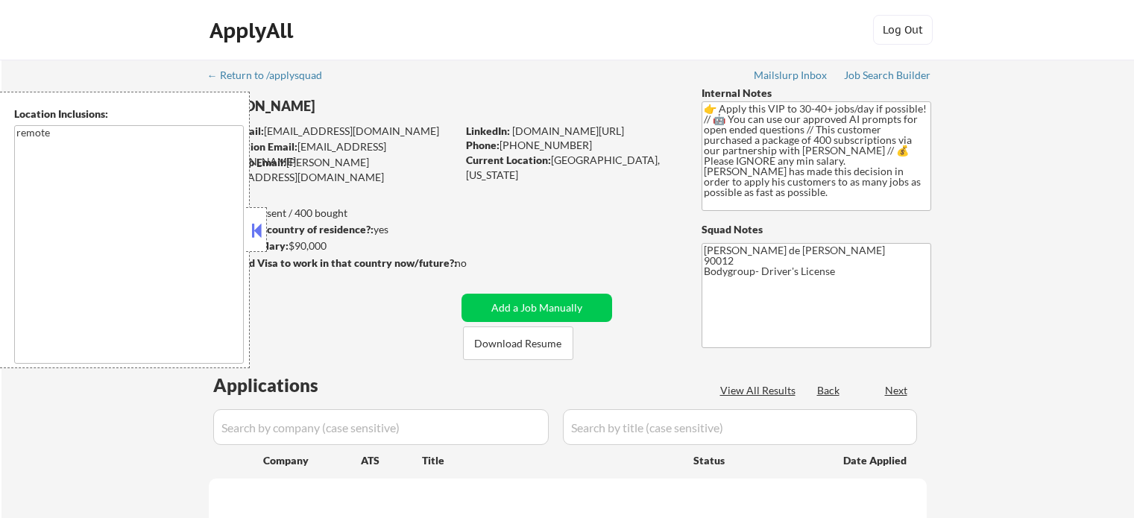
select select ""pending""
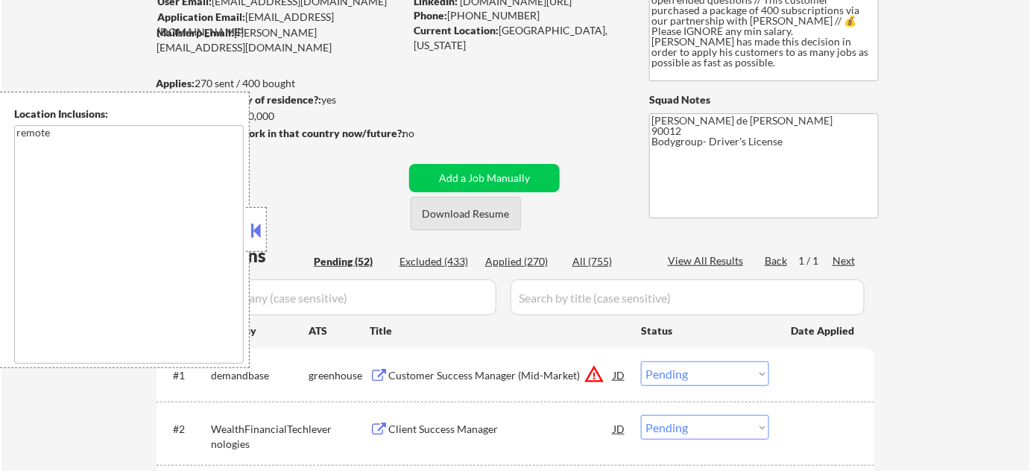
scroll to position [135, 0]
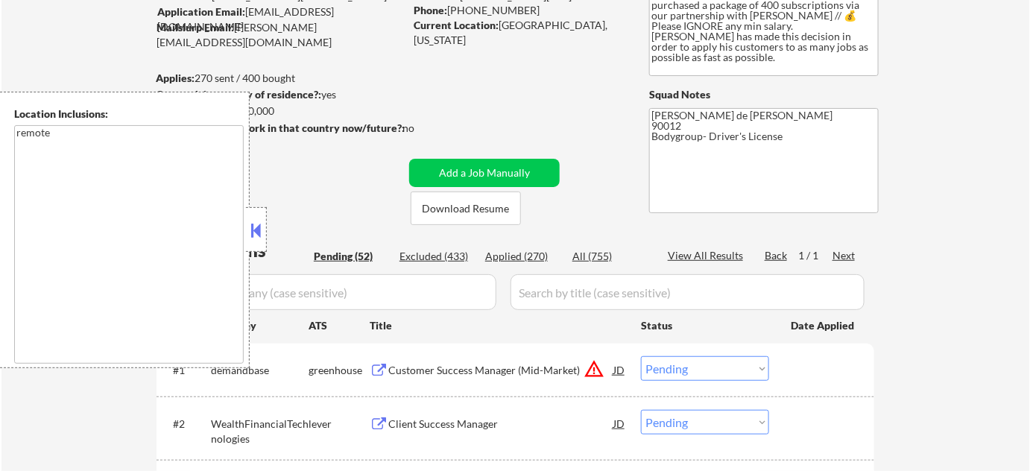
click at [256, 224] on button at bounding box center [256, 230] width 16 height 22
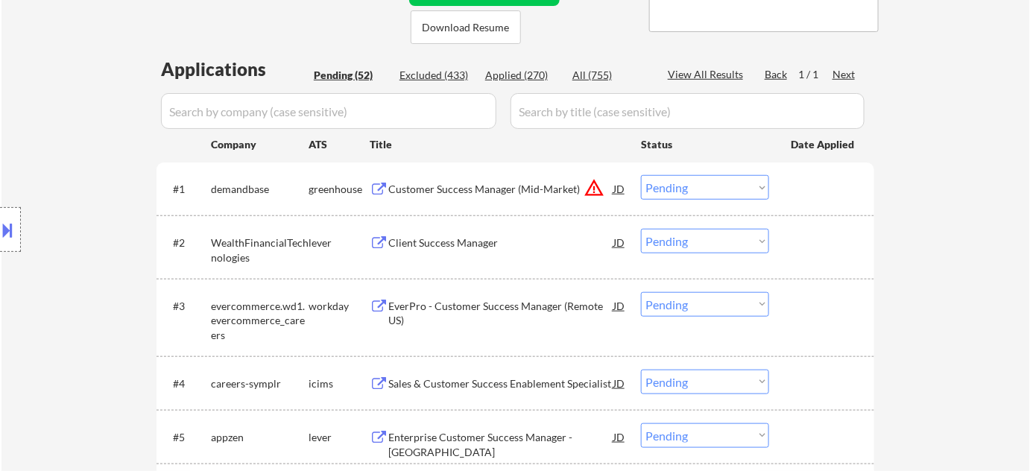
scroll to position [338, 0]
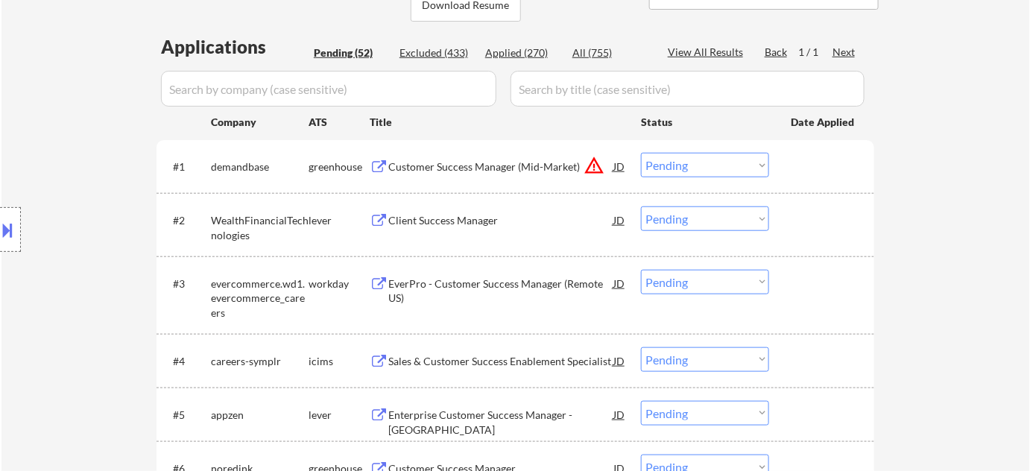
click at [465, 224] on div "Client Success Manager" at bounding box center [500, 220] width 225 height 15
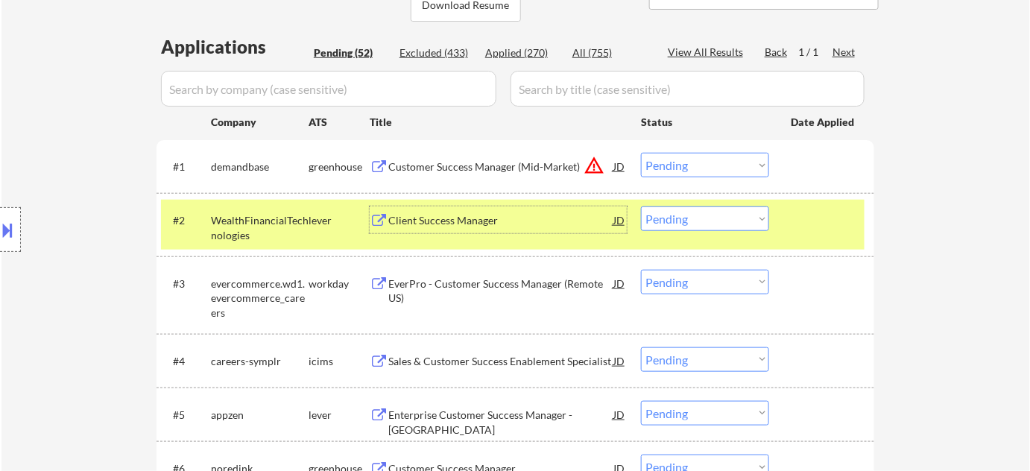
click at [676, 218] on select "Choose an option... Pending Applied Excluded (Questions) Excluded (Expired) Exc…" at bounding box center [705, 218] width 128 height 25
click at [641, 206] on select "Choose an option... Pending Applied Excluded (Questions) Excluded (Expired) Exc…" at bounding box center [705, 218] width 128 height 25
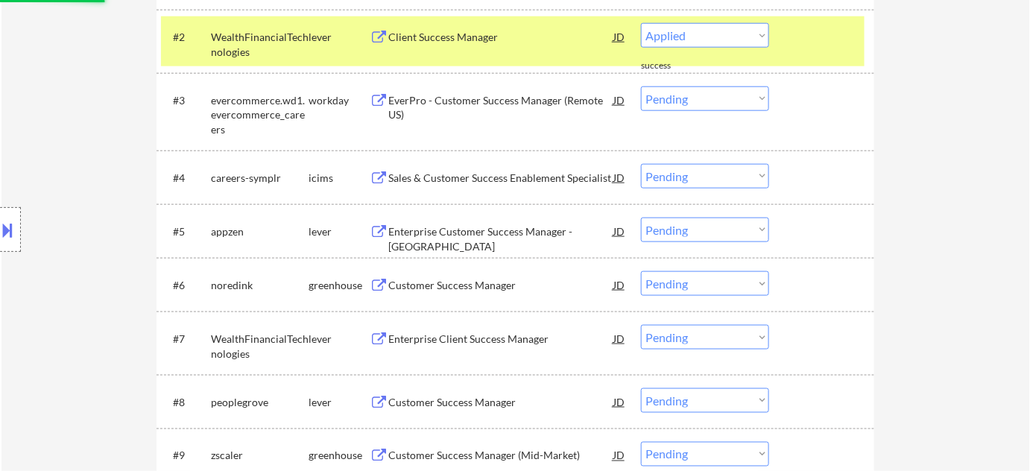
scroll to position [542, 0]
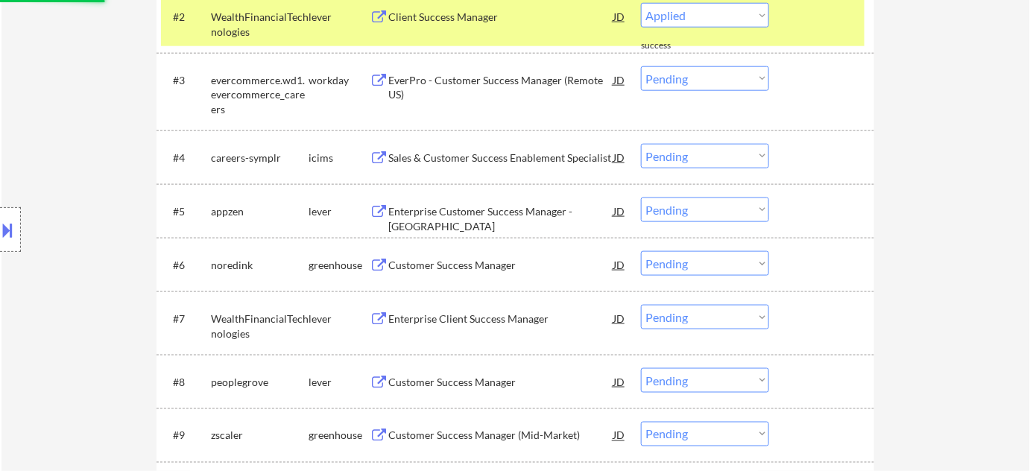
select select ""pending""
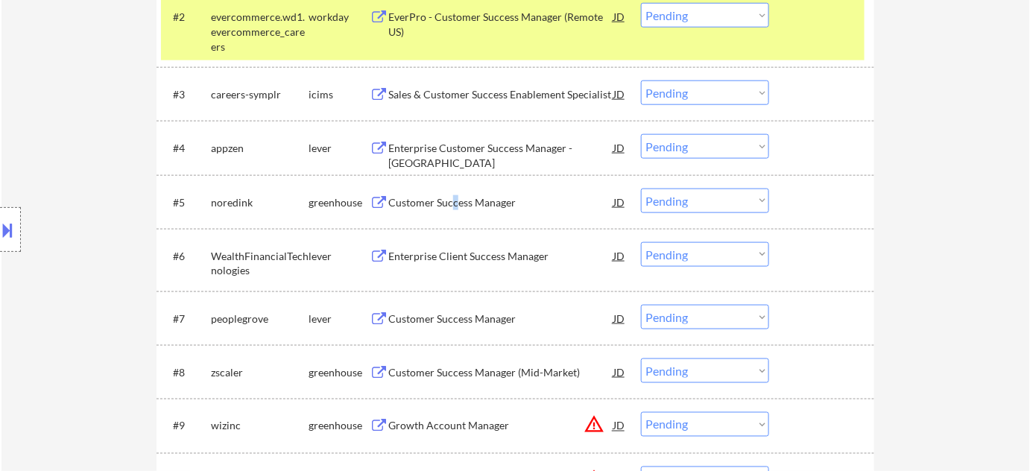
click at [453, 204] on div "Customer Success Manager" at bounding box center [500, 202] width 225 height 15
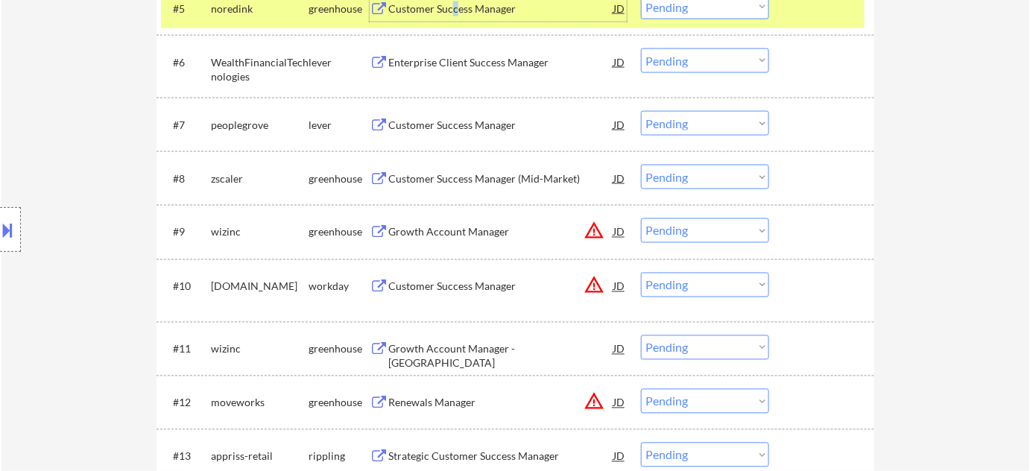
scroll to position [745, 0]
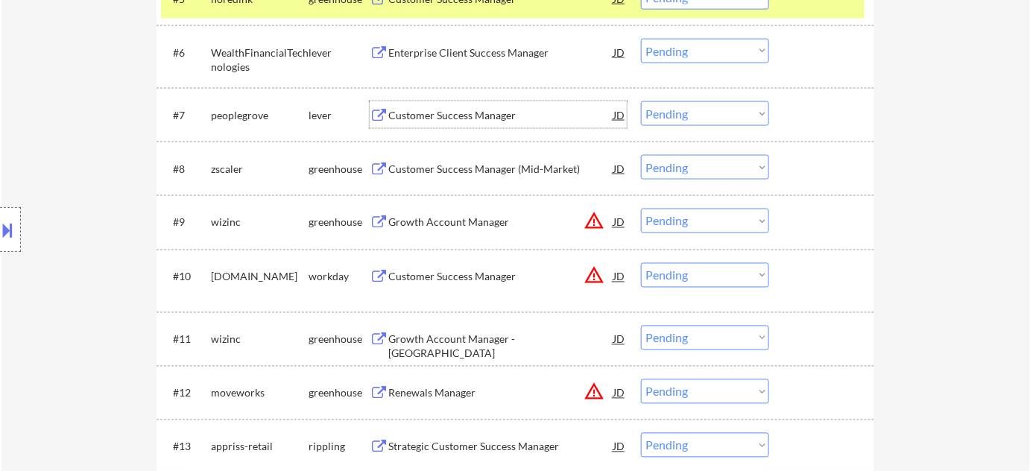
click at [453, 116] on div "Customer Success Manager" at bounding box center [500, 115] width 225 height 15
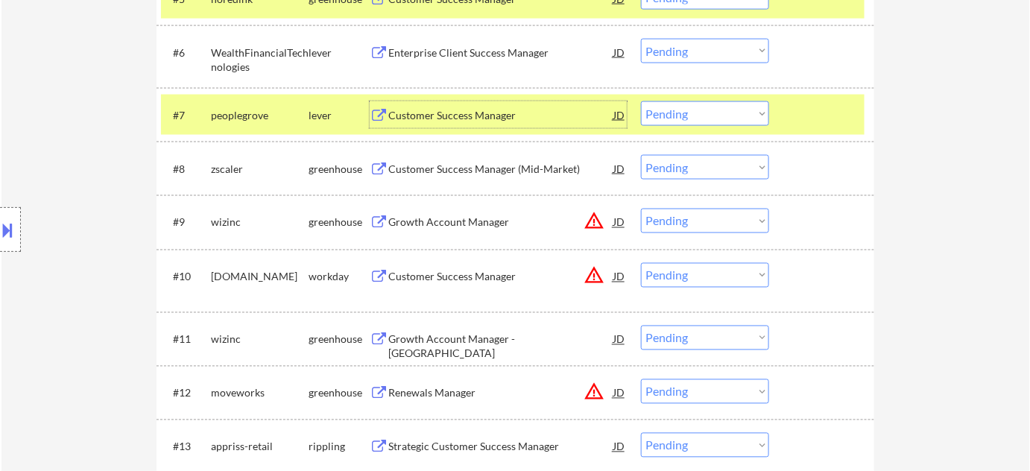
drag, startPoint x: 675, startPoint y: 110, endPoint x: 679, endPoint y: 118, distance: 8.7
click at [675, 110] on select "Choose an option... Pending Applied Excluded (Questions) Excluded (Expired) Exc…" at bounding box center [705, 113] width 128 height 25
click at [641, 101] on select "Choose an option... Pending Applied Excluded (Questions) Excluded (Expired) Exc…" at bounding box center [705, 113] width 128 height 25
select select ""pending""
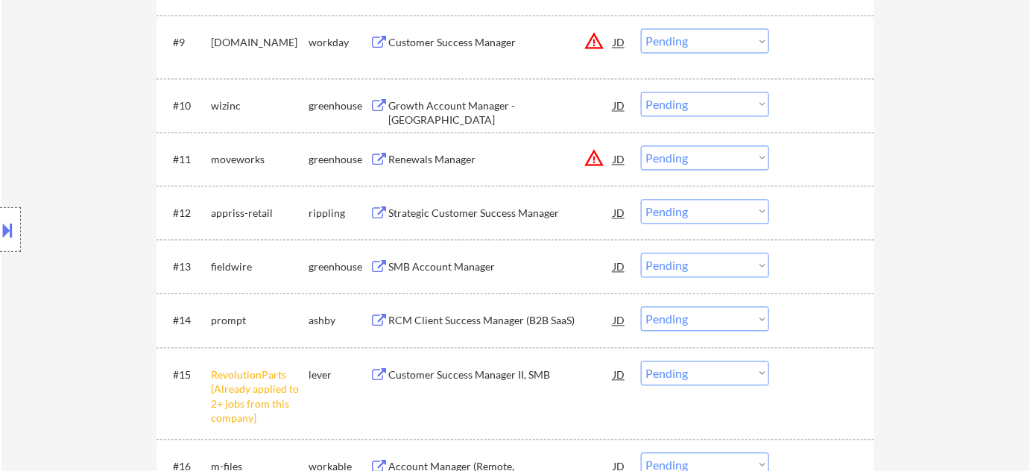
scroll to position [948, 0]
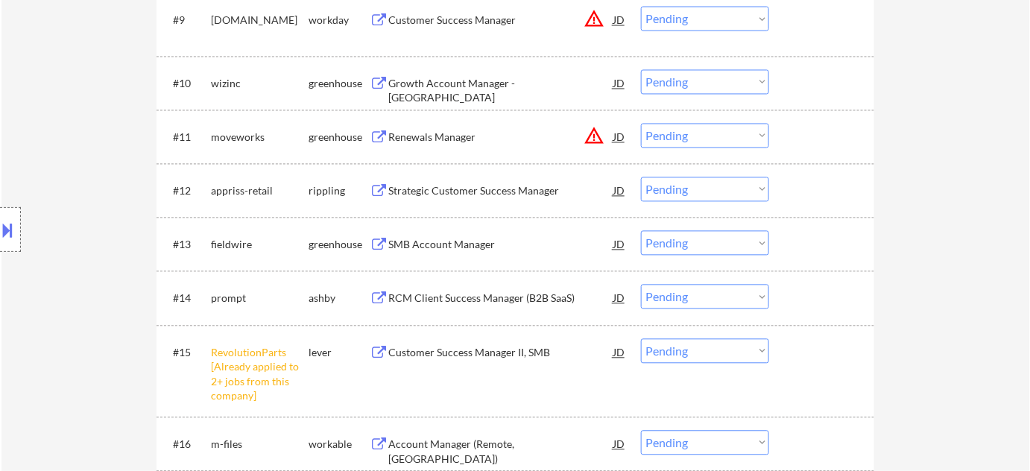
click at [713, 356] on select "Choose an option... Pending Applied Excluded (Questions) Excluded (Expired) Exc…" at bounding box center [705, 350] width 128 height 25
click at [641, 338] on select "Choose an option... Pending Applied Excluded (Questions) Excluded (Expired) Exc…" at bounding box center [705, 350] width 128 height 25
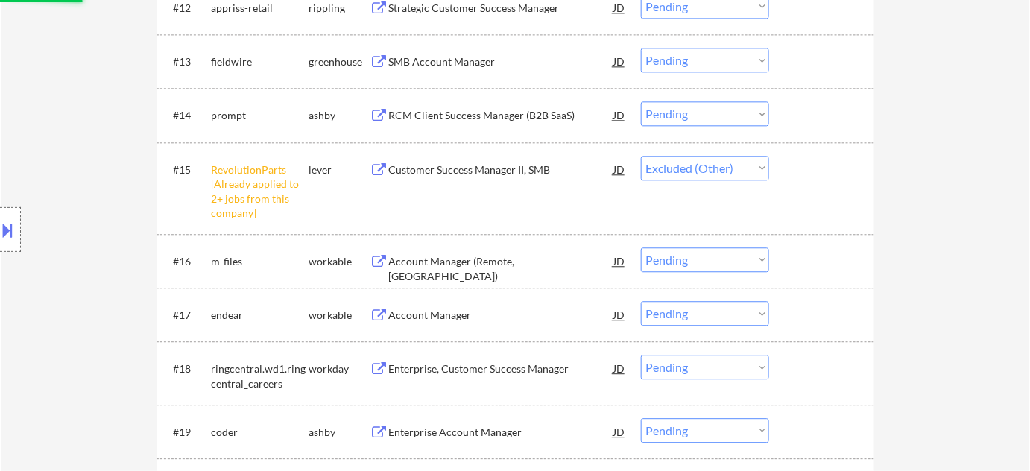
scroll to position [1152, 0]
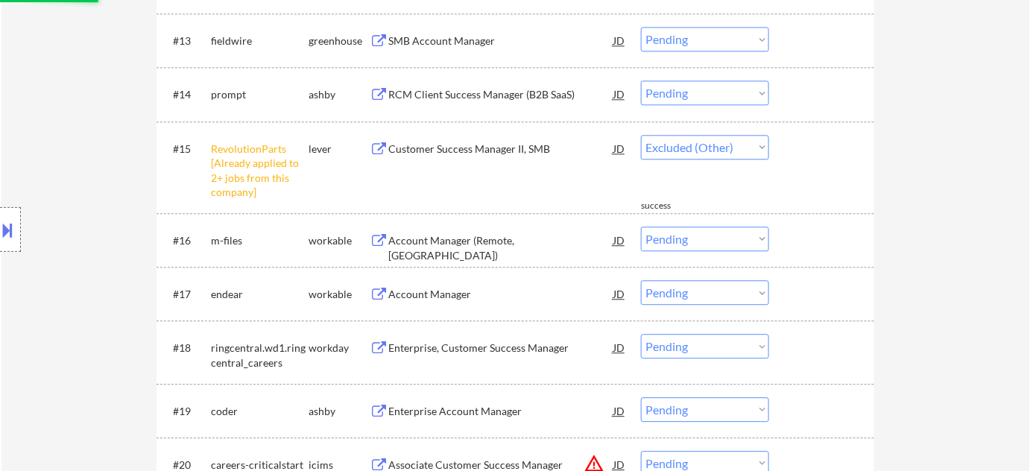
select select ""pending""
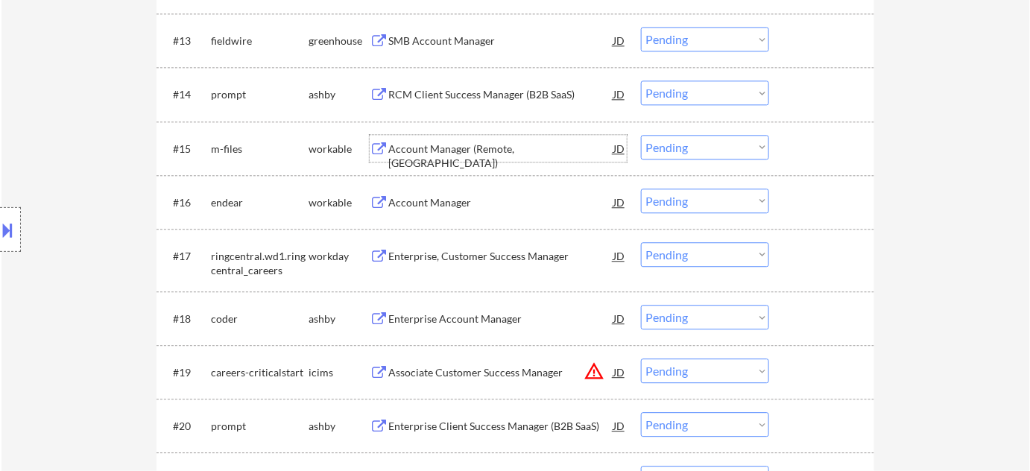
click at [482, 148] on div "Account Manager (Remote, United States)" at bounding box center [500, 156] width 225 height 29
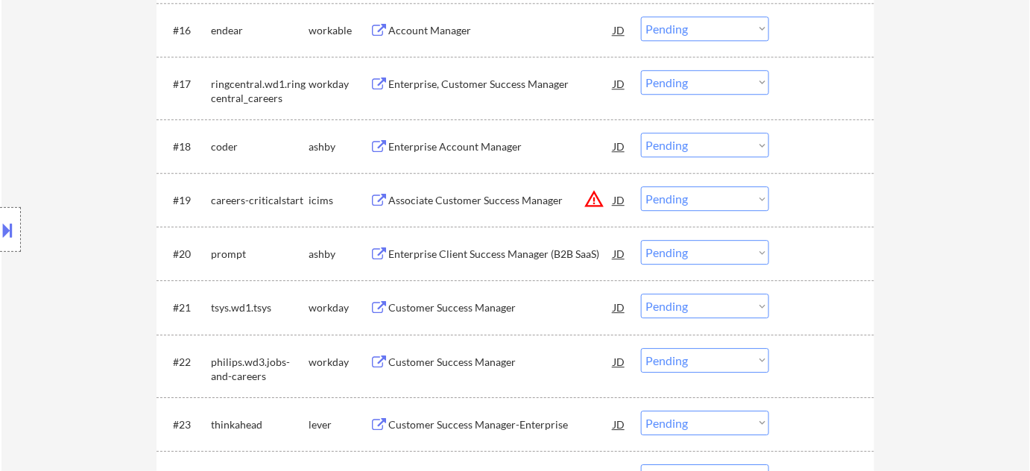
scroll to position [1355, 0]
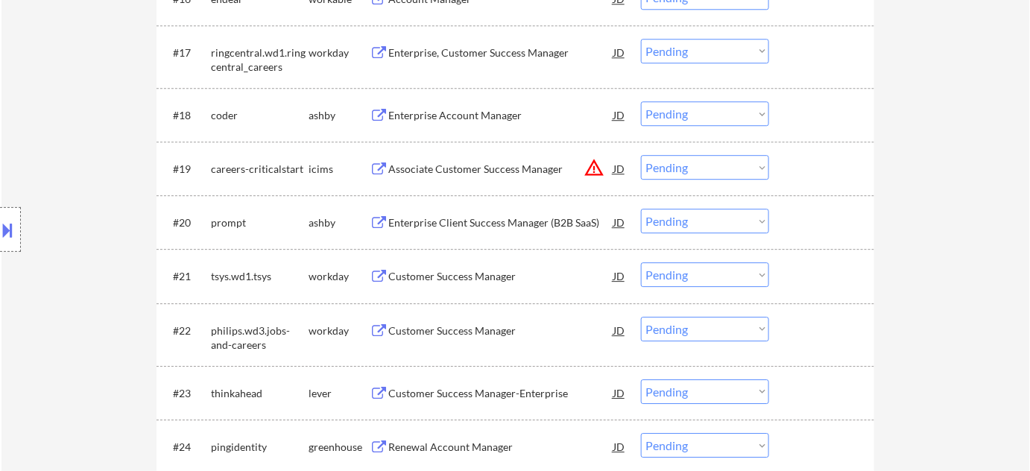
click at [486, 110] on div "Enterprise Account Manager" at bounding box center [500, 115] width 225 height 15
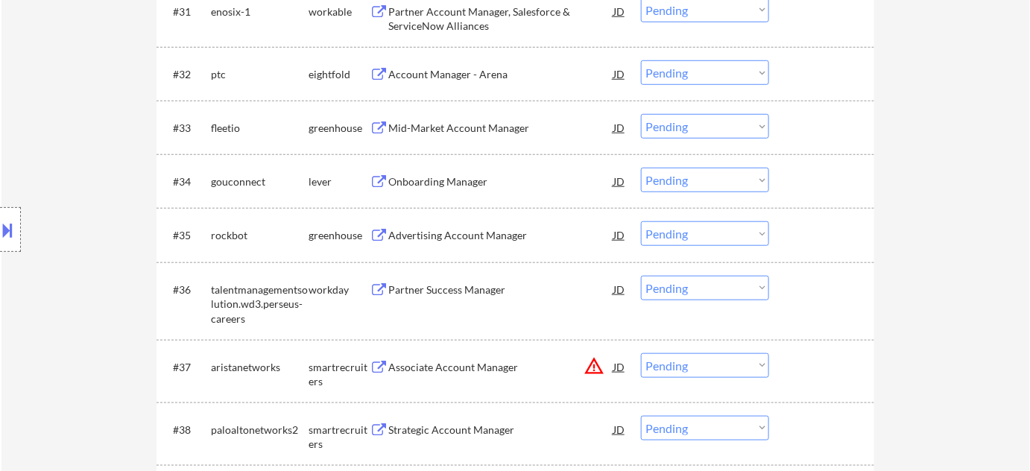
scroll to position [2304, 0]
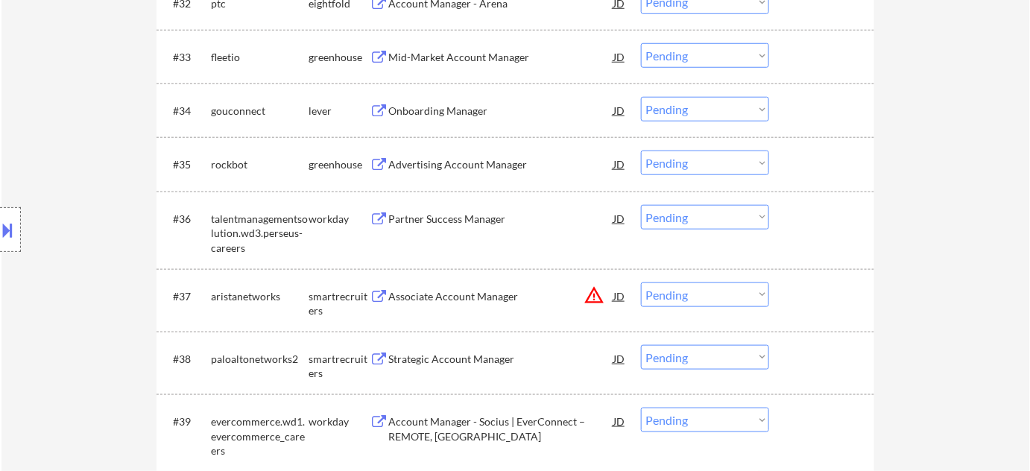
click at [684, 291] on select "Choose an option... Pending Applied Excluded (Questions) Excluded (Expired) Exc…" at bounding box center [705, 295] width 128 height 25
click at [641, 283] on select "Choose an option... Pending Applied Excluded (Questions) Excluded (Expired) Exc…" at bounding box center [705, 295] width 128 height 25
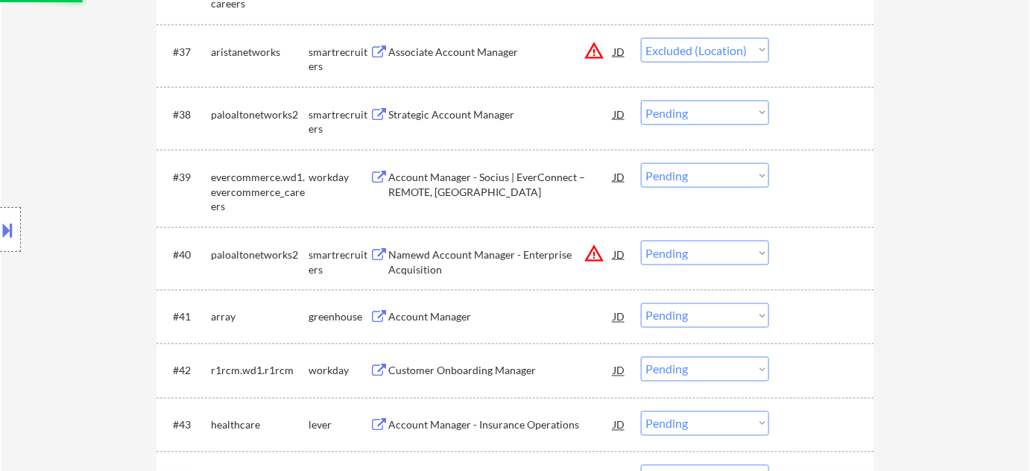
scroll to position [2643, 0]
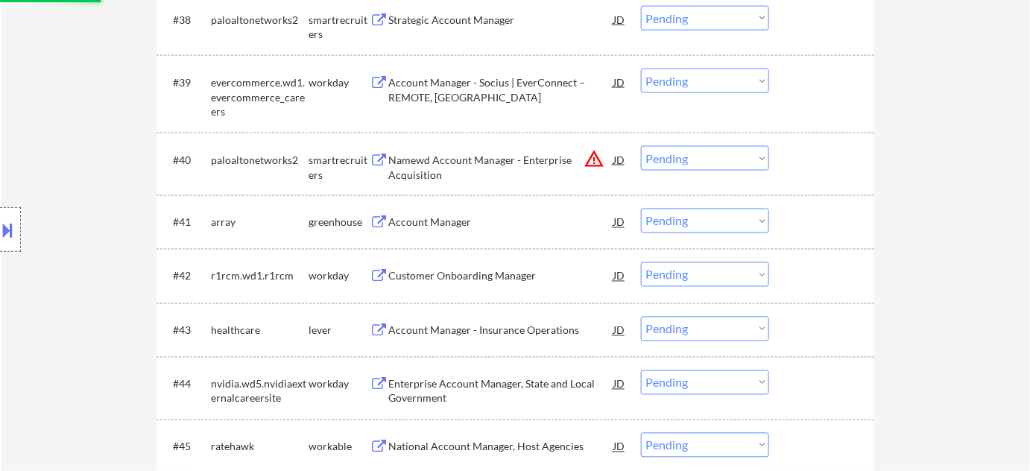
select select ""pending""
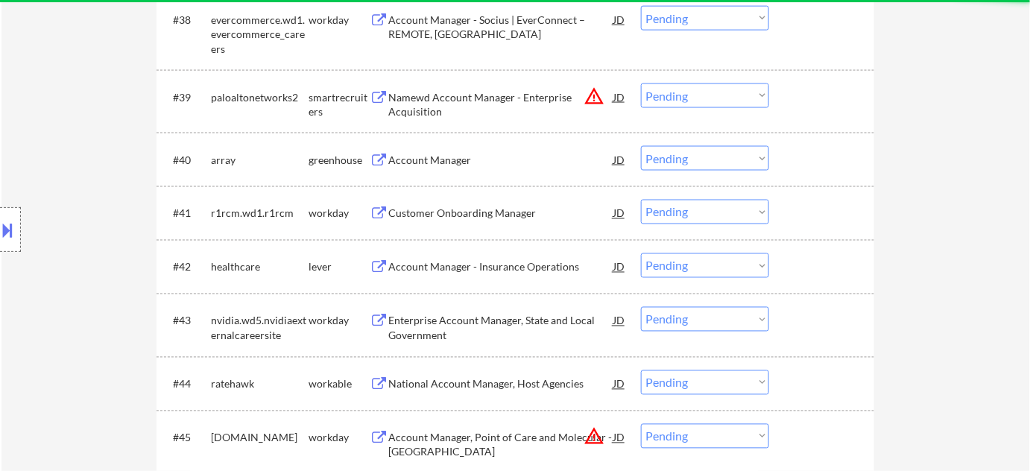
drag, startPoint x: 687, startPoint y: 97, endPoint x: 686, endPoint y: 104, distance: 7.5
click at [687, 97] on select "Choose an option... Pending Applied Excluded (Questions) Excluded (Expired) Exc…" at bounding box center [705, 95] width 128 height 25
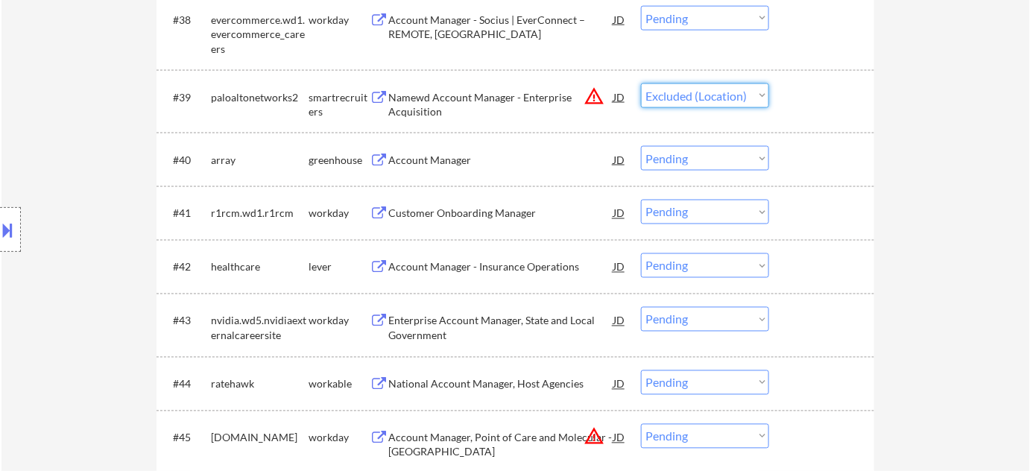
click at [641, 83] on select "Choose an option... Pending Applied Excluded (Questions) Excluded (Expired) Exc…" at bounding box center [705, 95] width 128 height 25
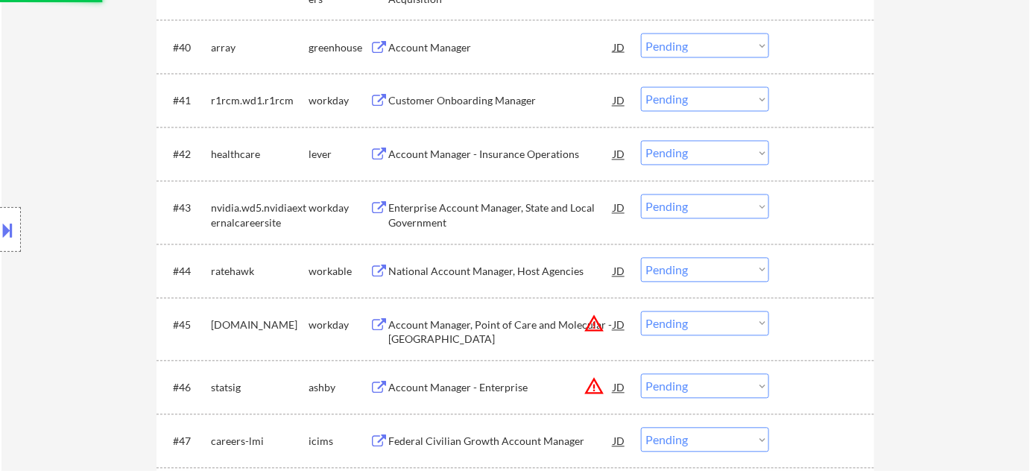
scroll to position [2778, 0]
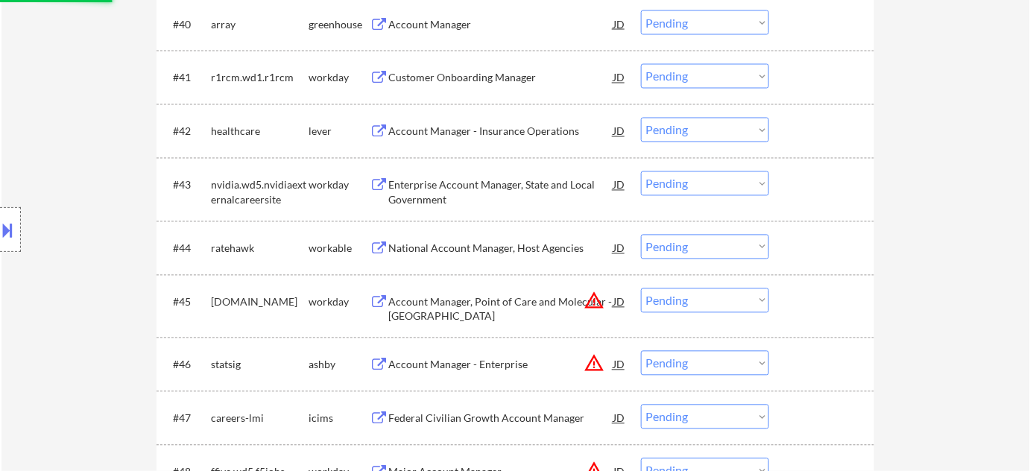
select select ""pending""
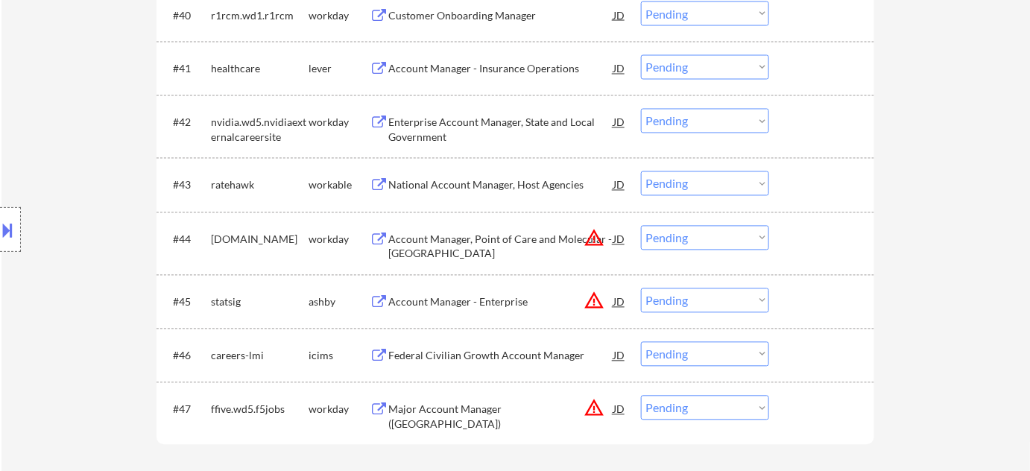
drag, startPoint x: 676, startPoint y: 232, endPoint x: 679, endPoint y: 249, distance: 17.4
click at [676, 232] on select "Choose an option... Pending Applied Excluded (Questions) Excluded (Expired) Exc…" at bounding box center [705, 238] width 128 height 25
click at [641, 226] on select "Choose an option... Pending Applied Excluded (Questions) Excluded (Expired) Exc…" at bounding box center [705, 238] width 128 height 25
click at [586, 299] on button "warning_amber" at bounding box center [594, 301] width 21 height 21
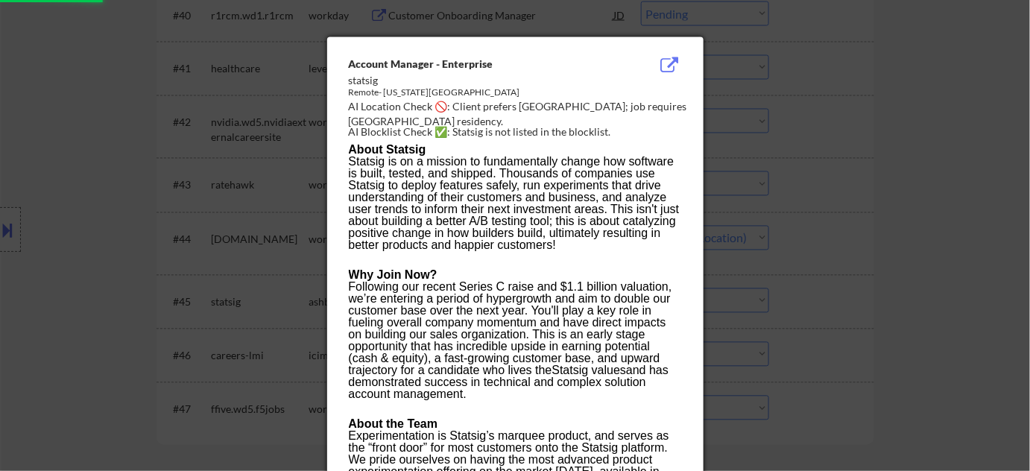
click at [901, 253] on div at bounding box center [515, 235] width 1030 height 471
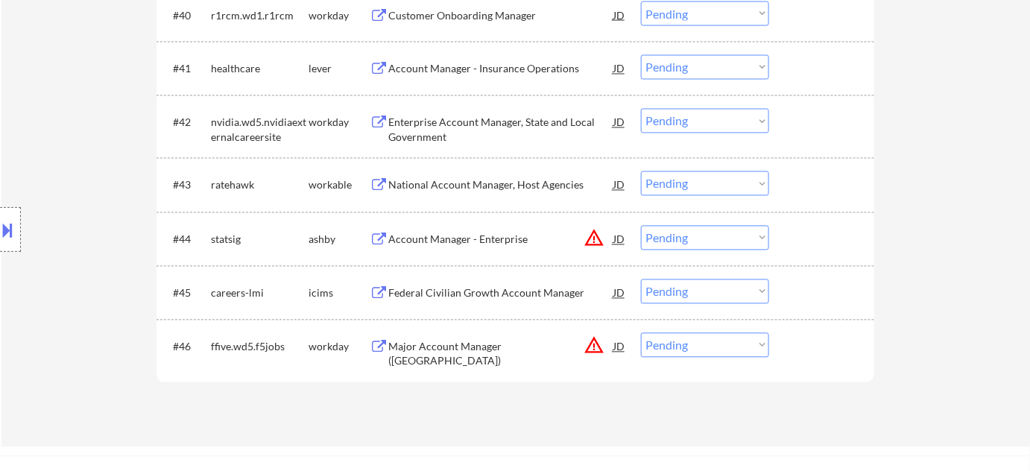
click at [719, 245] on select "Choose an option... Pending Applied Excluded (Questions) Excluded (Expired) Exc…" at bounding box center [705, 238] width 128 height 25
click at [641, 226] on select "Choose an option... Pending Applied Excluded (Questions) Excluded (Expired) Exc…" at bounding box center [705, 238] width 128 height 25
click at [594, 351] on button "warning_amber" at bounding box center [594, 345] width 21 height 21
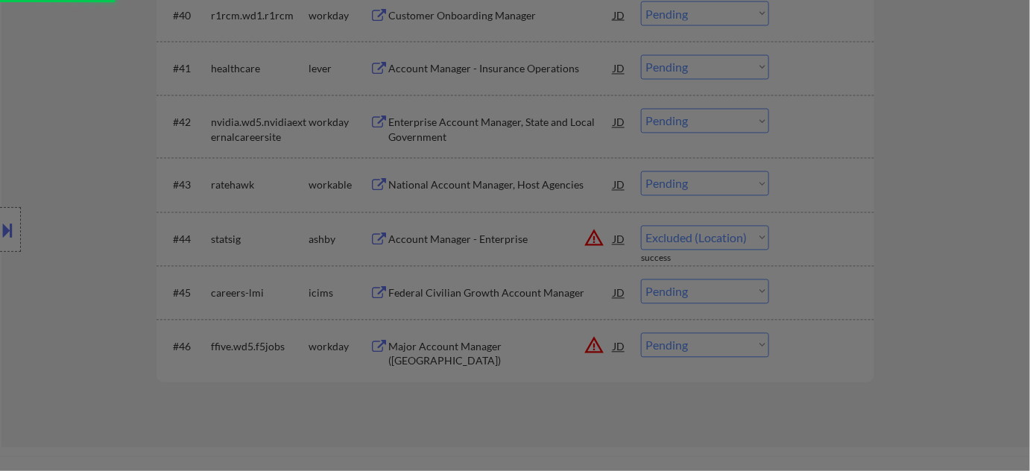
select select ""pending""
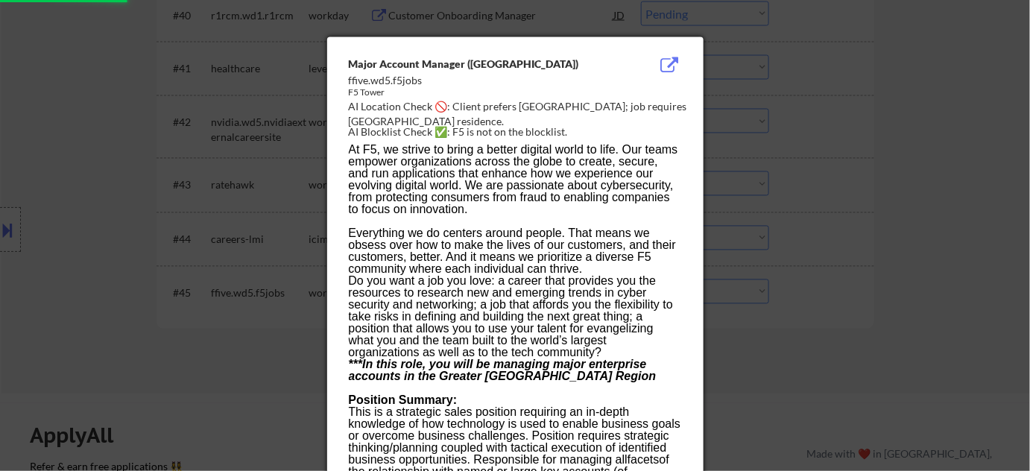
click at [859, 359] on div at bounding box center [515, 235] width 1030 height 471
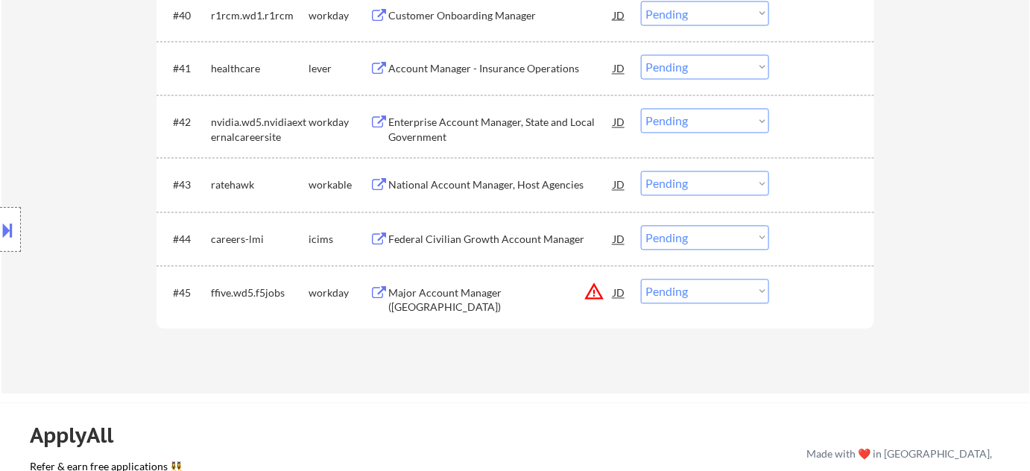
click at [713, 295] on select "Choose an option... Pending Applied Excluded (Questions) Excluded (Expired) Exc…" at bounding box center [705, 292] width 128 height 25
select select ""excluded__location_""
click at [641, 280] on select "Choose an option... Pending Applied Excluded (Questions) Excluded (Expired) Exc…" at bounding box center [705, 292] width 128 height 25
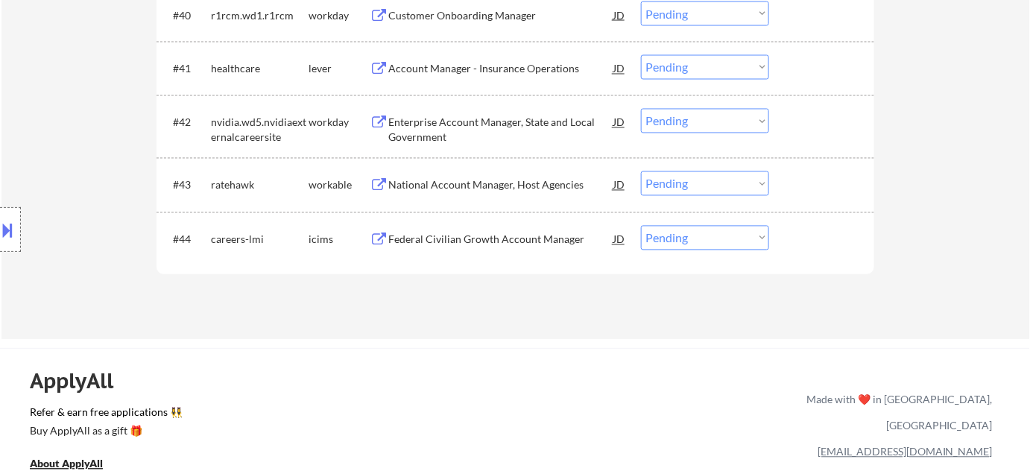
click at [535, 179] on div "National Account Manager, Host Agencies" at bounding box center [500, 185] width 225 height 15
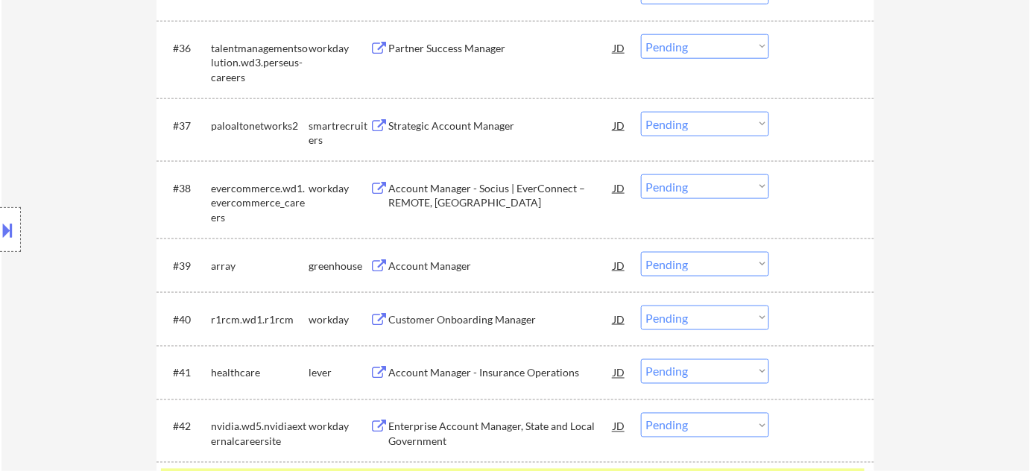
scroll to position [2507, 0]
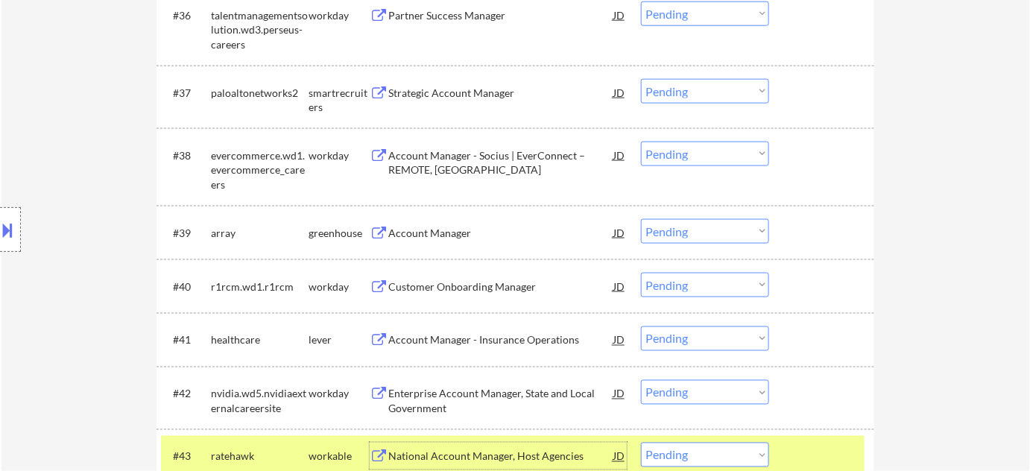
click at [461, 227] on div "Account Manager" at bounding box center [500, 233] width 225 height 15
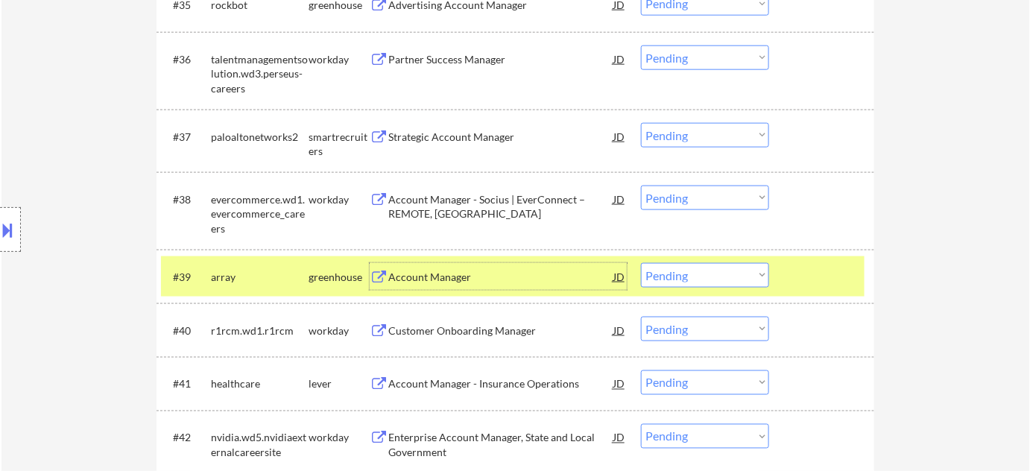
scroll to position [2439, 0]
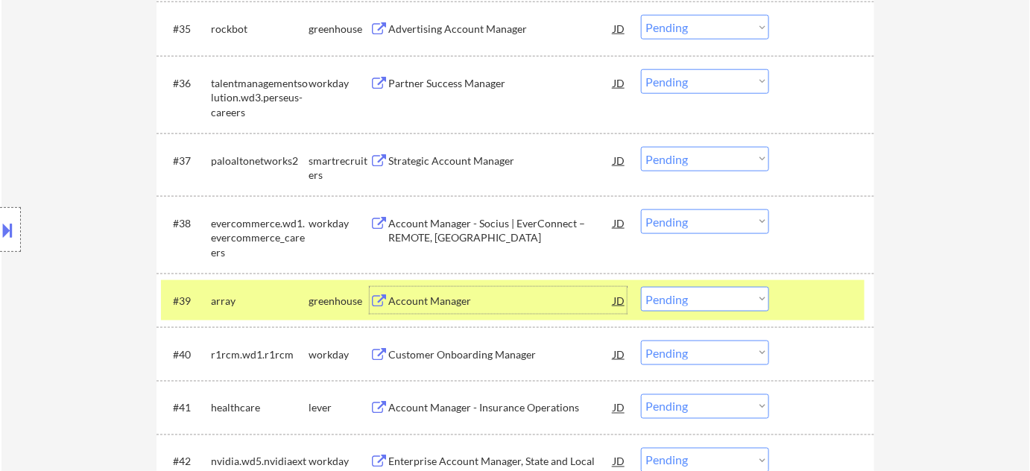
click at [479, 161] on div "Strategic Account Manager" at bounding box center [500, 161] width 225 height 15
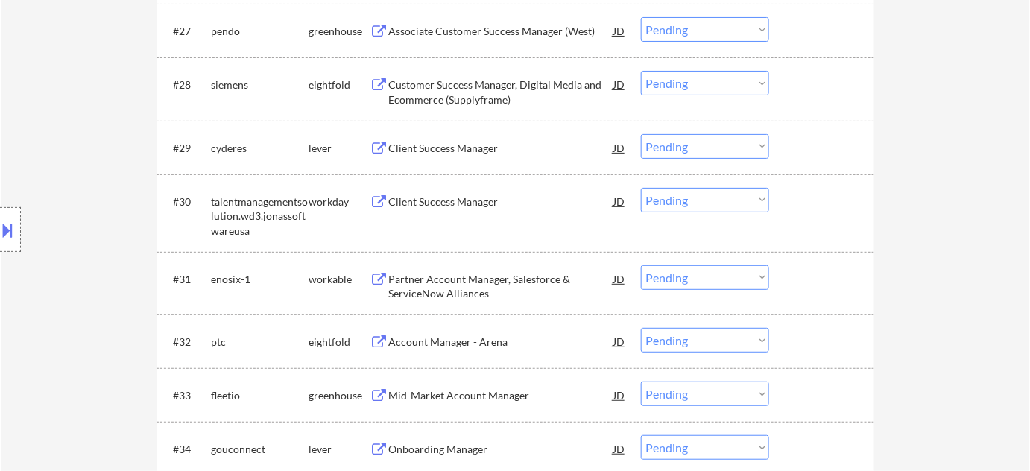
scroll to position [1897, 0]
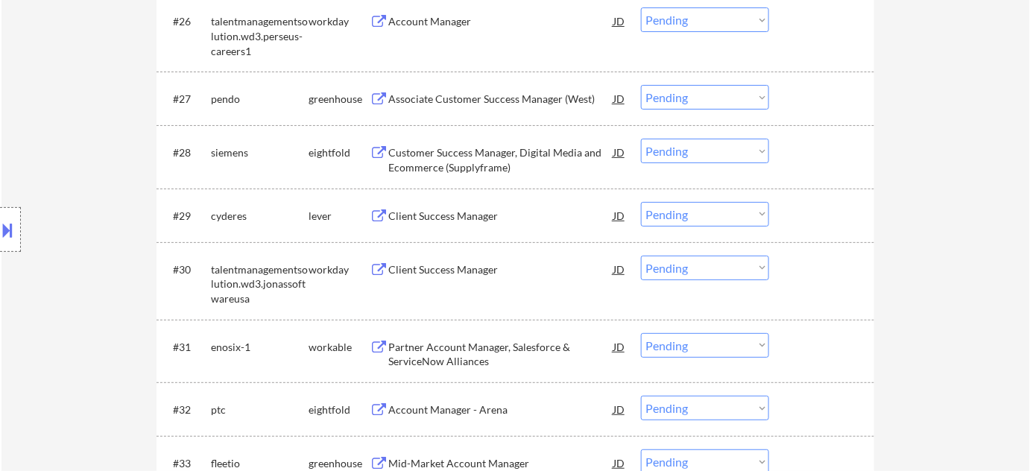
click at [499, 222] on div "Client Success Manager" at bounding box center [500, 216] width 225 height 15
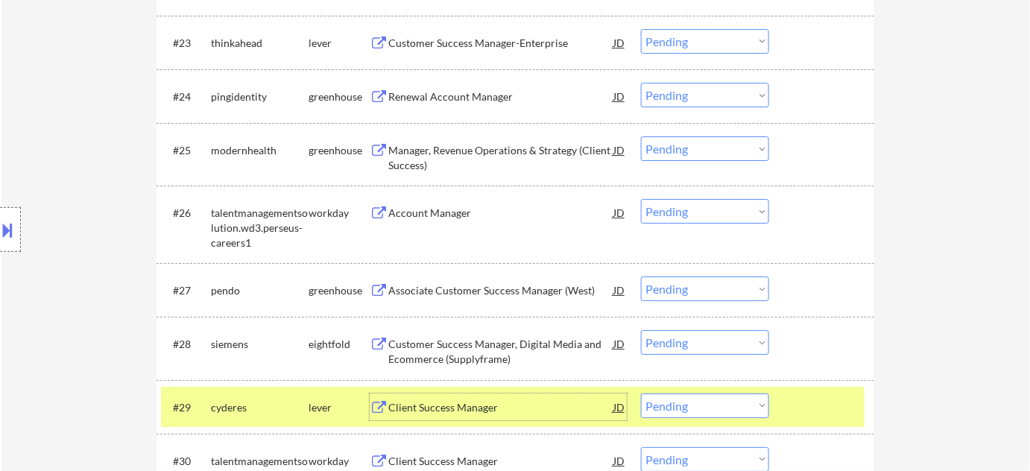
scroll to position [1694, 0]
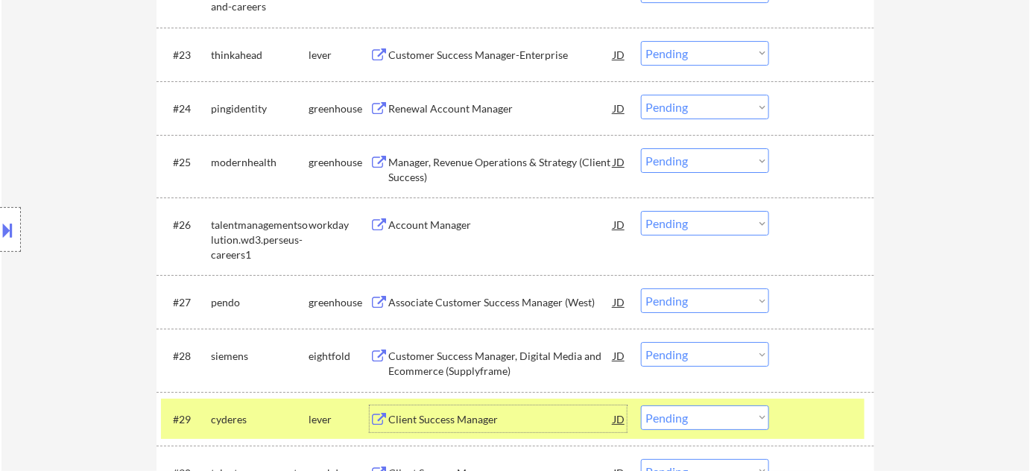
drag, startPoint x: 702, startPoint y: 155, endPoint x: 704, endPoint y: 163, distance: 7.8
click at [702, 155] on select "Choose an option... Pending Applied Excluded (Questions) Excluded (Expired) Exc…" at bounding box center [705, 160] width 128 height 25
click at [641, 148] on select "Choose an option... Pending Applied Excluded (Questions) Excluded (Expired) Exc…" at bounding box center [705, 160] width 128 height 25
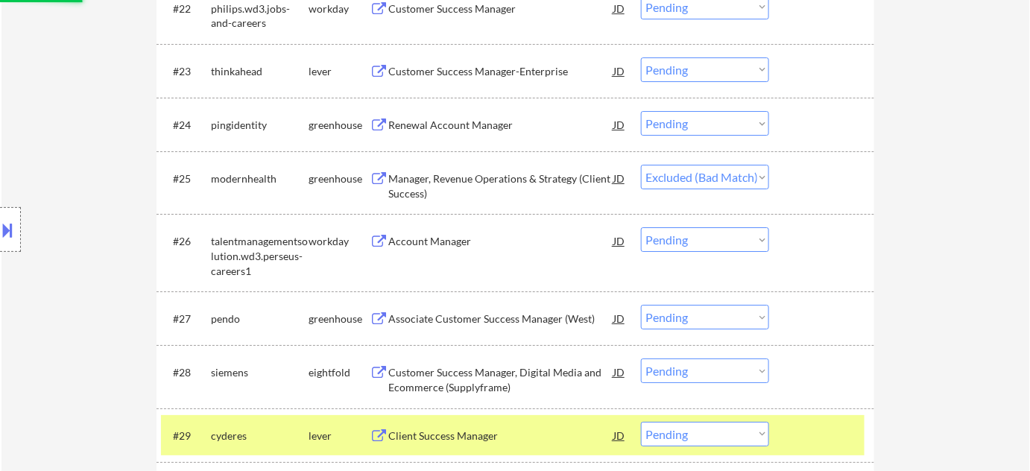
scroll to position [1626, 0]
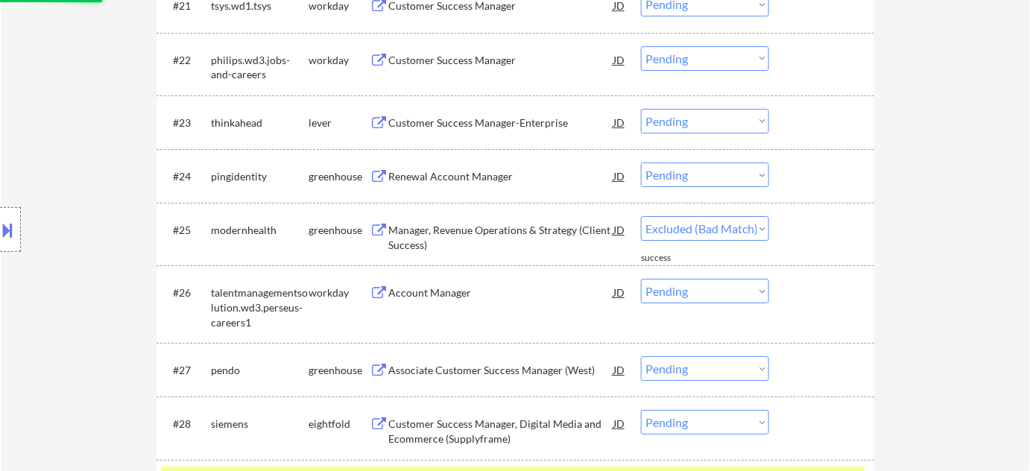
select select ""pending""
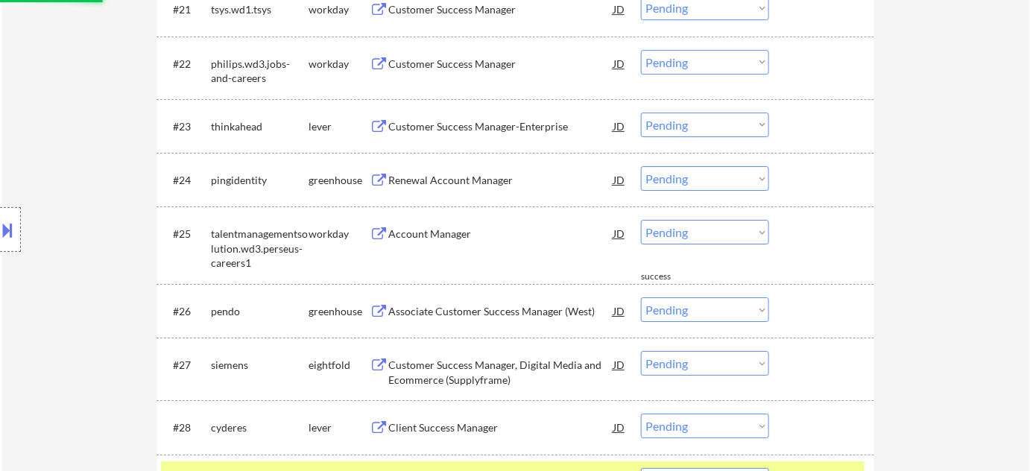
scroll to position [1558, 0]
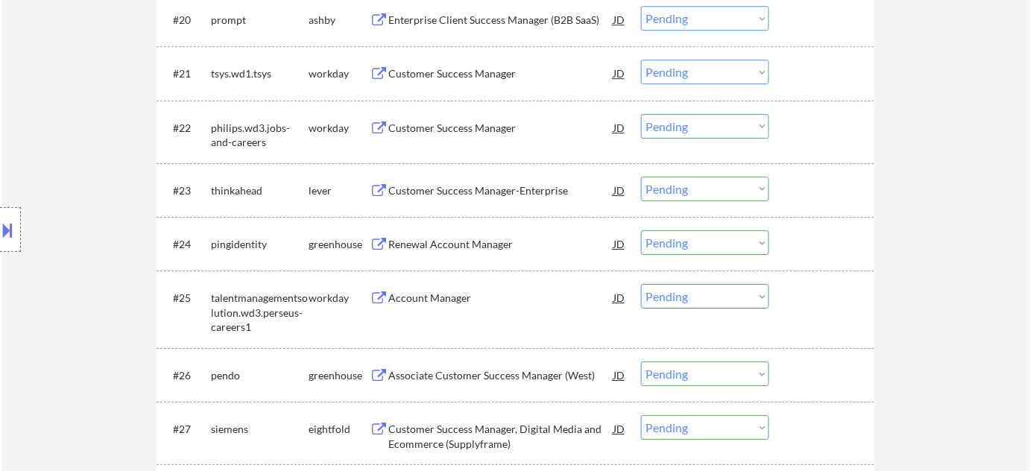
click at [464, 77] on div "Customer Success Manager" at bounding box center [500, 73] width 225 height 15
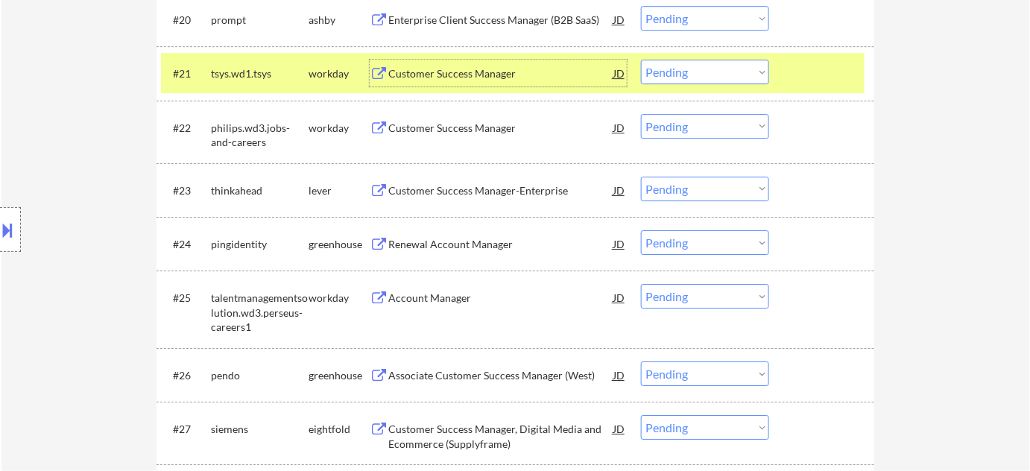
drag, startPoint x: 679, startPoint y: 77, endPoint x: 691, endPoint y: 81, distance: 12.5
click at [679, 77] on select "Choose an option... Pending Applied Excluded (Questions) Excluded (Expired) Exc…" at bounding box center [705, 72] width 128 height 25
click at [641, 60] on select "Choose an option... Pending Applied Excluded (Questions) Excluded (Expired) Exc…" at bounding box center [705, 72] width 128 height 25
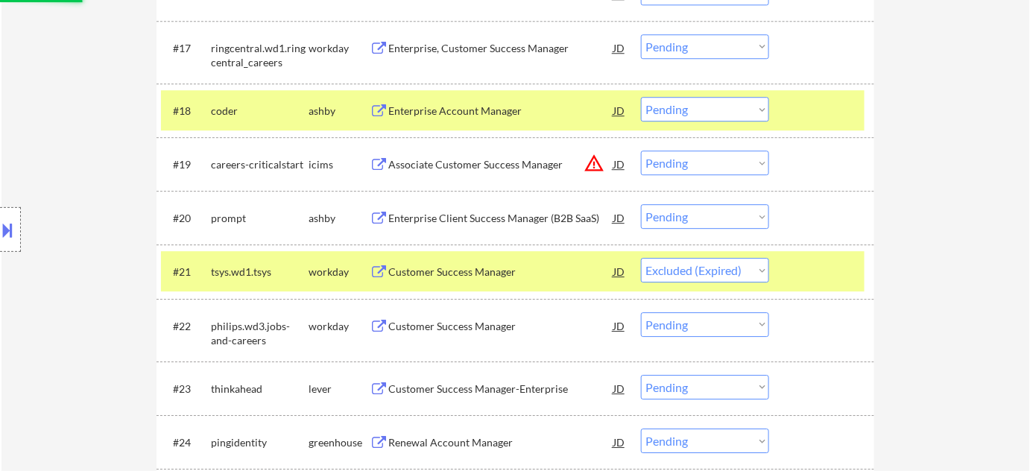
scroll to position [1355, 0]
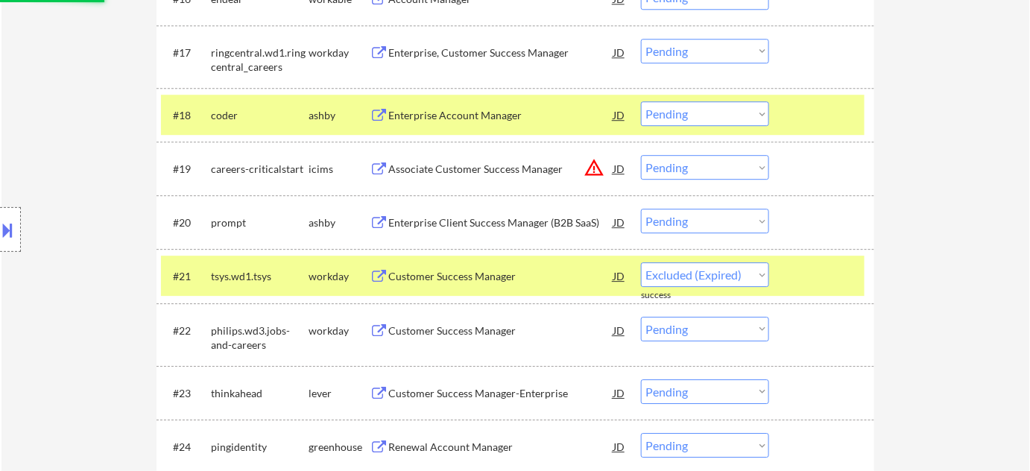
select select ""pending""
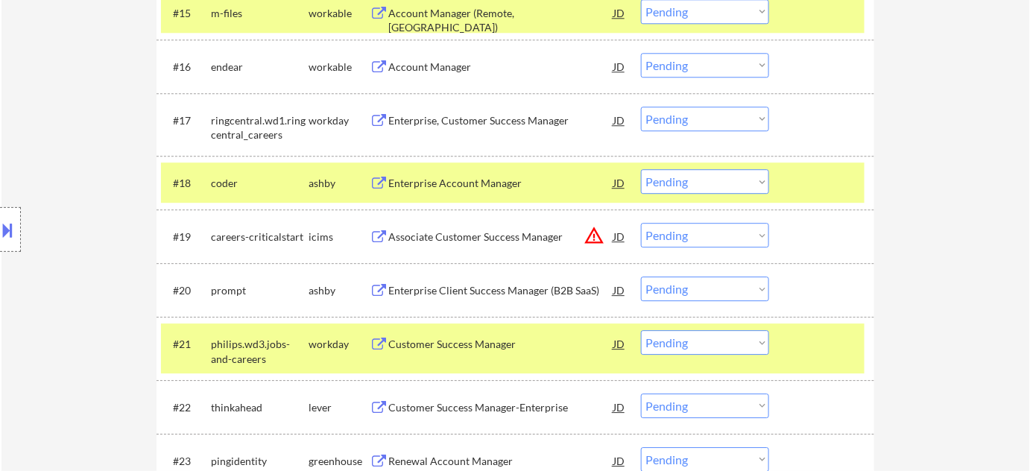
scroll to position [1220, 0]
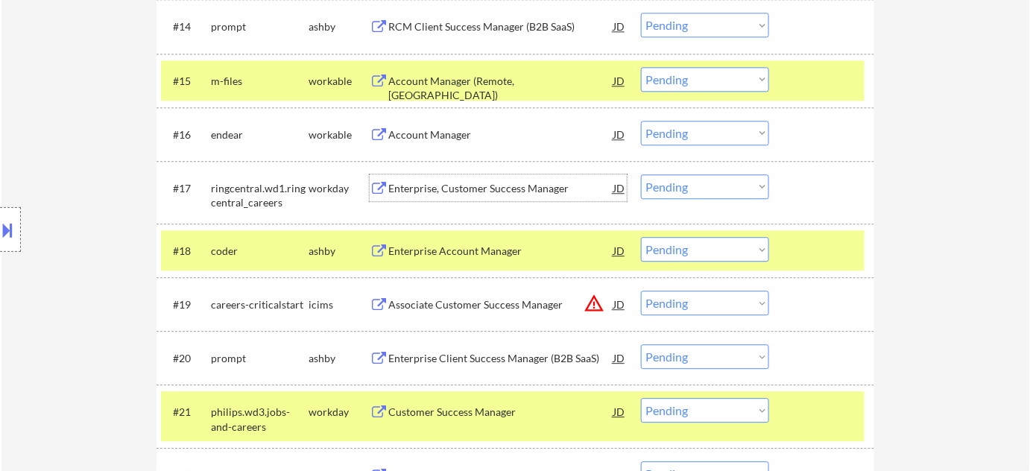
click at [467, 177] on div "Enterprise, Customer Success Manager" at bounding box center [500, 187] width 225 height 27
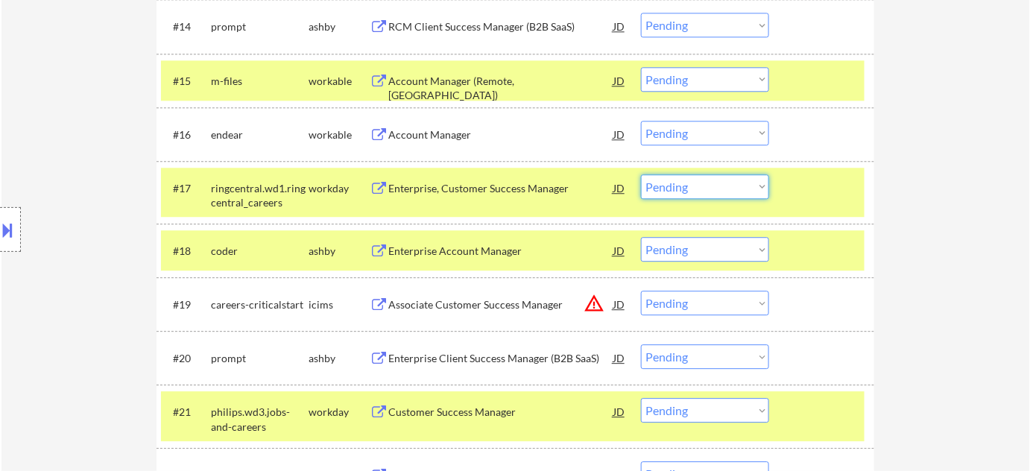
click at [725, 191] on select "Choose an option... Pending Applied Excluded (Questions) Excluded (Expired) Exc…" at bounding box center [705, 186] width 128 height 25
click at [641, 174] on select "Choose an option... Pending Applied Excluded (Questions) Excluded (Expired) Exc…" at bounding box center [705, 186] width 128 height 25
select select ""pending""
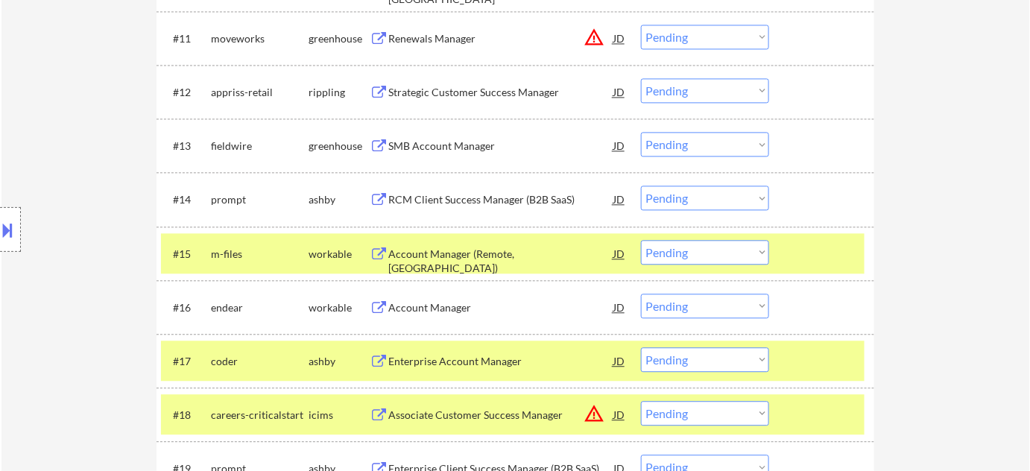
scroll to position [1016, 0]
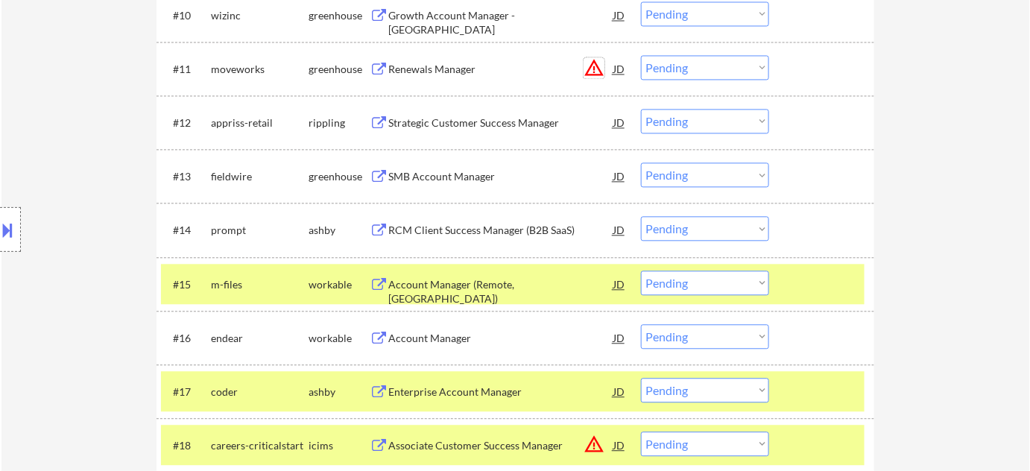
click at [596, 63] on button "warning_amber" at bounding box center [594, 67] width 21 height 21
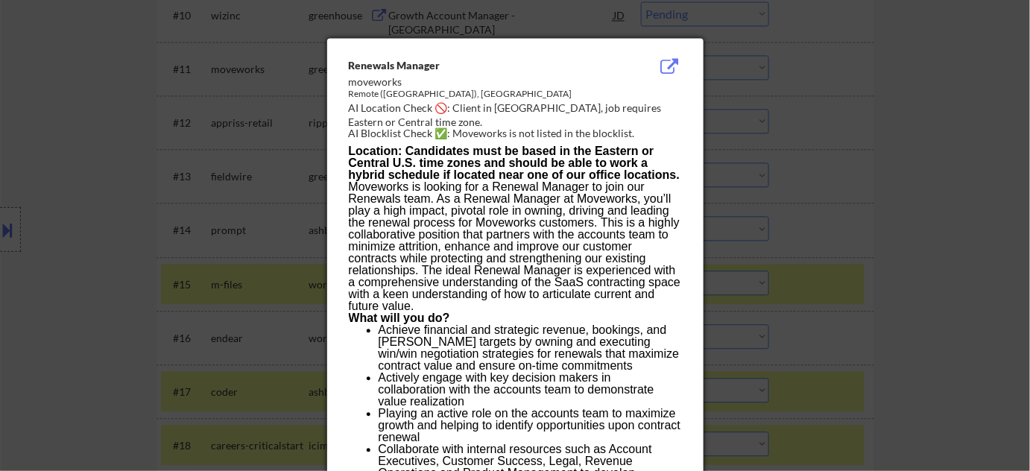
click at [849, 160] on div at bounding box center [515, 235] width 1030 height 471
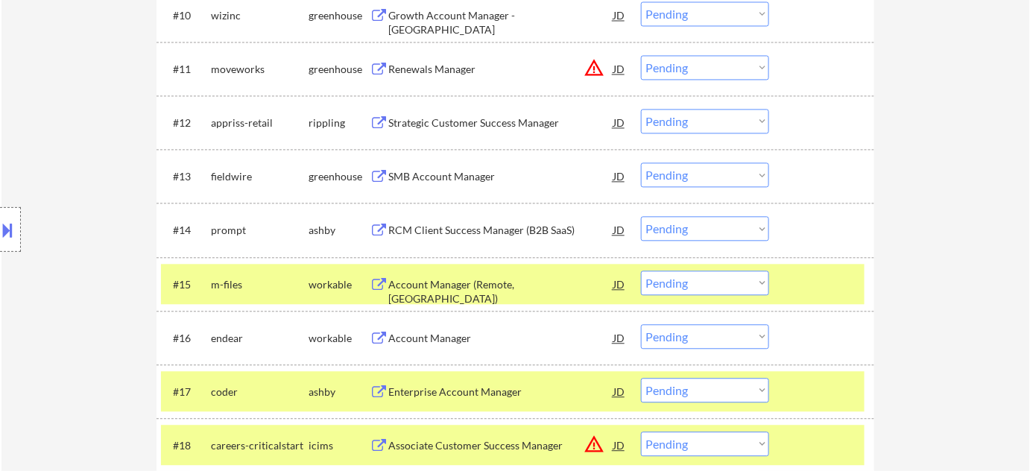
click at [731, 70] on select "Choose an option... Pending Applied Excluded (Questions) Excluded (Expired) Exc…" at bounding box center [705, 67] width 128 height 25
click at [641, 55] on select "Choose an option... Pending Applied Excluded (Questions) Excluded (Expired) Exc…" at bounding box center [705, 67] width 128 height 25
select select ""pending""
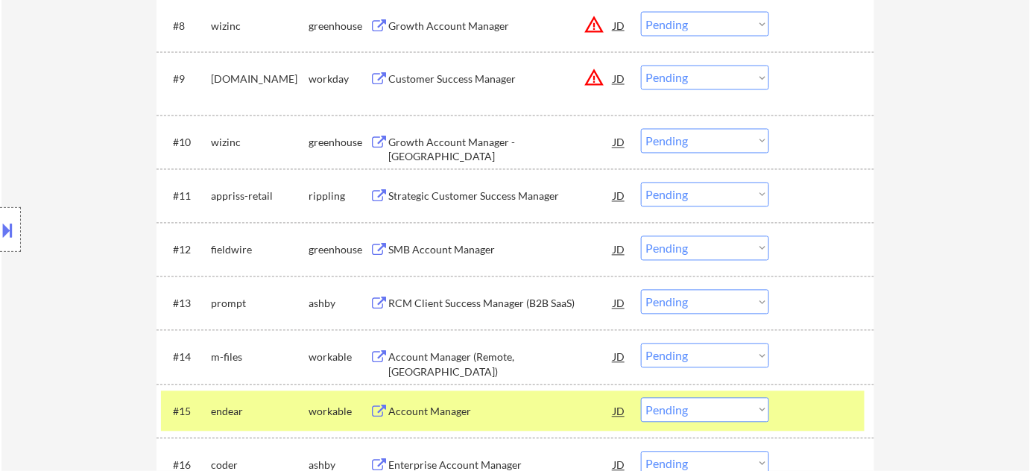
scroll to position [880, 0]
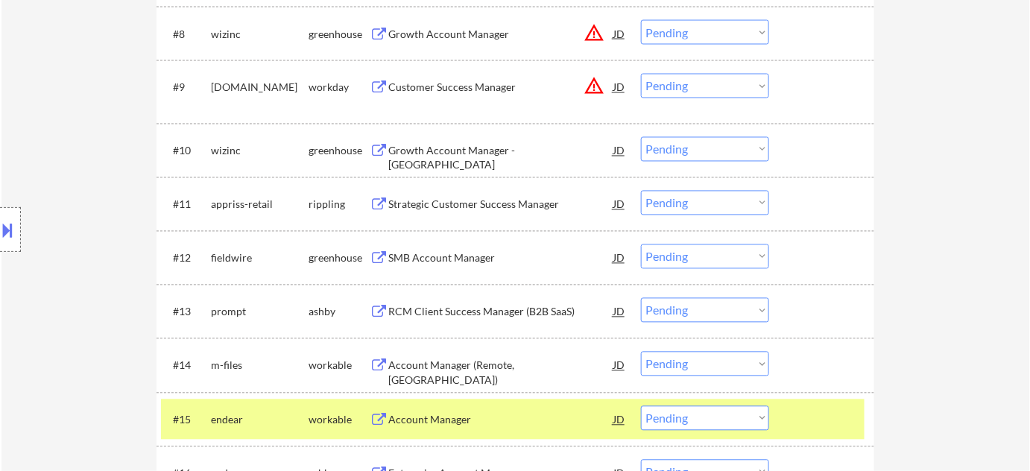
click at [508, 146] on div "Growth Account Manager - West" at bounding box center [500, 158] width 225 height 29
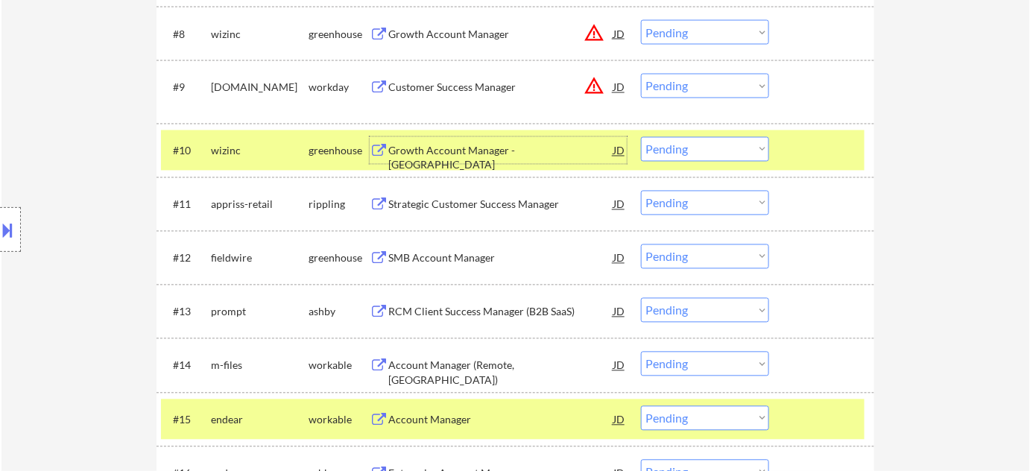
click at [716, 149] on select "Choose an option... Pending Applied Excluded (Questions) Excluded (Expired) Exc…" at bounding box center [705, 149] width 128 height 25
click at [641, 137] on select "Choose an option... Pending Applied Excluded (Questions) Excluded (Expired) Exc…" at bounding box center [705, 149] width 128 height 25
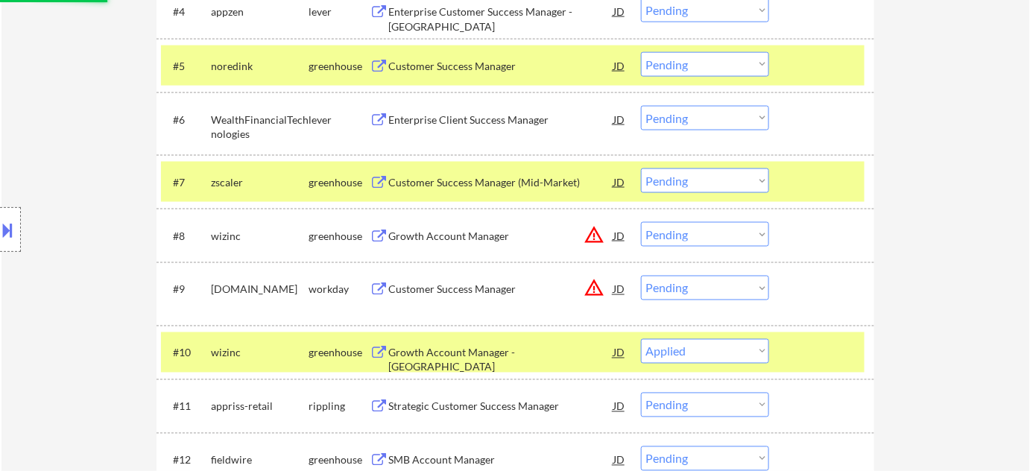
scroll to position [678, 0]
select select ""pending""
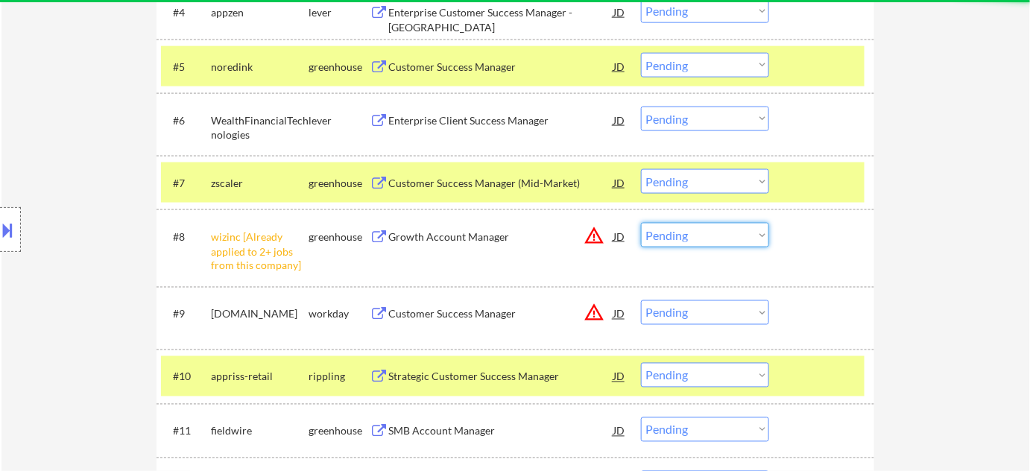
drag, startPoint x: 707, startPoint y: 234, endPoint x: 707, endPoint y: 244, distance: 9.7
click at [707, 234] on select "Choose an option... Pending Applied Excluded (Questions) Excluded (Expired) Exc…" at bounding box center [705, 235] width 128 height 25
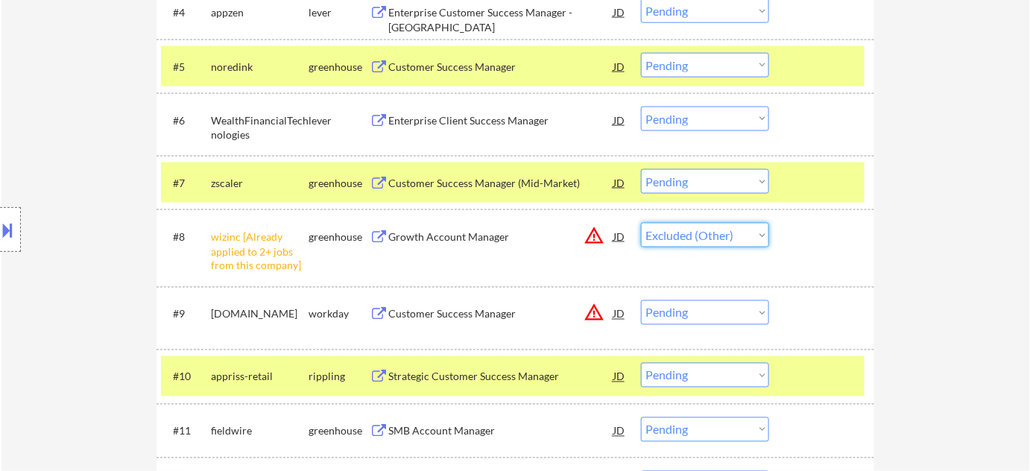
click at [641, 223] on select "Choose an option... Pending Applied Excluded (Questions) Excluded (Expired) Exc…" at bounding box center [705, 235] width 128 height 25
select select ""pending""
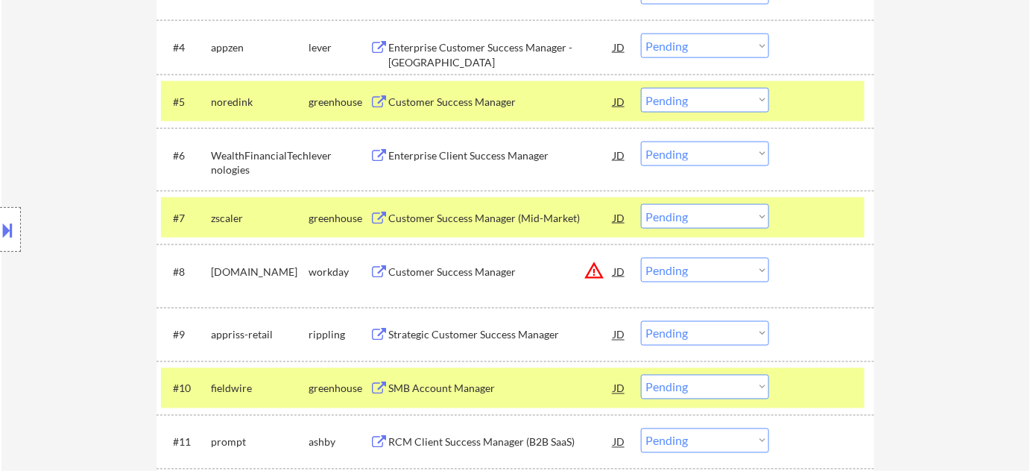
scroll to position [610, 0]
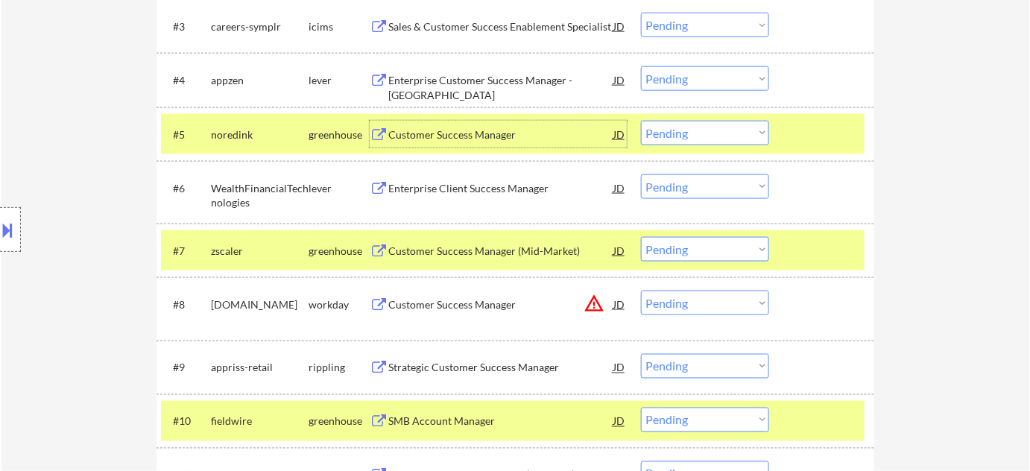
click at [491, 141] on div "Customer Success Manager" at bounding box center [500, 134] width 225 height 15
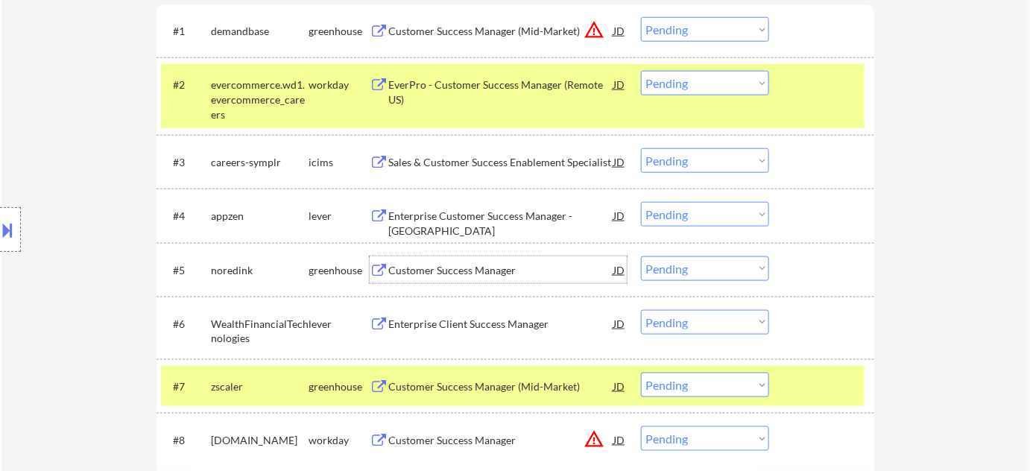
scroll to position [406, 0]
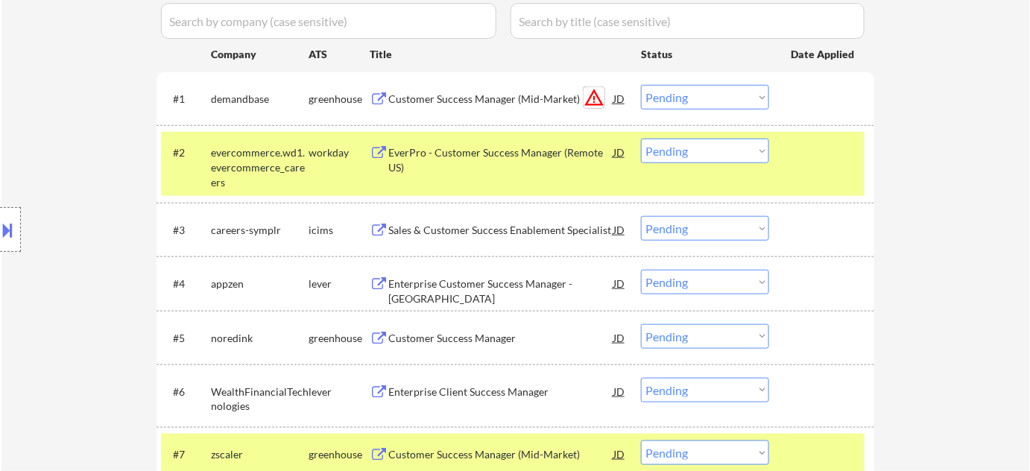
click at [596, 98] on button "warning_amber" at bounding box center [594, 97] width 21 height 21
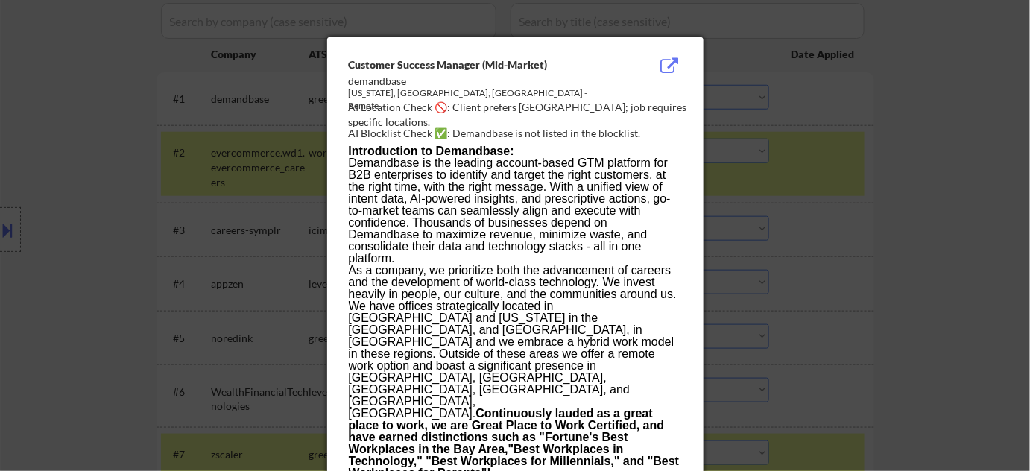
click at [829, 259] on div at bounding box center [515, 235] width 1030 height 471
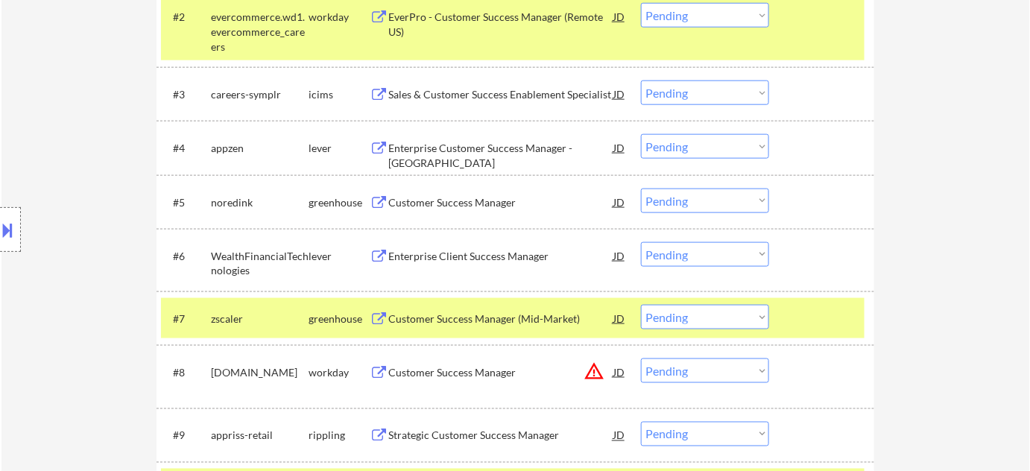
scroll to position [474, 0]
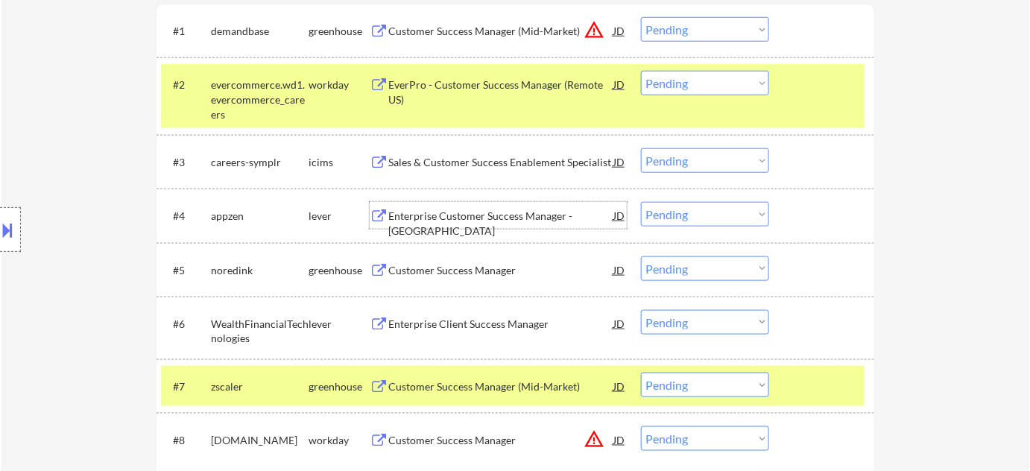
click at [481, 219] on div "Enterprise Customer Success Manager - US" at bounding box center [500, 223] width 225 height 29
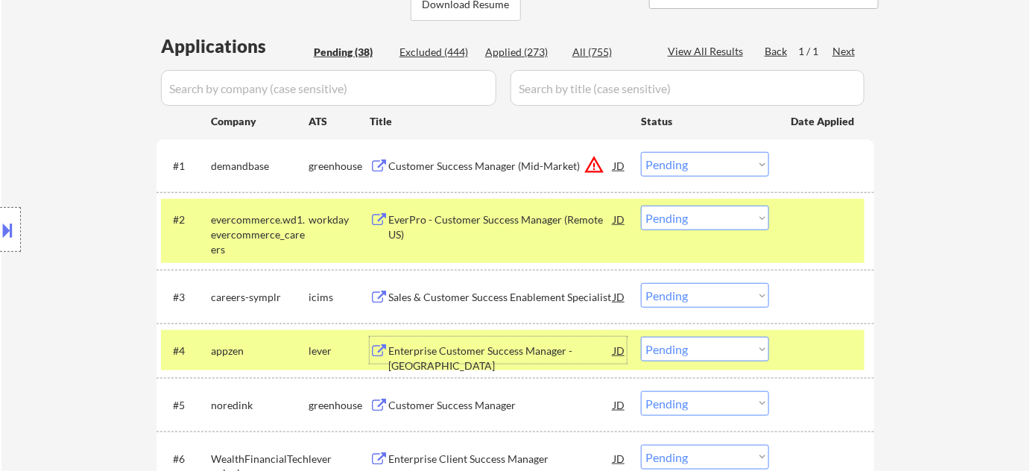
scroll to position [338, 0]
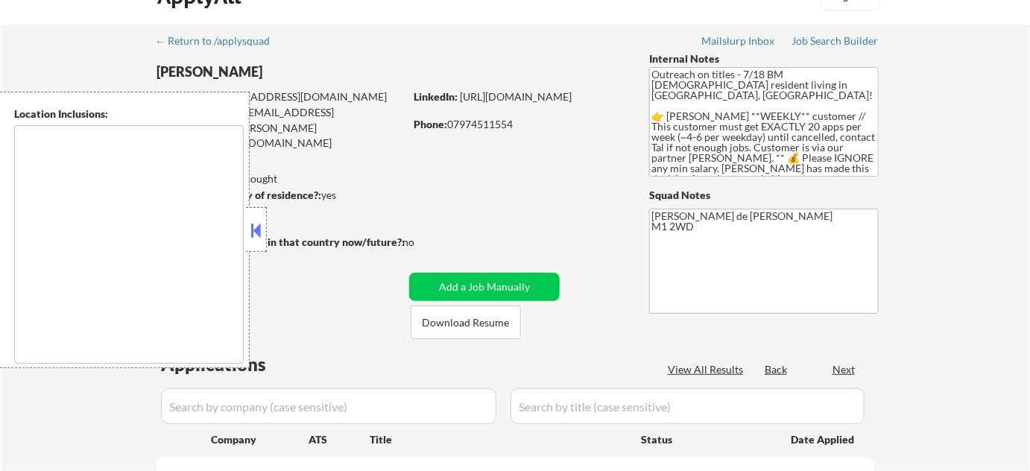
type textarea "remote"
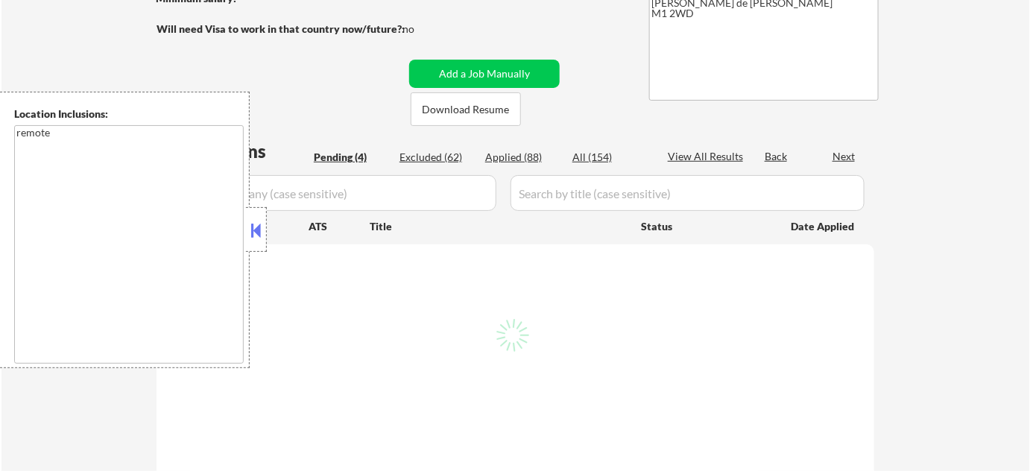
scroll to position [271, 0]
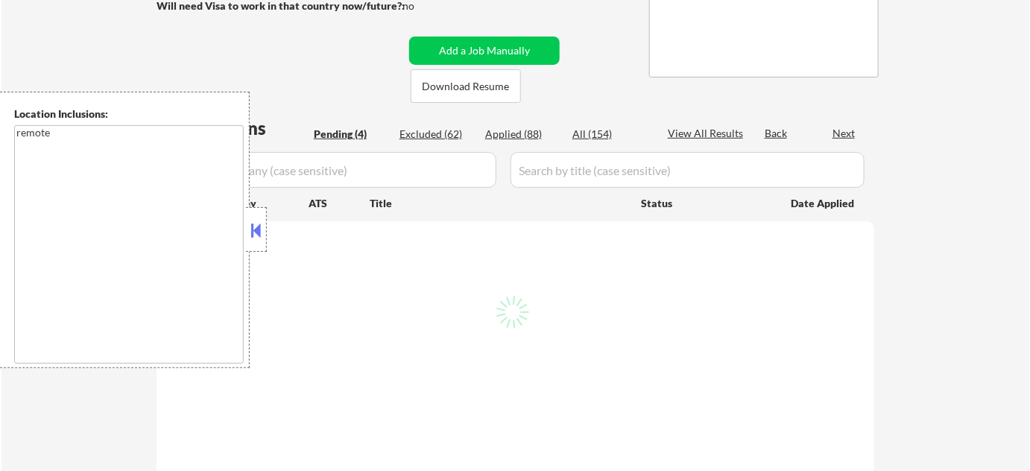
select select ""pending""
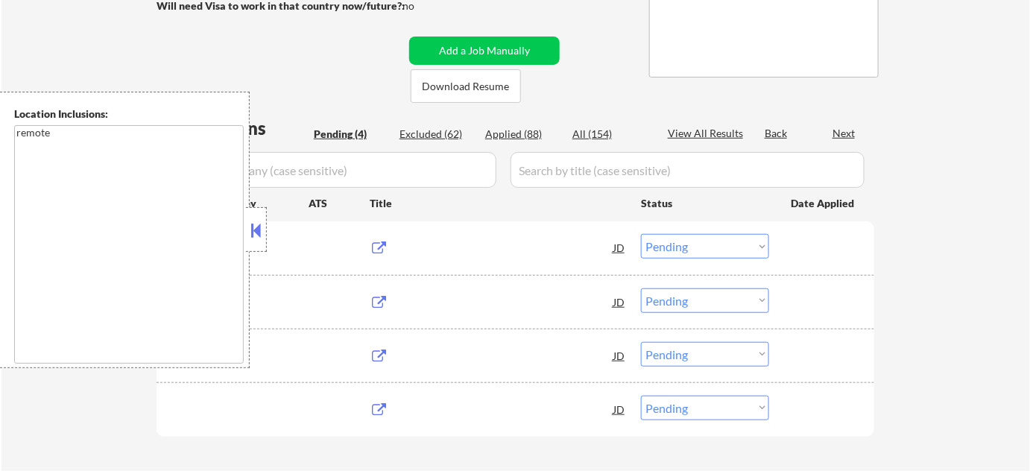
click at [258, 238] on button at bounding box center [256, 230] width 16 height 22
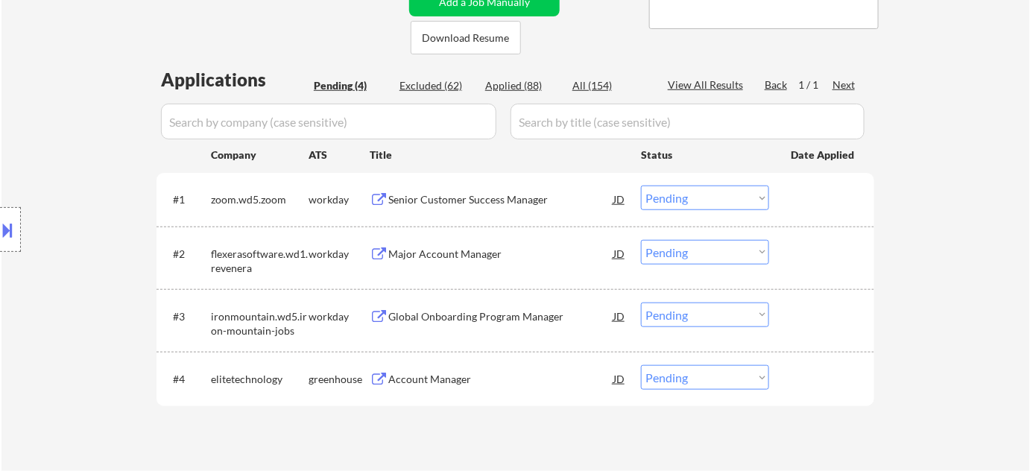
scroll to position [338, 0]
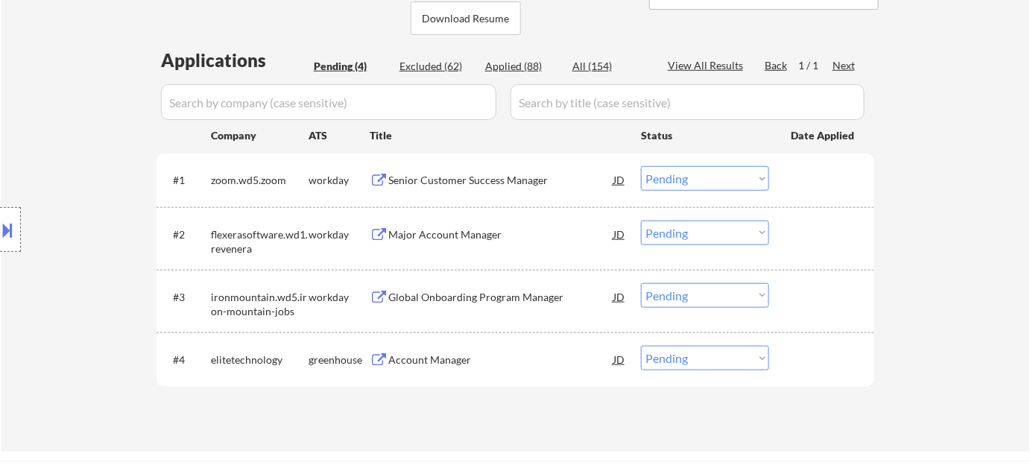
click at [455, 190] on div "Senior Customer Success Manager" at bounding box center [500, 179] width 225 height 27
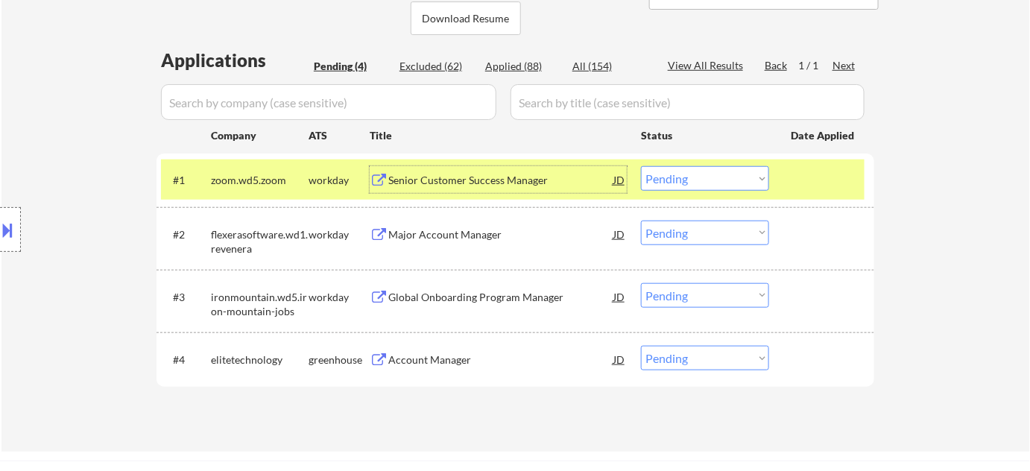
click at [441, 176] on div "Senior Customer Success Manager" at bounding box center [500, 180] width 225 height 15
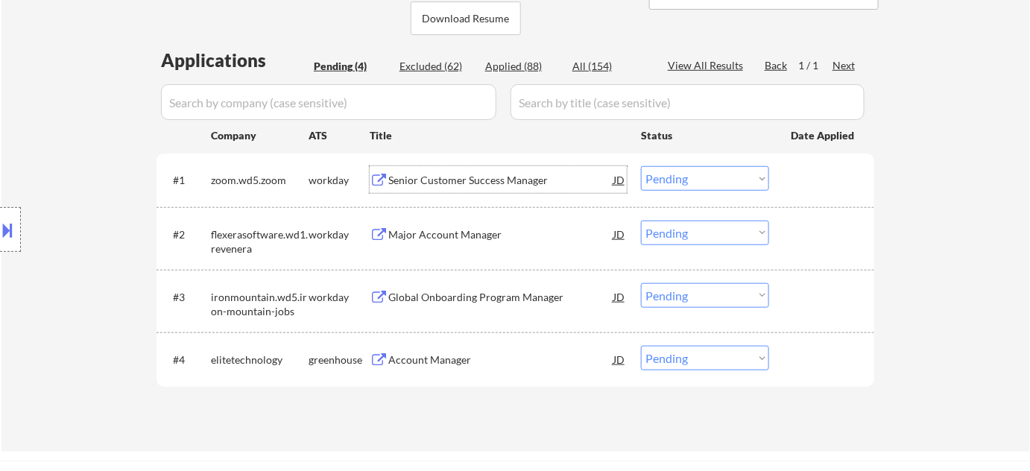
click at [713, 190] on select "Choose an option... Pending Applied Excluded (Questions) Excluded (Expired) Exc…" at bounding box center [705, 178] width 128 height 25
click at [641, 166] on select "Choose an option... Pending Applied Excluded (Questions) Excluded (Expired) Exc…" at bounding box center [705, 178] width 128 height 25
select select ""pending""
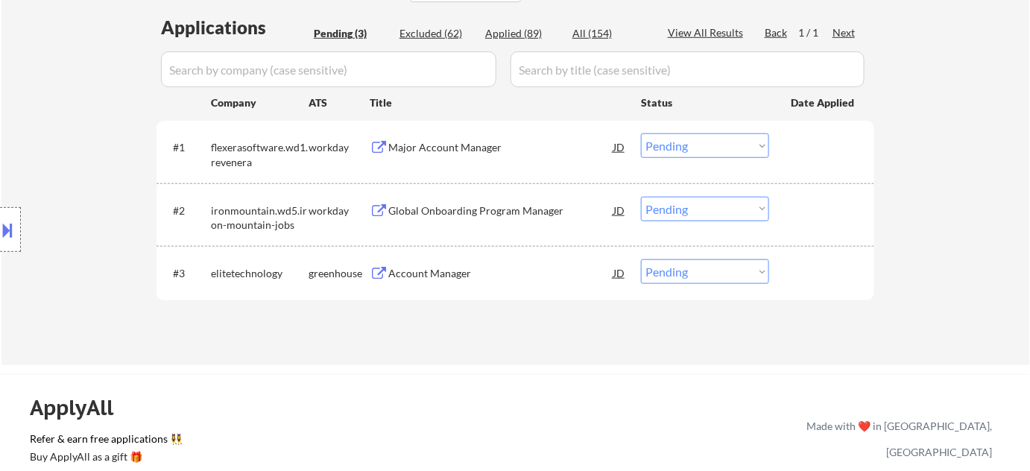
scroll to position [406, 0]
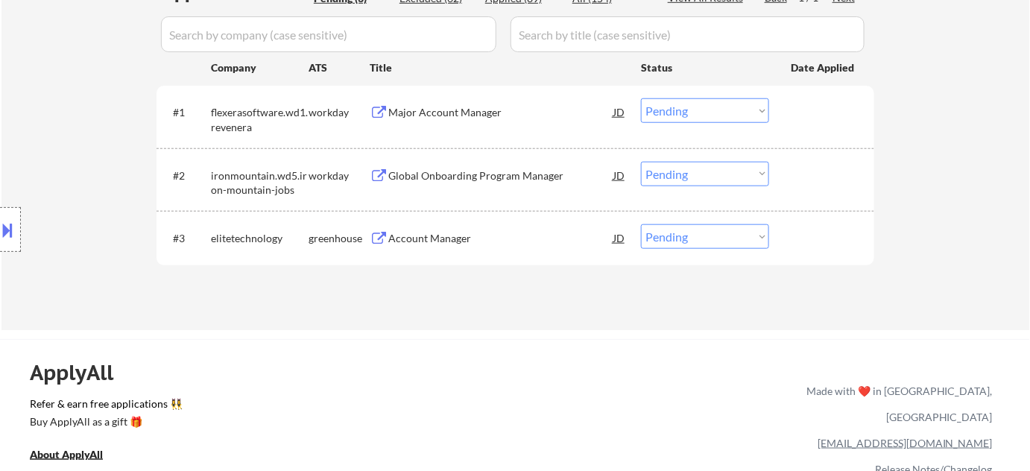
click at [447, 114] on div "Major Account Manager" at bounding box center [500, 112] width 225 height 15
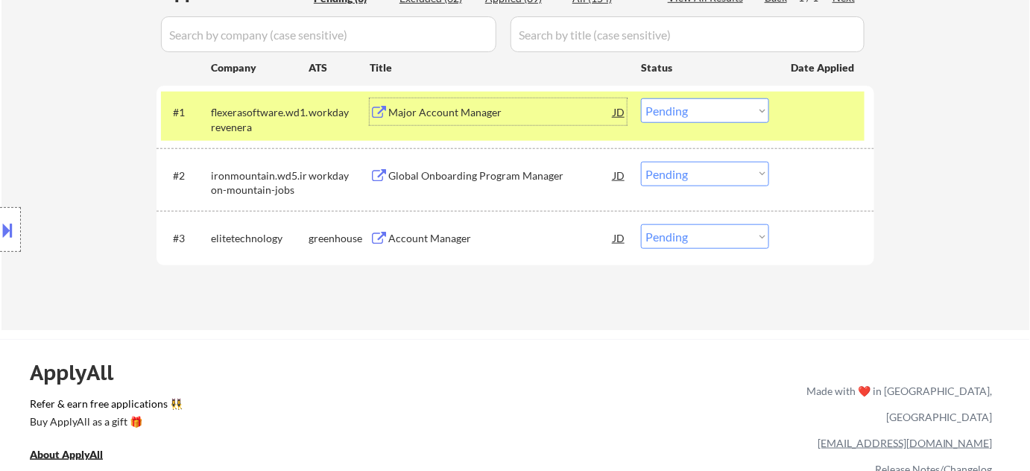
scroll to position [542, 0]
